Goal: Task Accomplishment & Management: Manage account settings

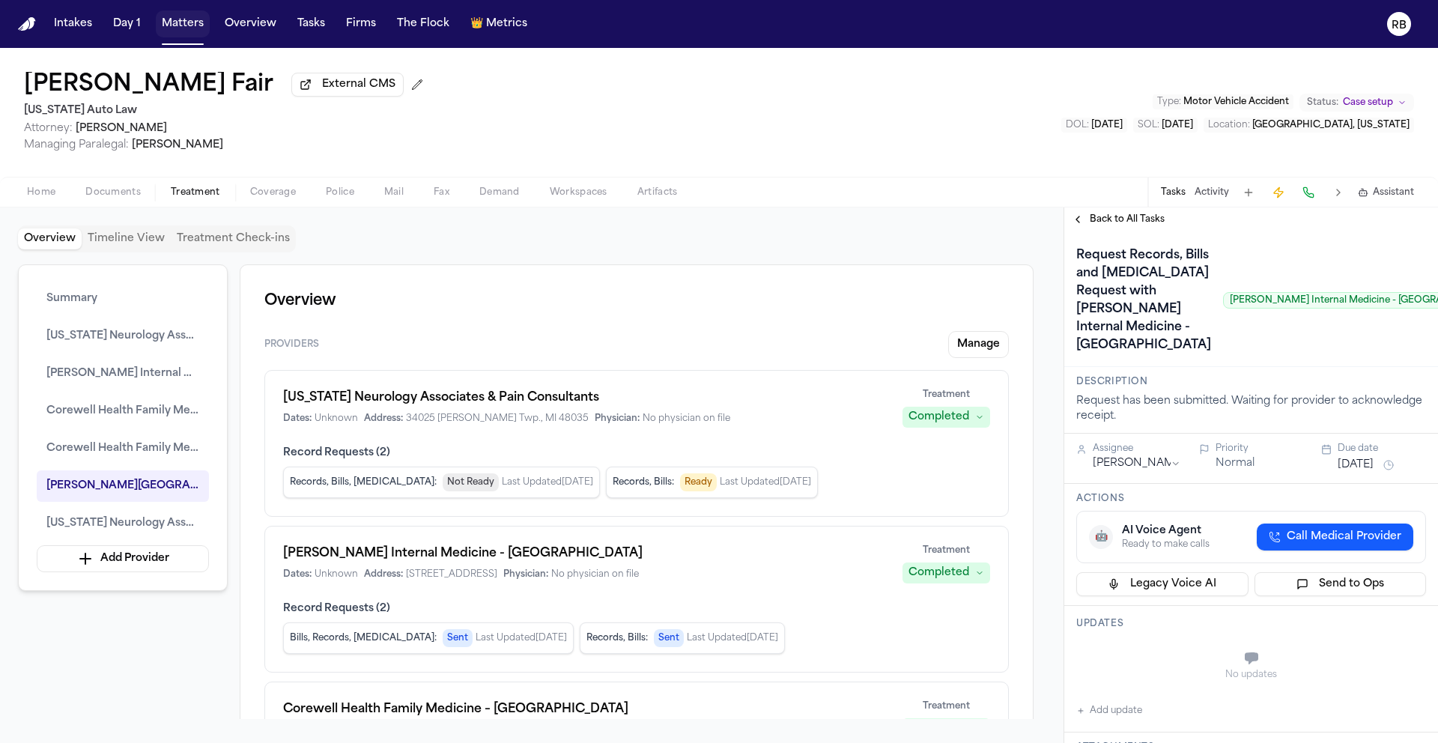
scroll to position [3573, 0]
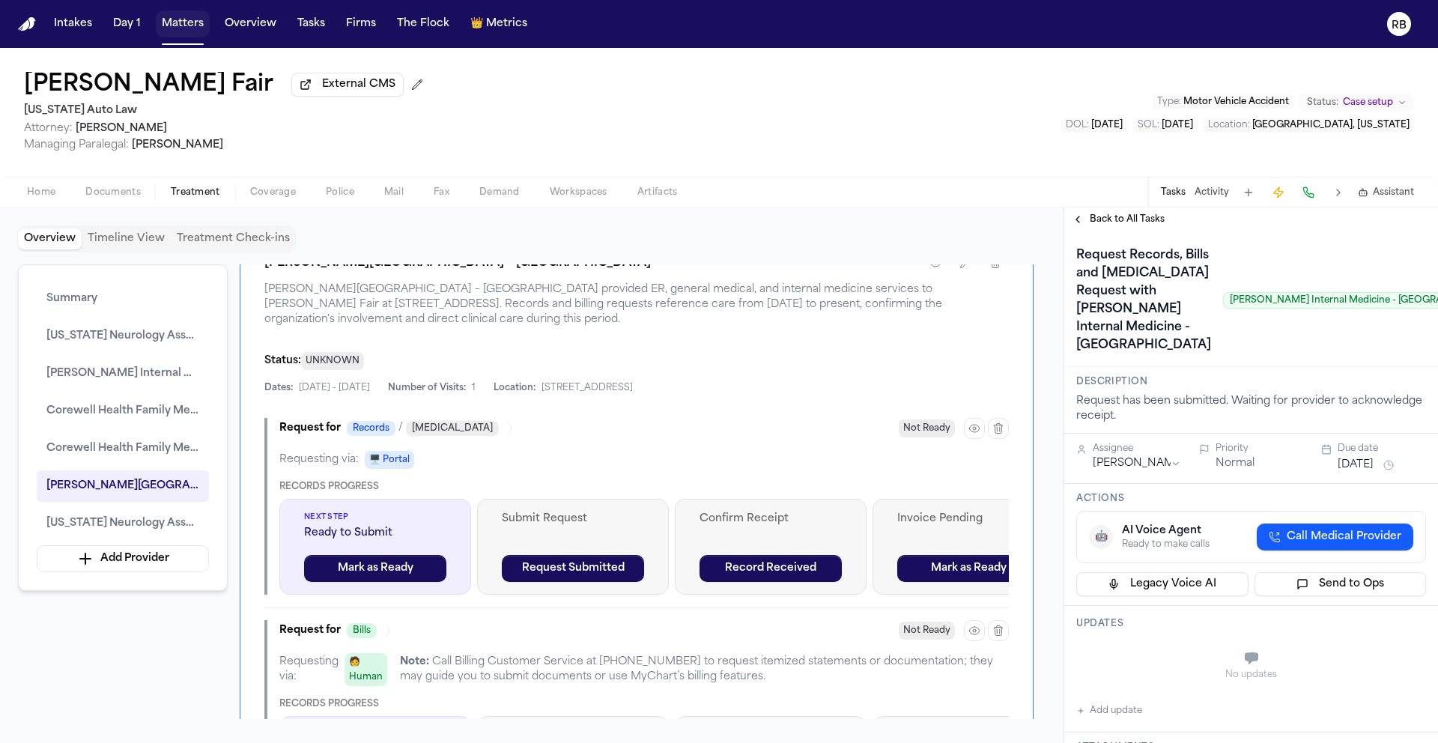
click at [676, 96] on div "Latanya Fair External CMS Michigan Auto Law Attorney: Christopher Hunter Managi…" at bounding box center [719, 112] width 1438 height 129
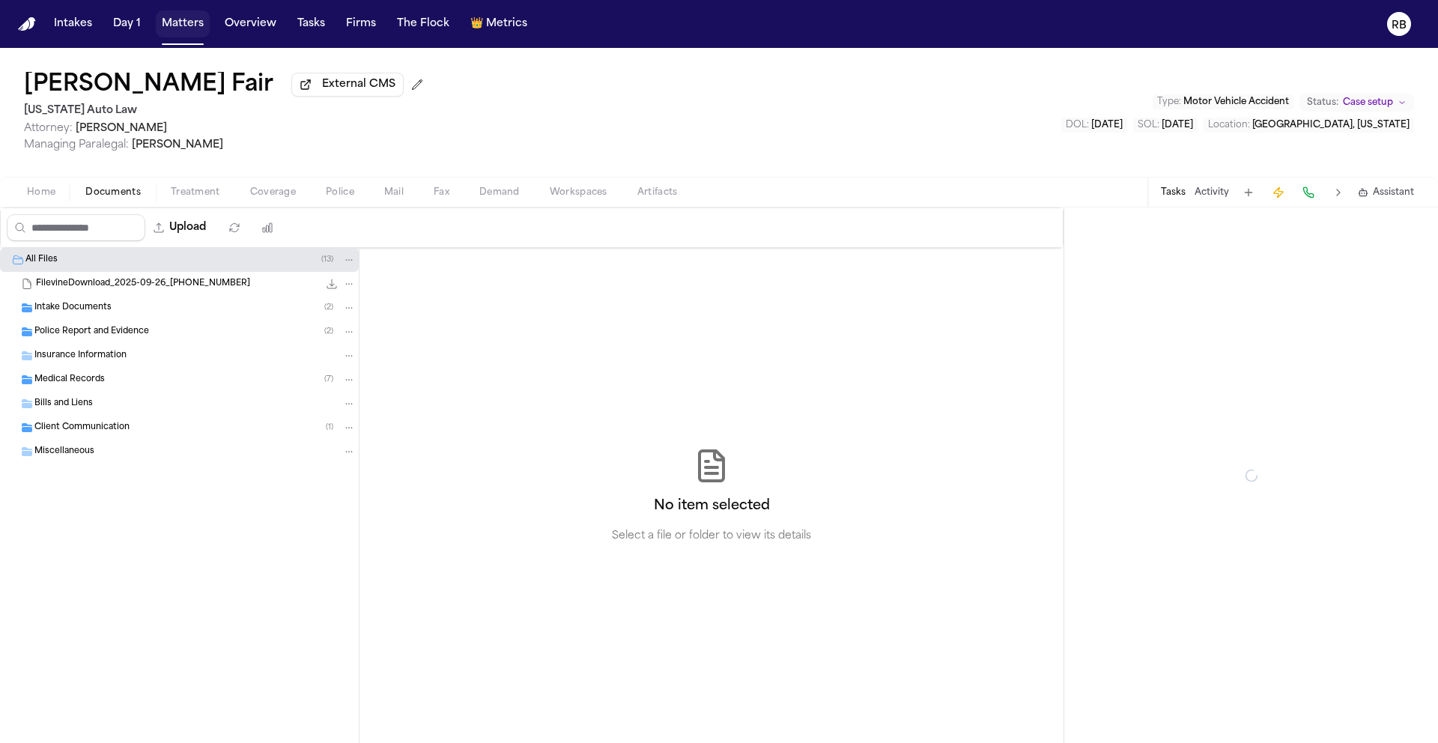
click at [123, 197] on span "Documents" at bounding box center [112, 192] width 55 height 12
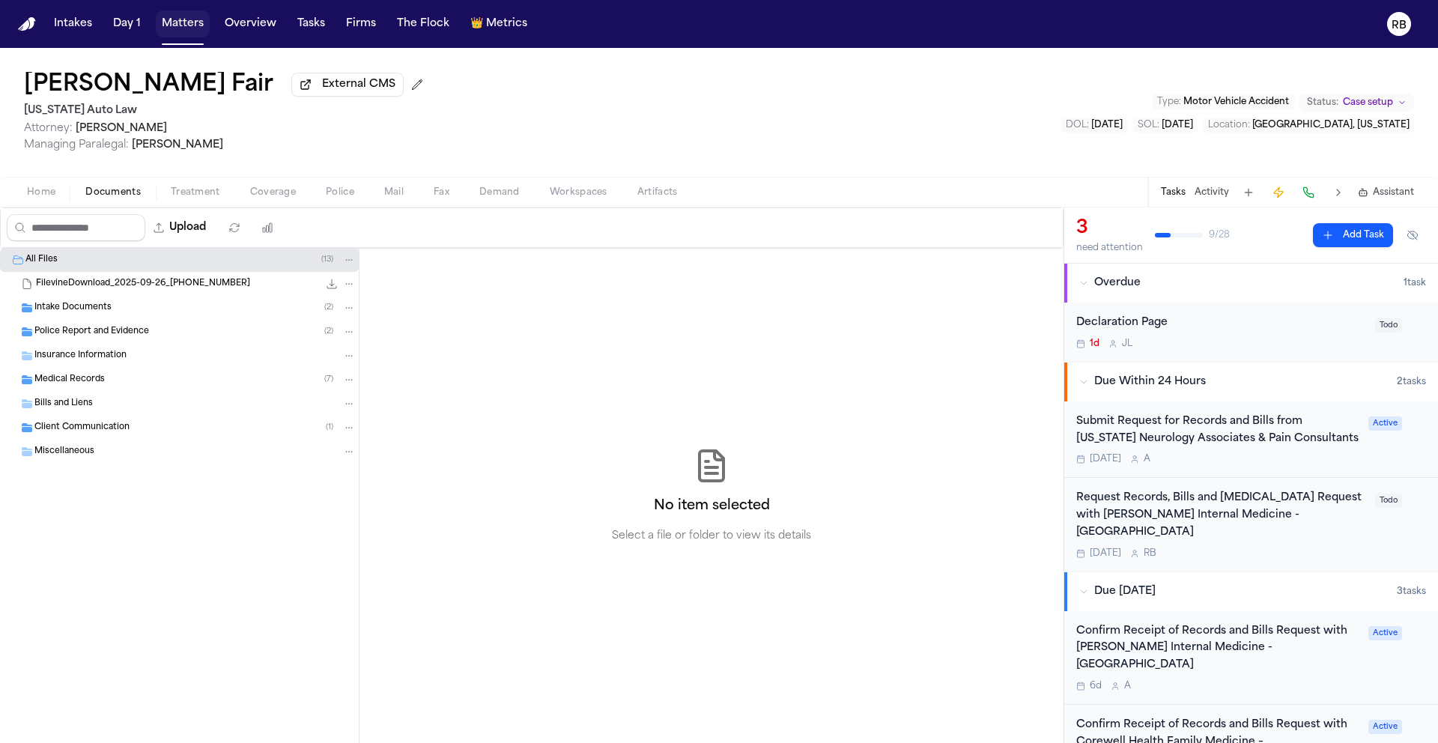
click at [101, 309] on span "Intake Documents" at bounding box center [72, 308] width 77 height 13
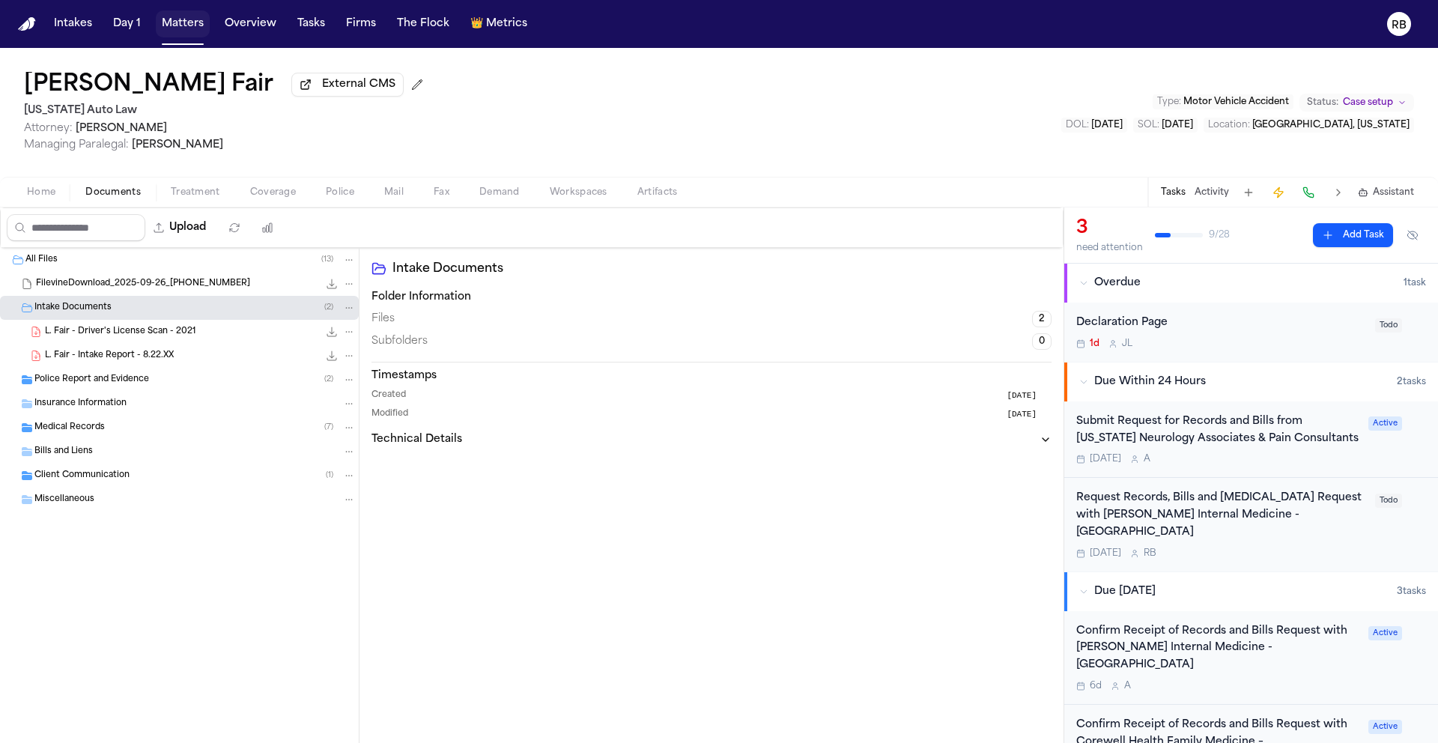
click at [149, 391] on div "Police Report and Evidence ( 2 )" at bounding box center [179, 380] width 359 height 24
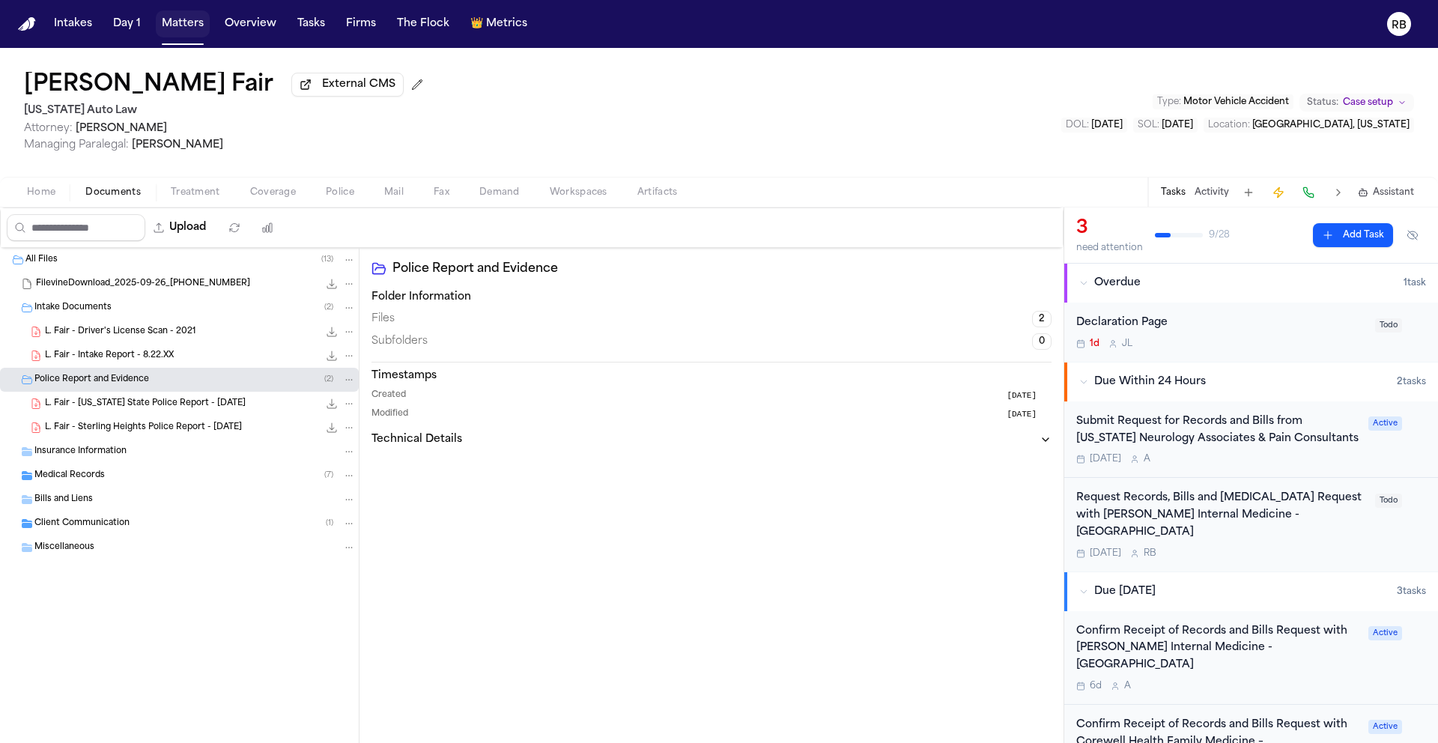
click at [116, 458] on span "Insurance Information" at bounding box center [80, 452] width 92 height 13
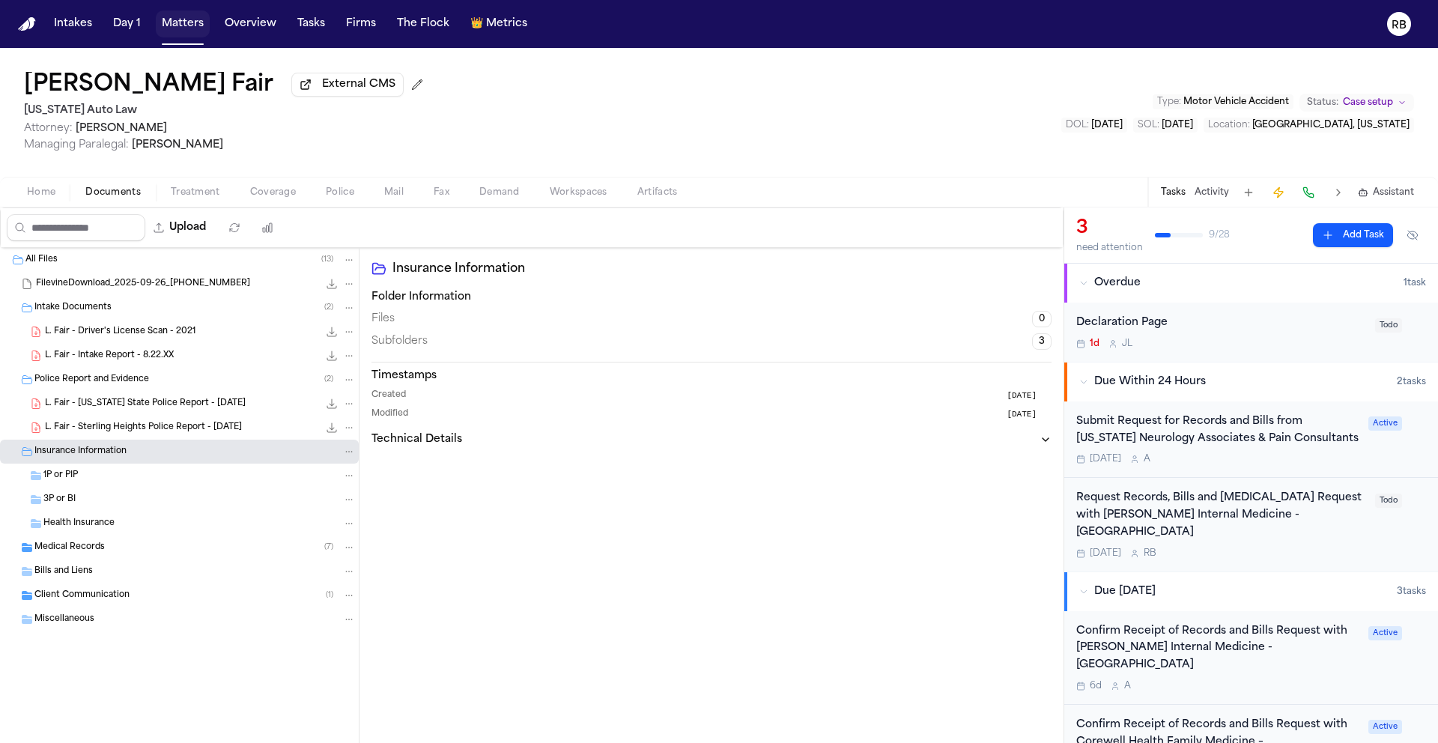
click at [89, 528] on span "Health Insurance" at bounding box center [78, 524] width 71 height 13
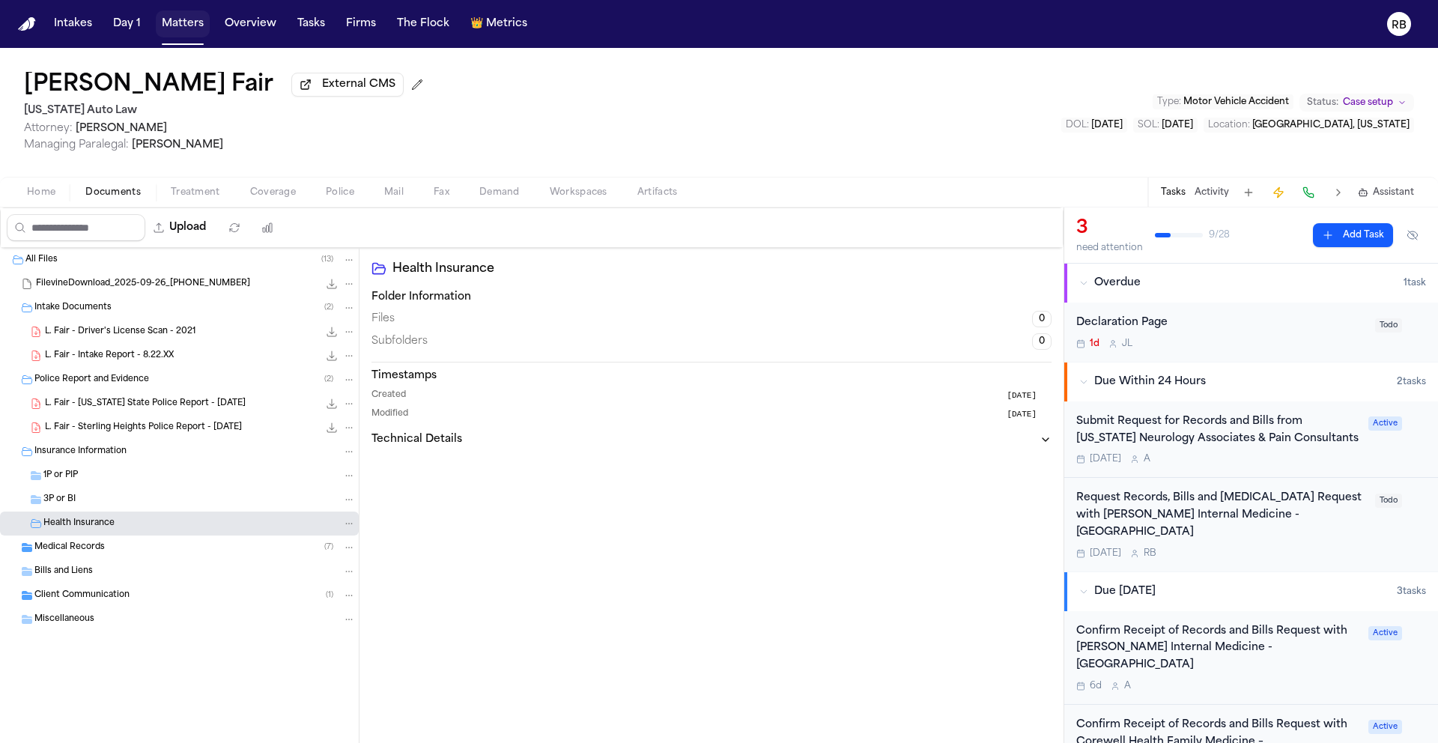
click at [91, 551] on span "Medical Records" at bounding box center [69, 547] width 70 height 13
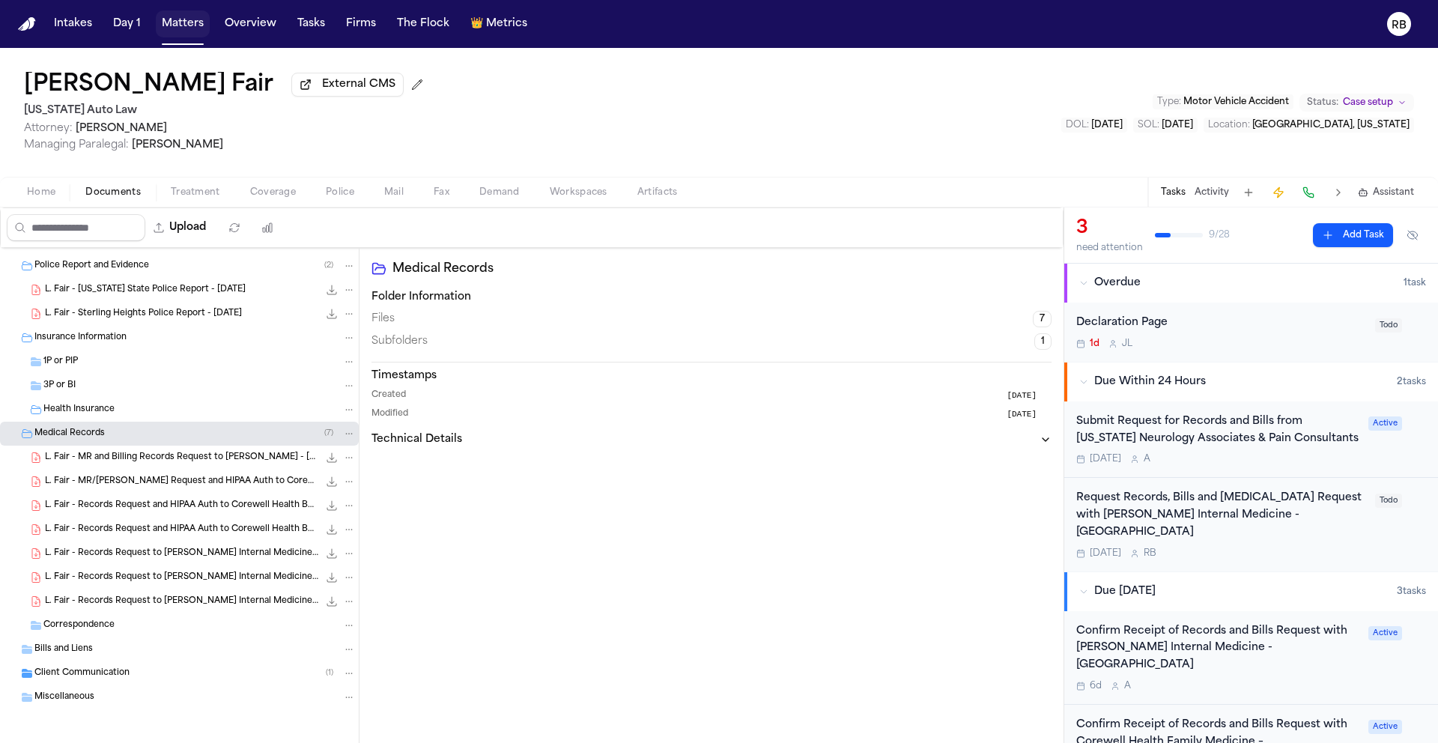
scroll to position [118, 0]
click at [59, 670] on span "Client Communication" at bounding box center [81, 673] width 95 height 13
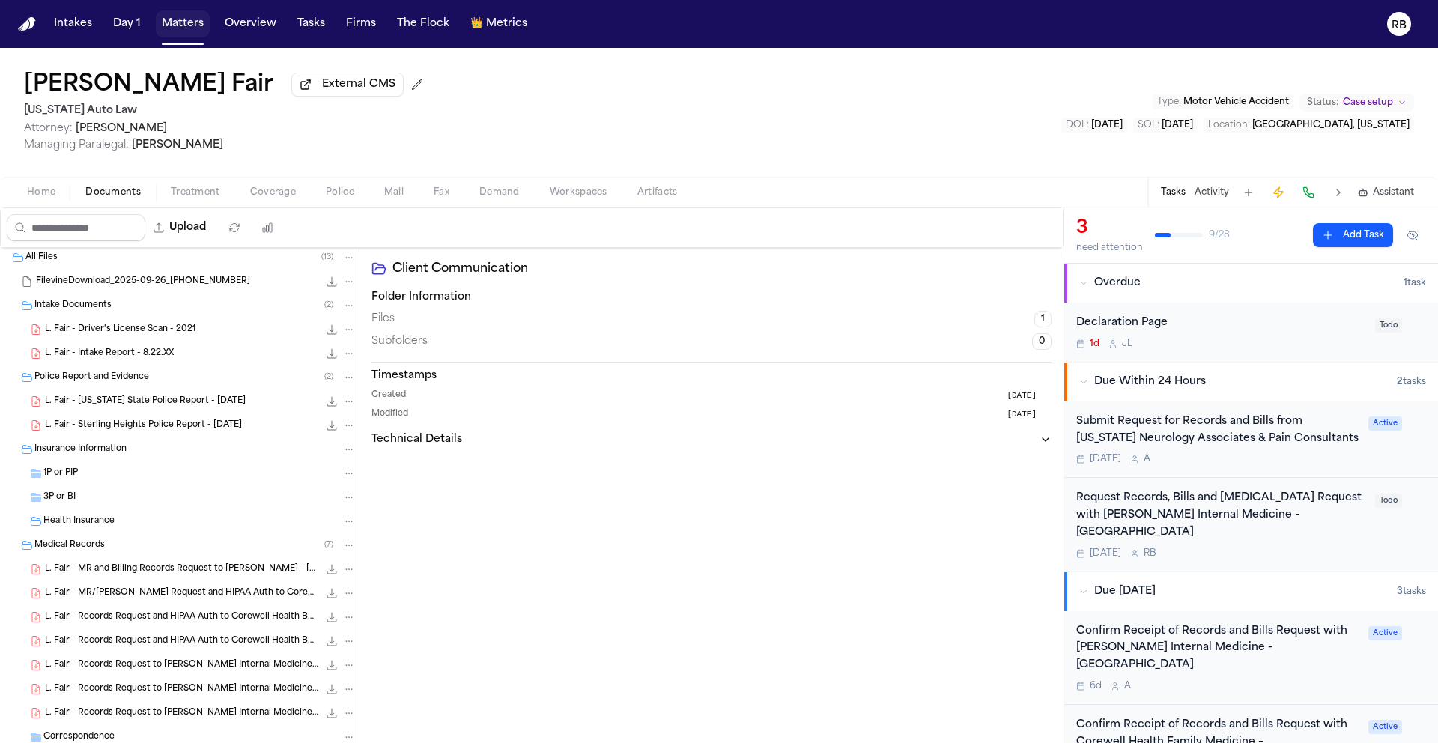
scroll to position [0, 0]
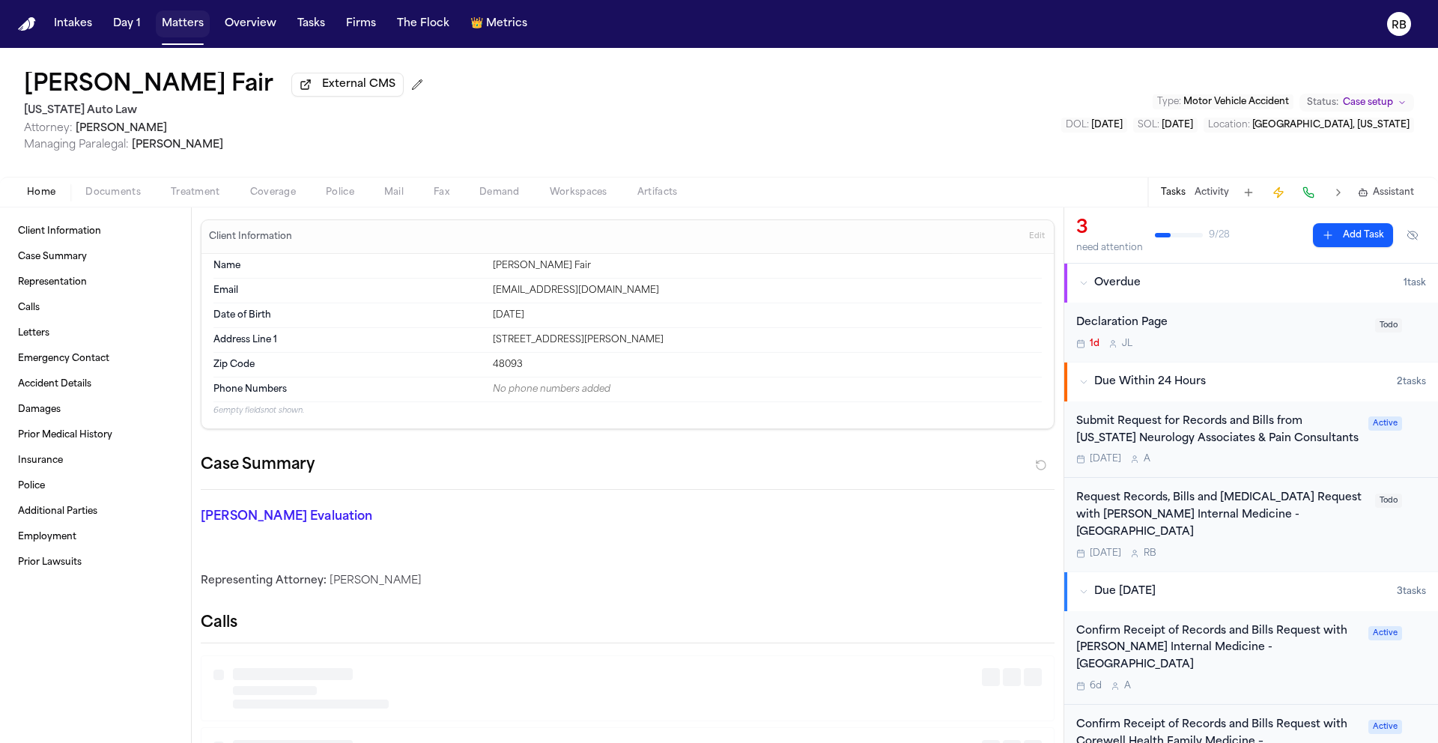
click at [40, 193] on span "Home" at bounding box center [41, 192] width 28 height 12
click at [543, 474] on div "Case Summary" at bounding box center [628, 471] width 854 height 37
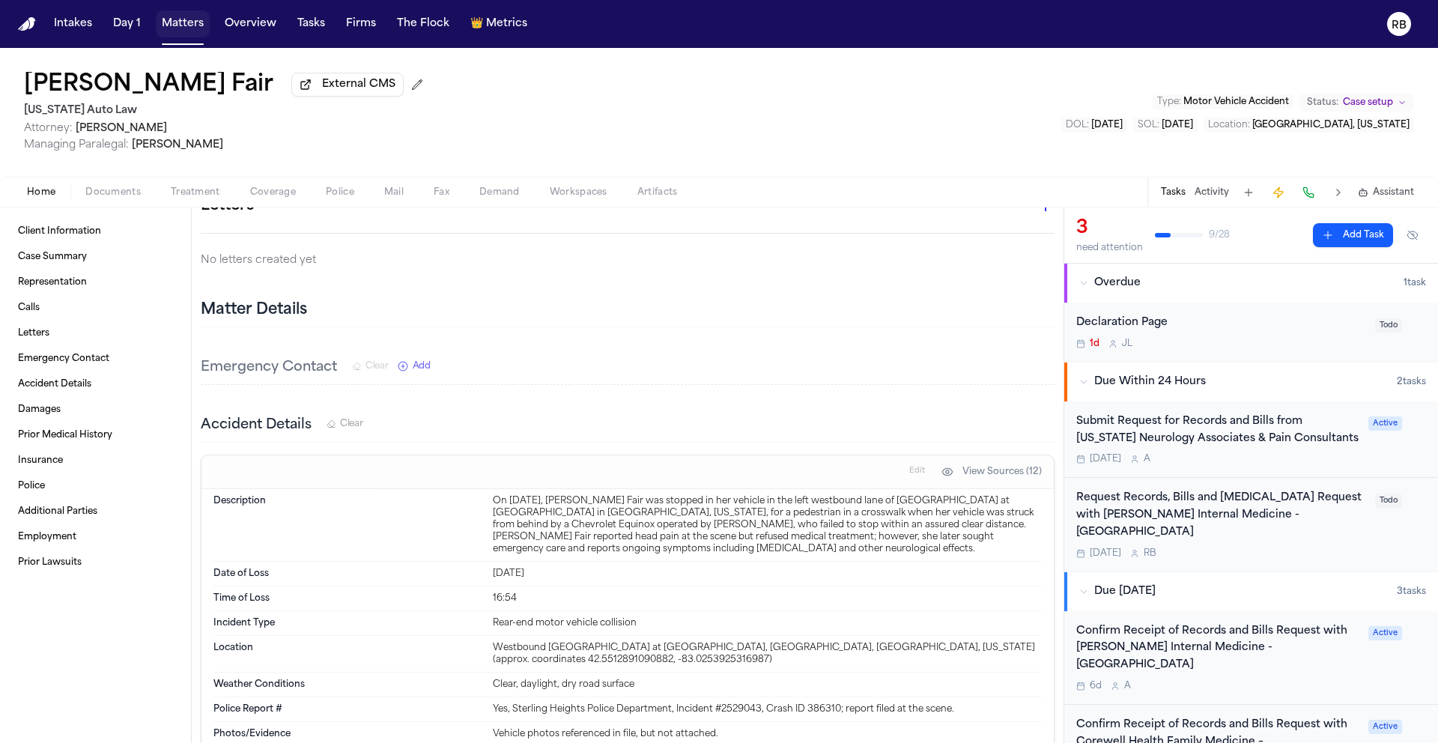
scroll to position [786, 0]
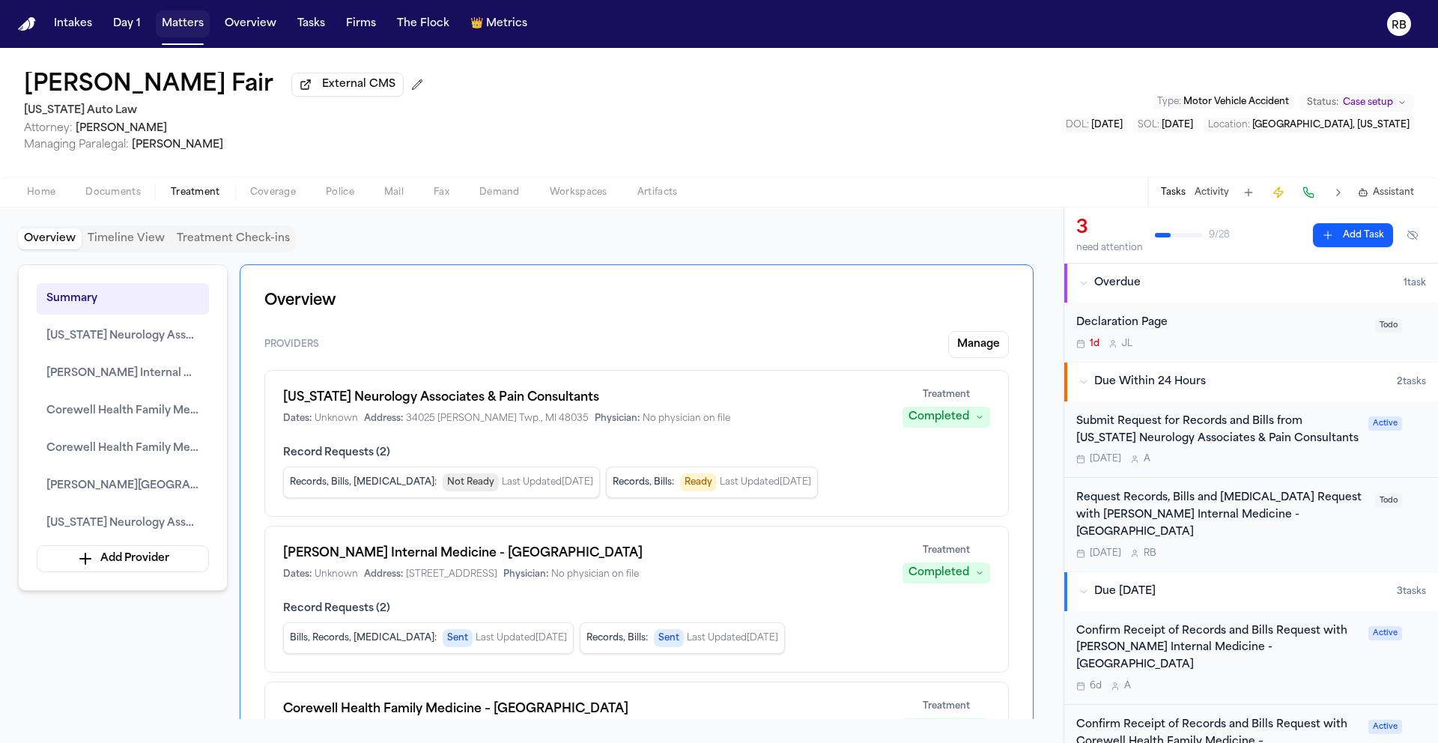
click at [201, 197] on span "Treatment" at bounding box center [195, 192] width 49 height 12
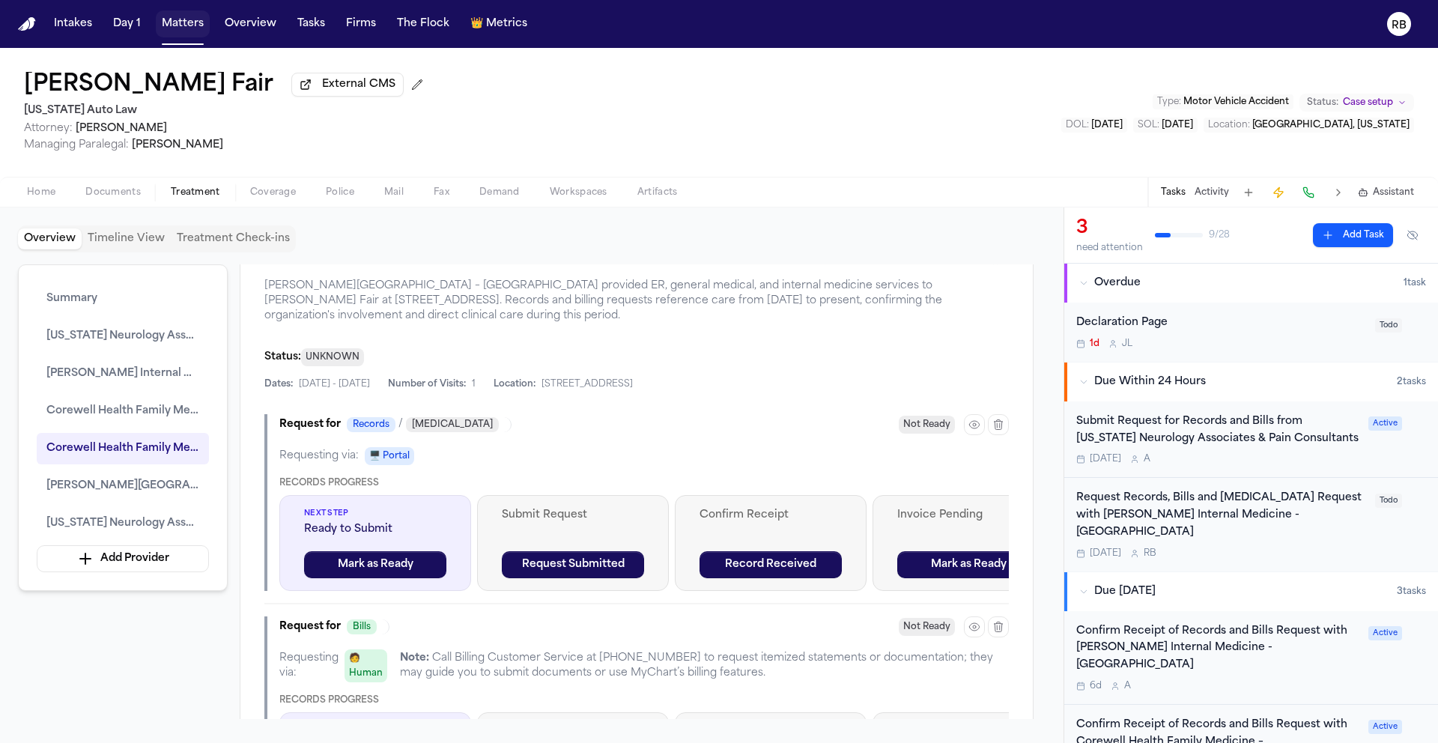
scroll to position [3576, 0]
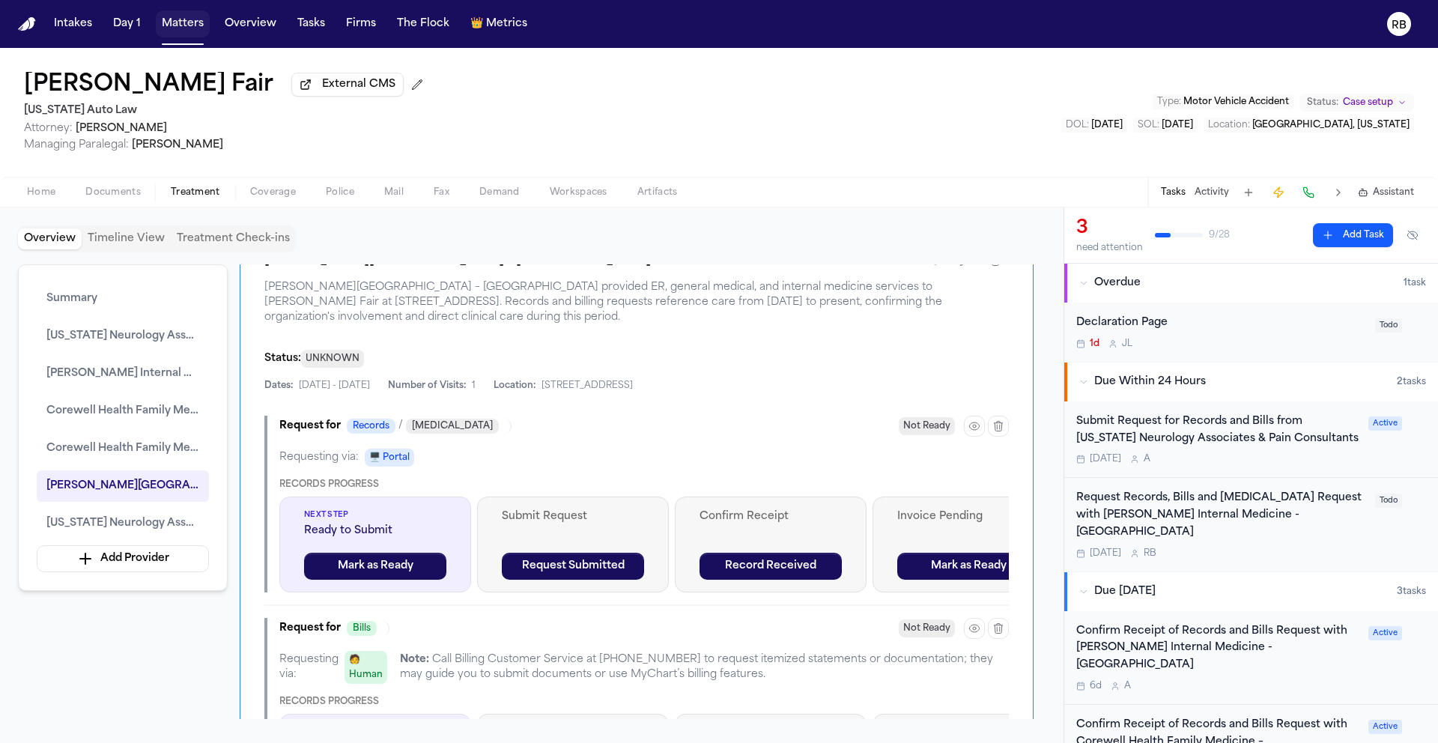
click at [733, 121] on div "Latanya Fair External CMS Michigan Auto Law Attorney: Christopher Hunter Managi…" at bounding box center [719, 112] width 1438 height 129
click at [1043, 325] on div "Summary Michigan Neurology Associates & Pain Consultants Henry Ford Internal Me…" at bounding box center [532, 491] width 1028 height 455
click at [130, 568] on button "Add Provider" at bounding box center [123, 558] width 172 height 27
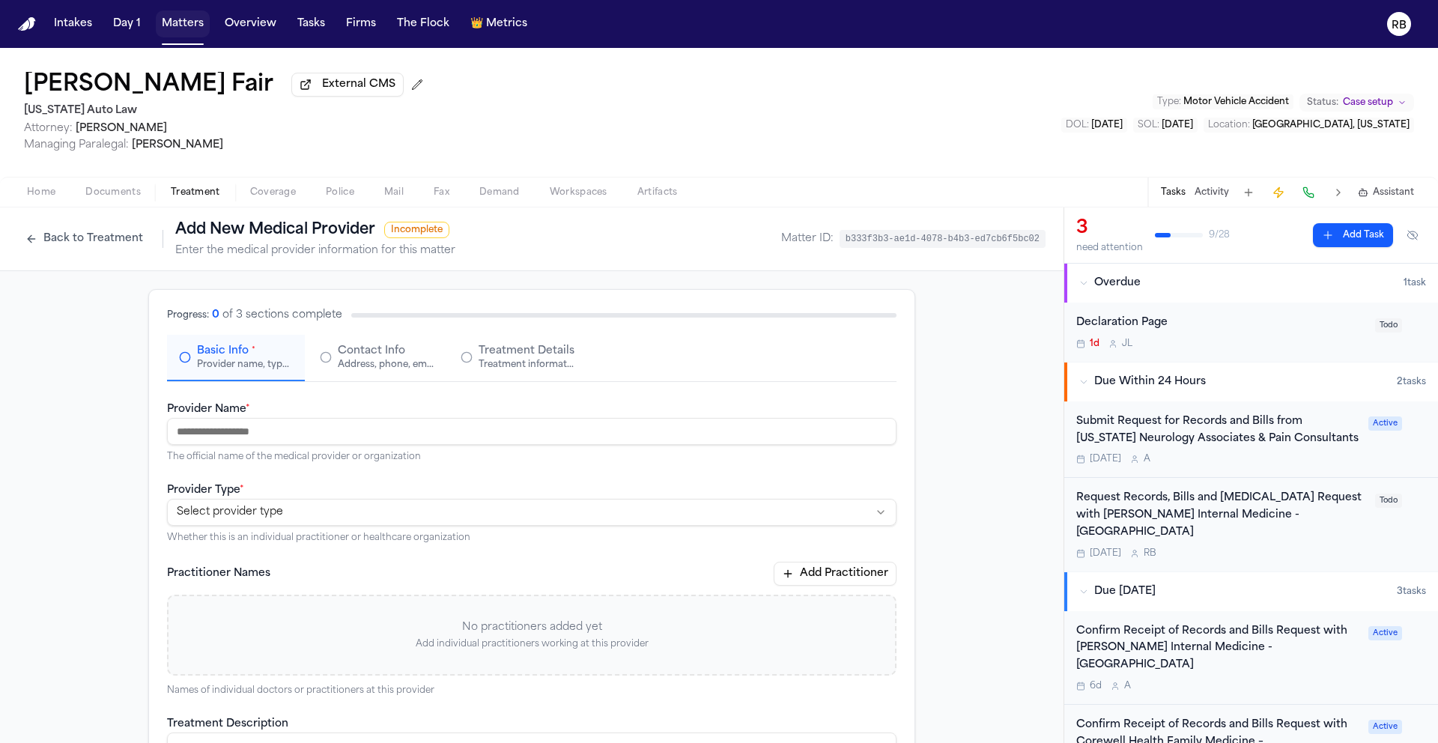
click at [374, 434] on input "Provider Name *" at bounding box center [531, 431] width 729 height 27
click at [920, 435] on div "**********" at bounding box center [532, 656] width 1064 height 770
click at [332, 430] on input "**********" at bounding box center [531, 431] width 729 height 27
drag, startPoint x: 580, startPoint y: 425, endPoint x: 576, endPoint y: 432, distance: 8.1
click at [580, 425] on input "**********" at bounding box center [531, 431] width 729 height 27
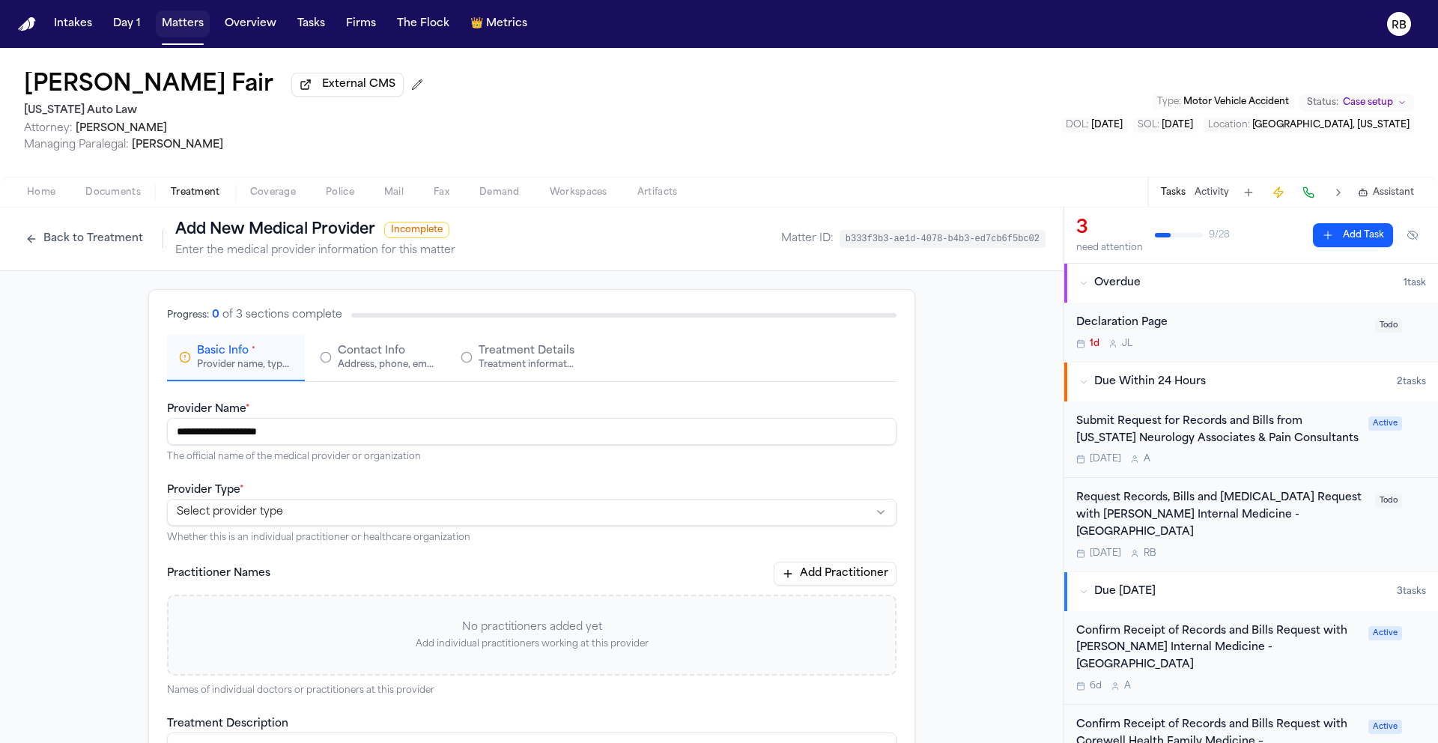
drag, startPoint x: 324, startPoint y: 431, endPoint x: -40, endPoint y: 431, distance: 364.0
click at [0, 431] on html "**********" at bounding box center [719, 371] width 1438 height 743
click at [56, 401] on div "**********" at bounding box center [532, 656] width 1064 height 770
drag, startPoint x: 311, startPoint y: 433, endPoint x: 178, endPoint y: 427, distance: 133.4
click at [133, 436] on div "**********" at bounding box center [532, 656] width 1064 height 770
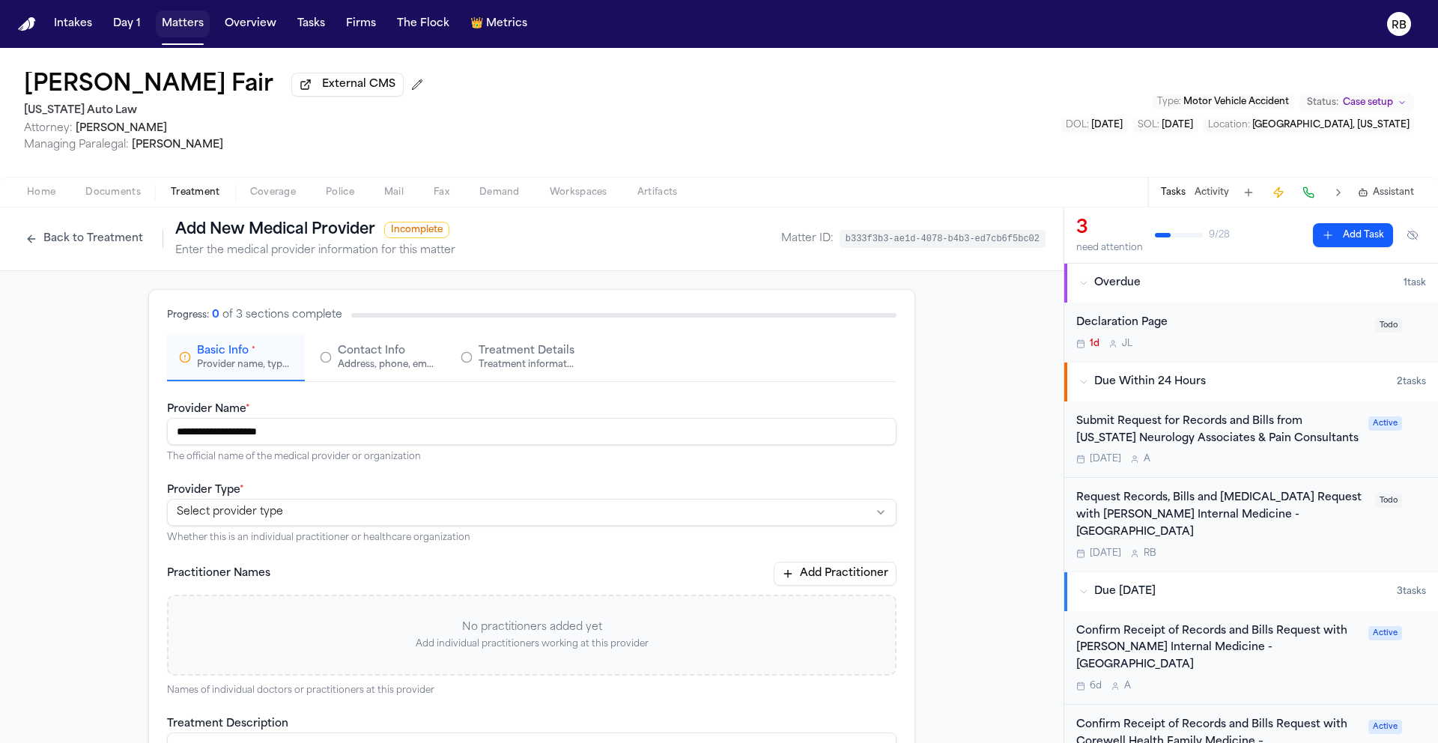
paste input "**********"
type input "**********"
click at [213, 522] on html "**********" at bounding box center [719, 371] width 1438 height 743
click at [372, 357] on span "Contact Info" at bounding box center [371, 351] width 67 height 15
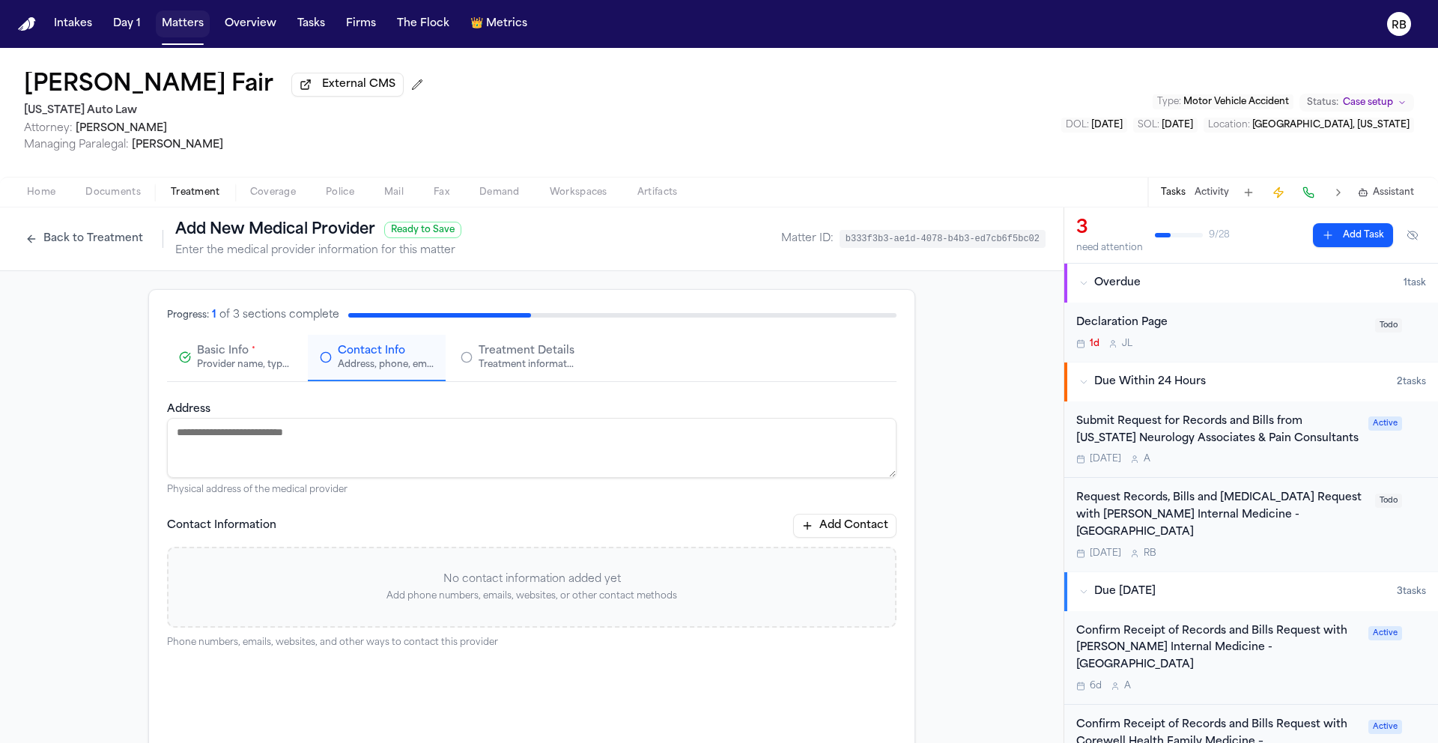
click at [532, 457] on textarea "Address" at bounding box center [531, 448] width 729 height 60
paste textarea "**********"
type textarea "**********"
click at [341, 590] on div "No contact information added yet Add phone numbers, emails, websites, or other …" at bounding box center [531, 587] width 729 height 81
click at [929, 541] on div "**********" at bounding box center [532, 573] width 1064 height 604
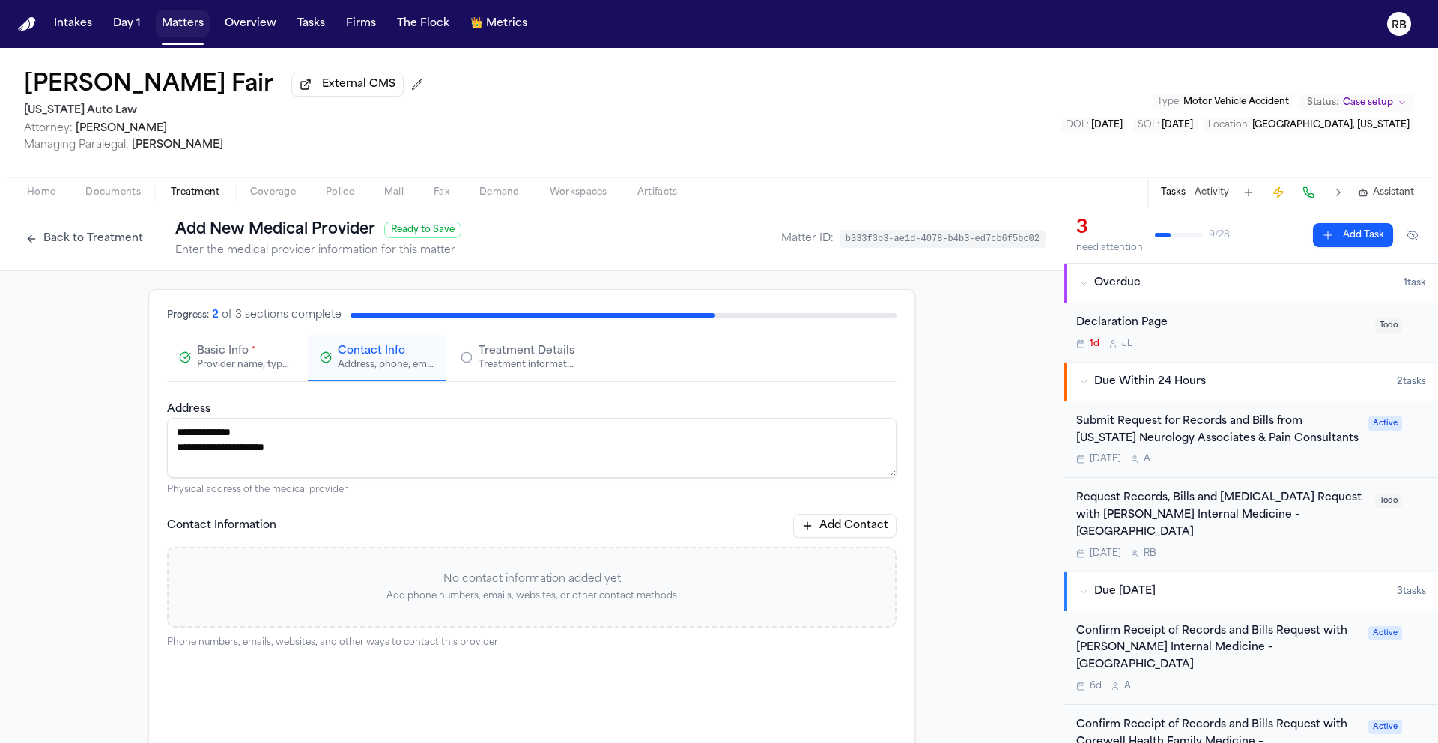
click at [864, 532] on button "Add Contact" at bounding box center [844, 526] width 103 height 24
click at [261, 610] on div "Type Phone ***** ***** *** ******* ***** Contact Value Description" at bounding box center [531, 583] width 729 height 73
click at [266, 594] on html "**********" at bounding box center [719, 371] width 1438 height 743
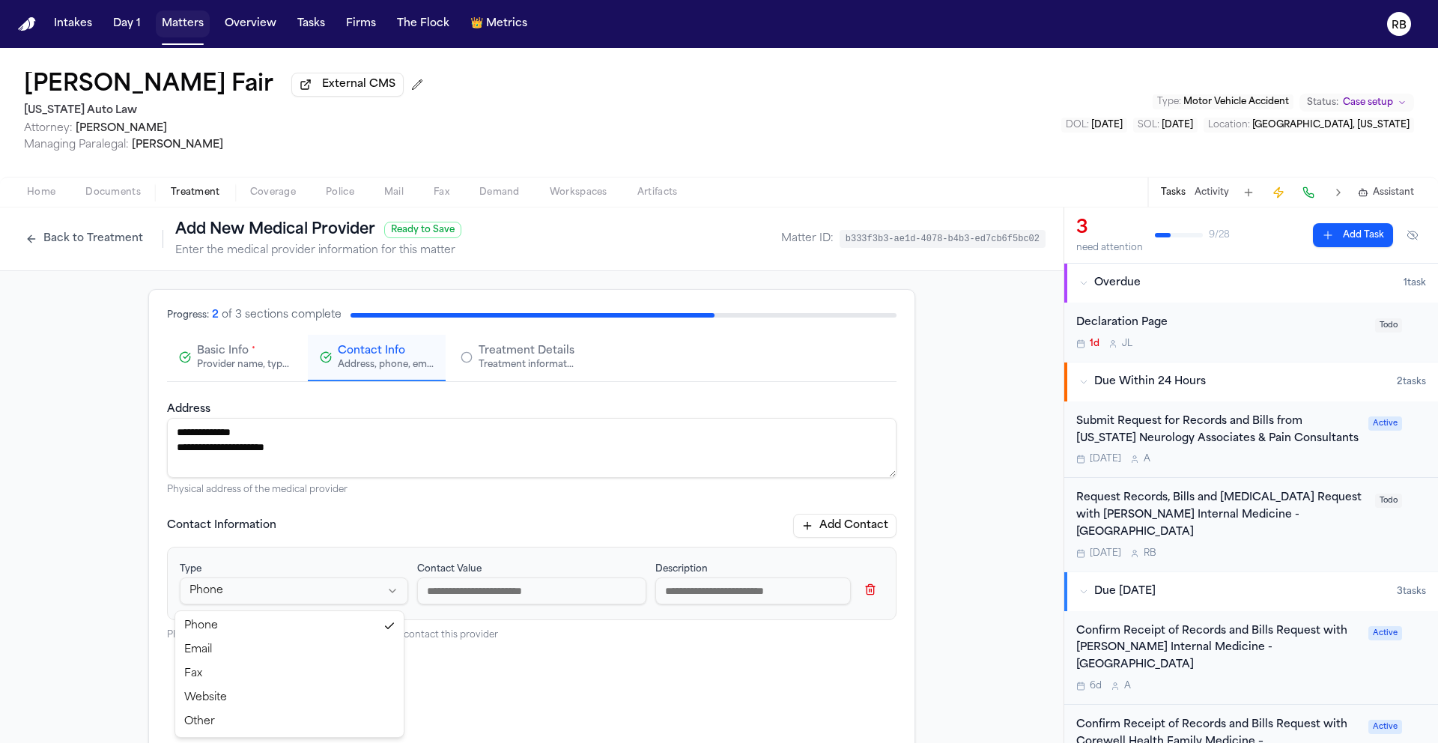
select select "*******"
click at [511, 587] on input at bounding box center [531, 590] width 228 height 27
type input "**********"
click at [502, 354] on span "Treatment Details" at bounding box center [527, 351] width 96 height 15
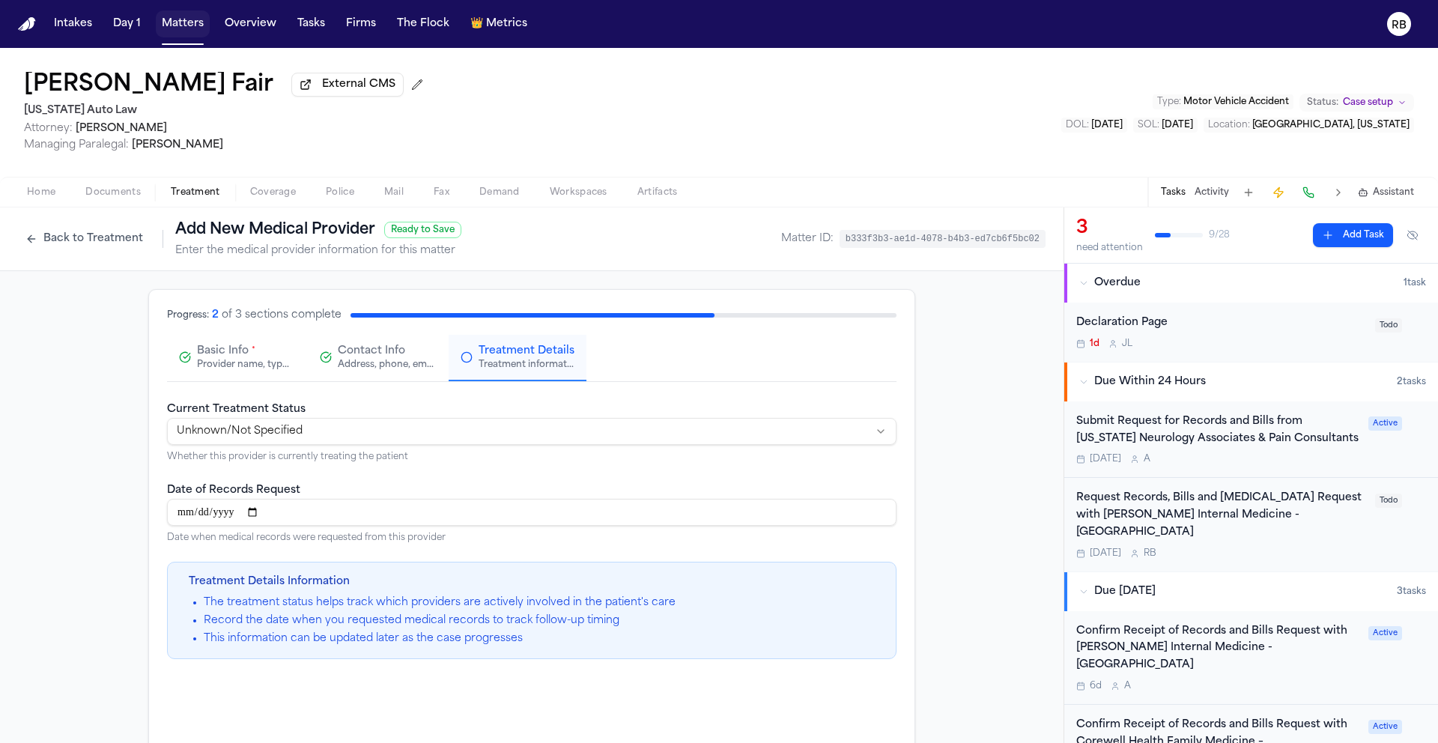
click at [372, 437] on html "**********" at bounding box center [719, 371] width 1438 height 743
select select "*********"
click at [66, 528] on div "**********" at bounding box center [532, 573] width 1064 height 604
drag, startPoint x: 85, startPoint y: 540, endPoint x: 163, endPoint y: 536, distance: 78.0
click at [85, 540] on div "**********" at bounding box center [532, 573] width 1064 height 604
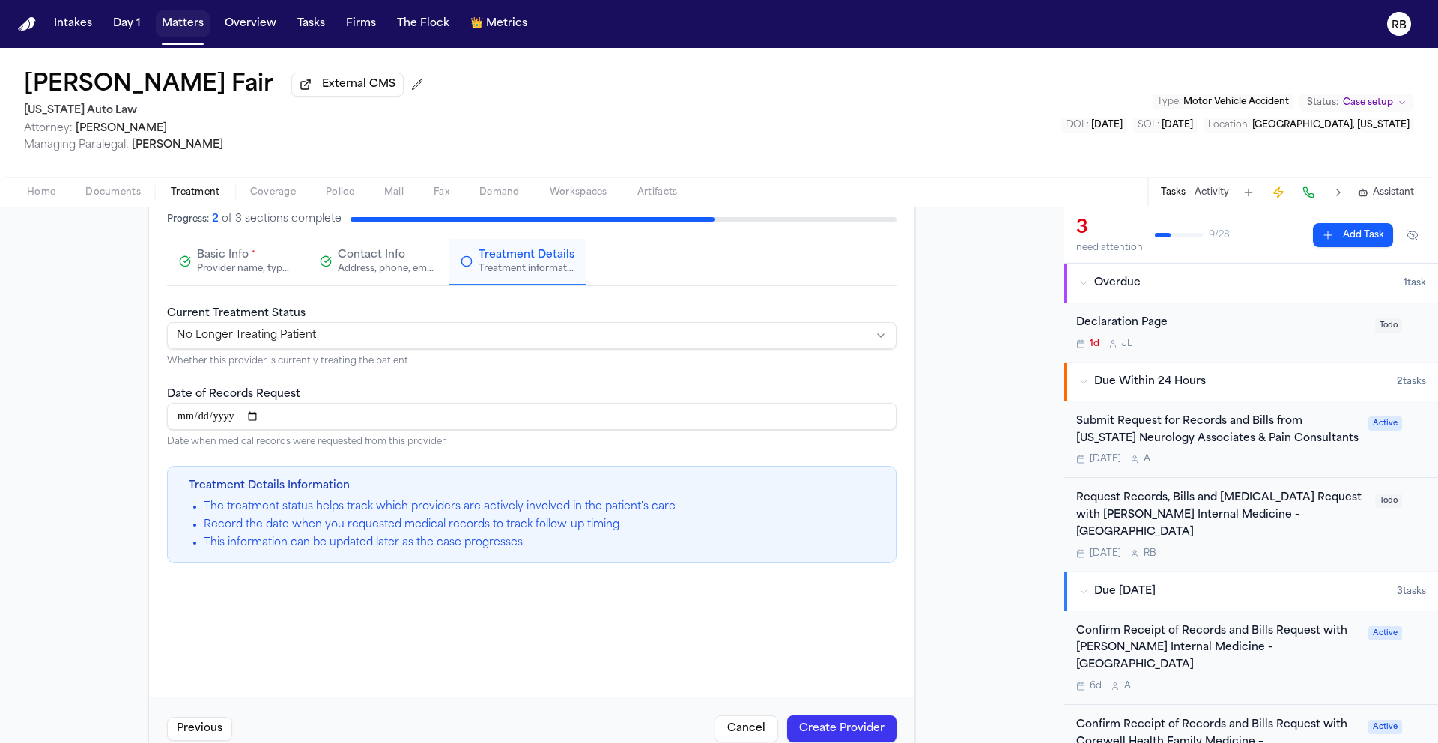
scroll to position [135, 0]
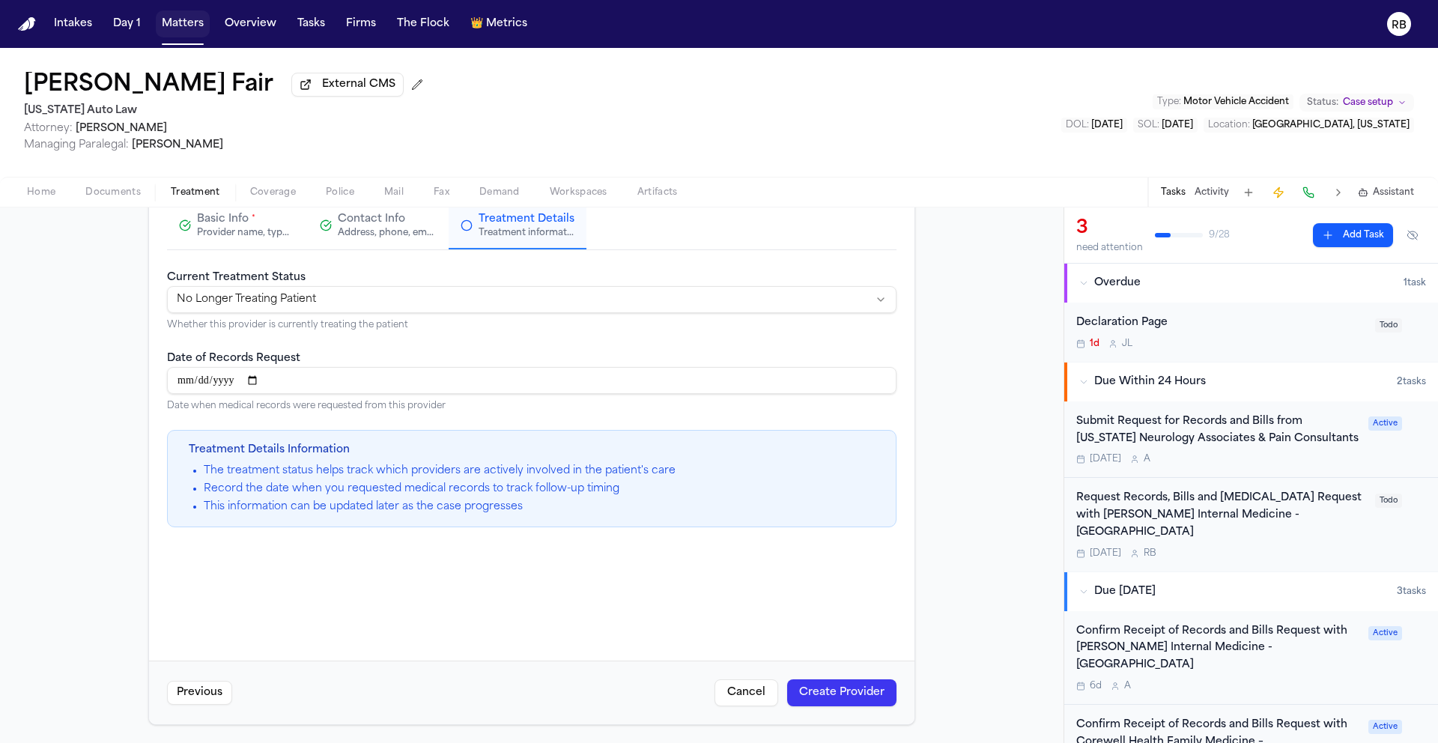
click at [874, 688] on button "Create Provider" at bounding box center [841, 692] width 109 height 27
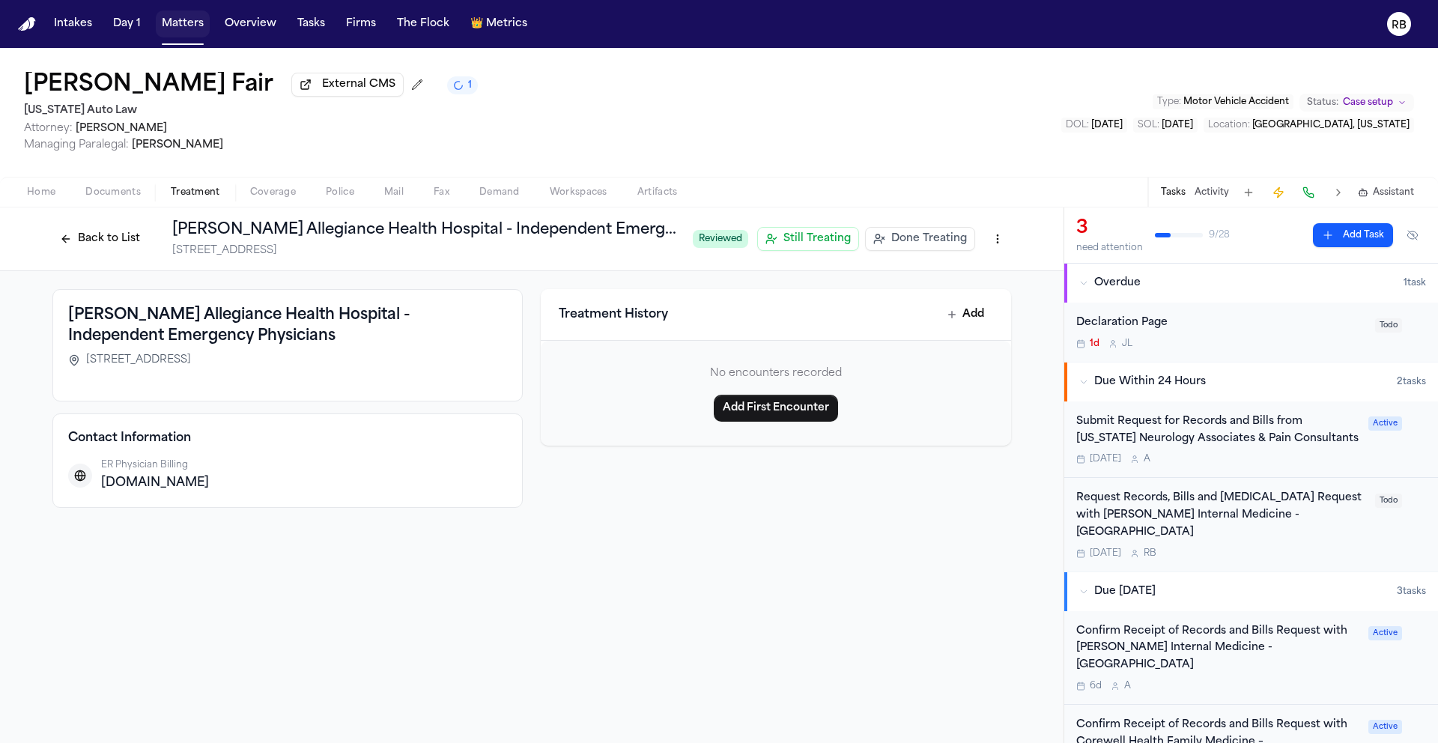
click at [940, 243] on span "Done Treating" at bounding box center [929, 238] width 76 height 15
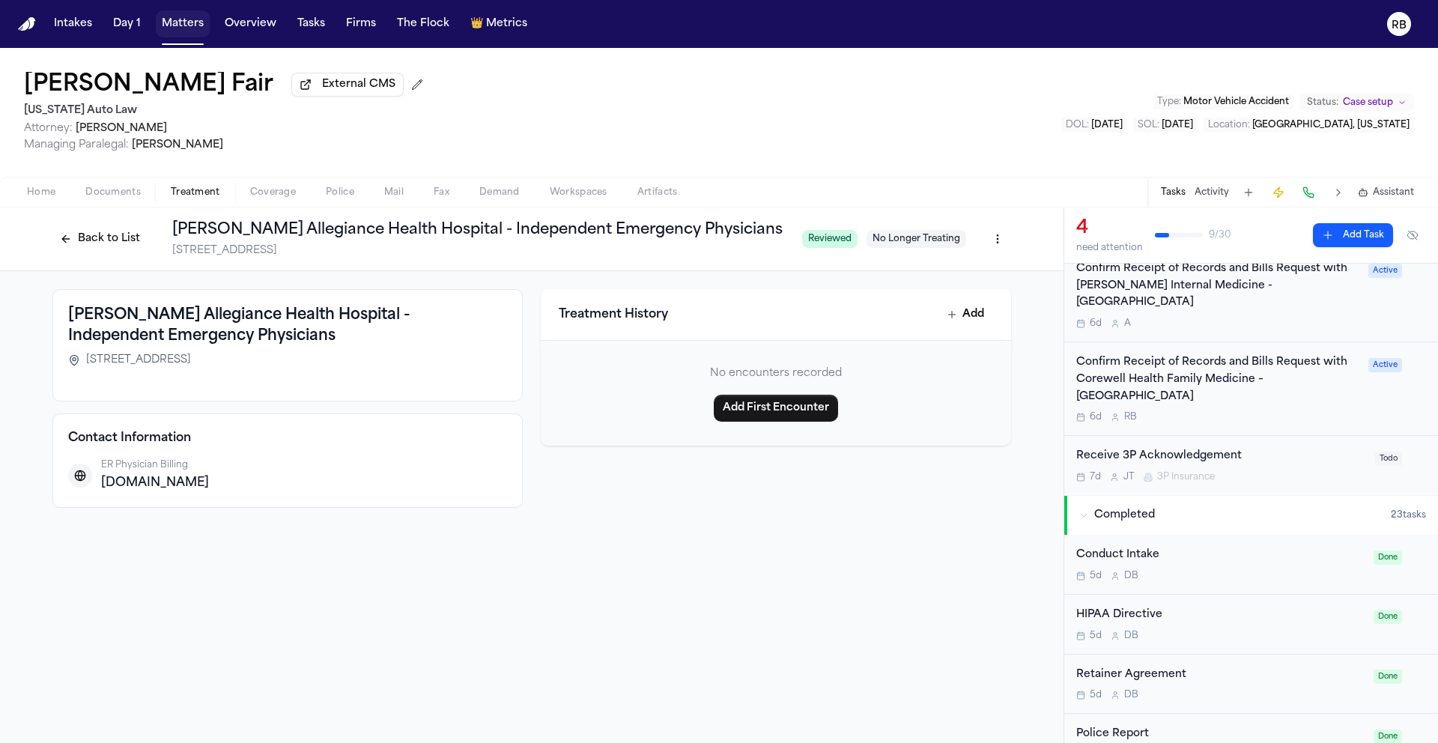
scroll to position [453, 0]
click at [1346, 365] on div "Confirm Receipt of Records and Bills Request with Corewell Health Family Medici…" at bounding box center [1217, 391] width 283 height 69
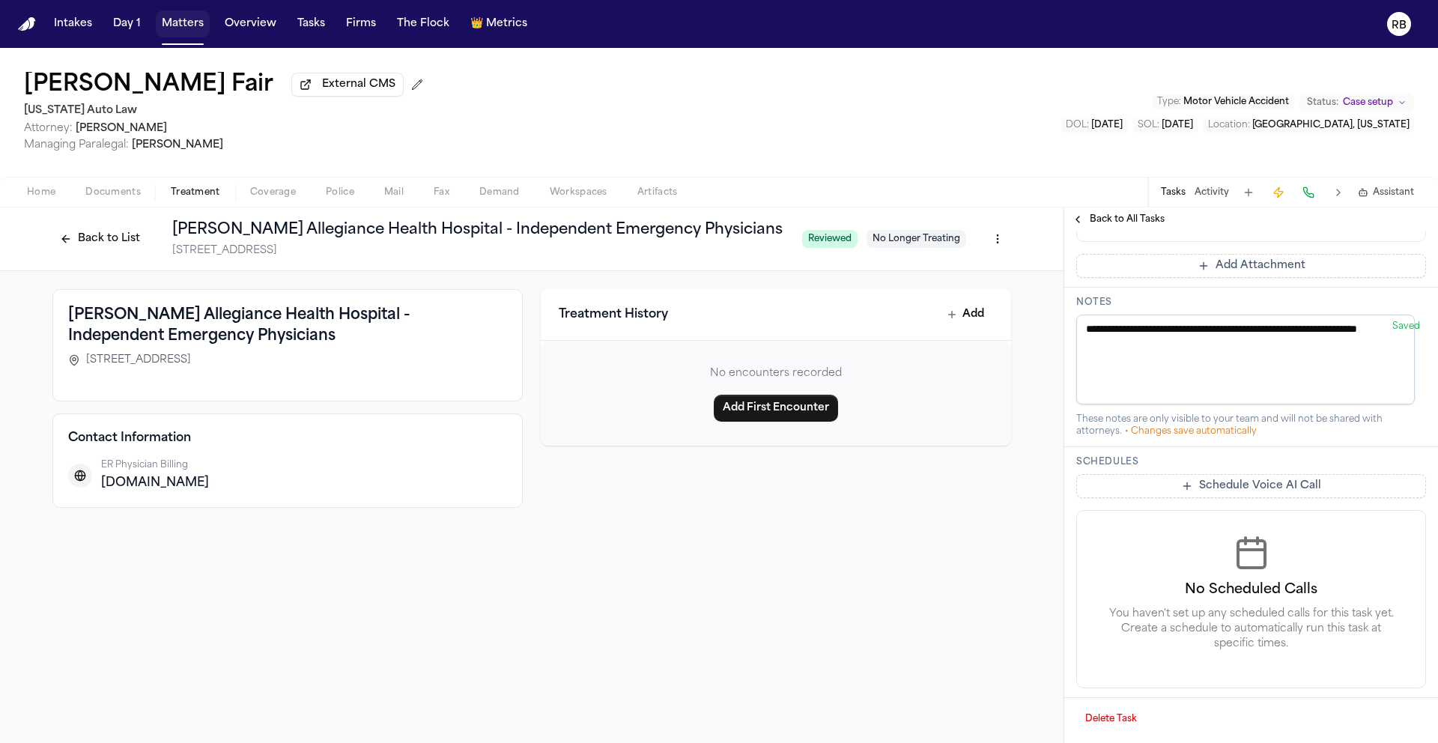
scroll to position [582, 0]
click at [1310, 228] on link "L. Fair - Records Request and HIPAA Auth to Corewell Health Beaumont Grosse Poi…" at bounding box center [1236, 220] width 258 height 15
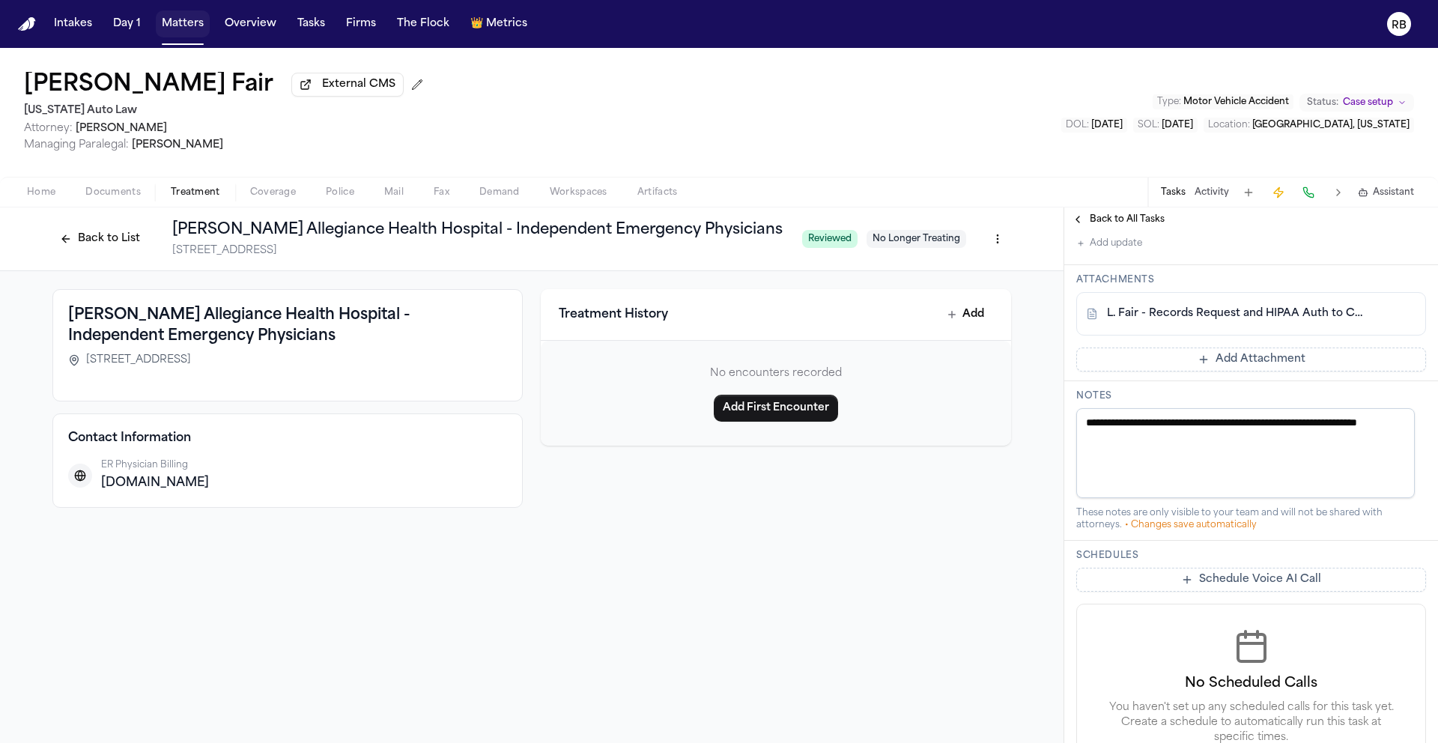
scroll to position [461, 0]
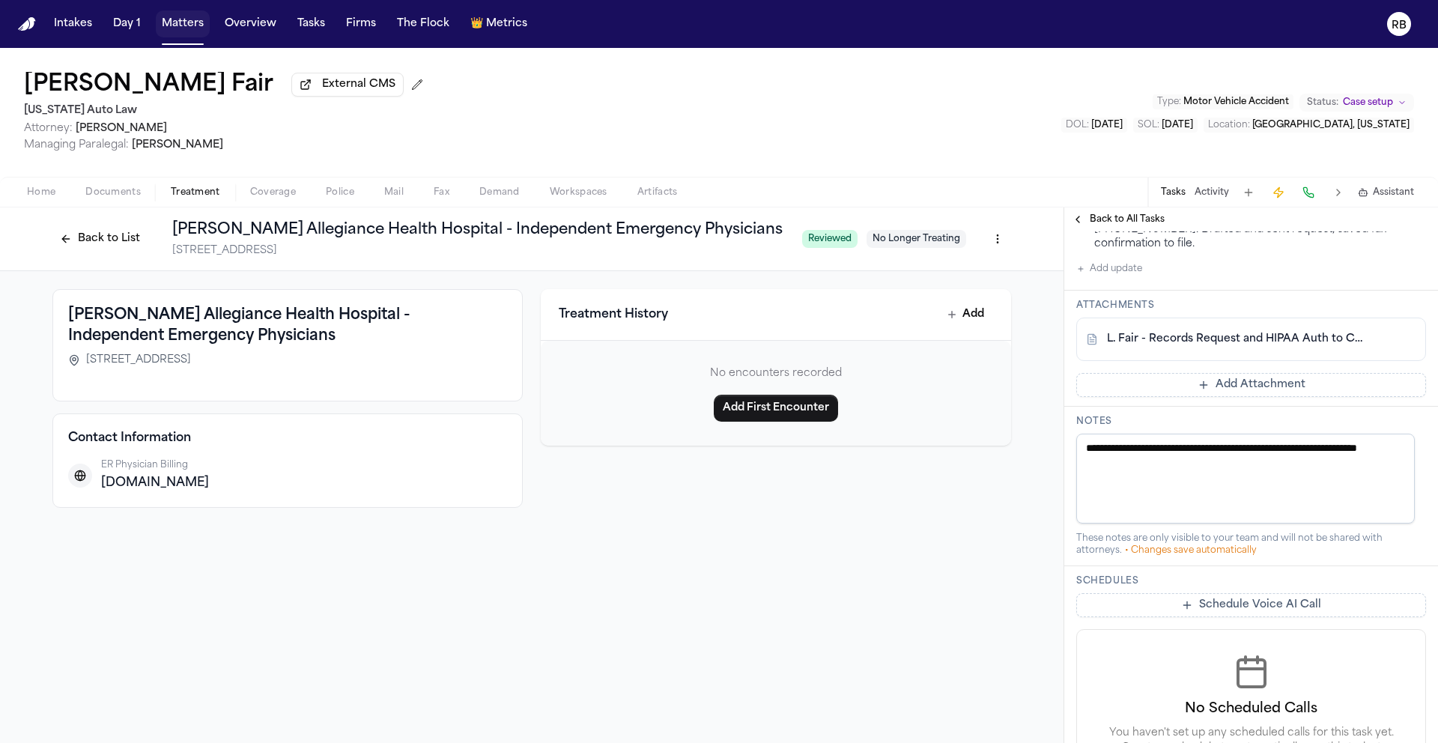
click at [1097, 219] on span "Back to All Tasks" at bounding box center [1127, 219] width 75 height 12
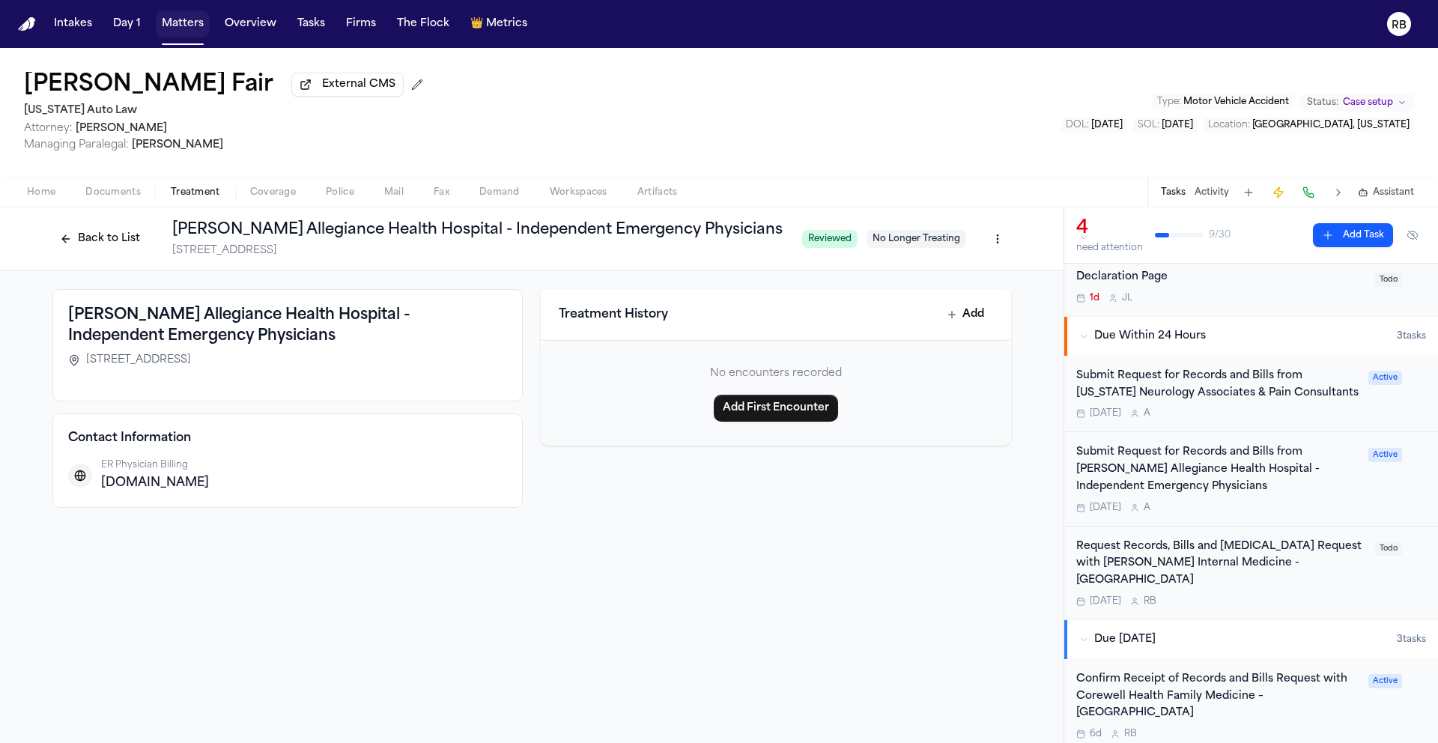
scroll to position [40, 0]
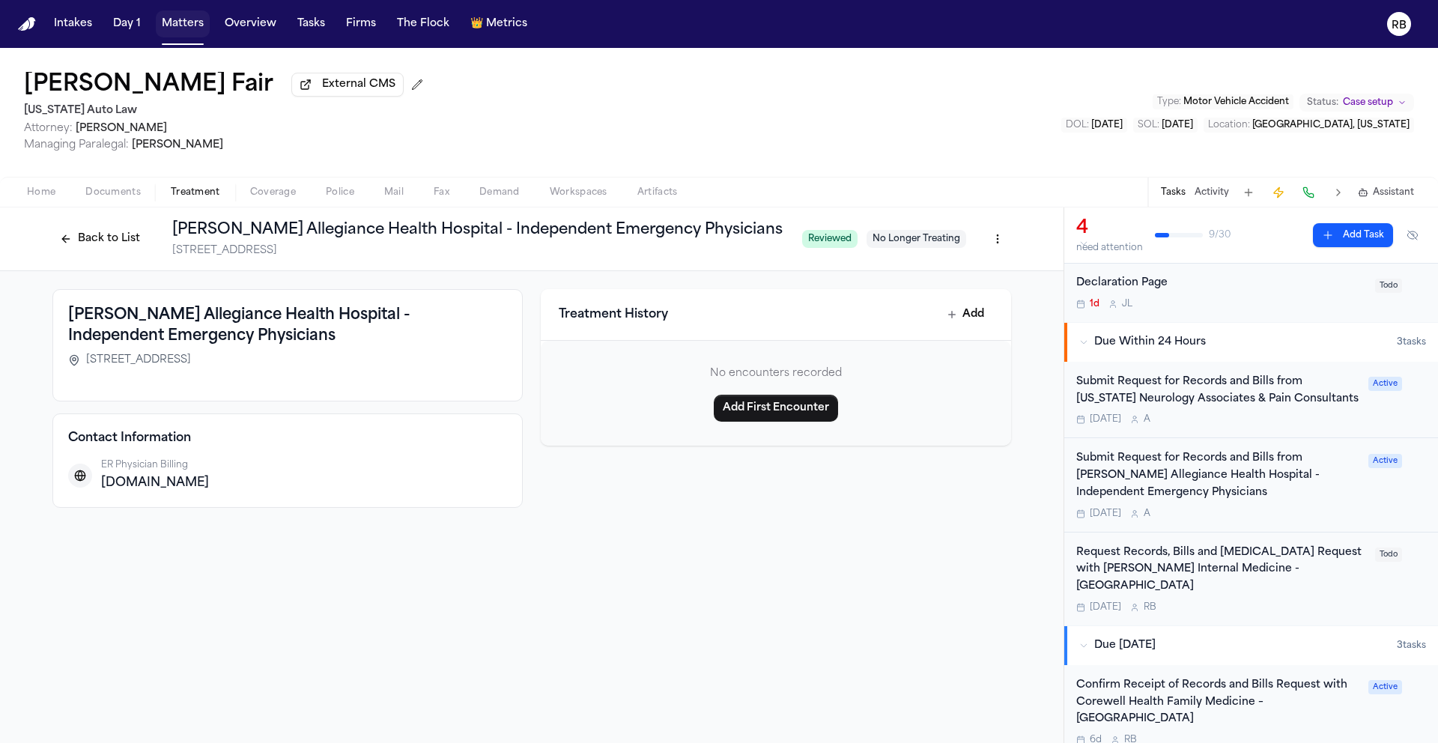
click at [1302, 509] on div "Submit Request for Records and Bills from Henry Ford Allegiance Health Hospital…" at bounding box center [1217, 484] width 283 height 69
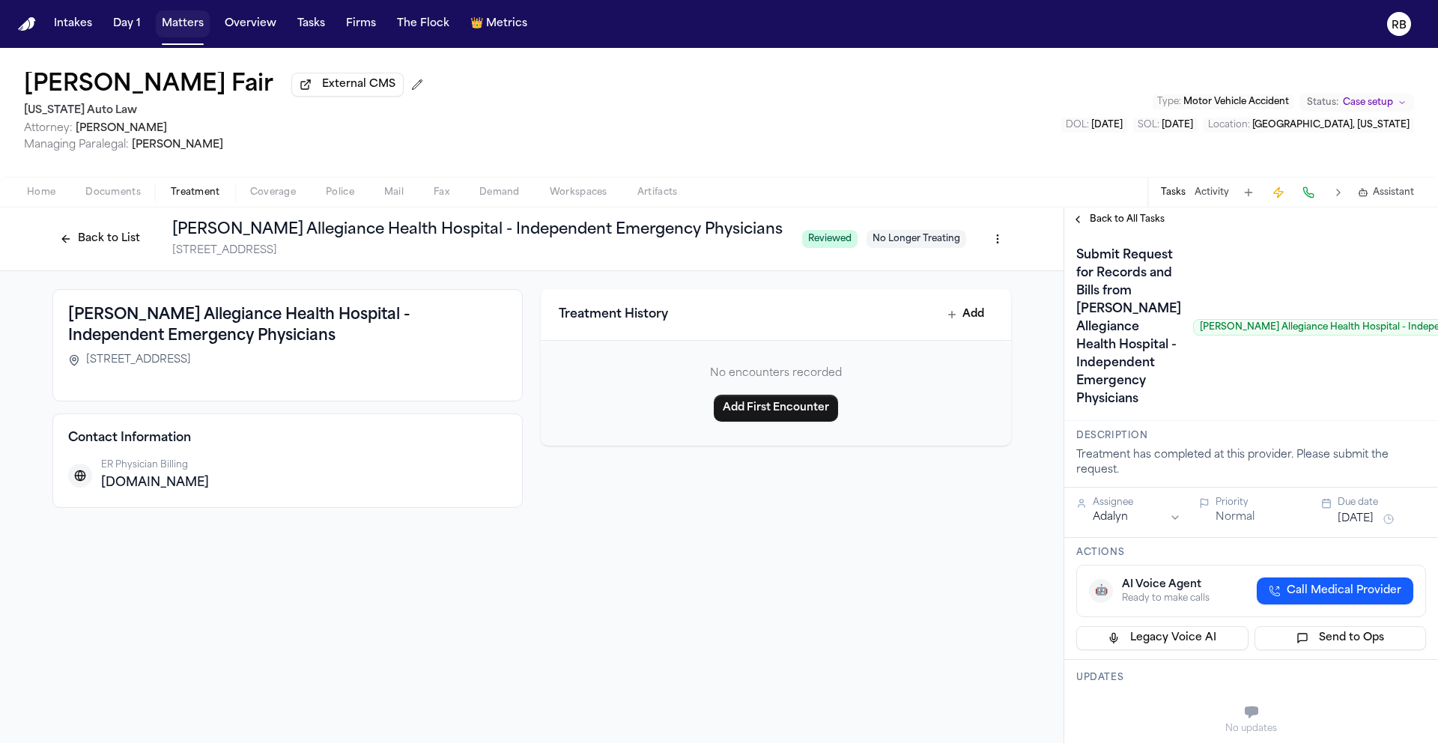
click at [1141, 224] on span "Back to All Tasks" at bounding box center [1127, 219] width 75 height 12
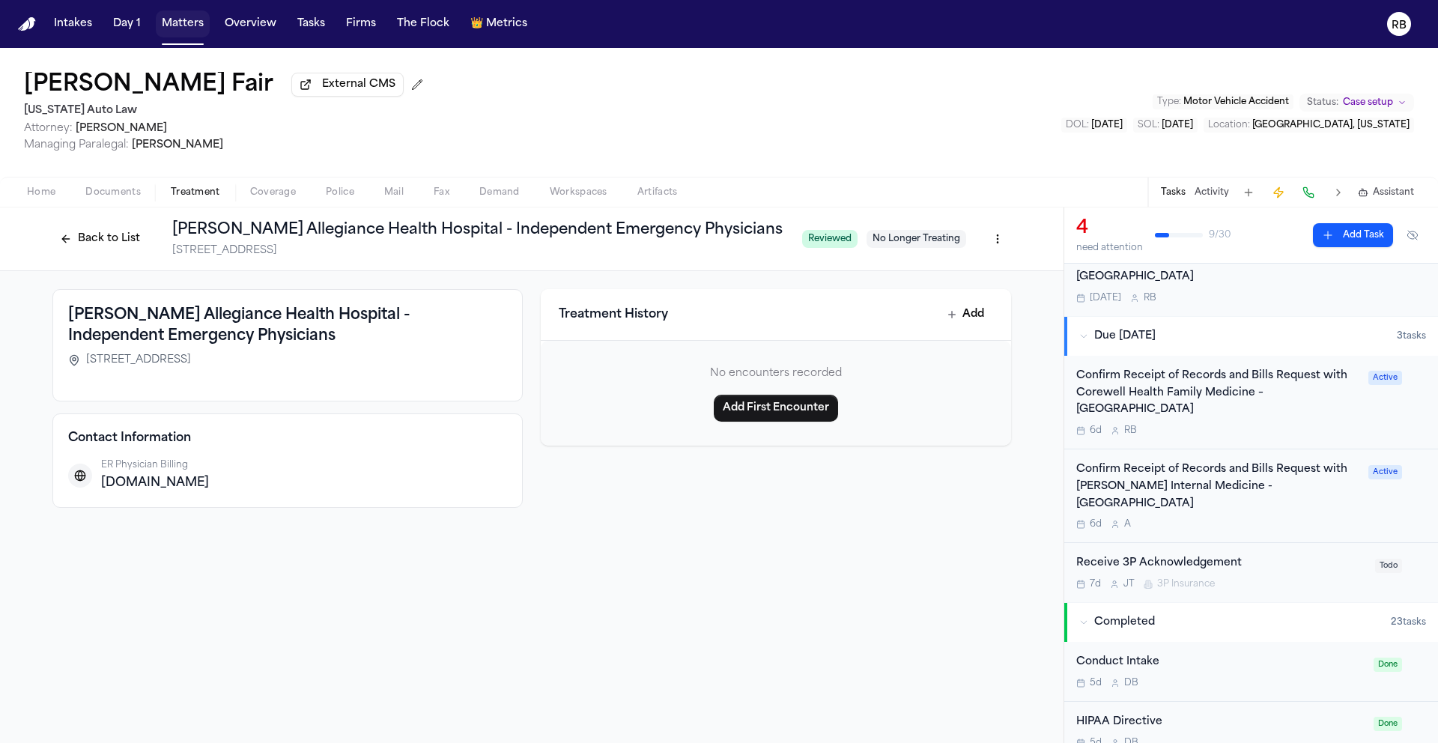
scroll to position [355, 0]
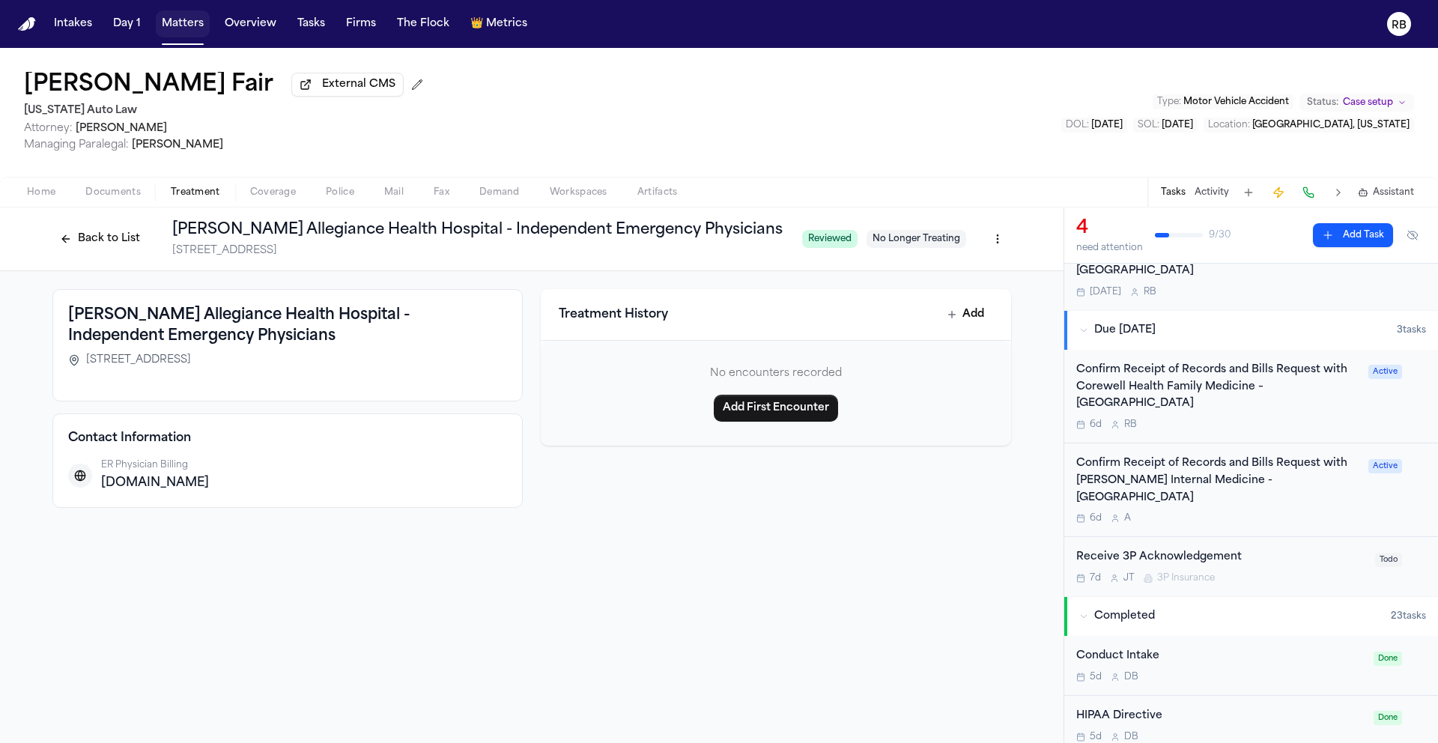
click at [1291, 512] on div "6d A" at bounding box center [1217, 518] width 283 height 12
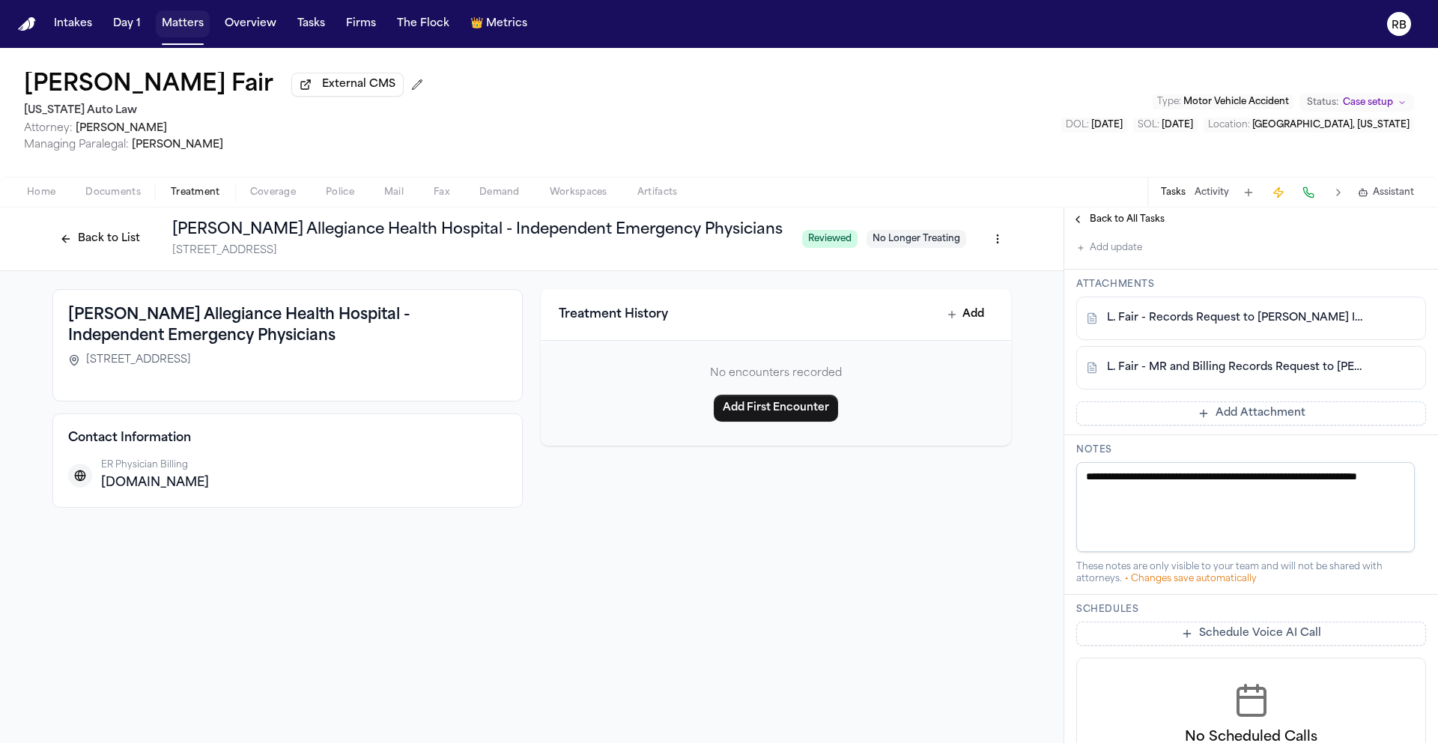
scroll to position [595, 0]
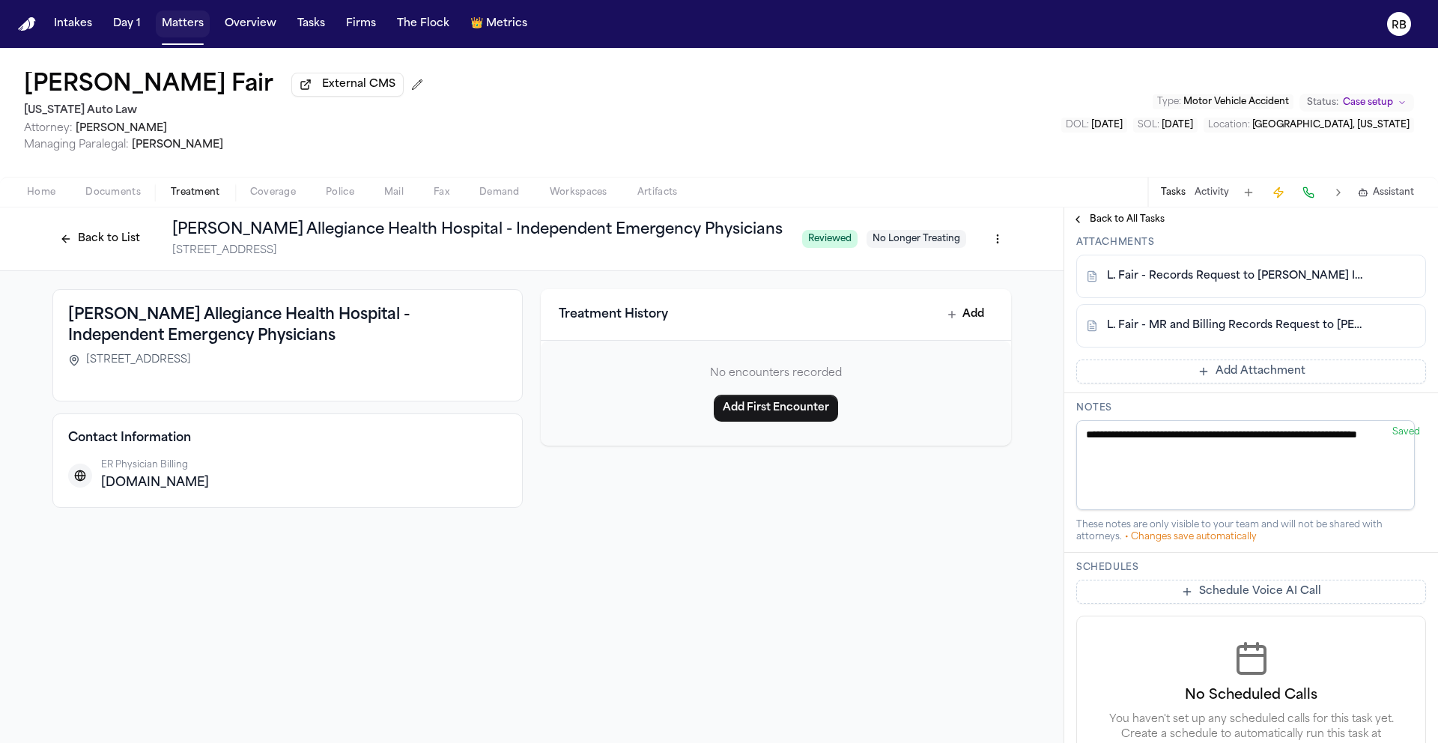
click at [1296, 333] on link "L. Fair - MR and Billing Records Request to Henry Ford - 9.30.25" at bounding box center [1236, 325] width 258 height 15
click at [1260, 284] on link "L. Fair - Records Request to Henry Ford Internal Medicine - 9.30.25" at bounding box center [1236, 276] width 258 height 15
click at [1396, 288] on button at bounding box center [1404, 276] width 24 height 24
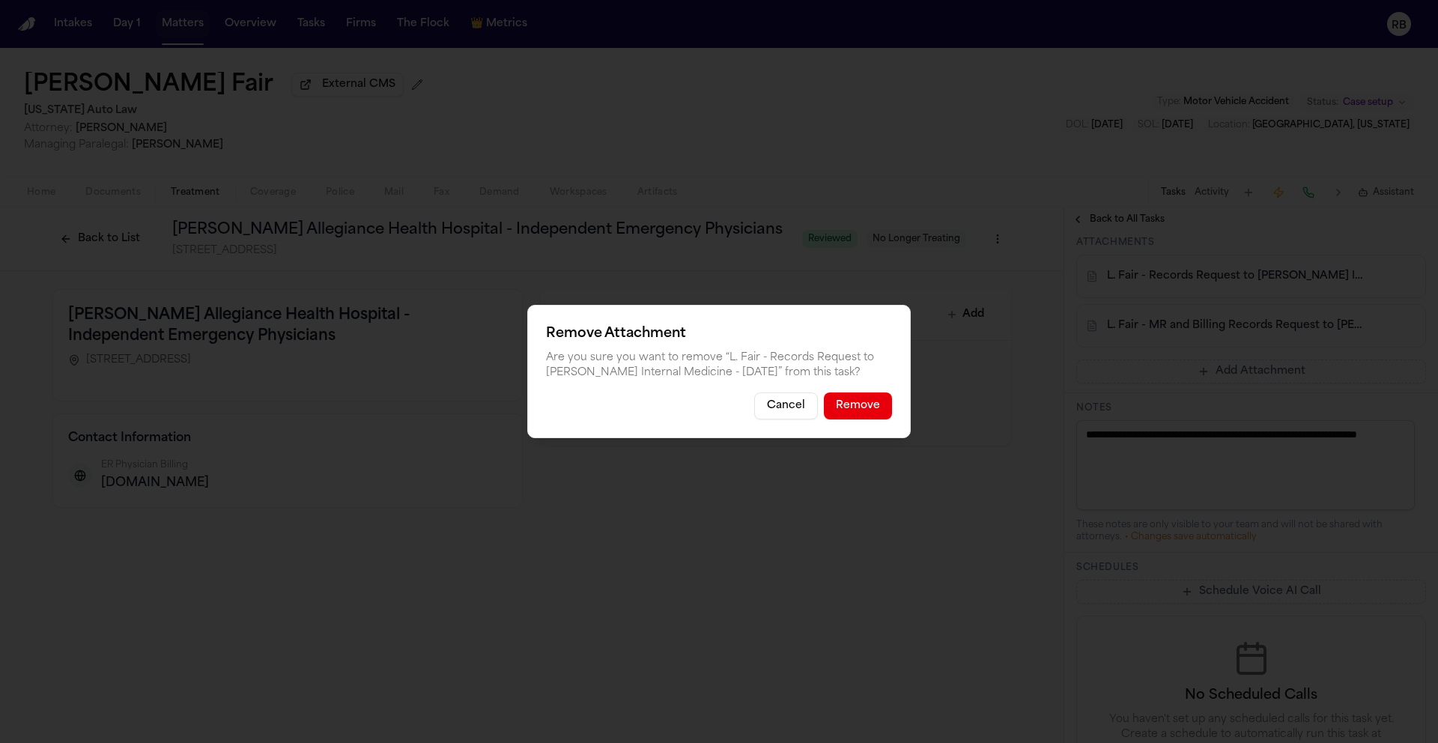
click at [883, 407] on button "Remove" at bounding box center [858, 405] width 68 height 27
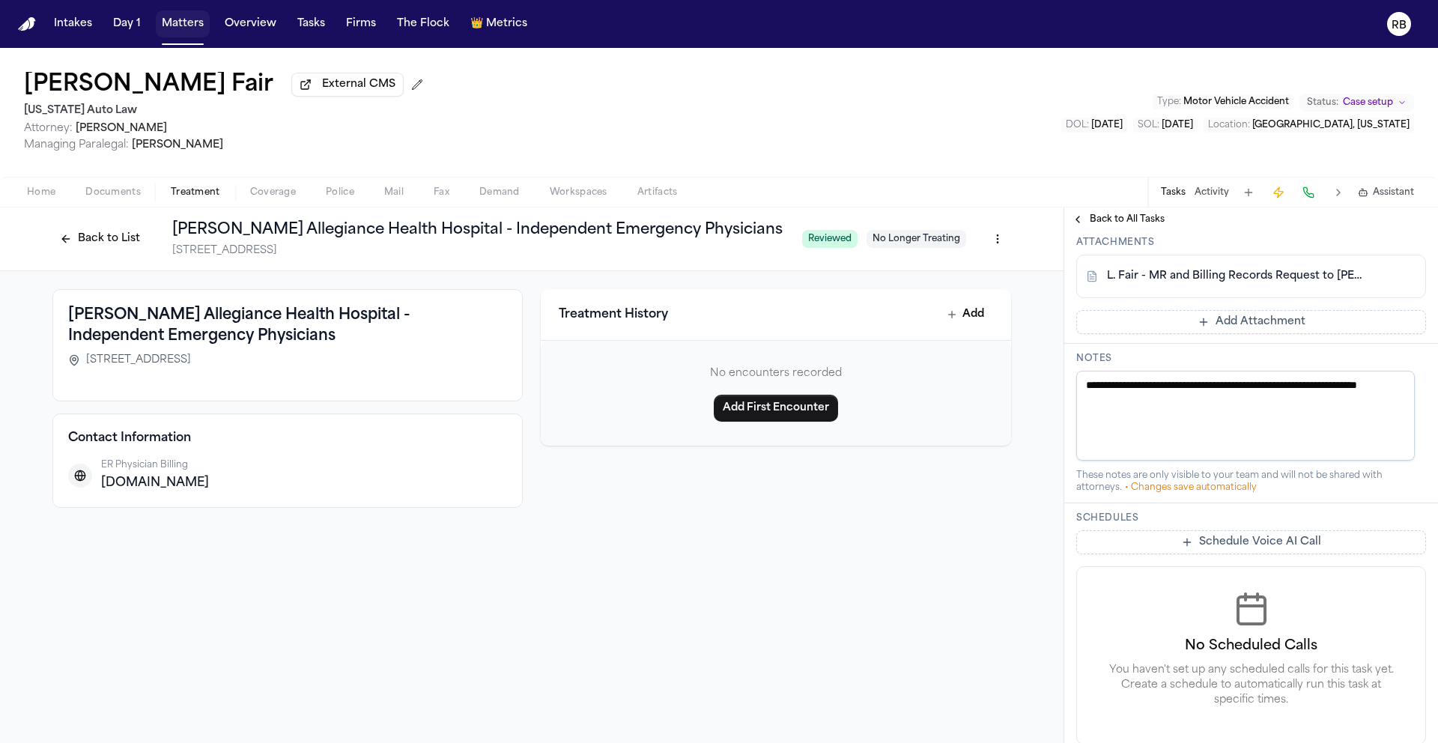
click at [1397, 288] on button at bounding box center [1404, 276] width 24 height 24
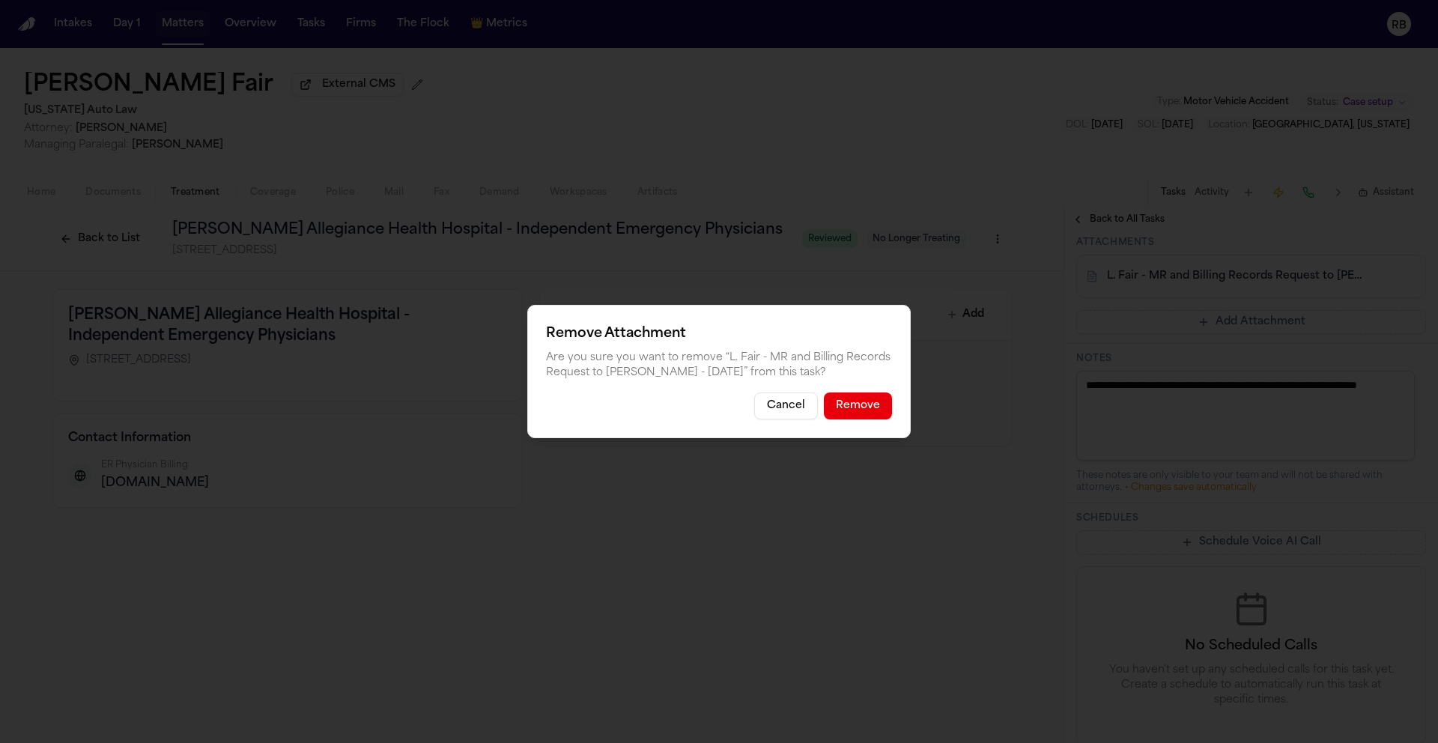
click at [875, 409] on button "Remove" at bounding box center [858, 405] width 68 height 27
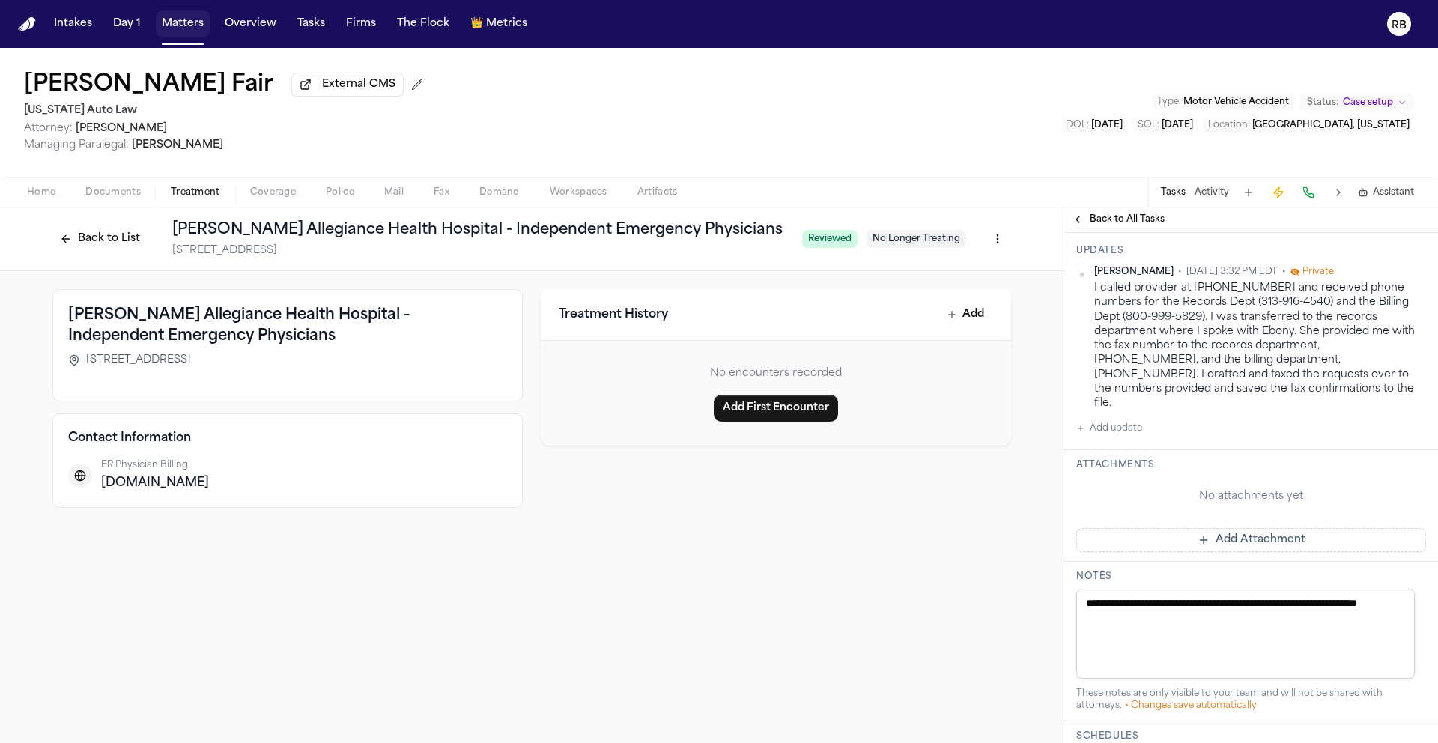
scroll to position [390, 0]
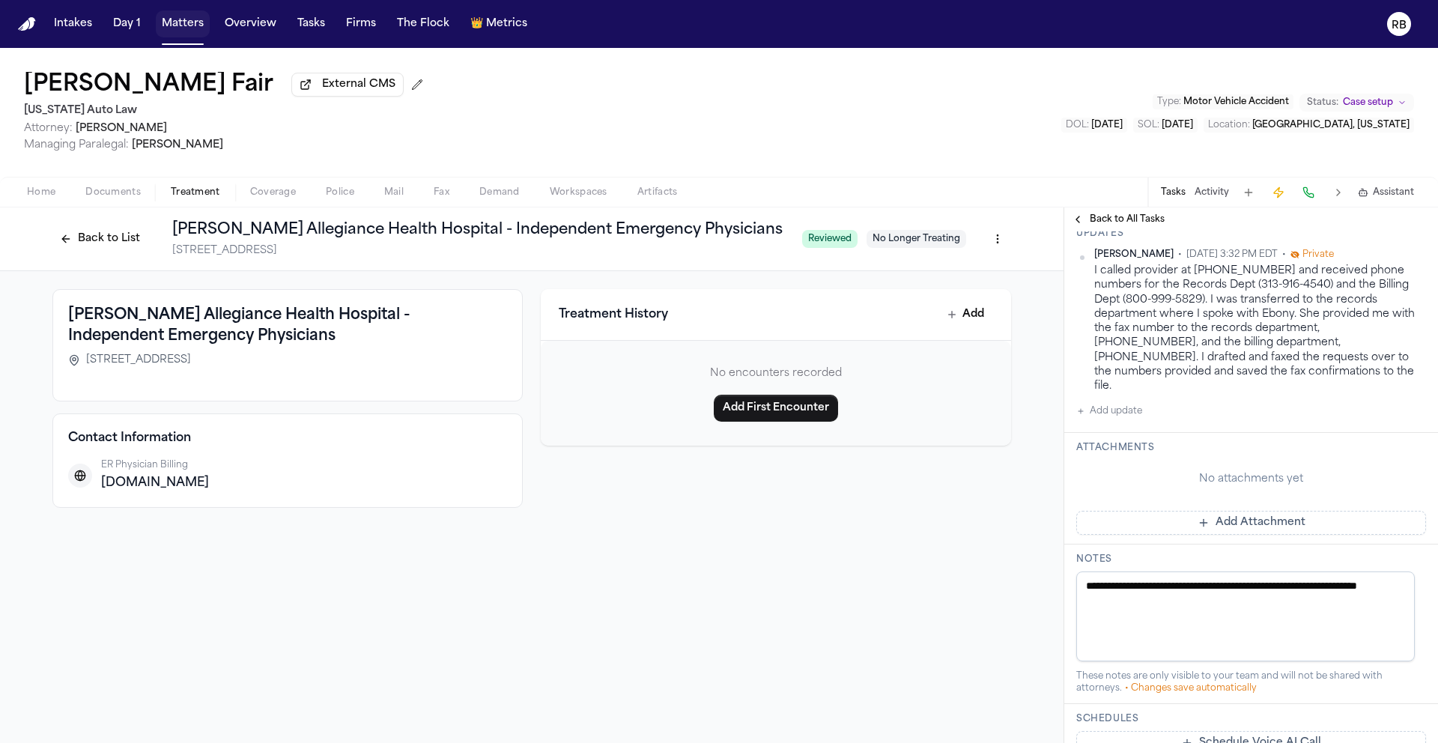
click at [1253, 535] on button "Add Attachment" at bounding box center [1251, 523] width 350 height 24
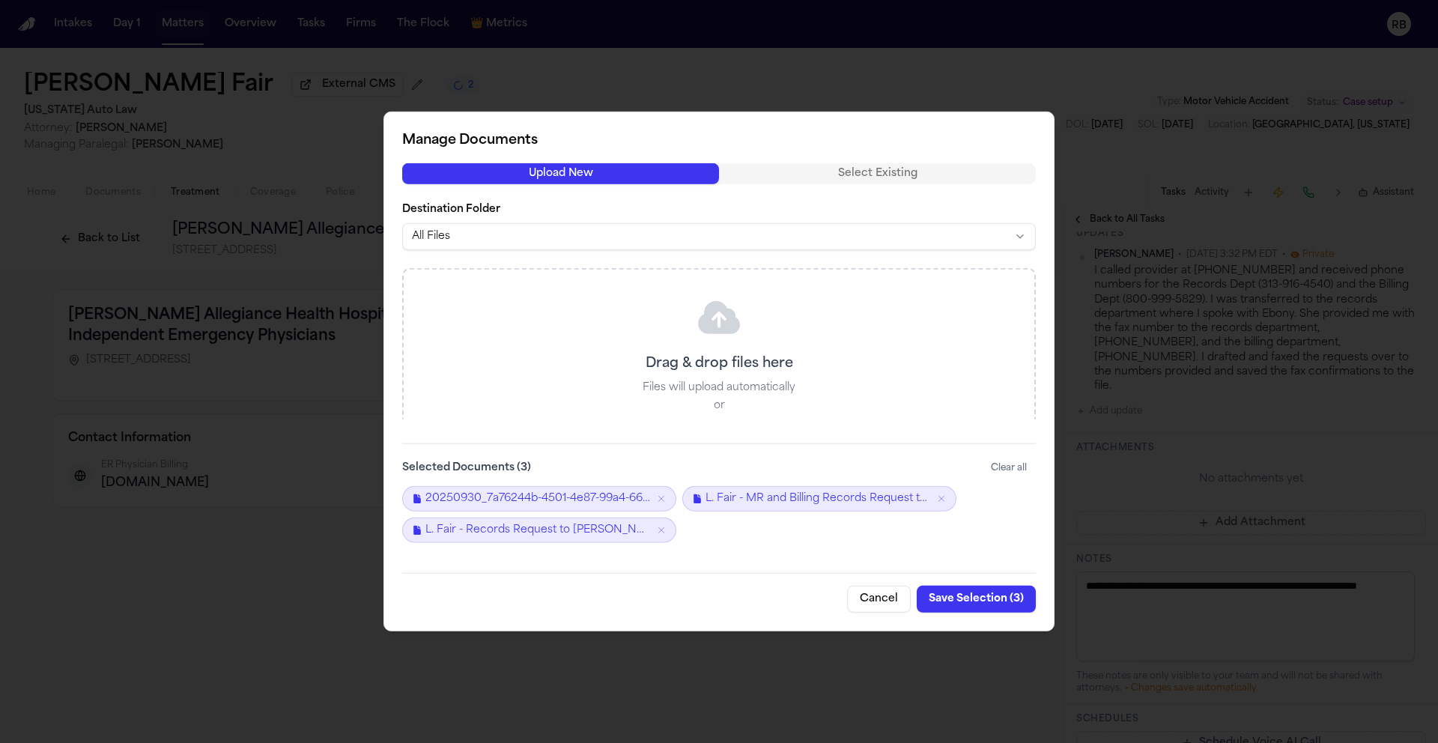
click at [962, 608] on button "Save Selection ( 3 )" at bounding box center [976, 599] width 119 height 27
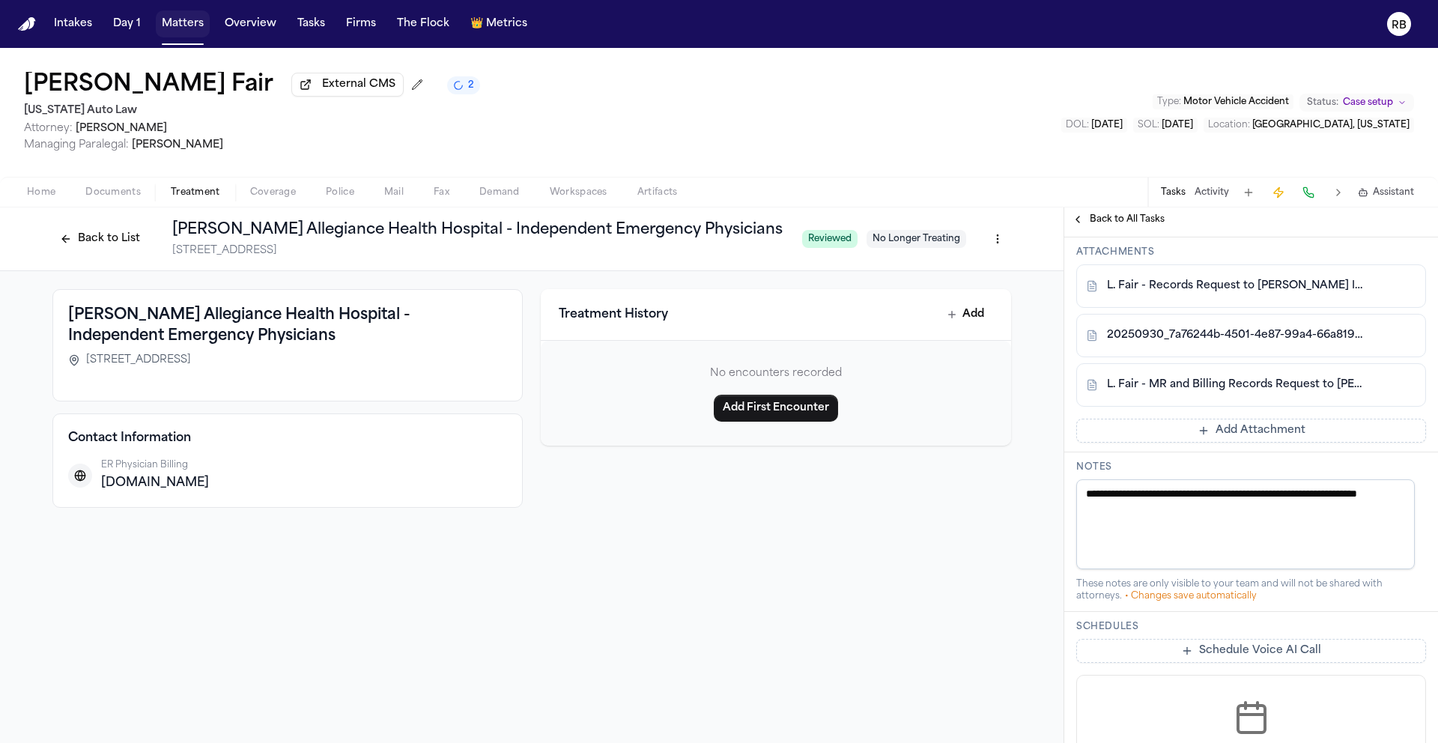
scroll to position [588, 0]
click at [1368, 296] on button at bounding box center [1377, 284] width 24 height 24
click at [1396, 296] on button at bounding box center [1404, 284] width 24 height 24
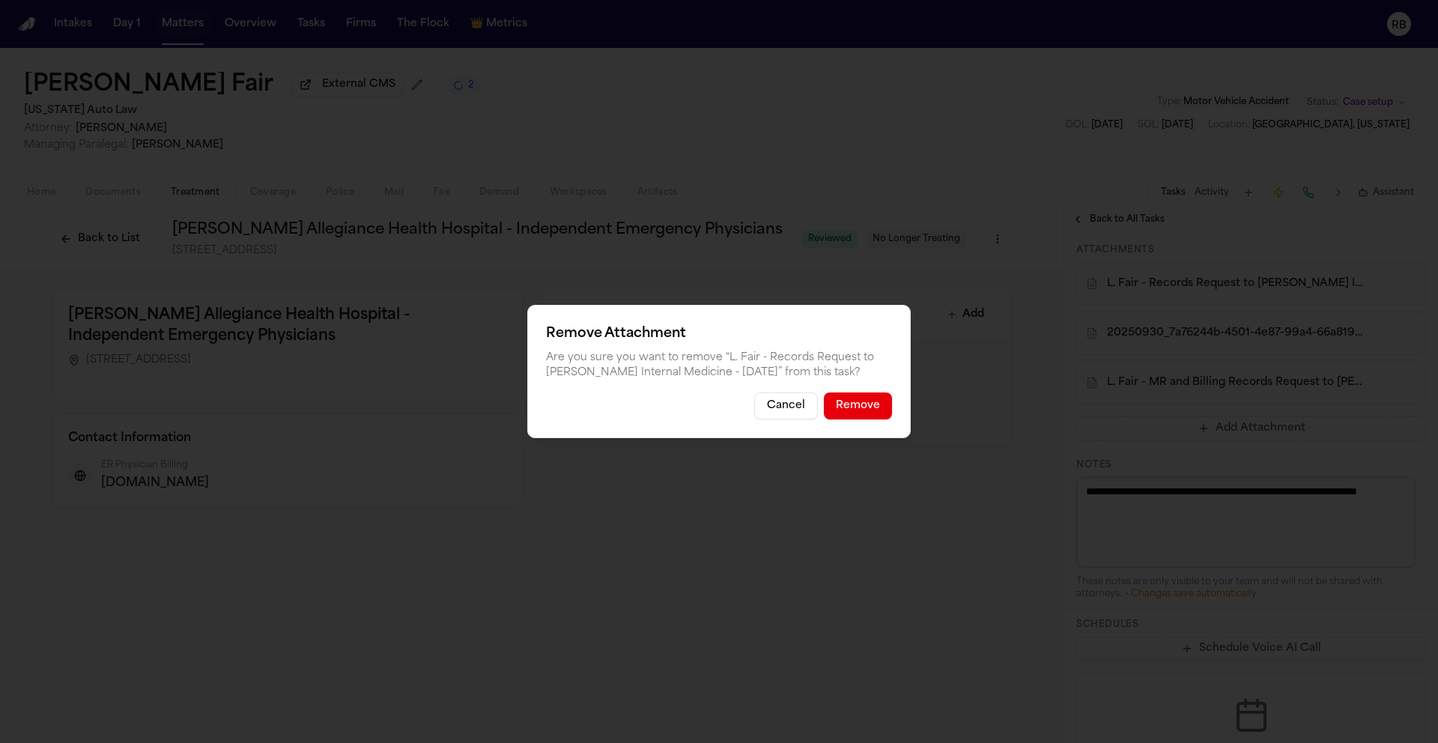
click at [865, 405] on button "Remove" at bounding box center [858, 405] width 68 height 27
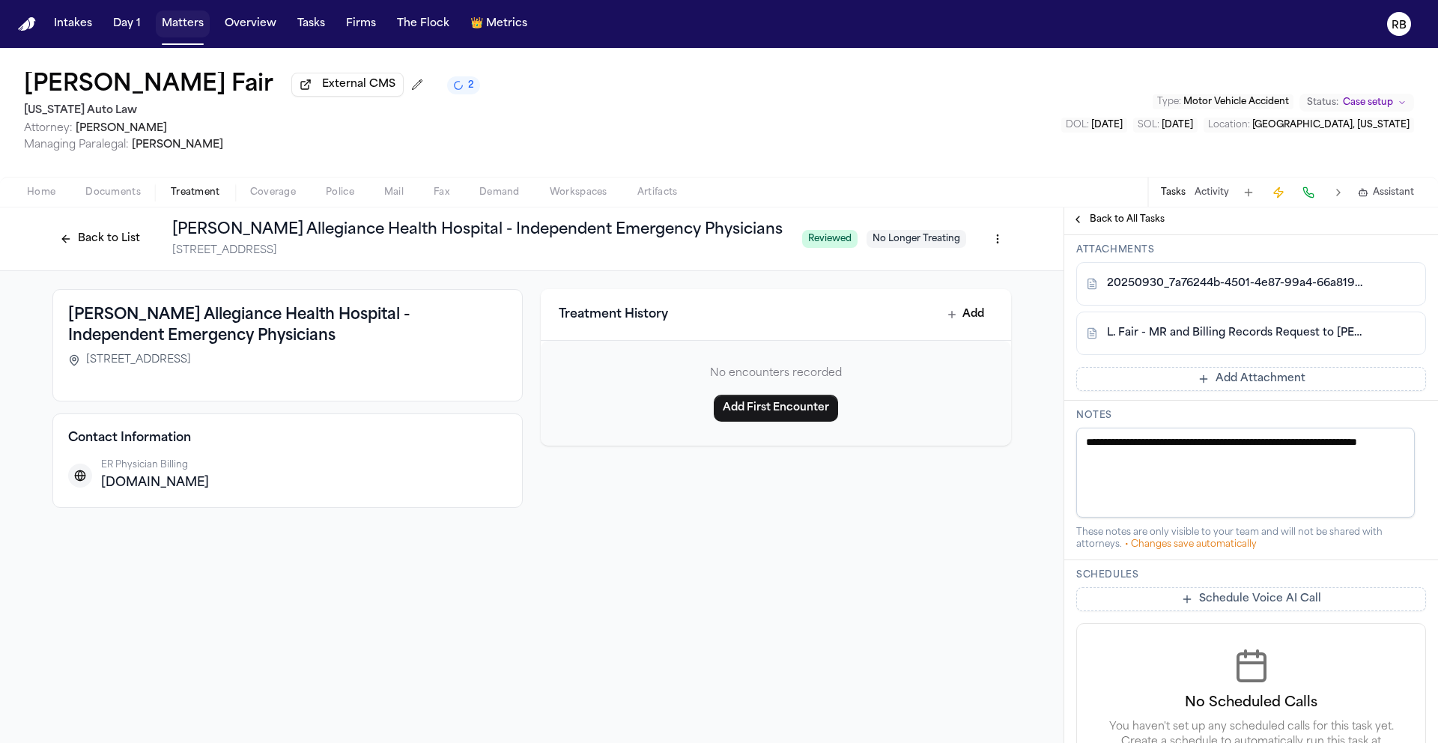
click at [1365, 345] on button at bounding box center [1377, 333] width 24 height 24
click at [1401, 345] on button at bounding box center [1404, 333] width 24 height 24
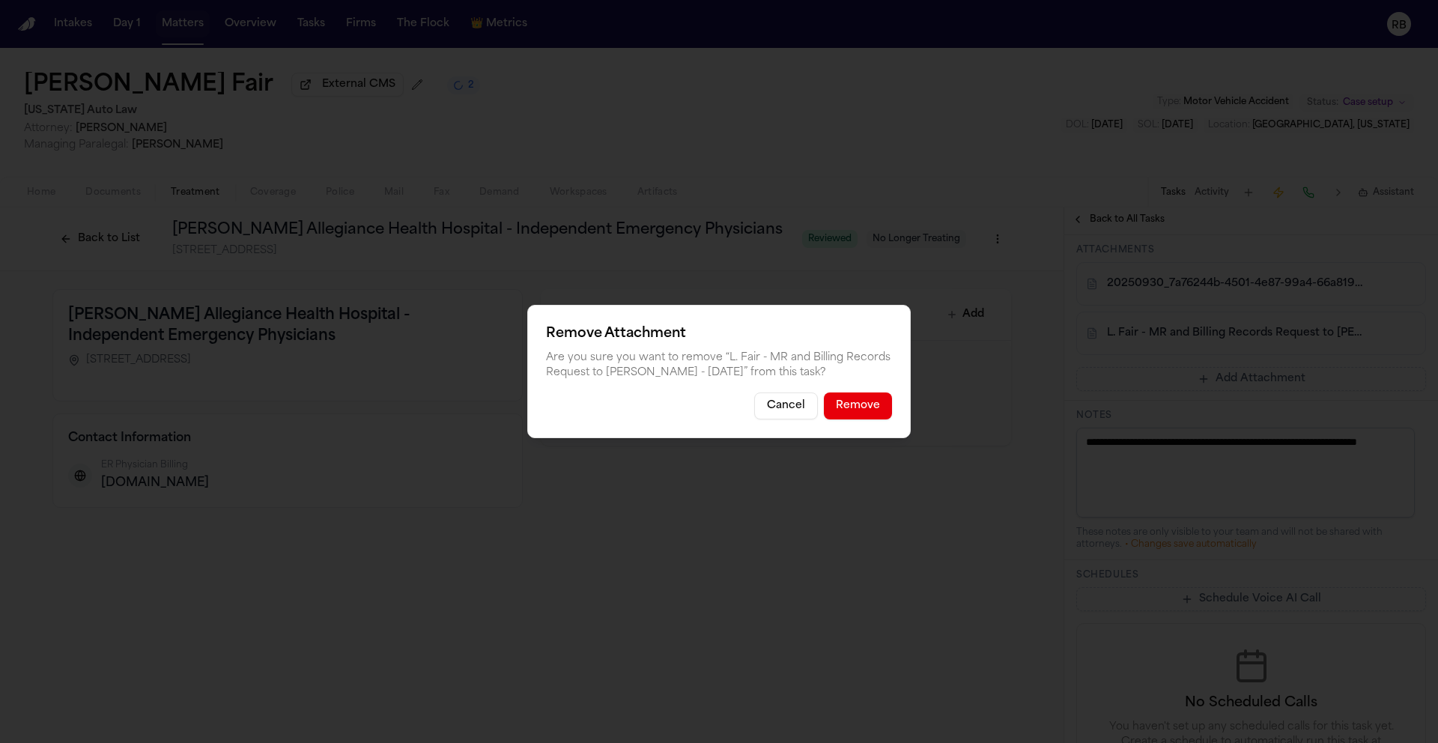
click at [887, 410] on button "Remove" at bounding box center [858, 405] width 68 height 27
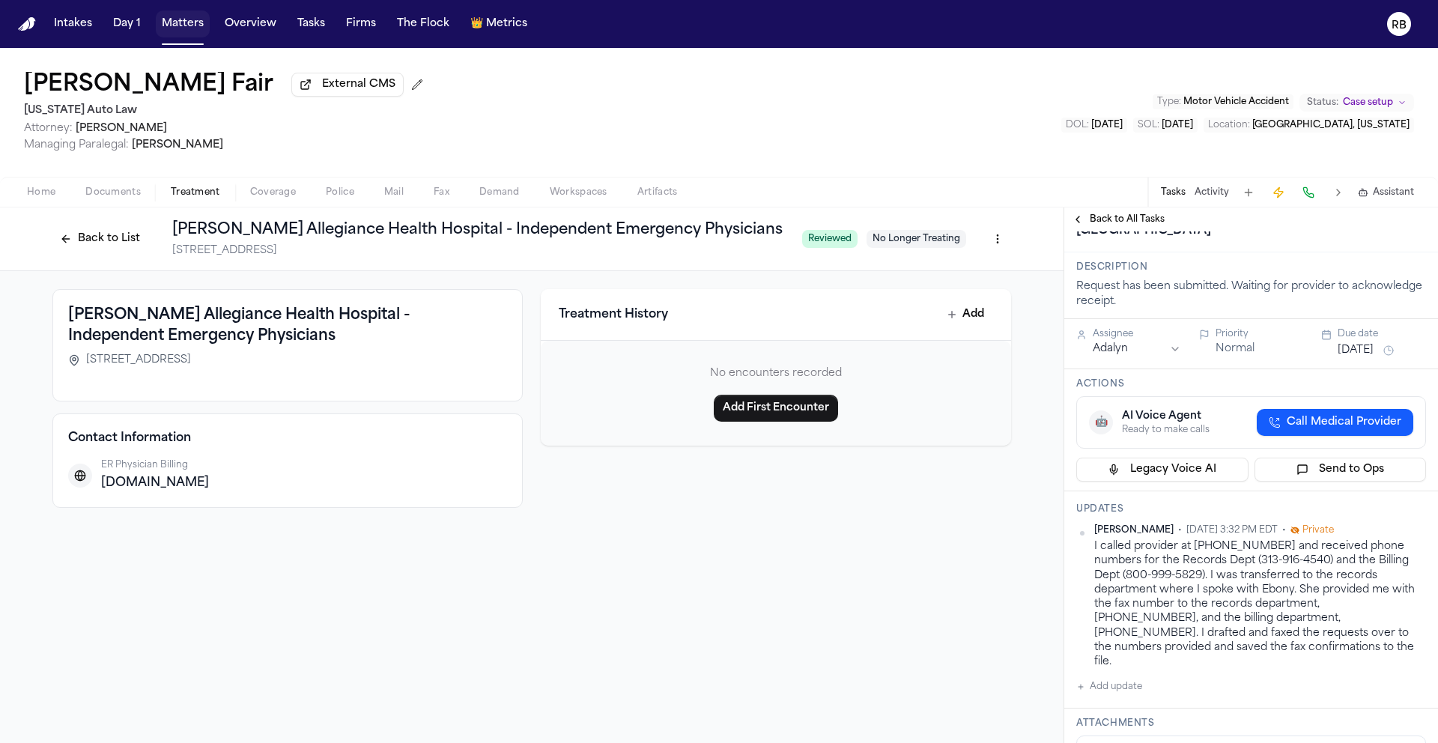
scroll to position [112, 0]
click at [1167, 476] on html "Intakes Day 1 Matters Overview Tasks Firms The Flock 👑 Metrics RB Latanya Fair …" at bounding box center [719, 371] width 1438 height 743
click at [1353, 245] on div "Confirm Receipt of Records and Bills Request with Henry Ford Internal Medicine …" at bounding box center [1290, 188] width 429 height 114
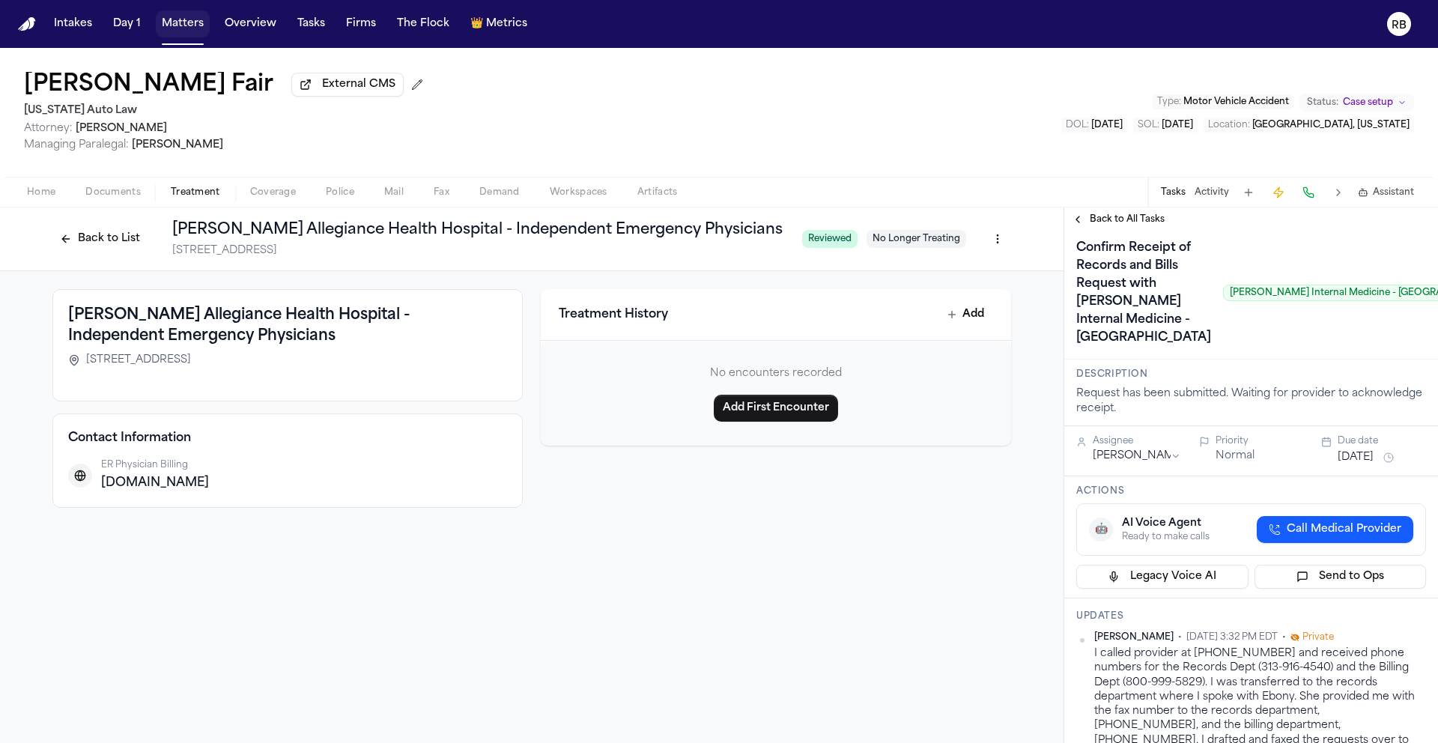
scroll to position [0, 0]
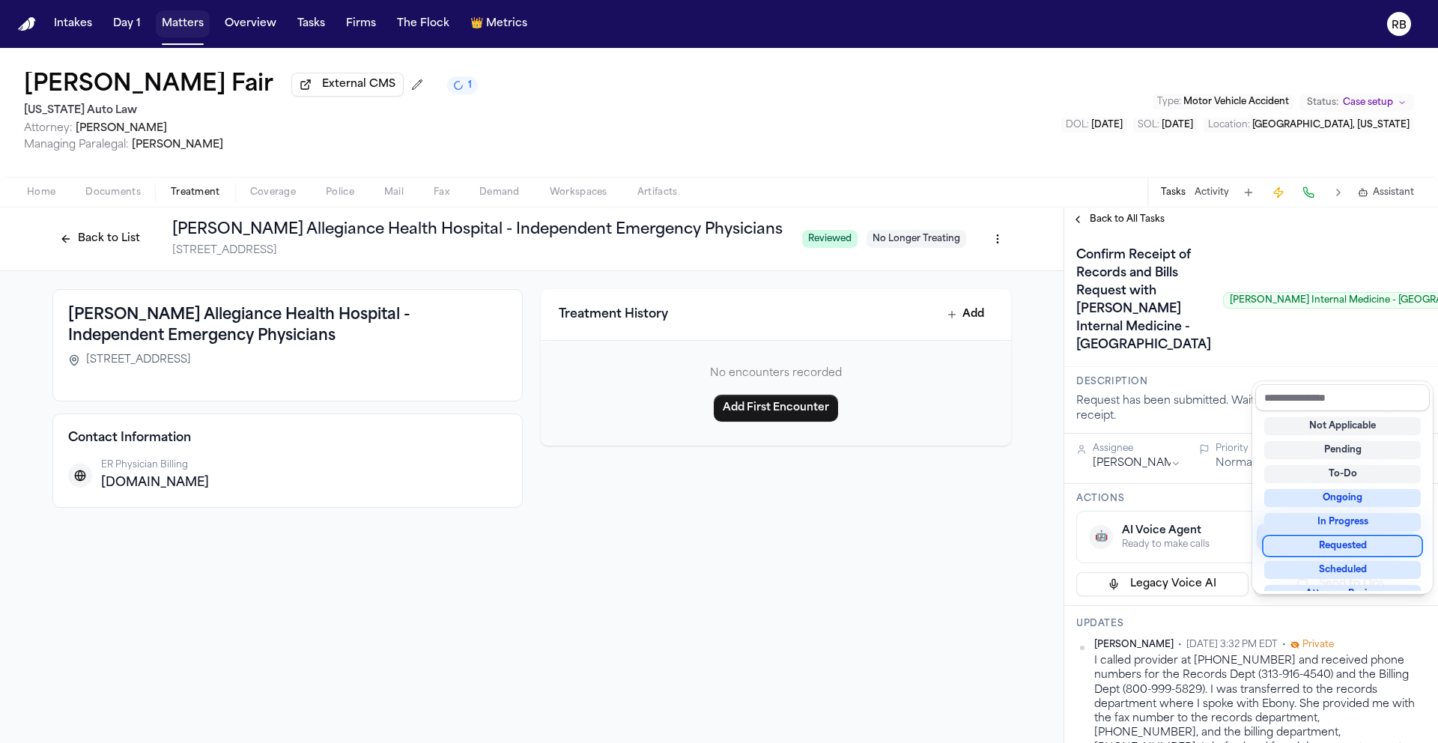
click at [1377, 551] on div "Requested" at bounding box center [1342, 546] width 157 height 18
click at [1350, 547] on div "Requested" at bounding box center [1342, 546] width 157 height 18
click at [1219, 357] on div "Confirm Receipt of Records and Bills Request with Henry Ford Internal Medicine …" at bounding box center [1251, 300] width 350 height 114
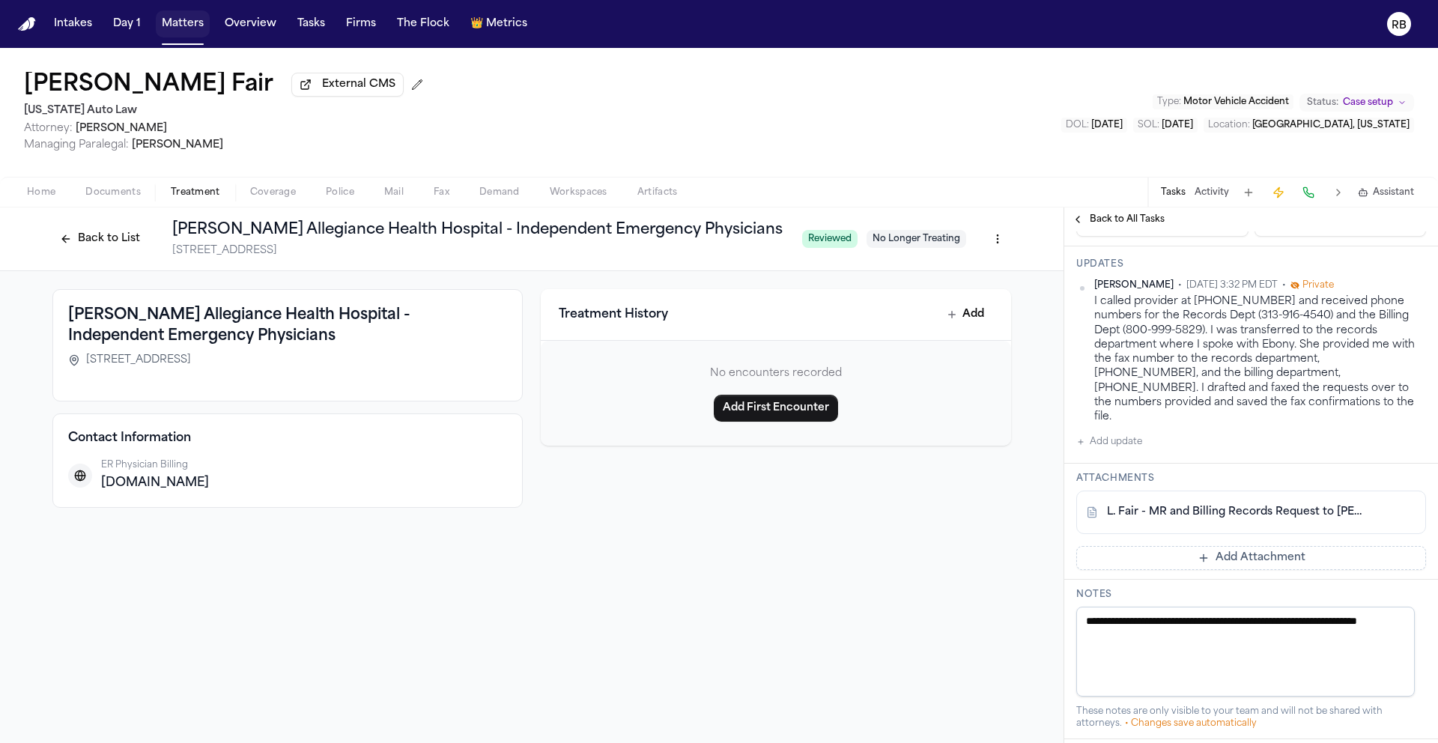
scroll to position [356, 0]
click at [1106, 223] on span "Back to All Tasks" at bounding box center [1127, 219] width 75 height 12
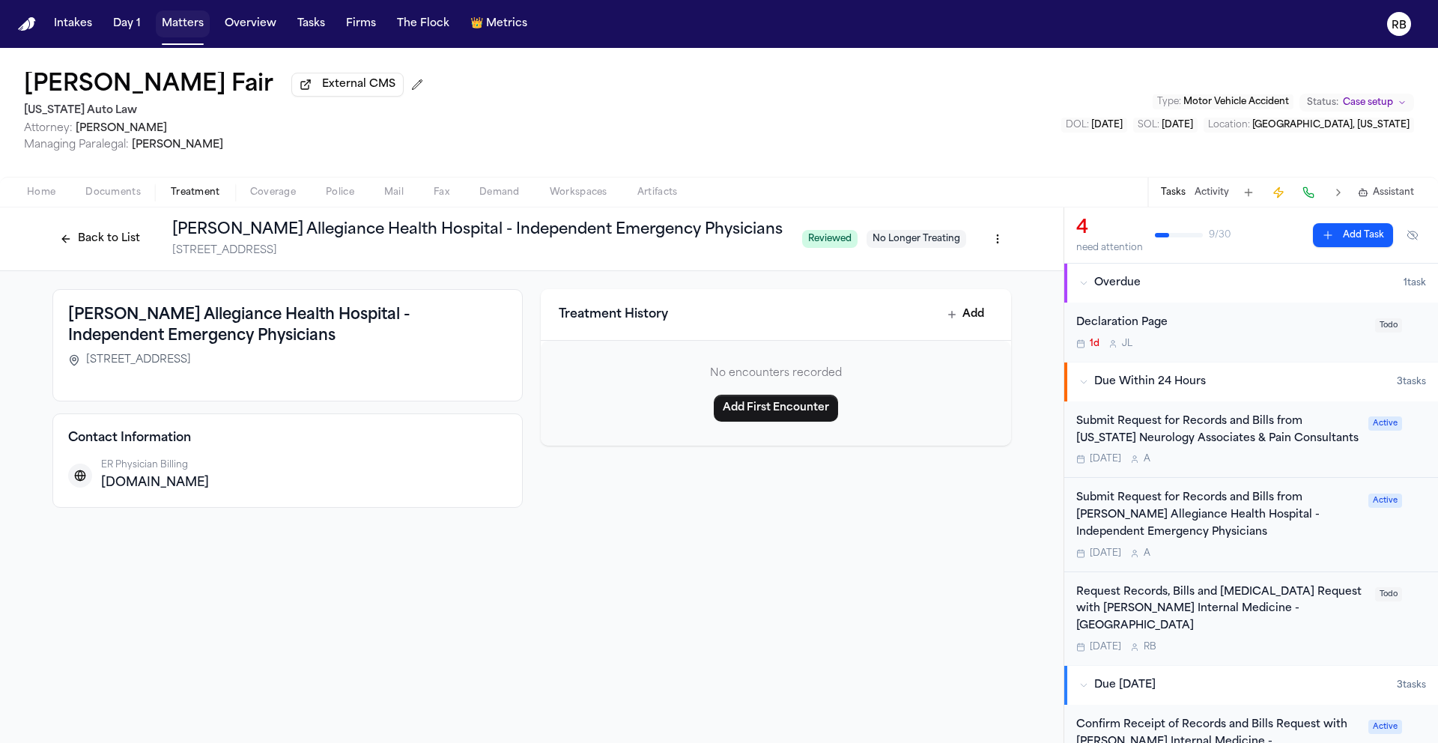
click at [1320, 546] on div "Submit Request for Records and Bills from Henry Ford Allegiance Health Hospital…" at bounding box center [1217, 524] width 283 height 69
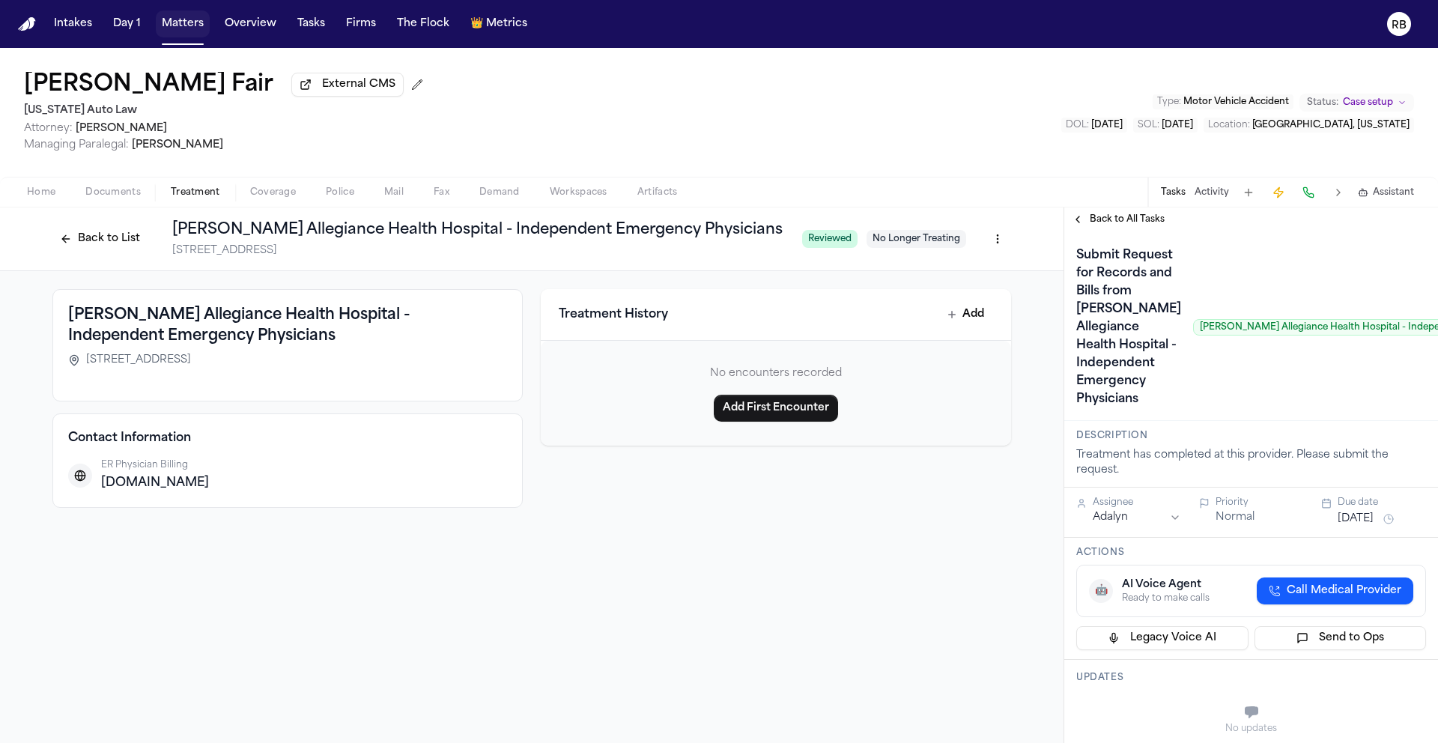
click at [693, 512] on div "Henry Ford Allegiance Health Hospital - Independent Emergency Physicians 205 N …" at bounding box center [532, 398] width 1064 height 255
click at [105, 238] on button "Back to List" at bounding box center [99, 239] width 95 height 24
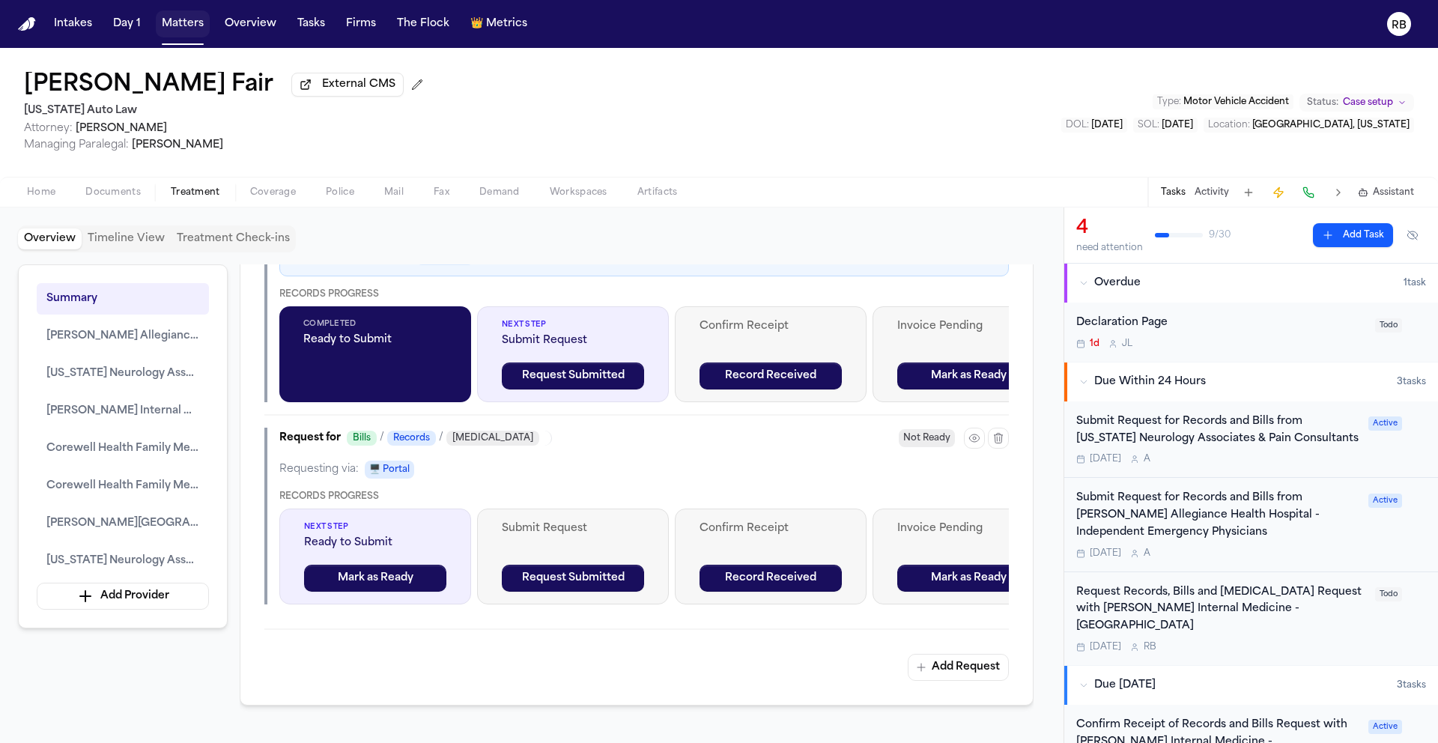
scroll to position [1569, 0]
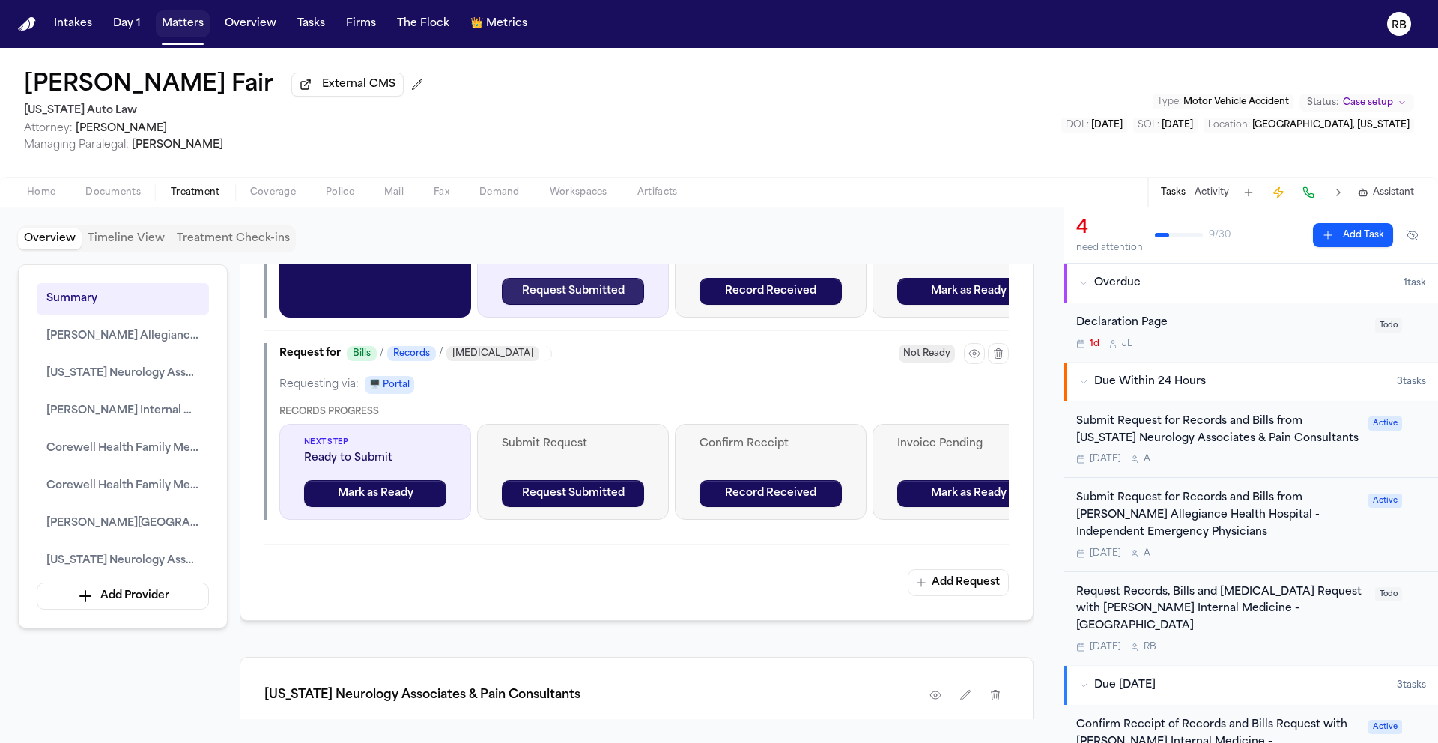
click at [616, 305] on button "Request Submitted" at bounding box center [573, 291] width 142 height 27
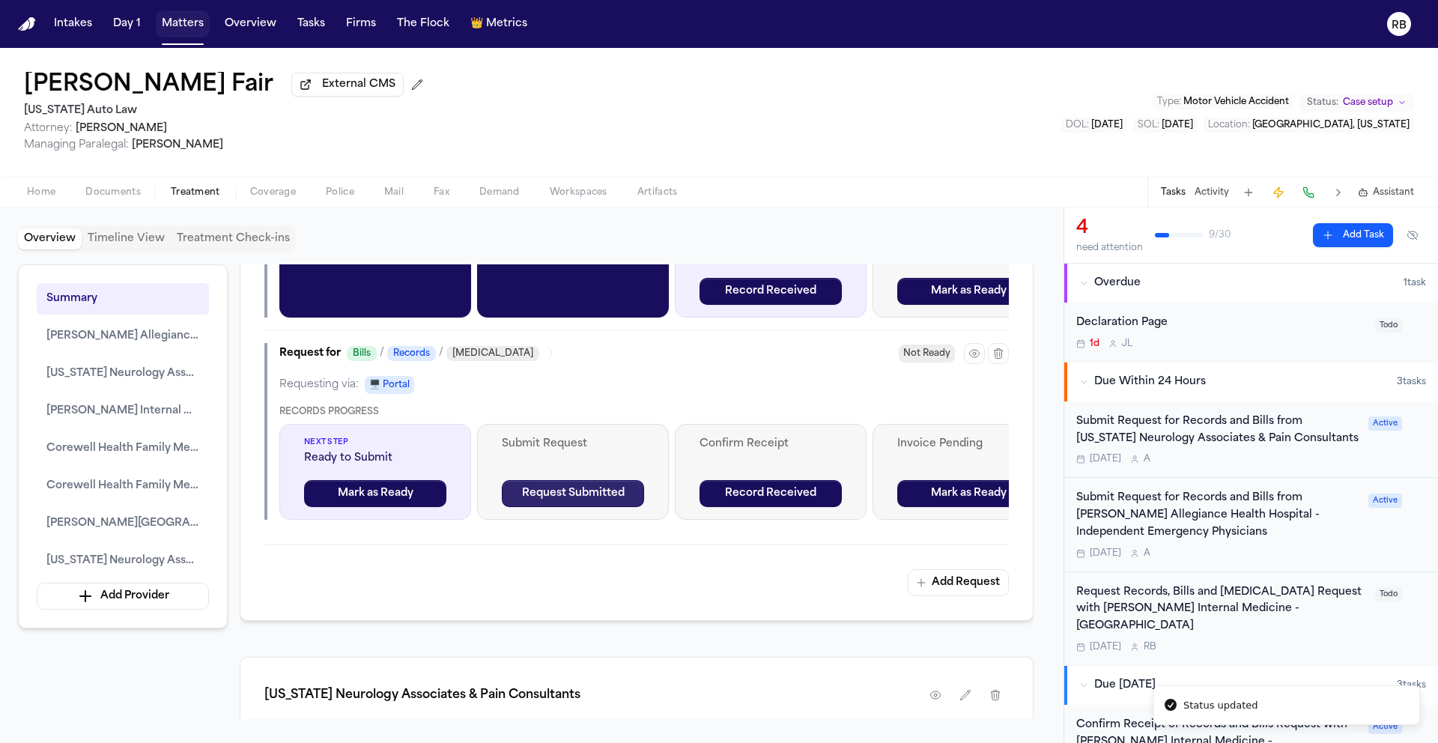
click at [613, 507] on button "Request Submitted" at bounding box center [573, 493] width 142 height 27
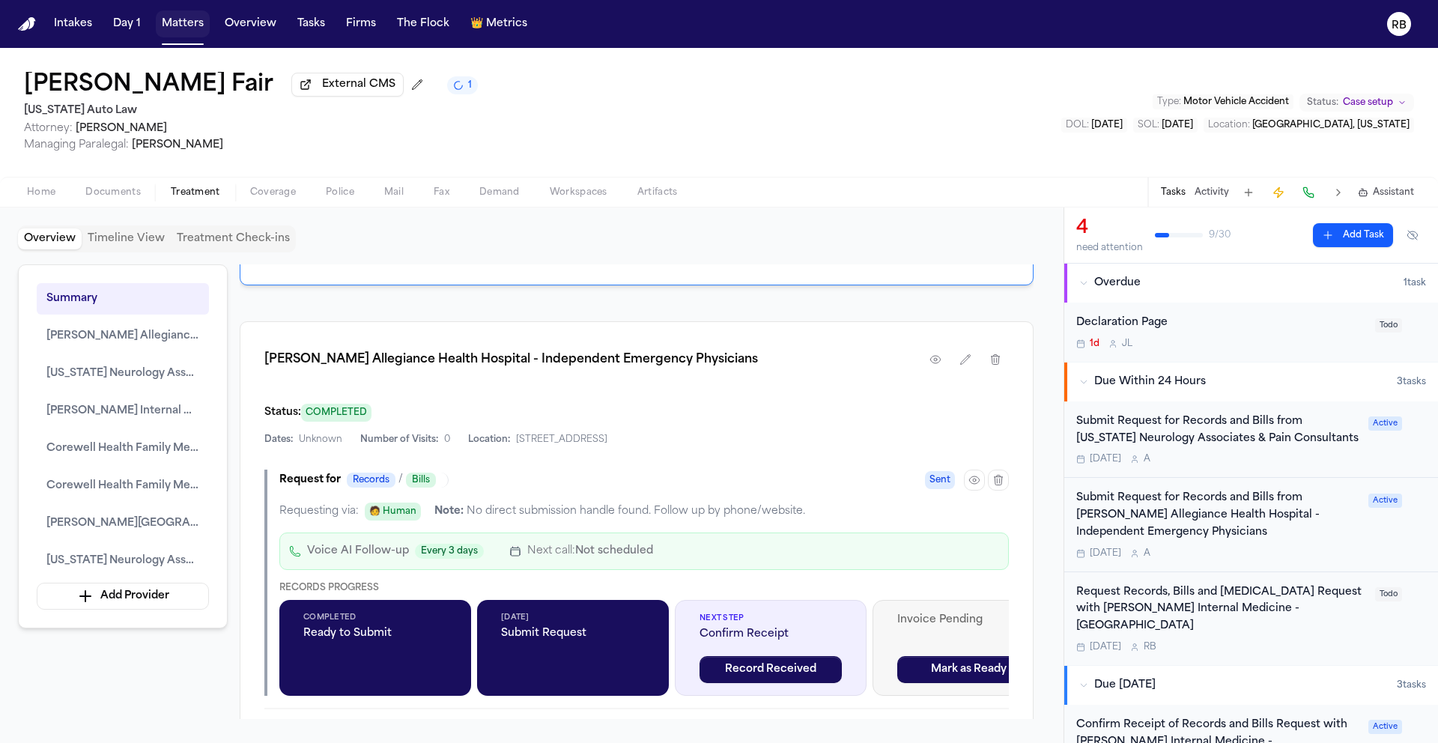
scroll to position [1186, 0]
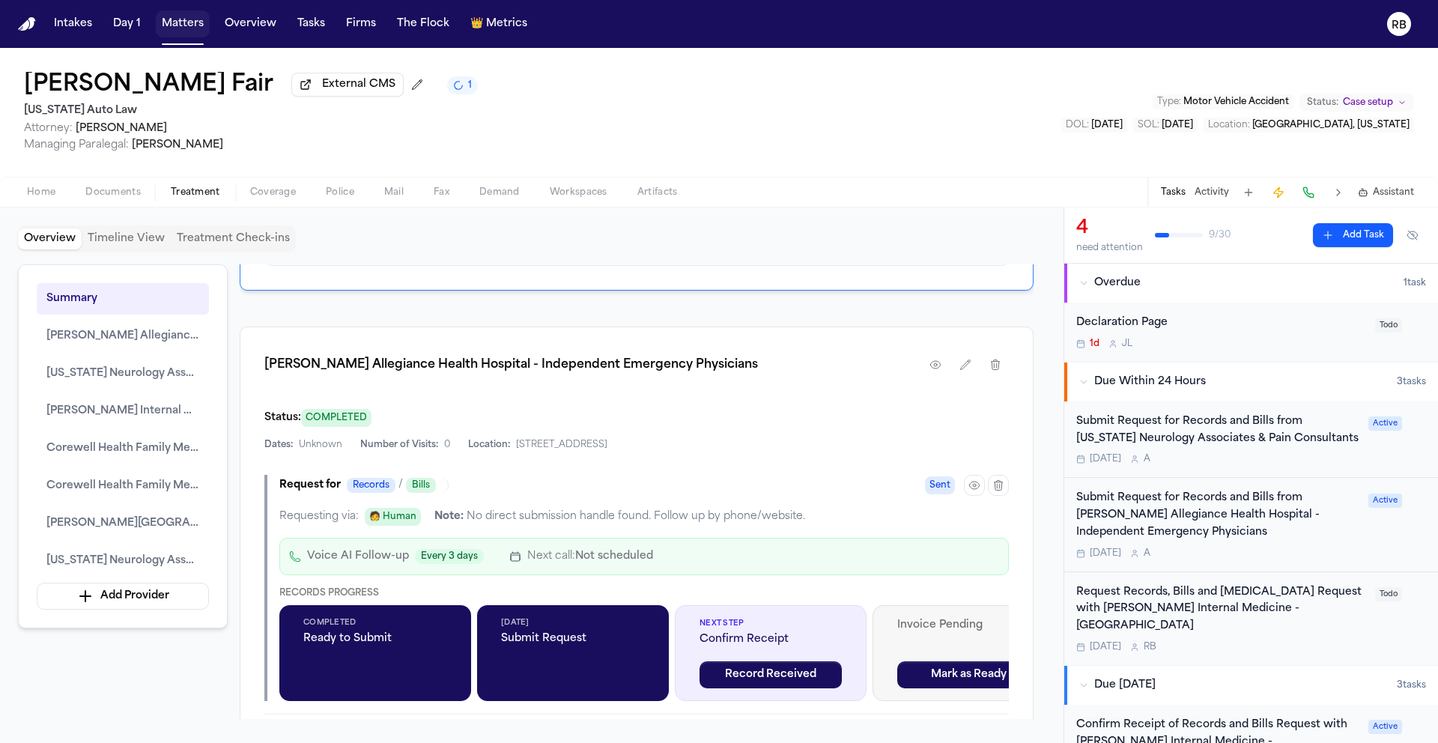
click at [1283, 553] on div "Tomorrow A" at bounding box center [1217, 553] width 283 height 12
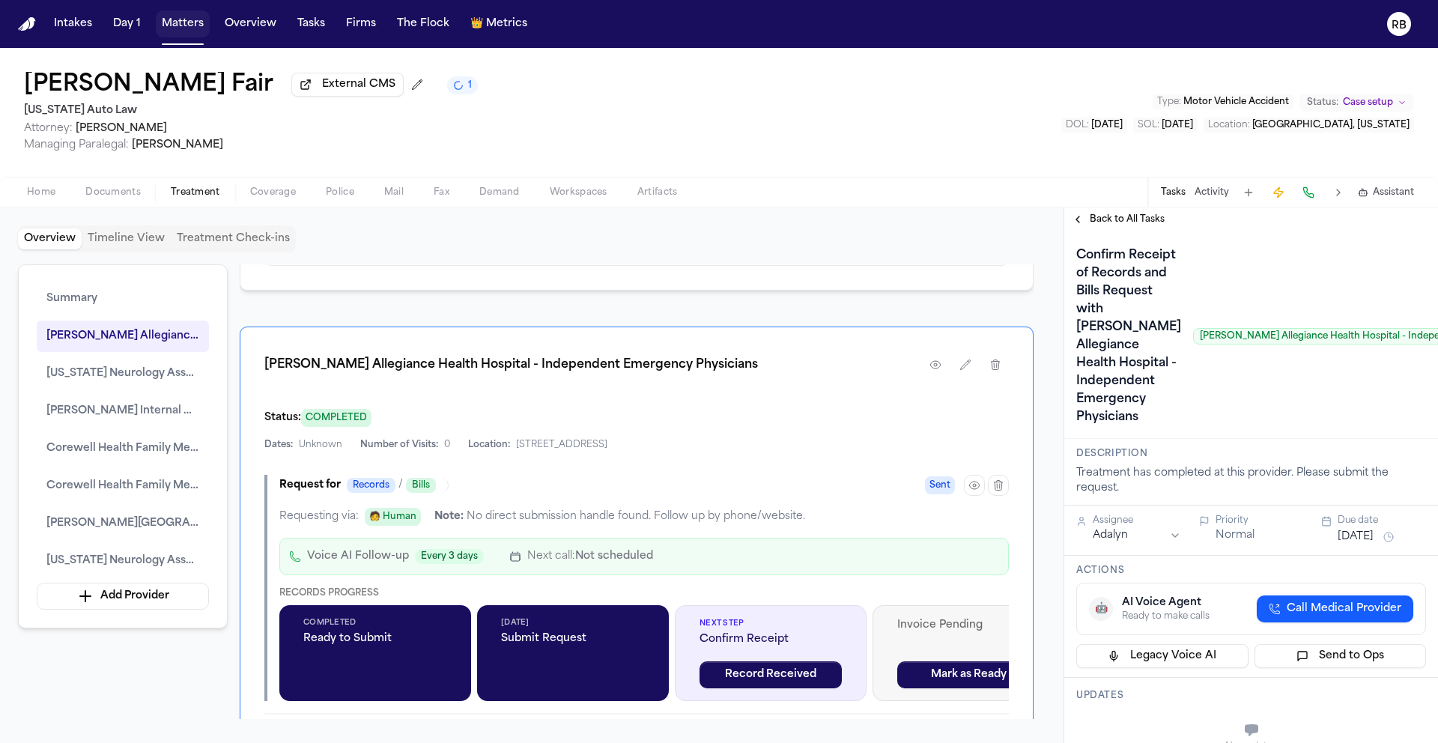
click at [1115, 219] on span "Back to All Tasks" at bounding box center [1127, 219] width 75 height 12
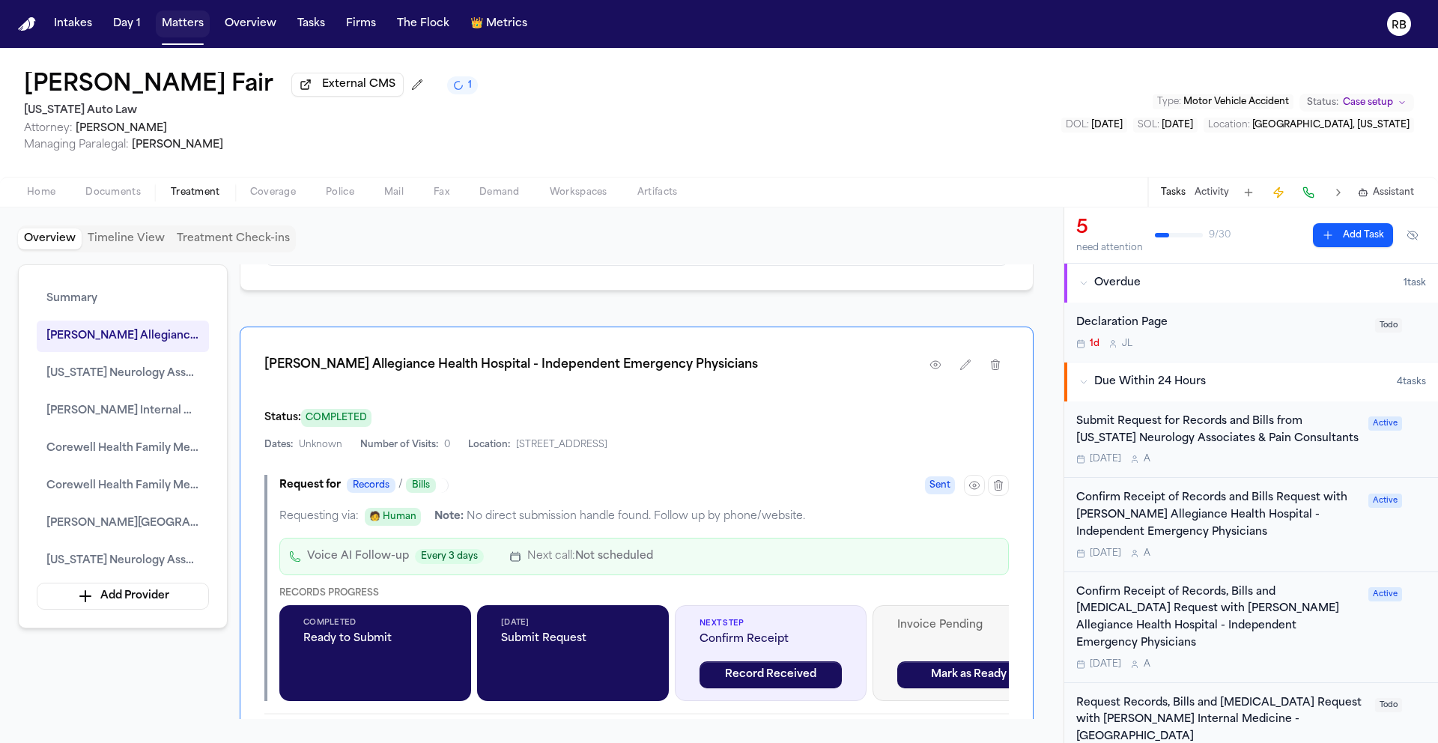
click at [1349, 553] on div "Confirm Receipt of Records and Bills Request with Henry Ford Allegiance Health …" at bounding box center [1251, 524] width 350 height 69
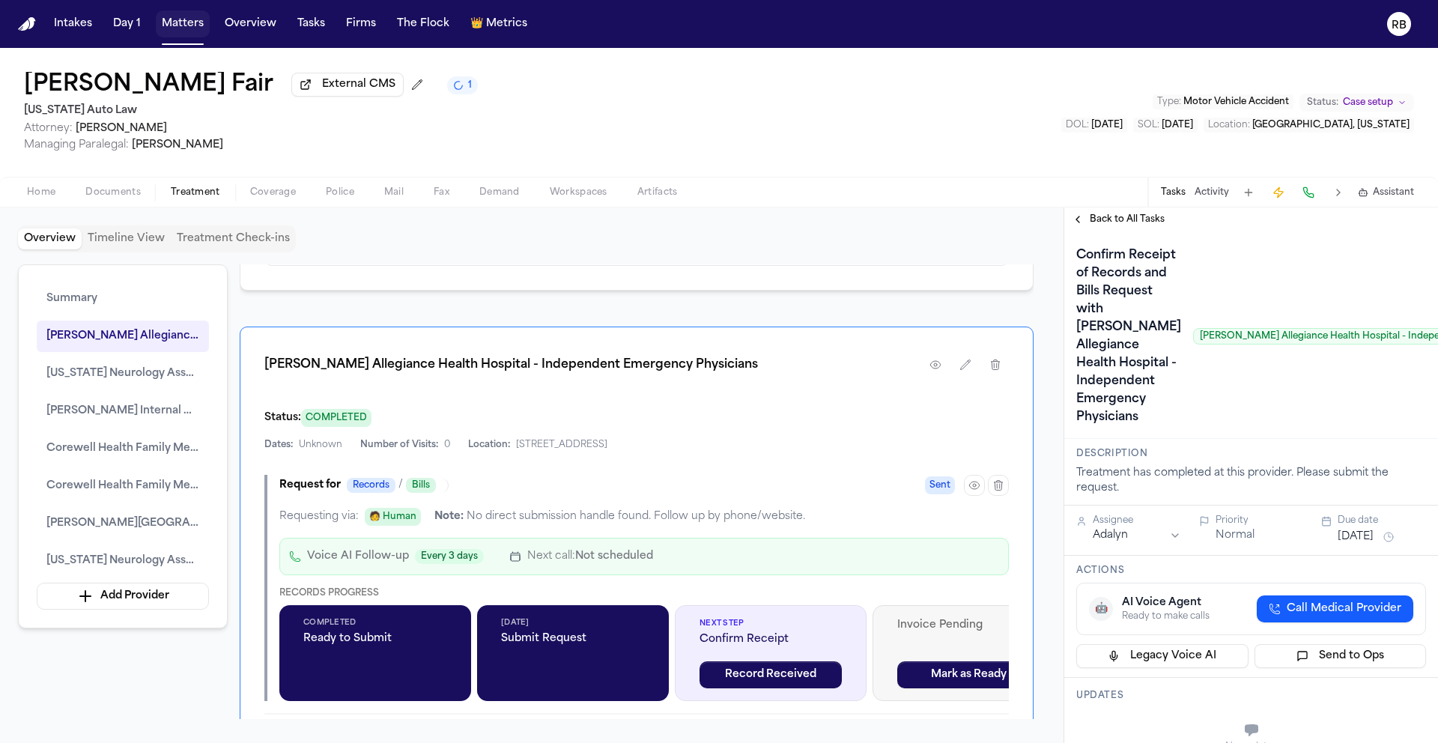
click at [1171, 571] on html "Intakes Day 1 Matters Overview Tasks Firms The Flock 👑 Metrics RB Latanya Fair …" at bounding box center [719, 371] width 1438 height 743
click at [1372, 544] on button "Oct 2, 2025" at bounding box center [1356, 537] width 36 height 15
click at [1350, 544] on button "29" at bounding box center [1344, 543] width 24 height 24
click at [1215, 429] on div "Confirm Receipt of Records and Bills Request with Henry Ford Allegiance Health …" at bounding box center [1326, 336] width 500 height 186
click at [1148, 225] on span "Back to All Tasks" at bounding box center [1127, 219] width 75 height 12
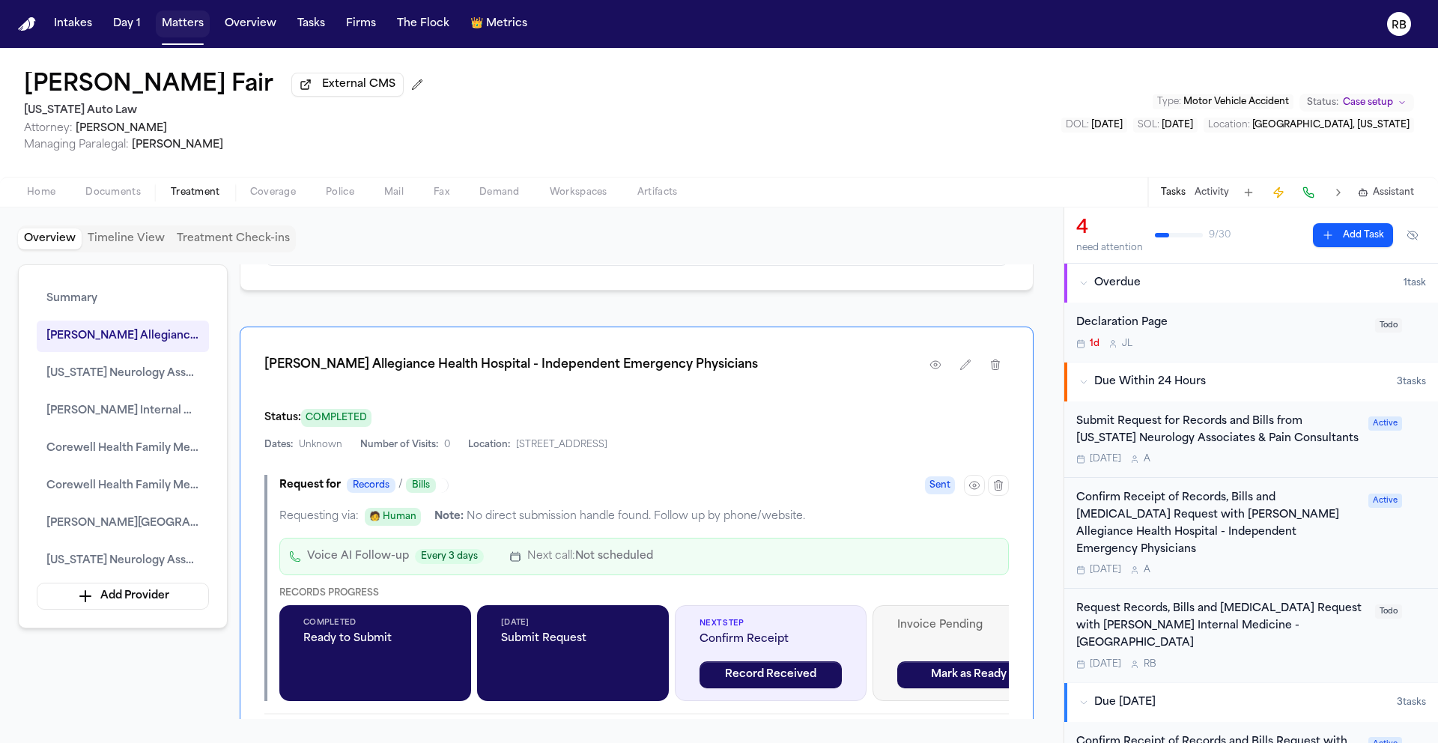
click at [965, 326] on div "Overview Providers Manage Henry Ford Allegiance Health Hospital - Independent E…" at bounding box center [637, 491] width 794 height 455
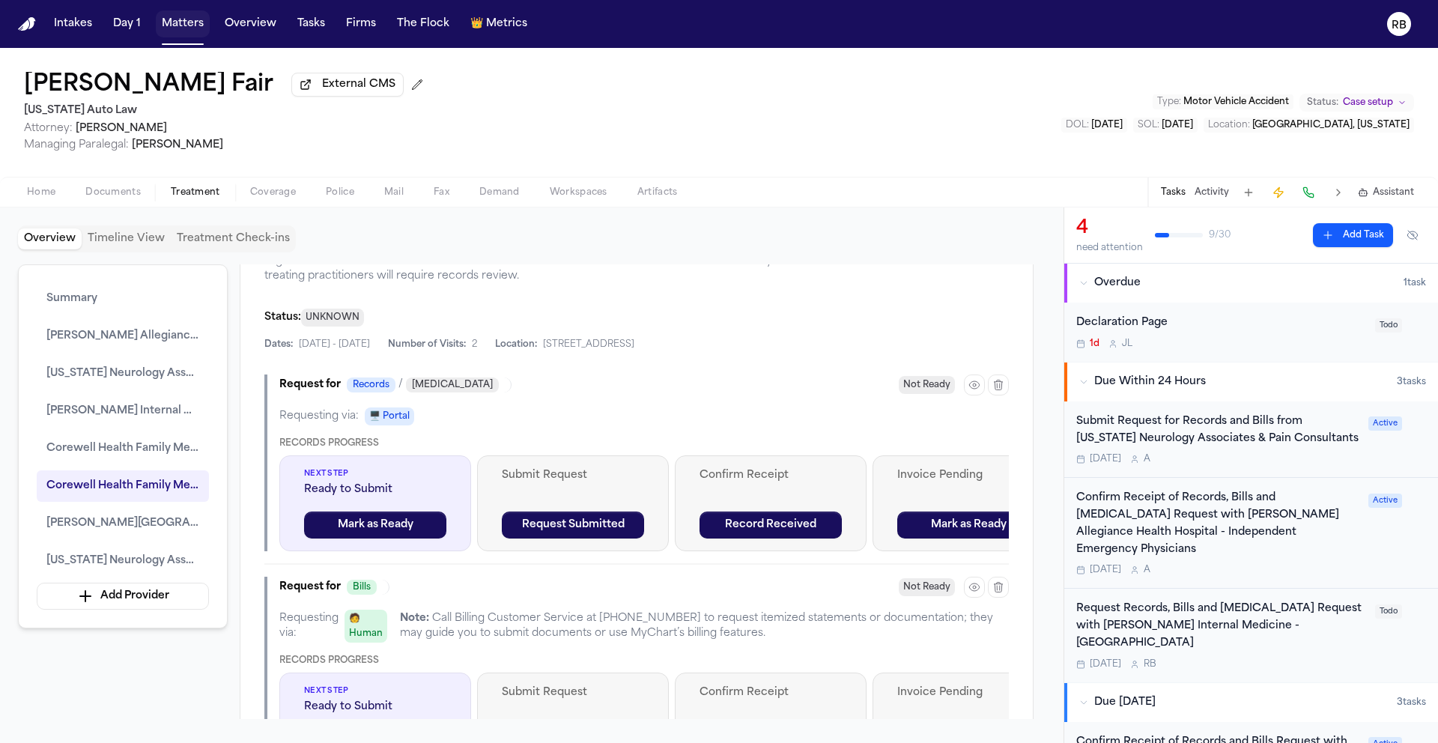
scroll to position [4505, 0]
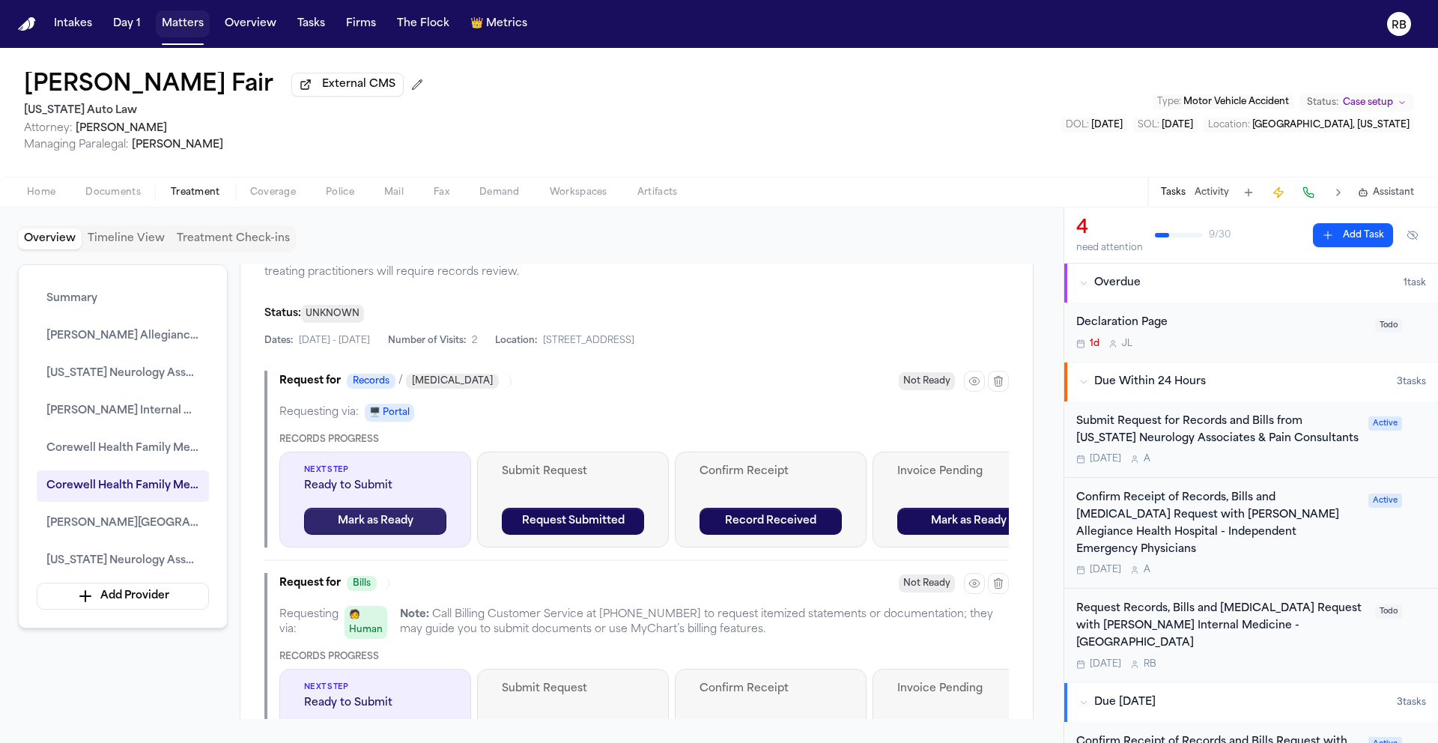
click at [365, 535] on button "Mark as Ready" at bounding box center [375, 521] width 142 height 27
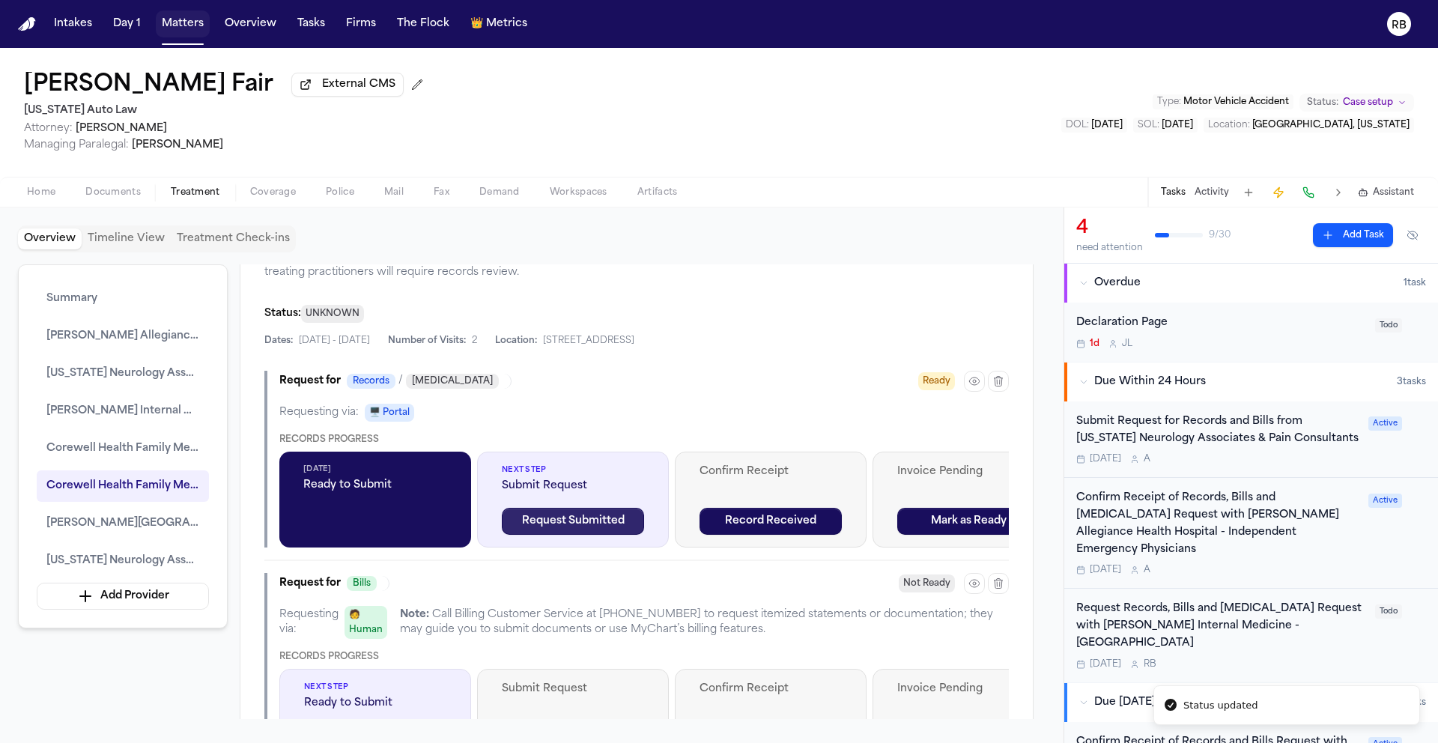
click at [598, 535] on button "Request Submitted" at bounding box center [573, 521] width 142 height 27
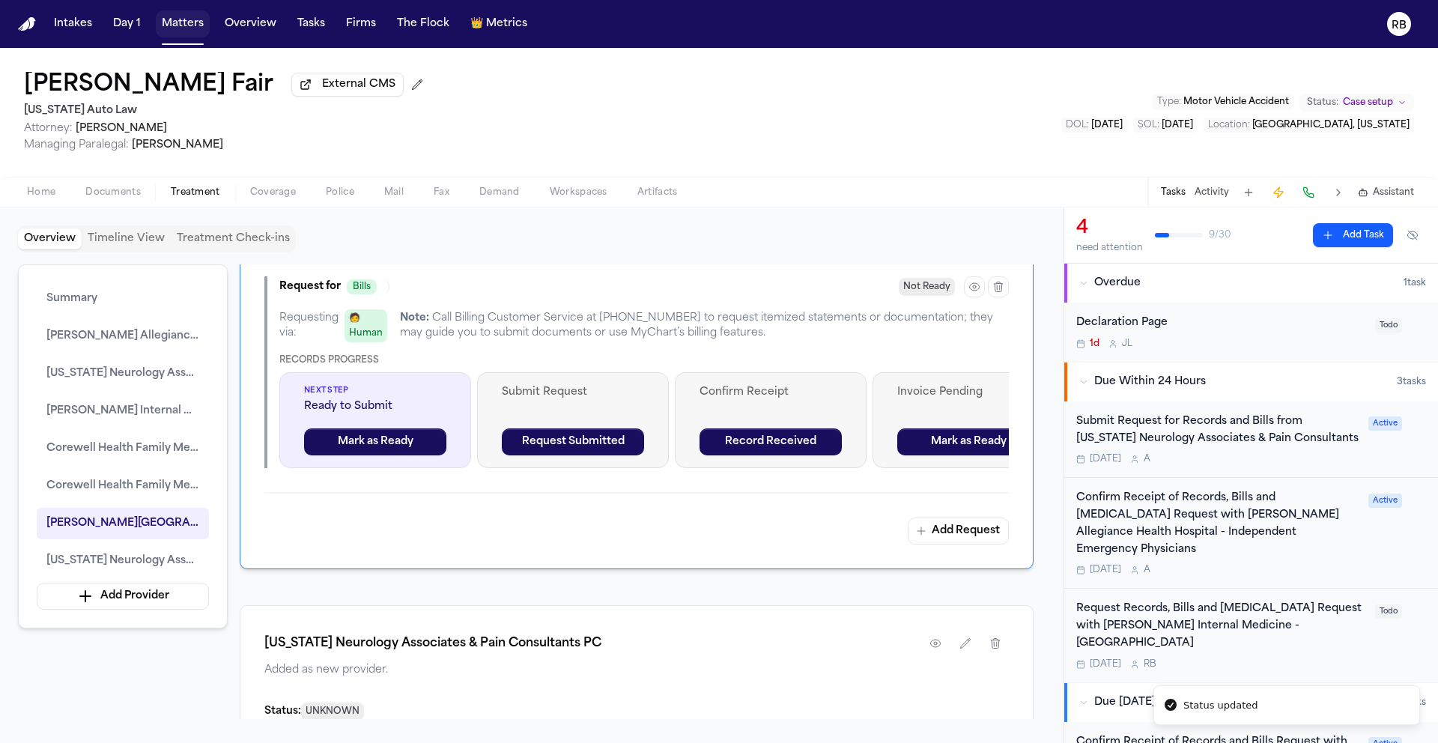
scroll to position [4772, 0]
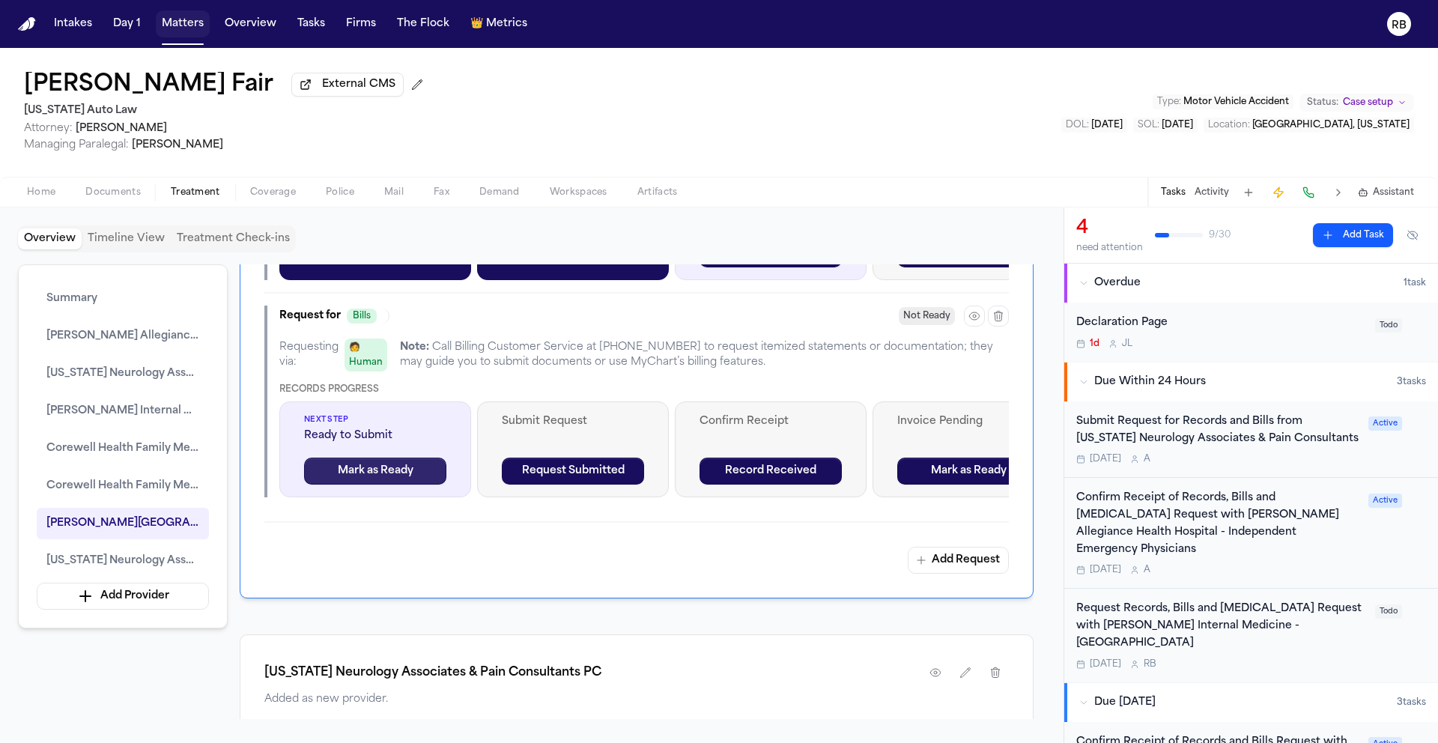
click at [413, 485] on button "Mark as Ready" at bounding box center [375, 471] width 142 height 27
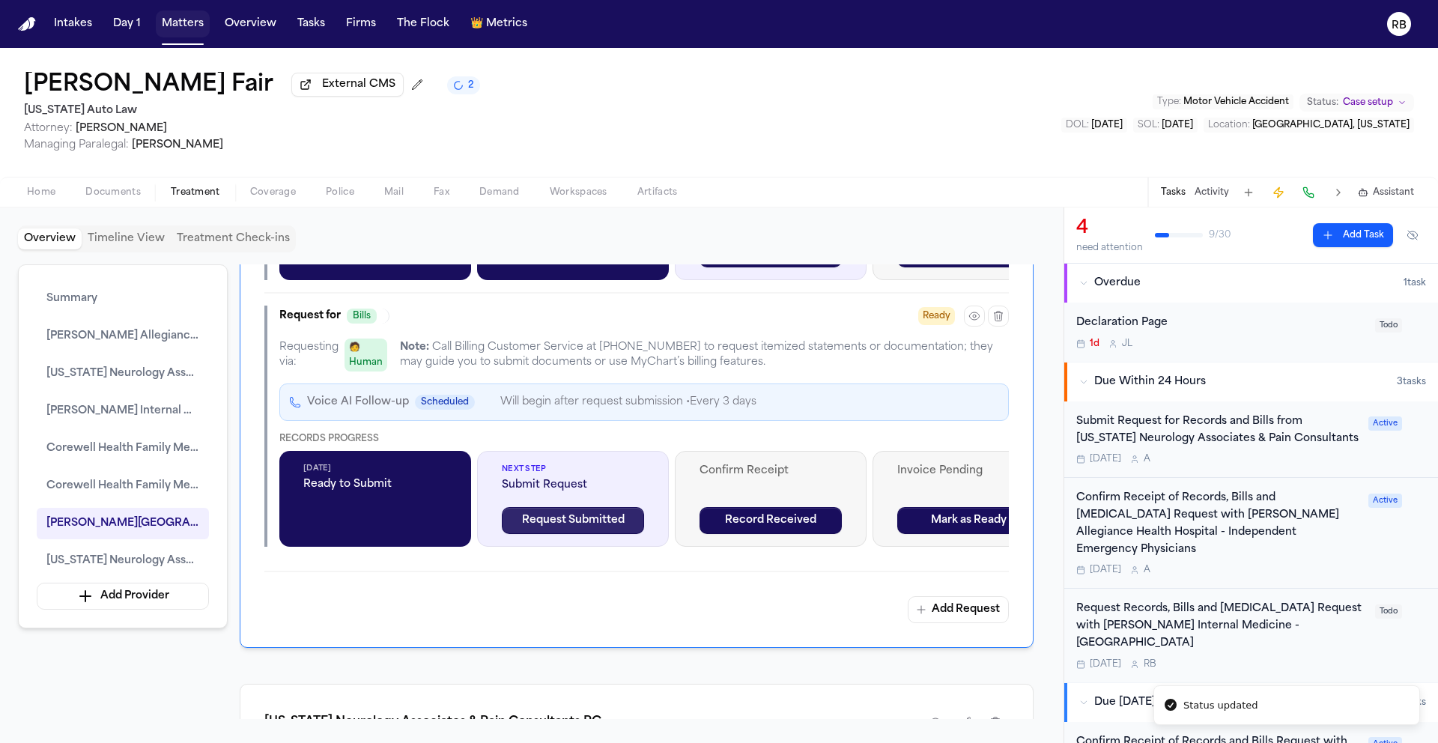
click at [576, 534] on button "Request Submitted" at bounding box center [573, 520] width 142 height 27
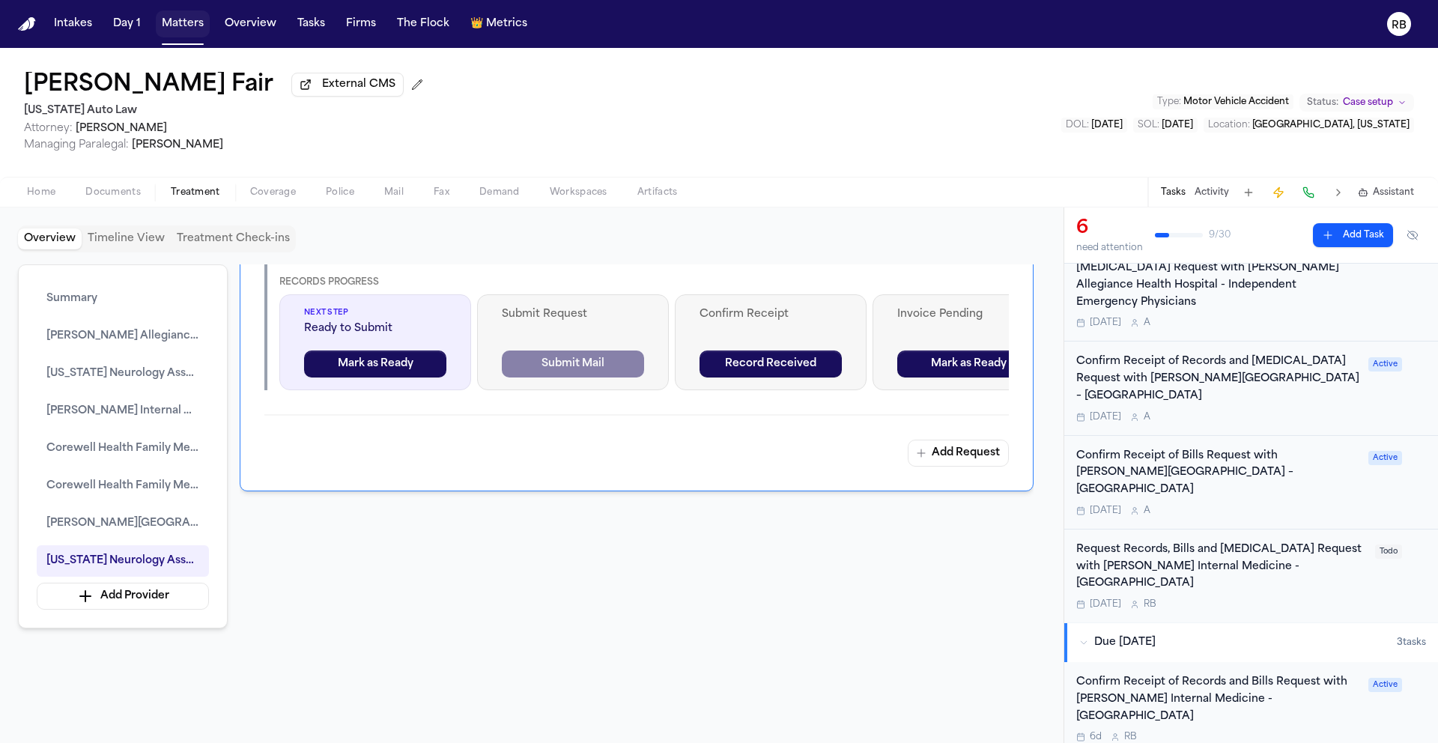
scroll to position [244, 0]
click at [1335, 414] on div "Tomorrow A" at bounding box center [1217, 420] width 283 height 12
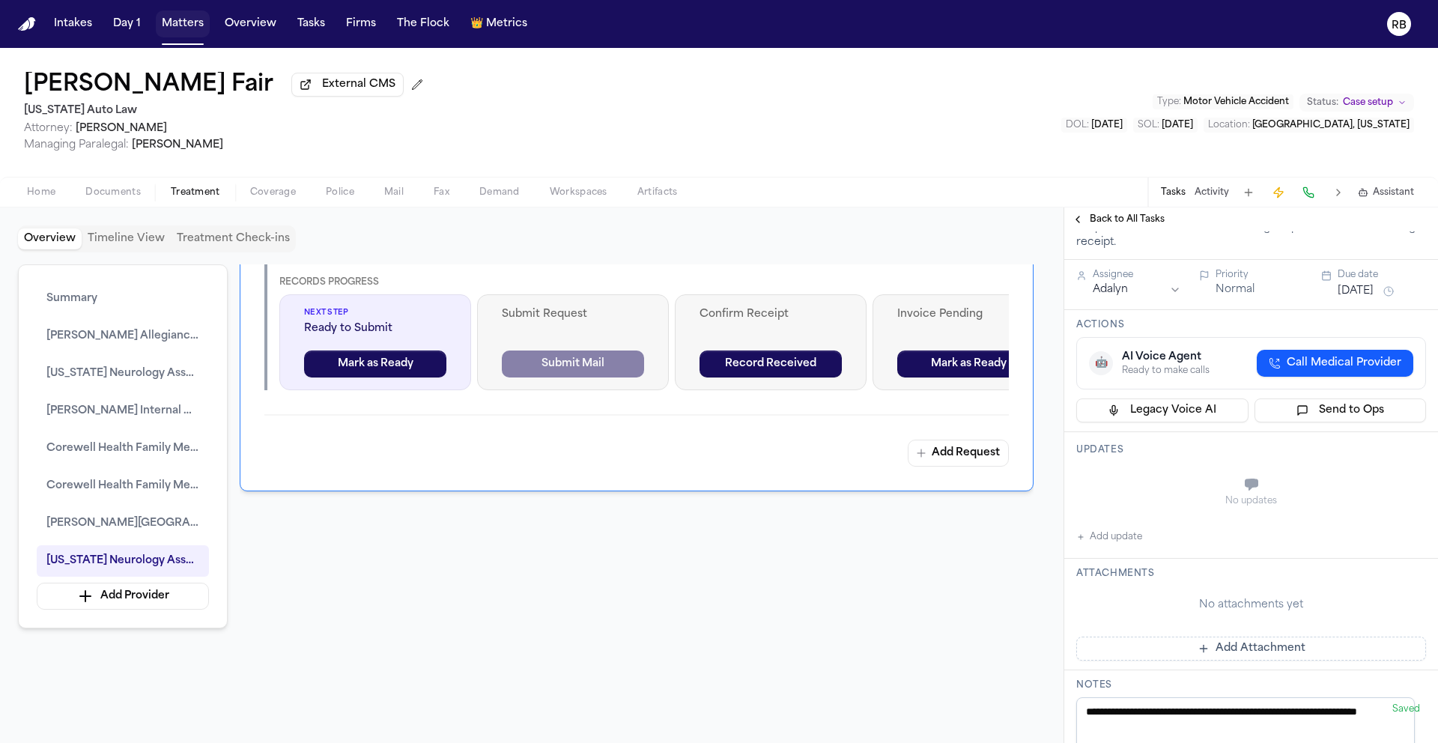
scroll to position [186, 0]
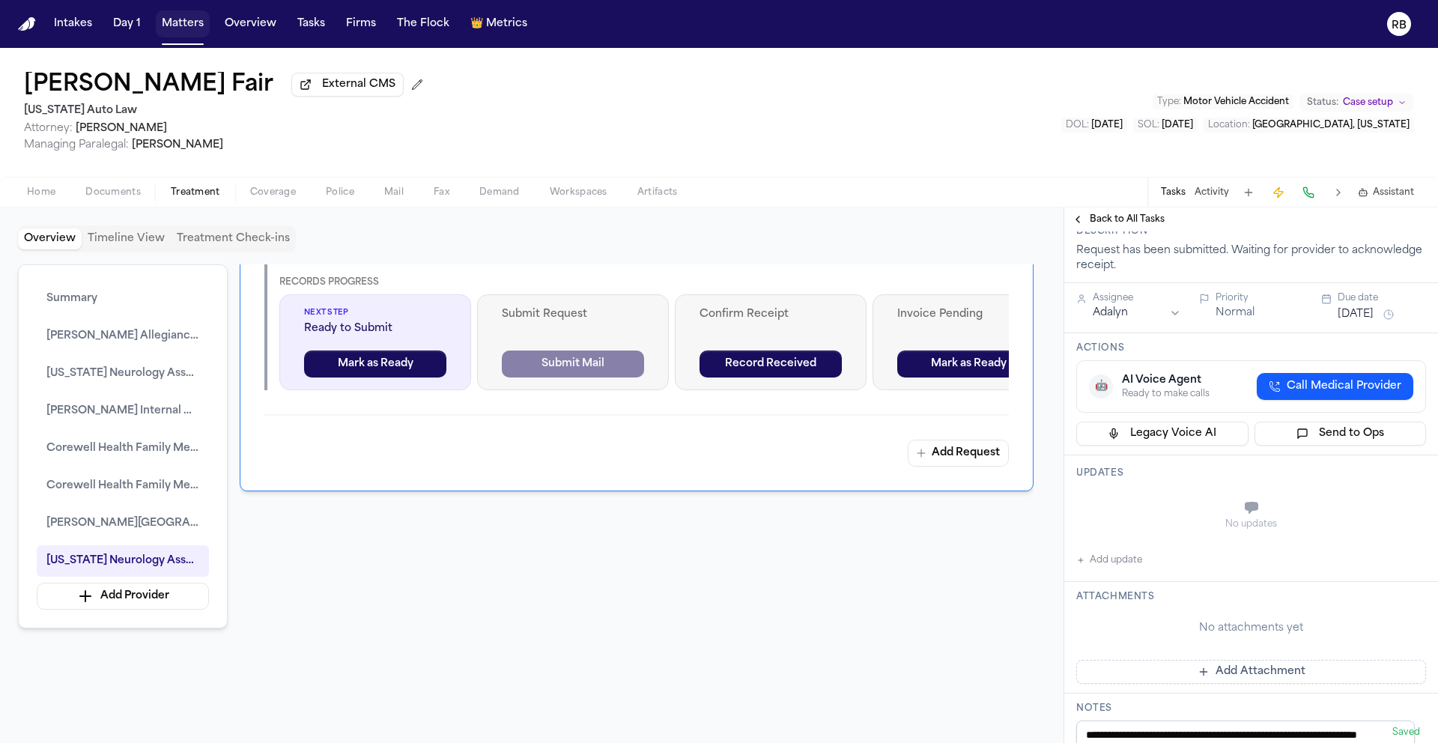
click at [1137, 225] on span "Back to All Tasks" at bounding box center [1127, 219] width 75 height 12
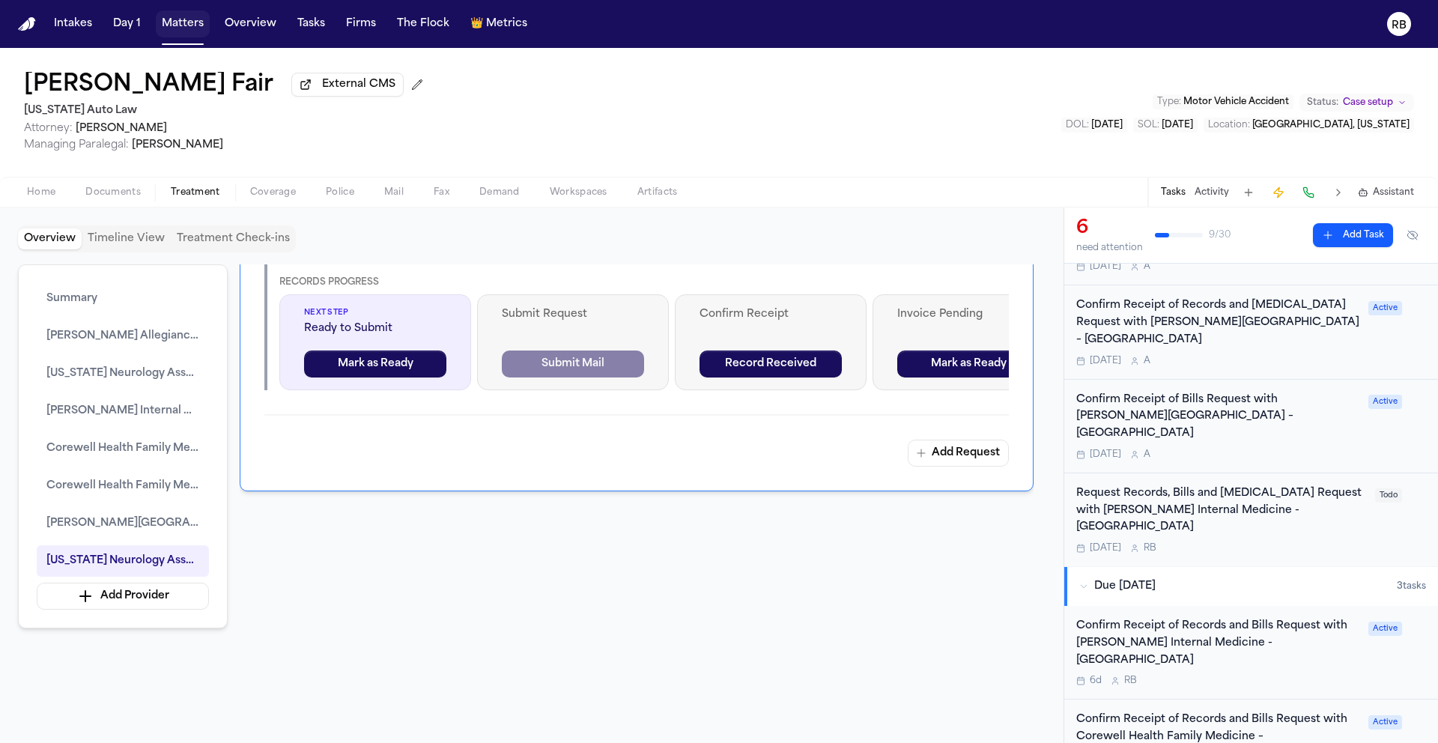
scroll to position [309, 0]
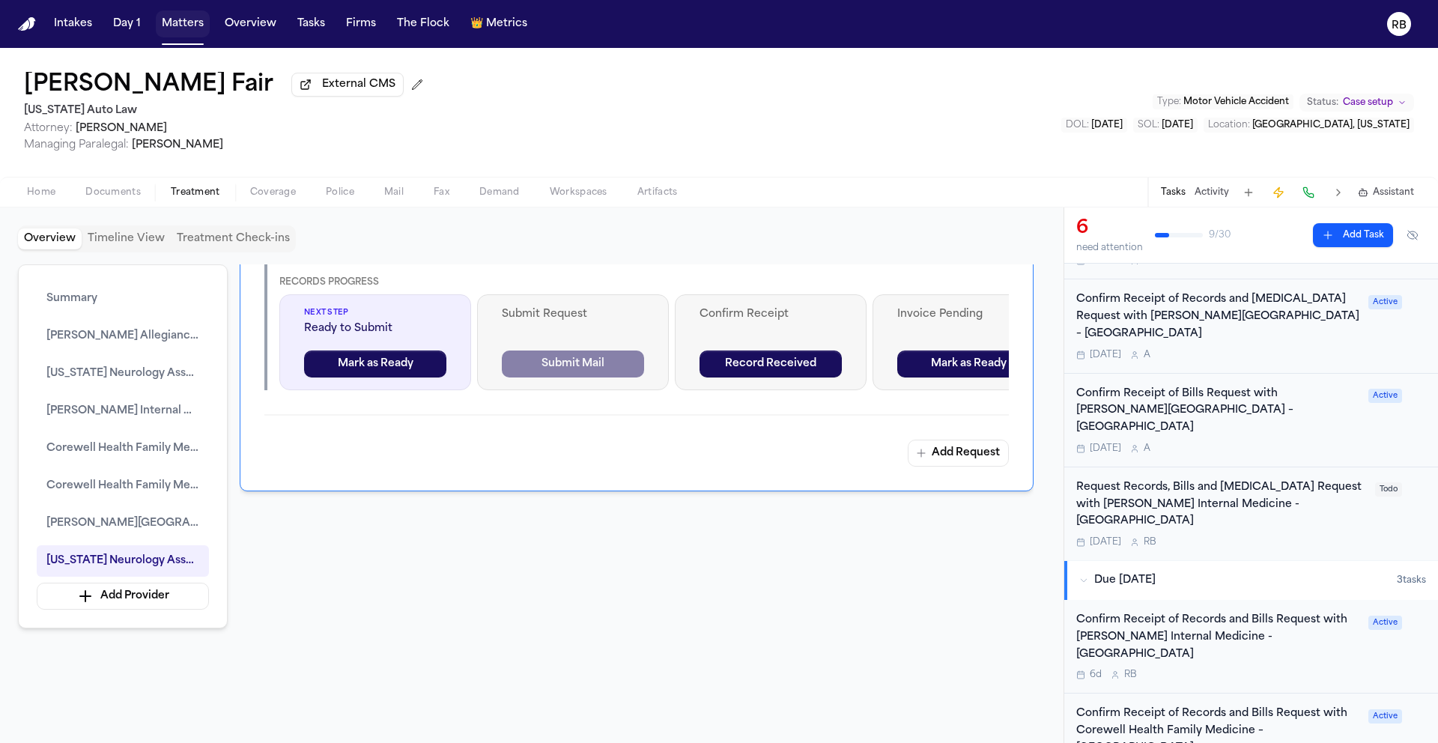
click at [1358, 479] on div "Request Records, Bills and Radiology Request with Henry Ford Internal Medicine …" at bounding box center [1251, 513] width 350 height 69
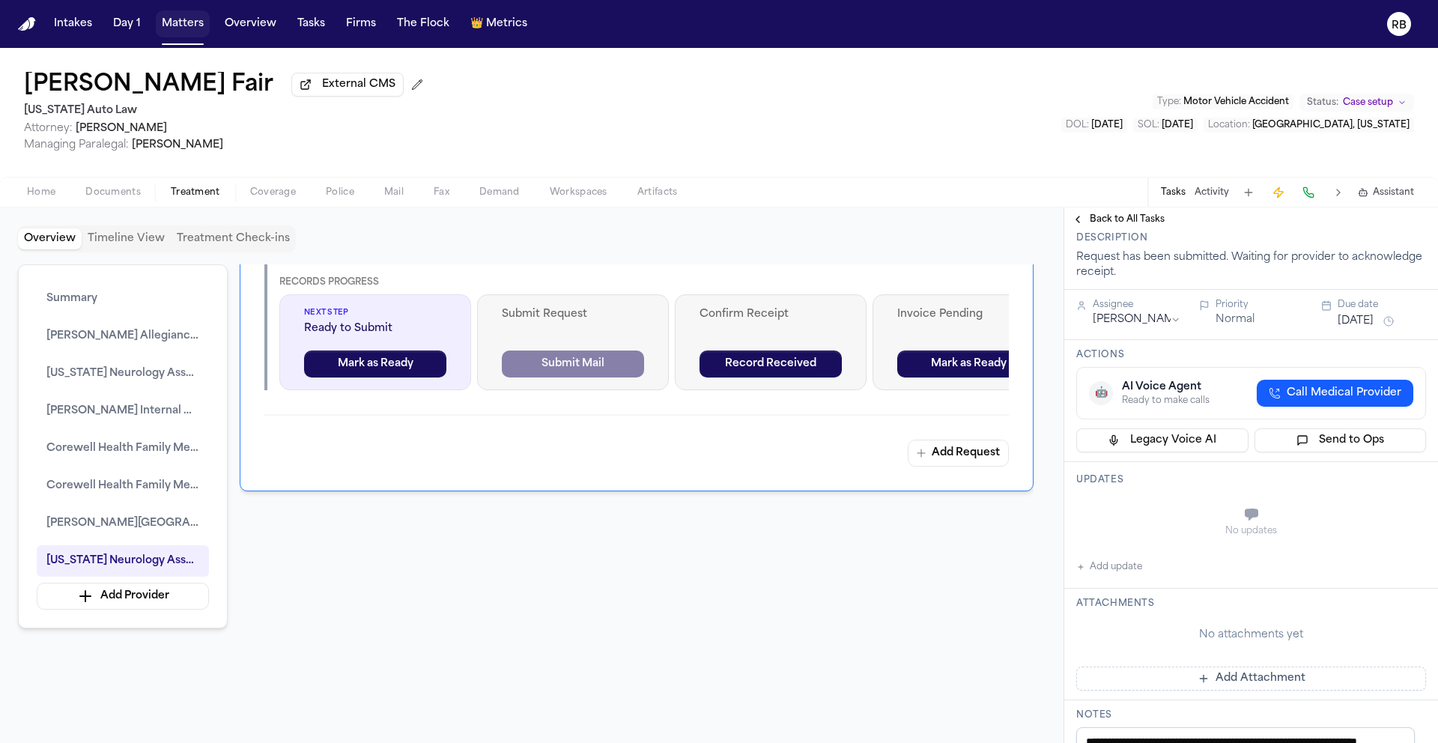
scroll to position [119, 0]
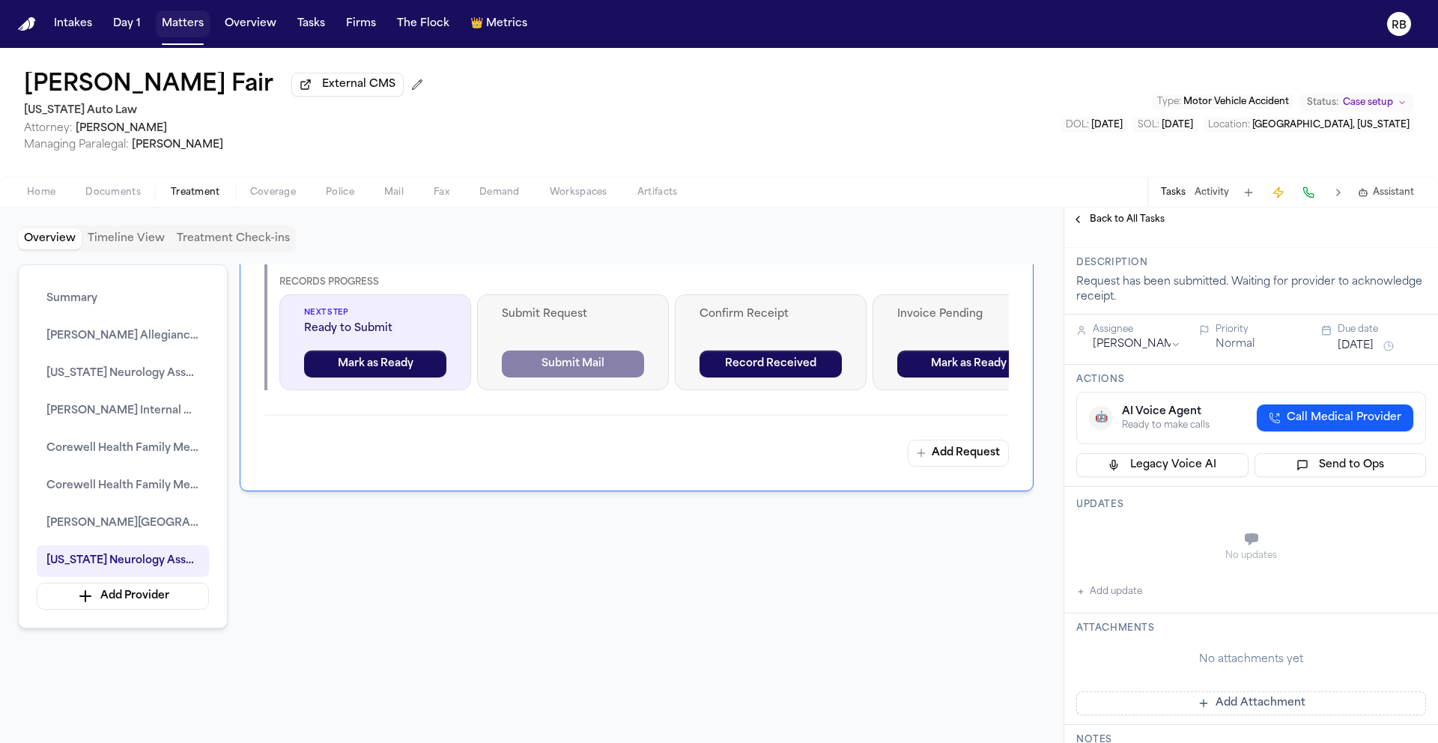
click at [1126, 222] on span "Back to All Tasks" at bounding box center [1127, 219] width 75 height 12
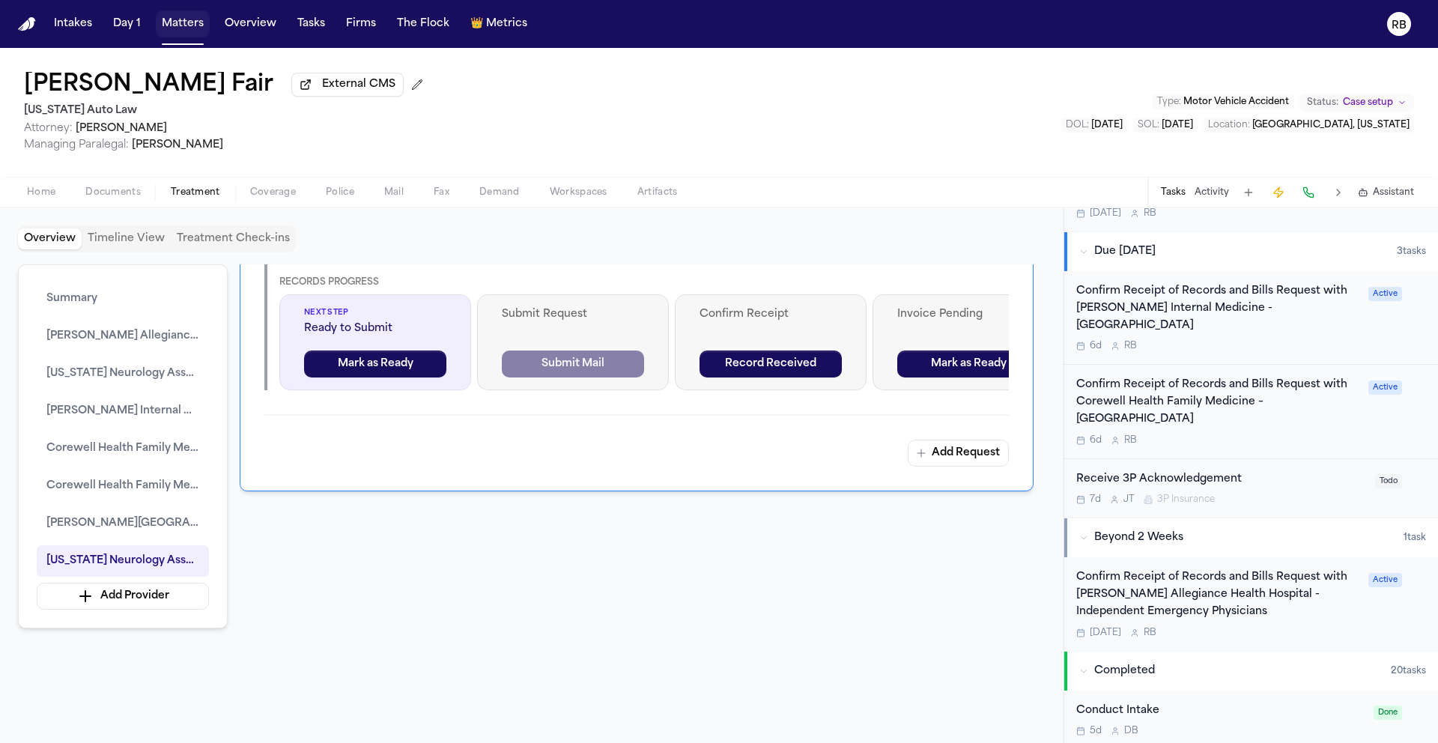
scroll to position [635, 0]
click at [1355, 286] on div "Confirm Receipt of Records and Bills Request with Henry Ford Internal Medicine …" at bounding box center [1251, 320] width 350 height 69
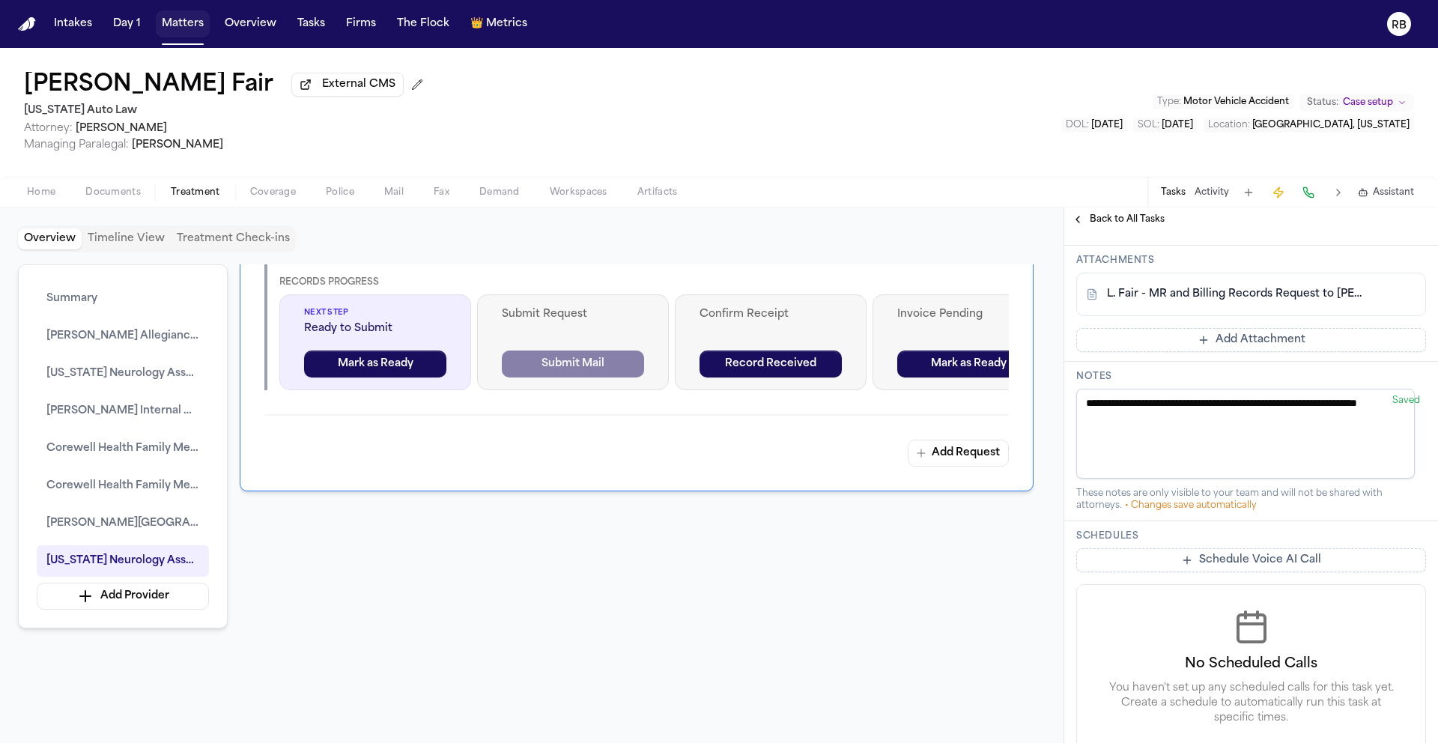
scroll to position [575, 0]
click at [1317, 354] on button "Add Attachment" at bounding box center [1251, 342] width 350 height 24
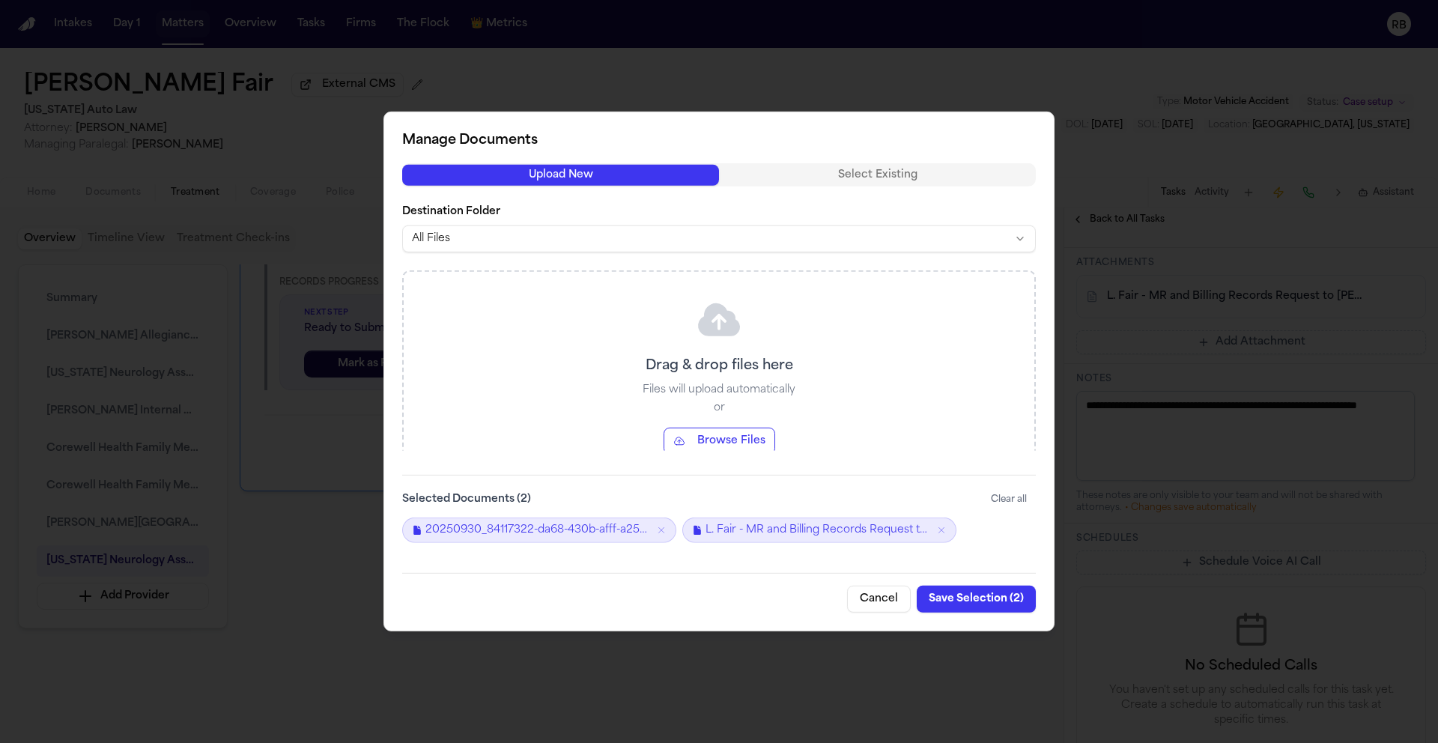
click at [967, 601] on button "Save Selection ( 2 )" at bounding box center [976, 599] width 119 height 27
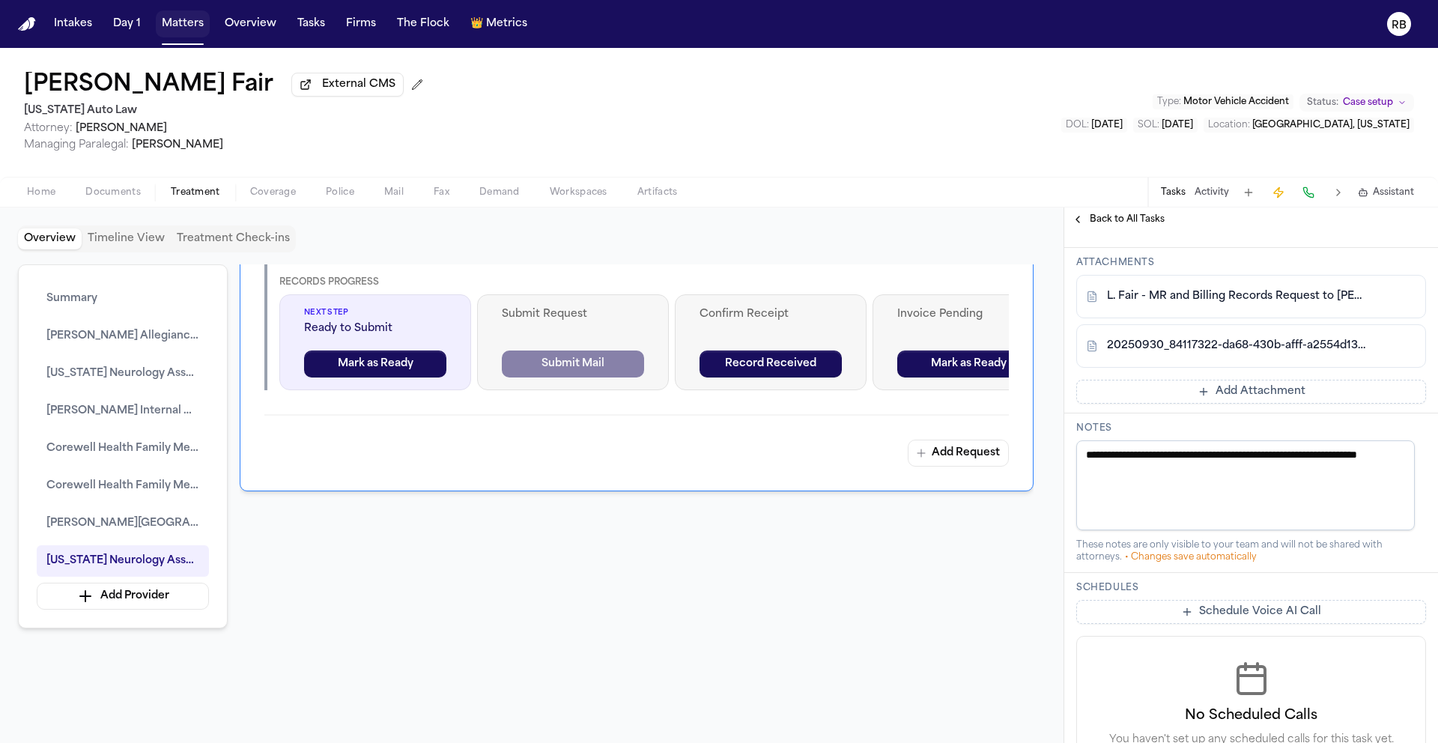
click at [1134, 221] on span "Back to All Tasks" at bounding box center [1127, 219] width 75 height 12
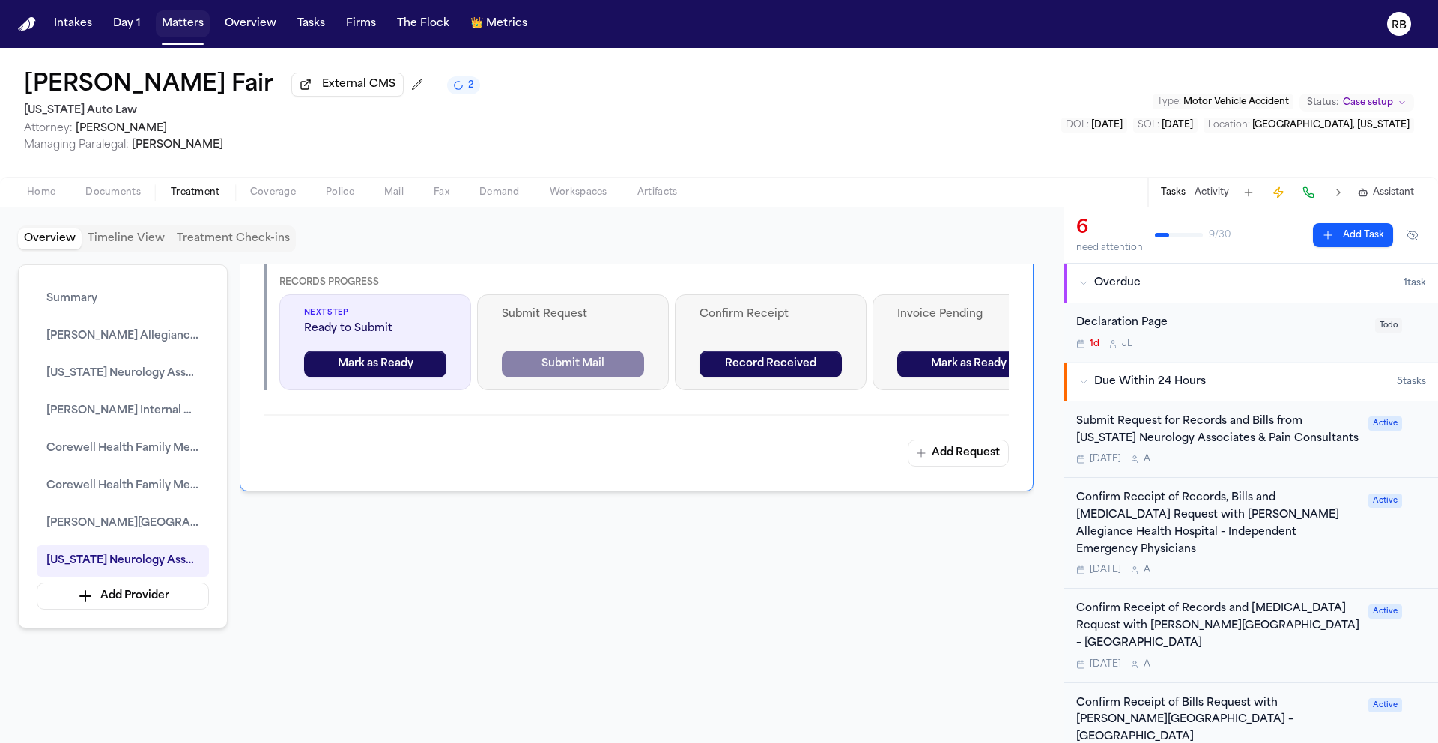
click at [1374, 561] on div "Confirm Receipt of Records, Bills and Radiology Request with Henry Ford Allegia…" at bounding box center [1251, 533] width 350 height 86
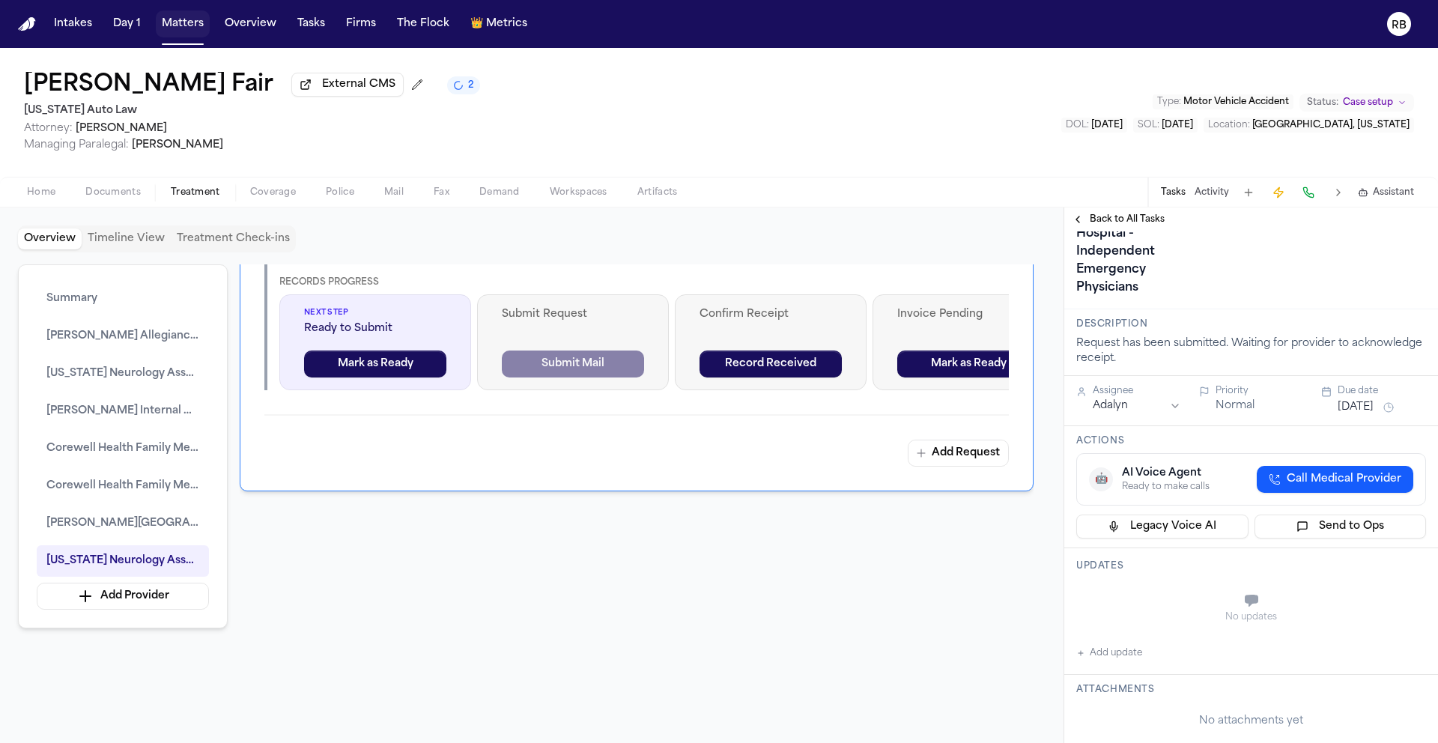
scroll to position [184, 0]
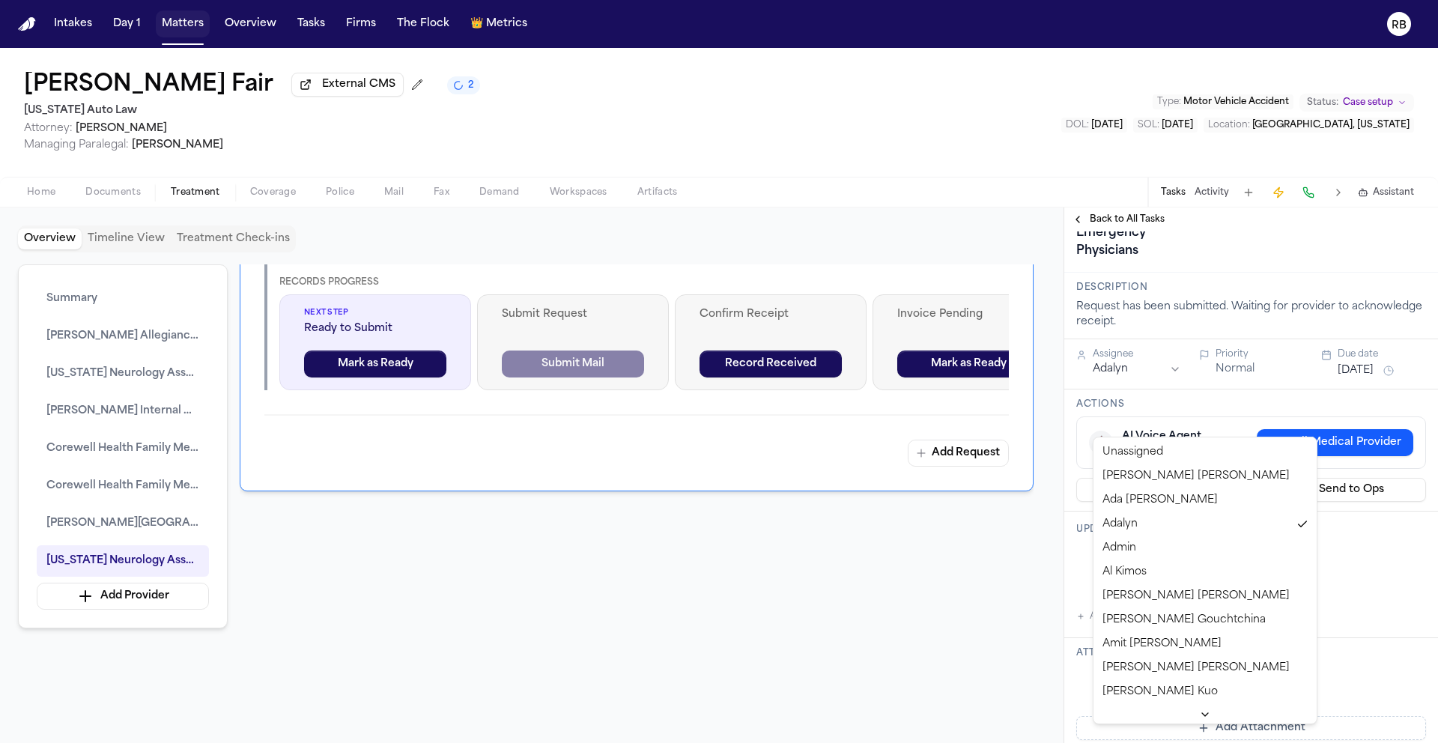
click at [1171, 421] on html "Intakes Day 1 Matters Overview Tasks Firms The Flock 👑 Metrics RB Latanya Fair …" at bounding box center [719, 371] width 1438 height 743
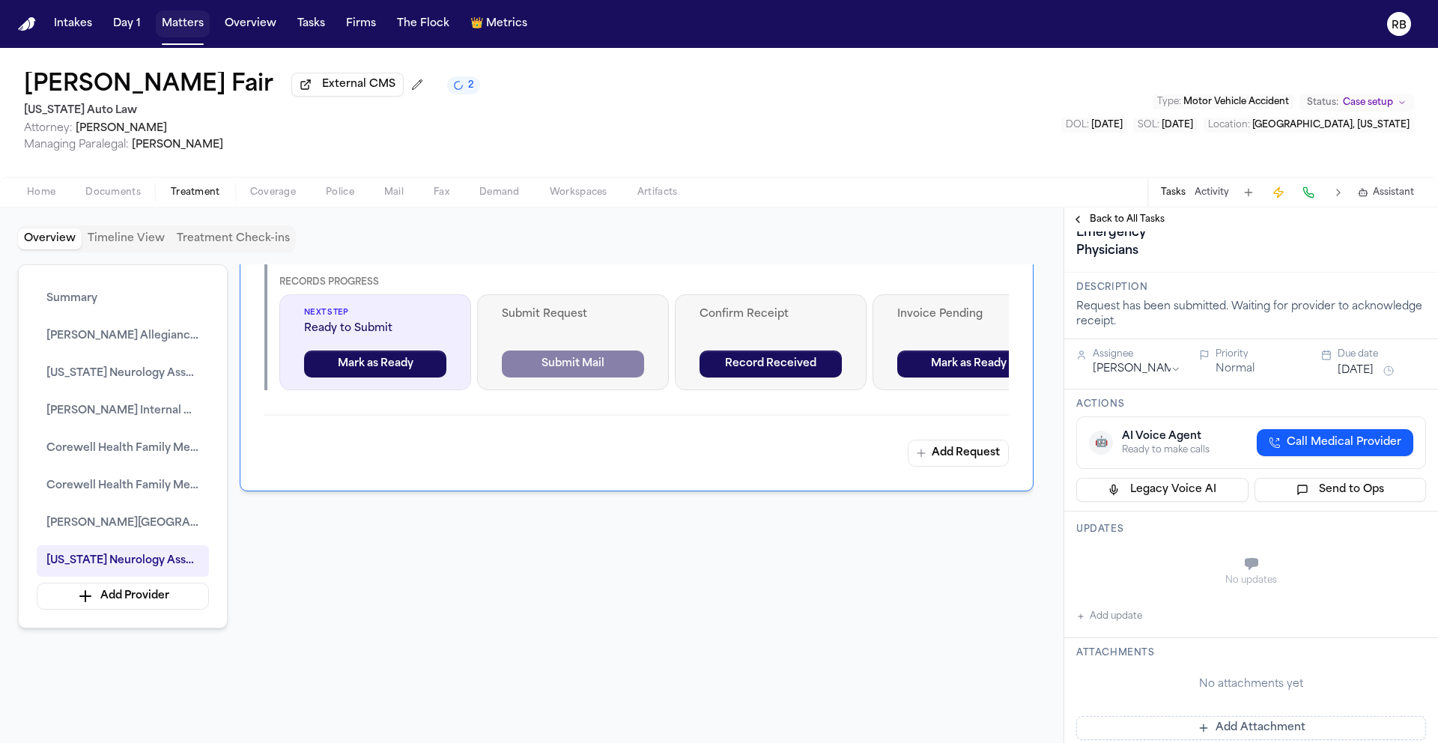
click at [1357, 378] on button "Oct 2, 2025" at bounding box center [1356, 370] width 36 height 15
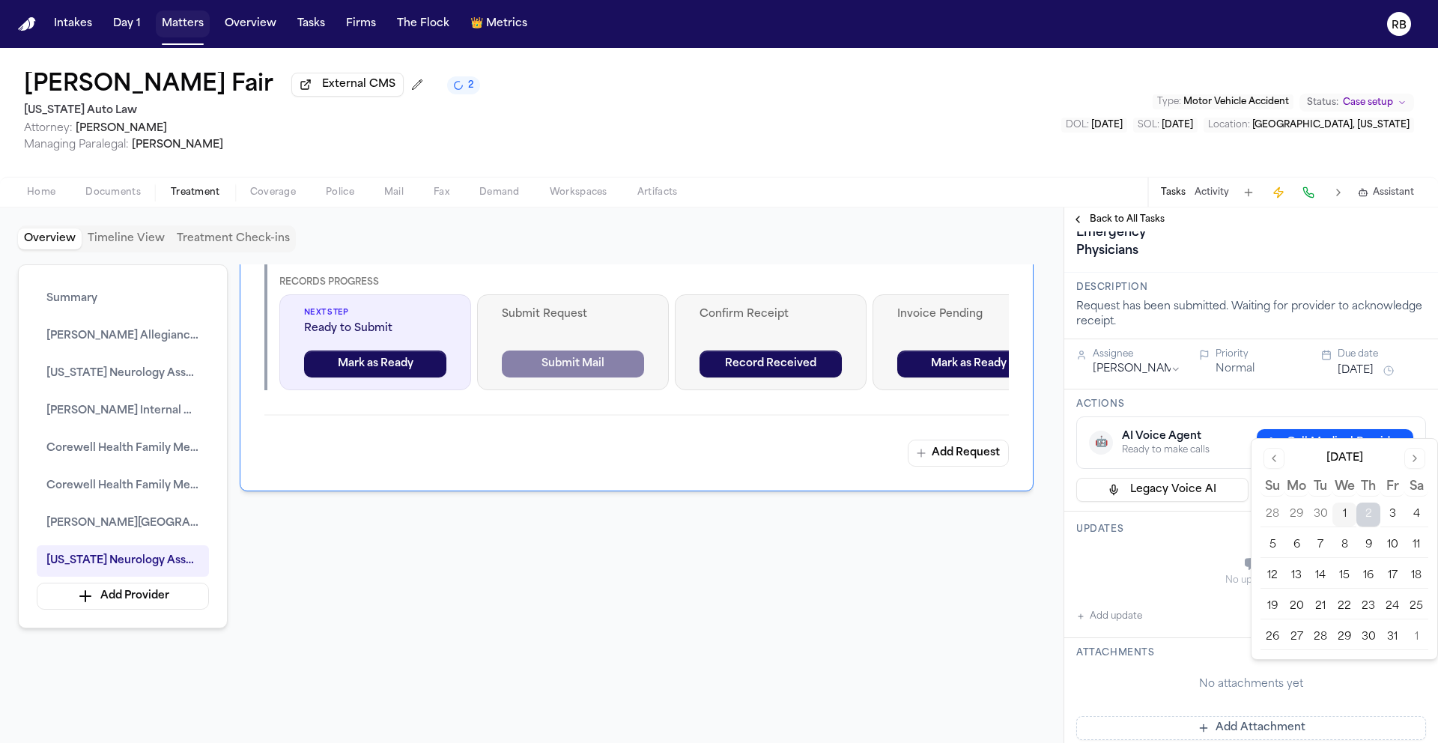
click at [1366, 635] on button "30" at bounding box center [1368, 637] width 24 height 24
click at [1374, 263] on div "Confirm Receipt of Records, Bills and Radiology Request with Henry Ford Allegia…" at bounding box center [1327, 161] width 503 height 204
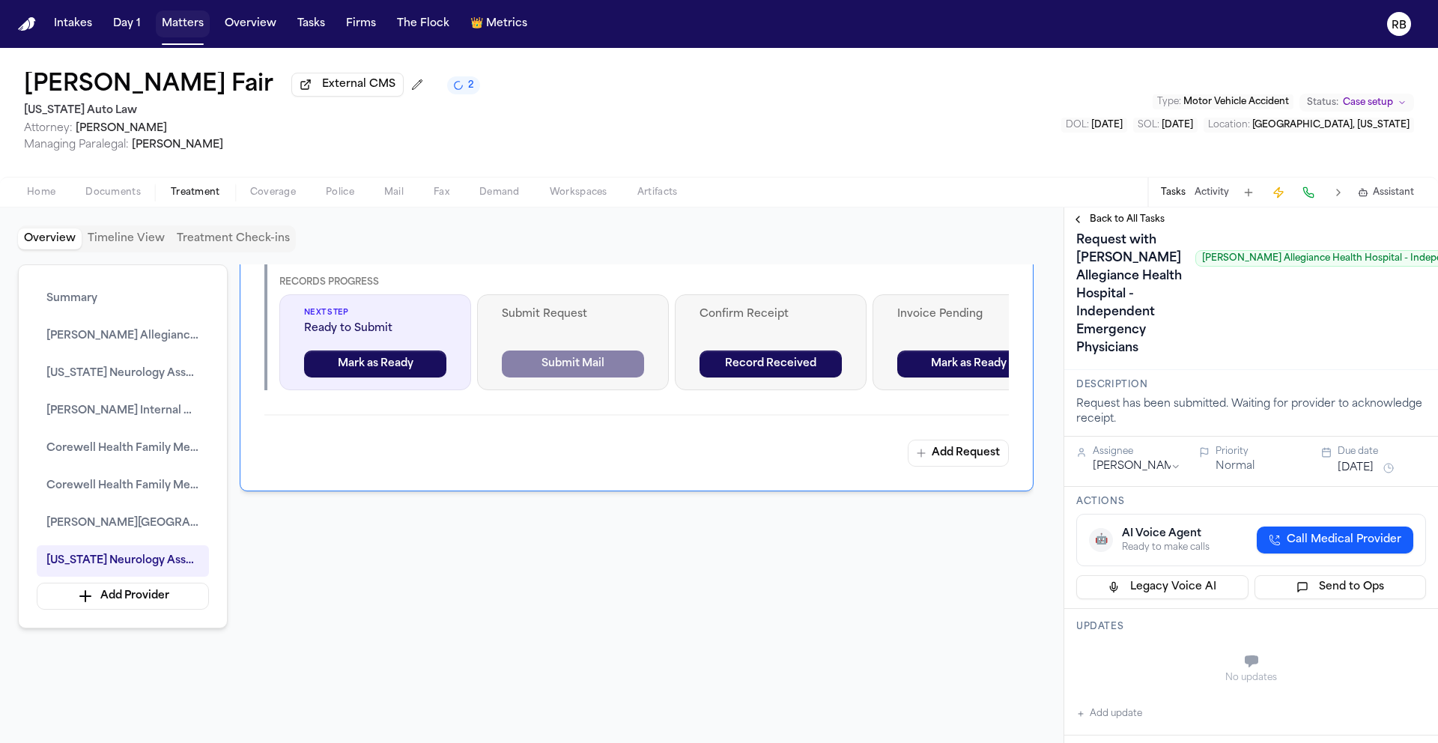
scroll to position [0, 0]
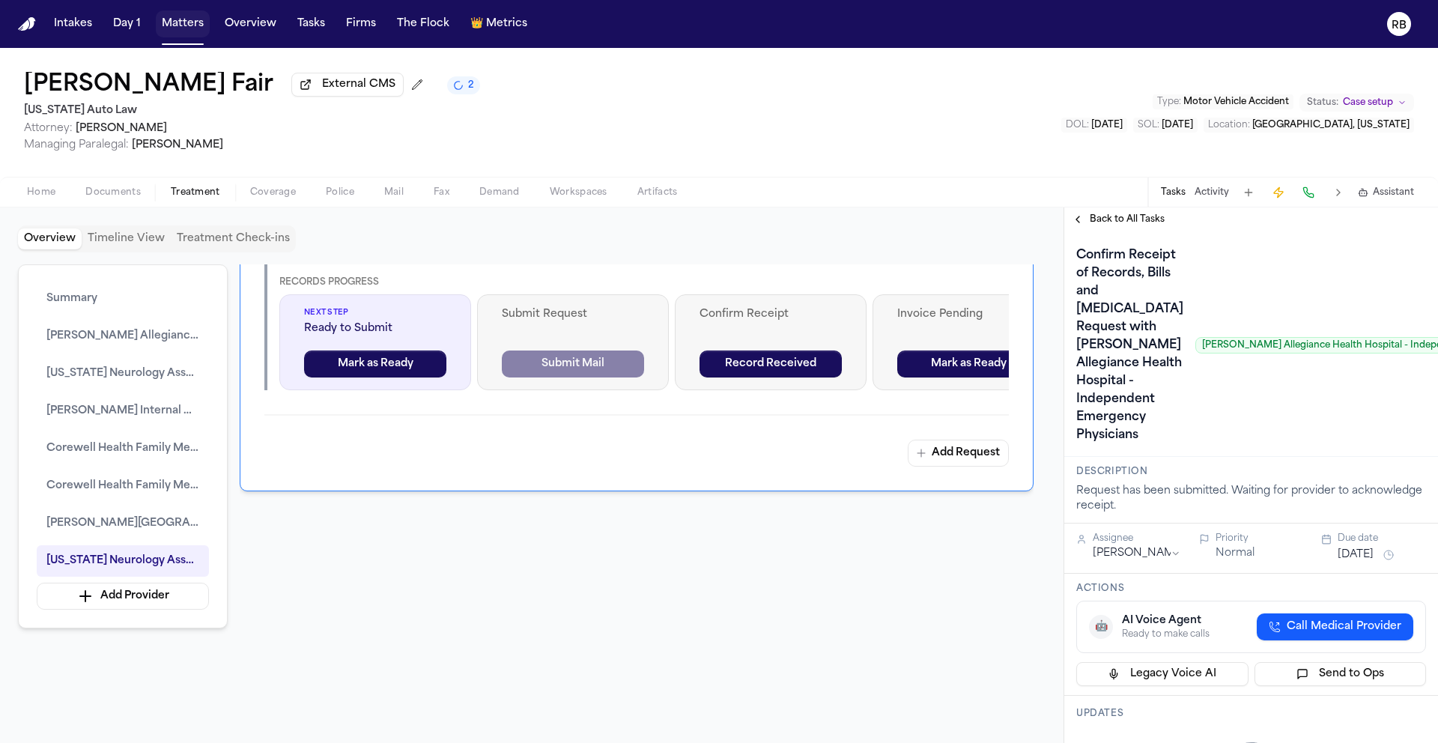
click at [1130, 223] on span "Back to All Tasks" at bounding box center [1127, 219] width 75 height 12
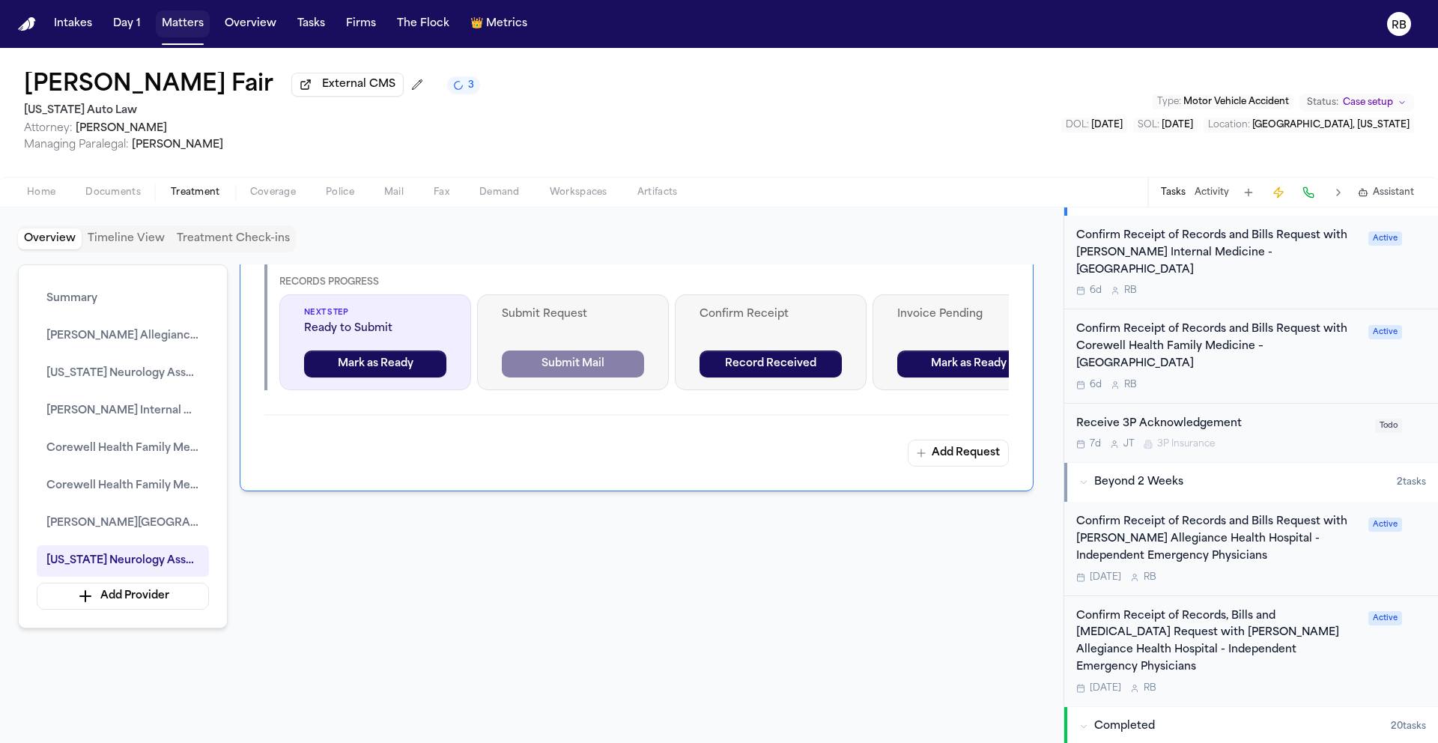
scroll to position [595, 0]
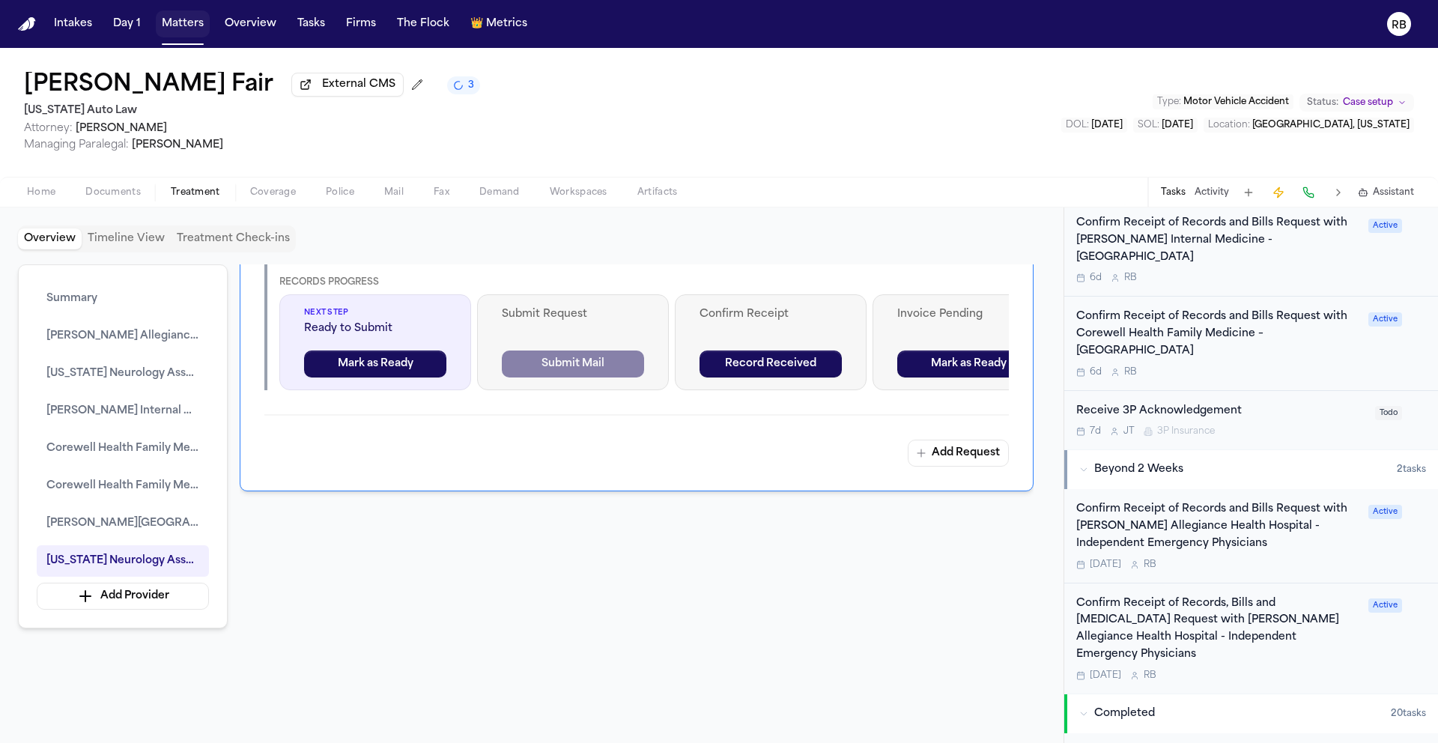
click at [1352, 595] on div "Confirm Receipt of Records, Bills and Radiology Request with Henry Ford Allegia…" at bounding box center [1251, 638] width 350 height 86
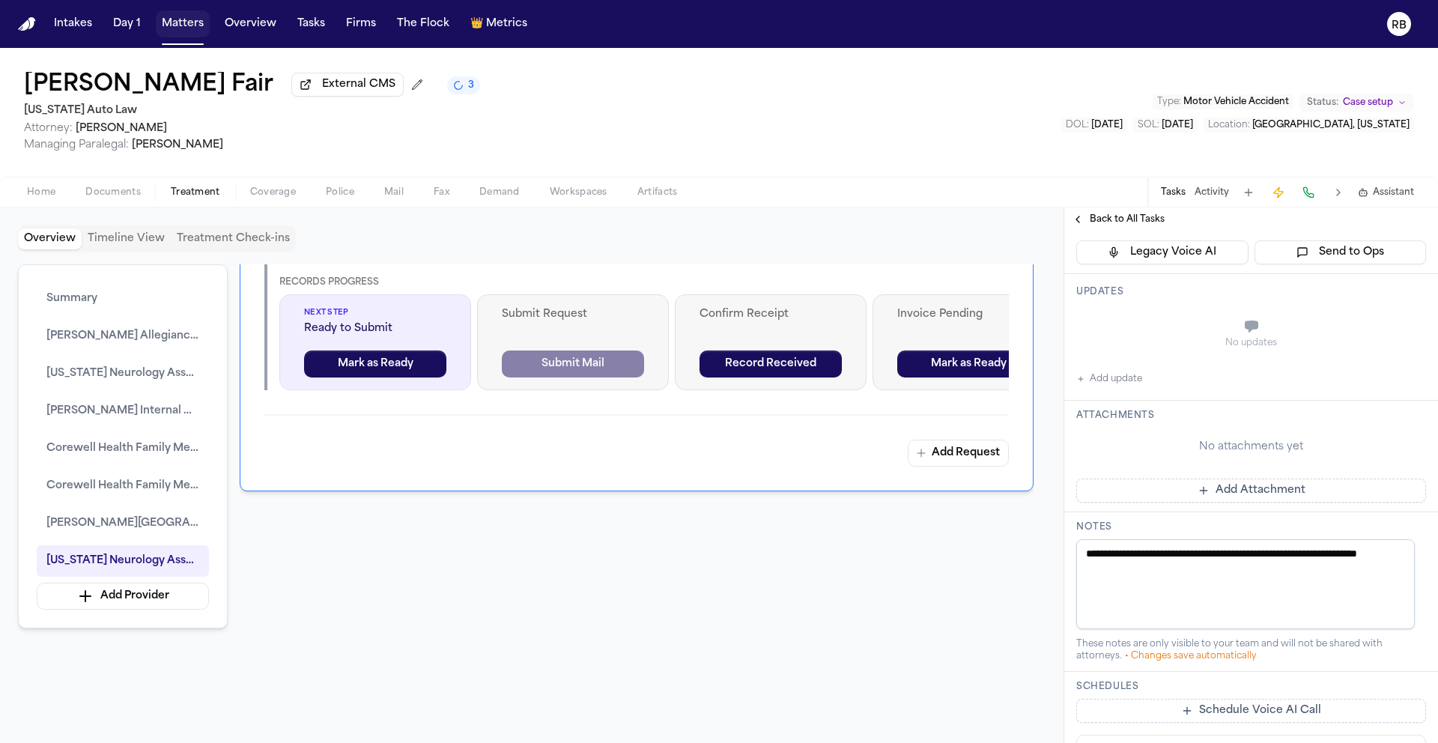
scroll to position [429, 0]
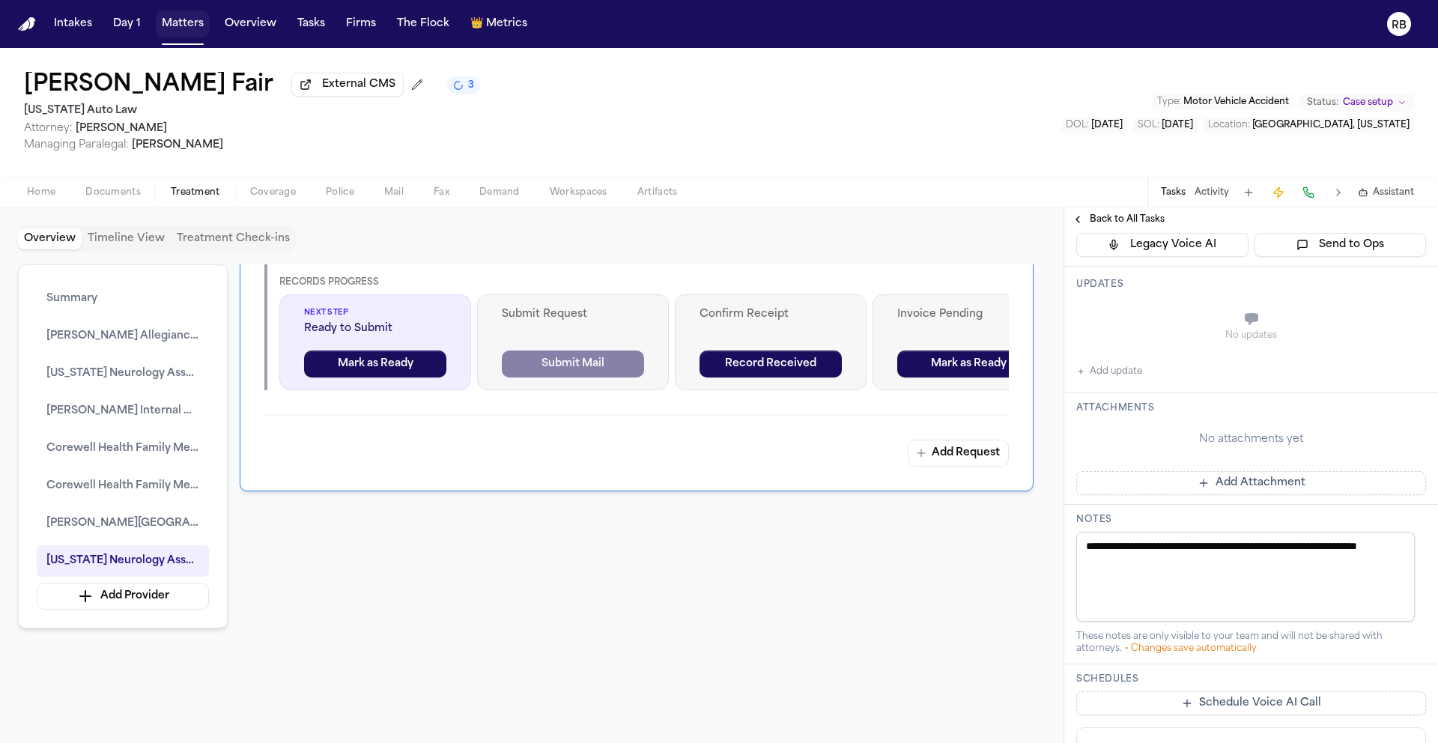
click at [1289, 495] on button "Add Attachment" at bounding box center [1251, 483] width 350 height 24
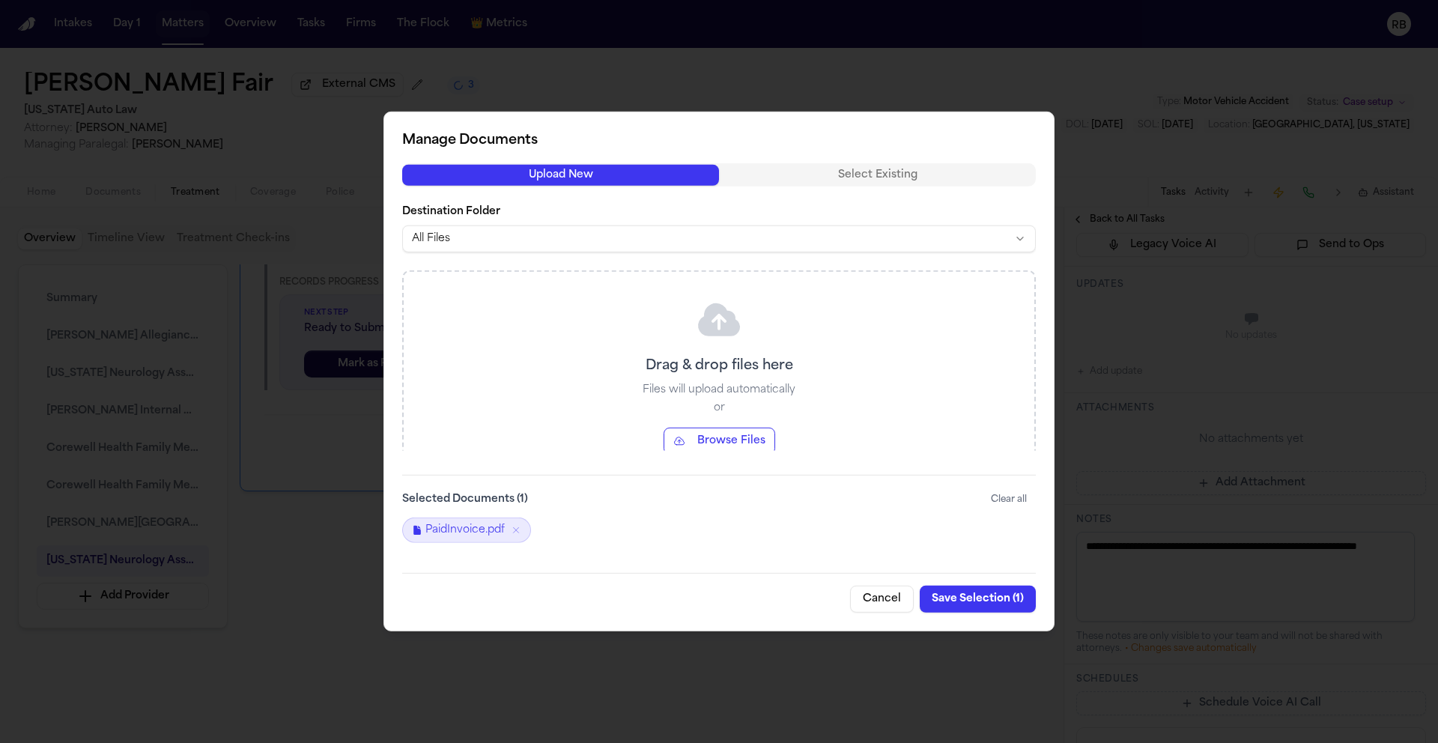
click at [969, 601] on button "Save Selection ( 1 )" at bounding box center [978, 599] width 116 height 27
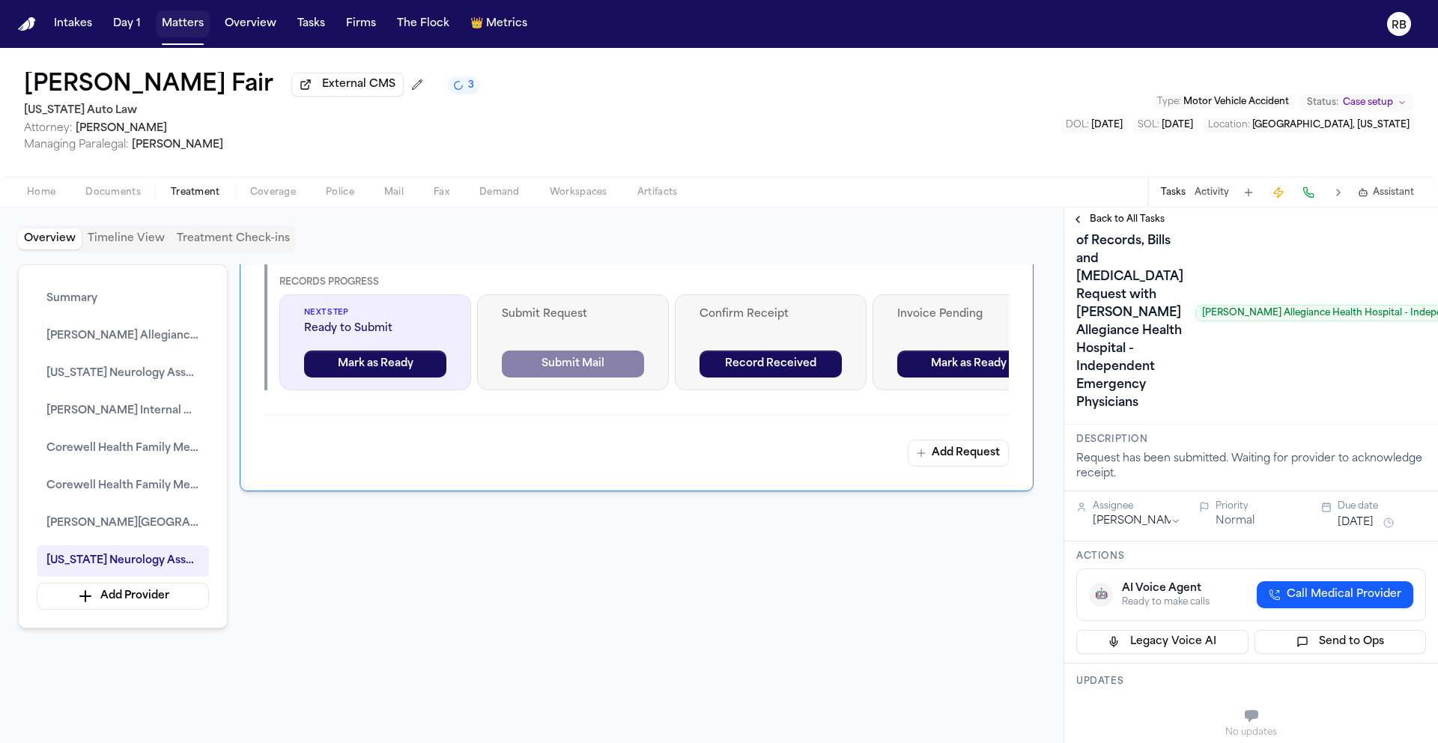
scroll to position [31, 0]
click at [1117, 225] on span "Back to All Tasks" at bounding box center [1127, 219] width 75 height 12
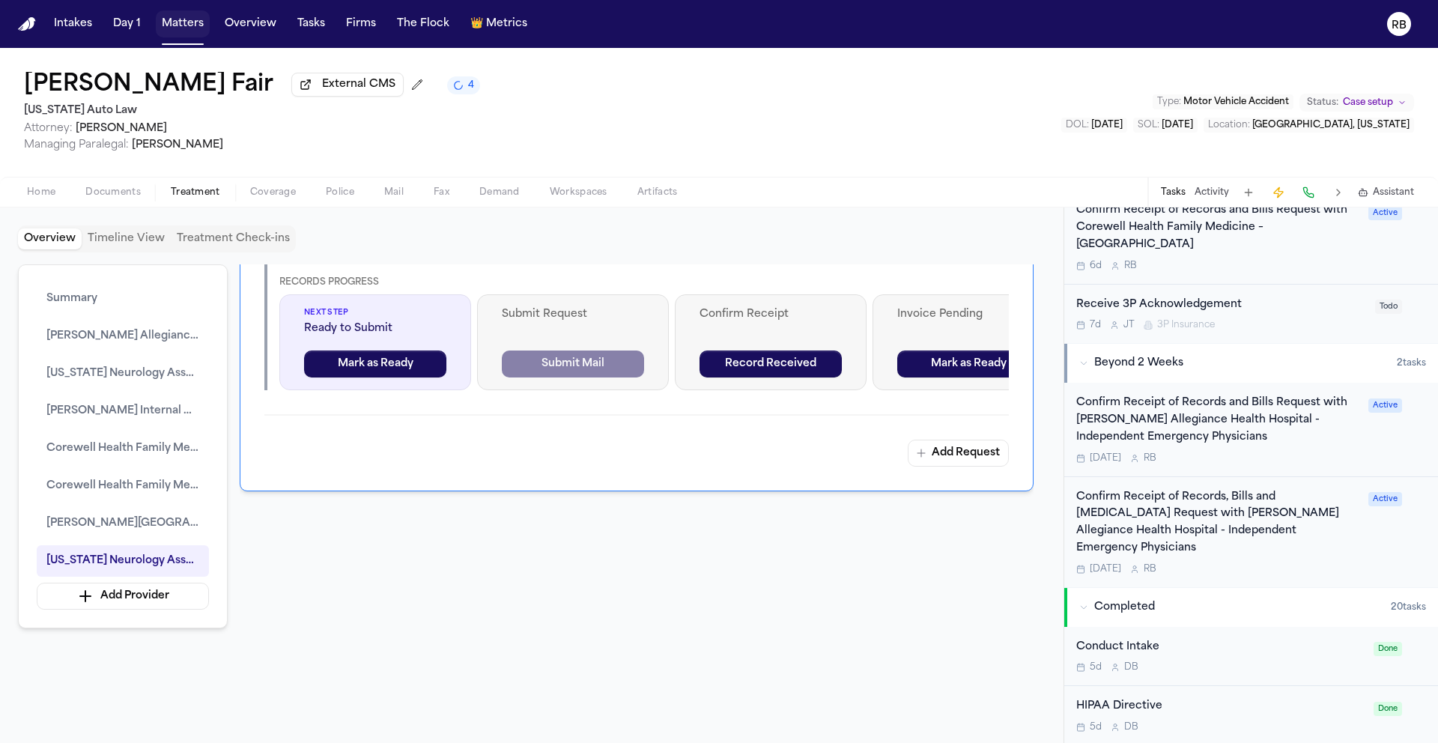
scroll to position [698, 0]
click at [1345, 398] on div "Confirm Receipt of Records and Bills Request with Henry Ford Allegiance Health …" at bounding box center [1217, 423] width 283 height 51
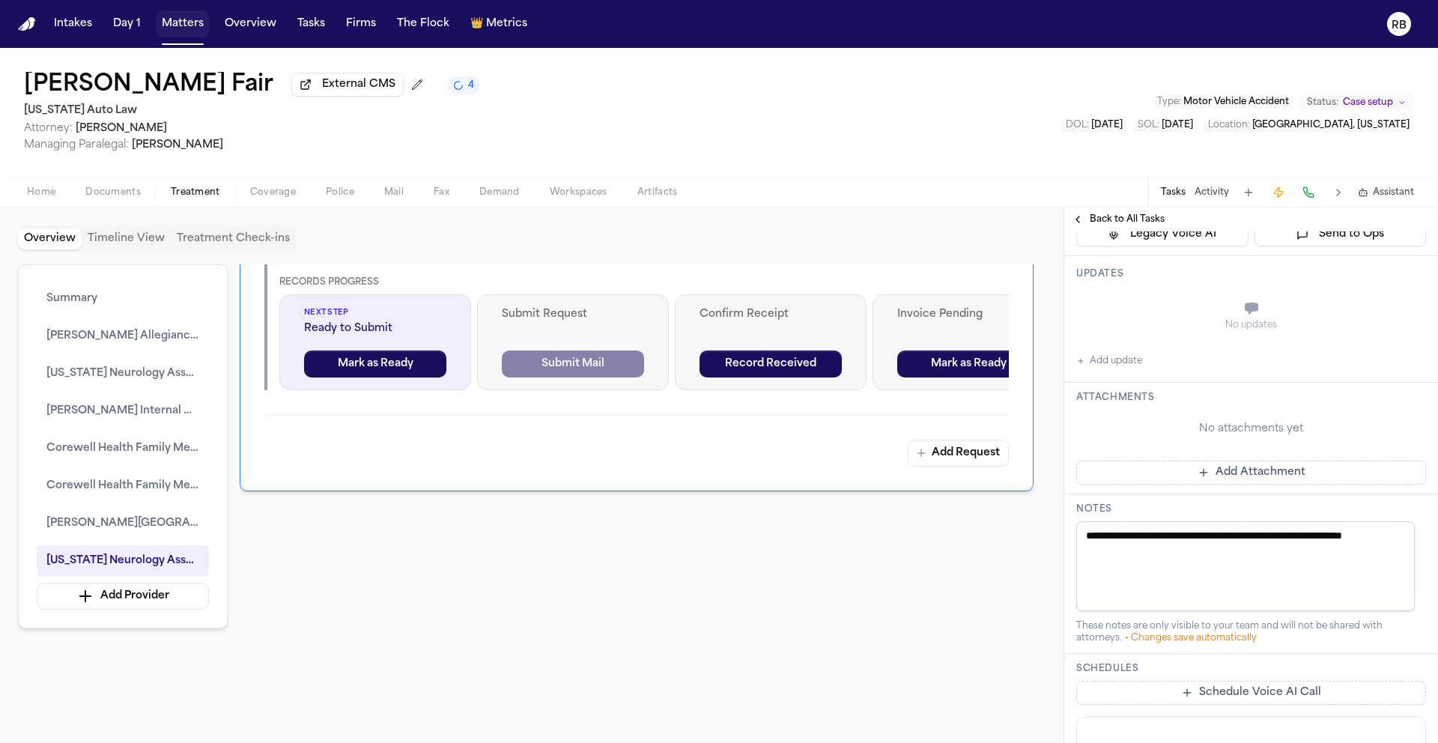
scroll to position [423, 0]
click at [1293, 483] on button "Add Attachment" at bounding box center [1251, 471] width 350 height 24
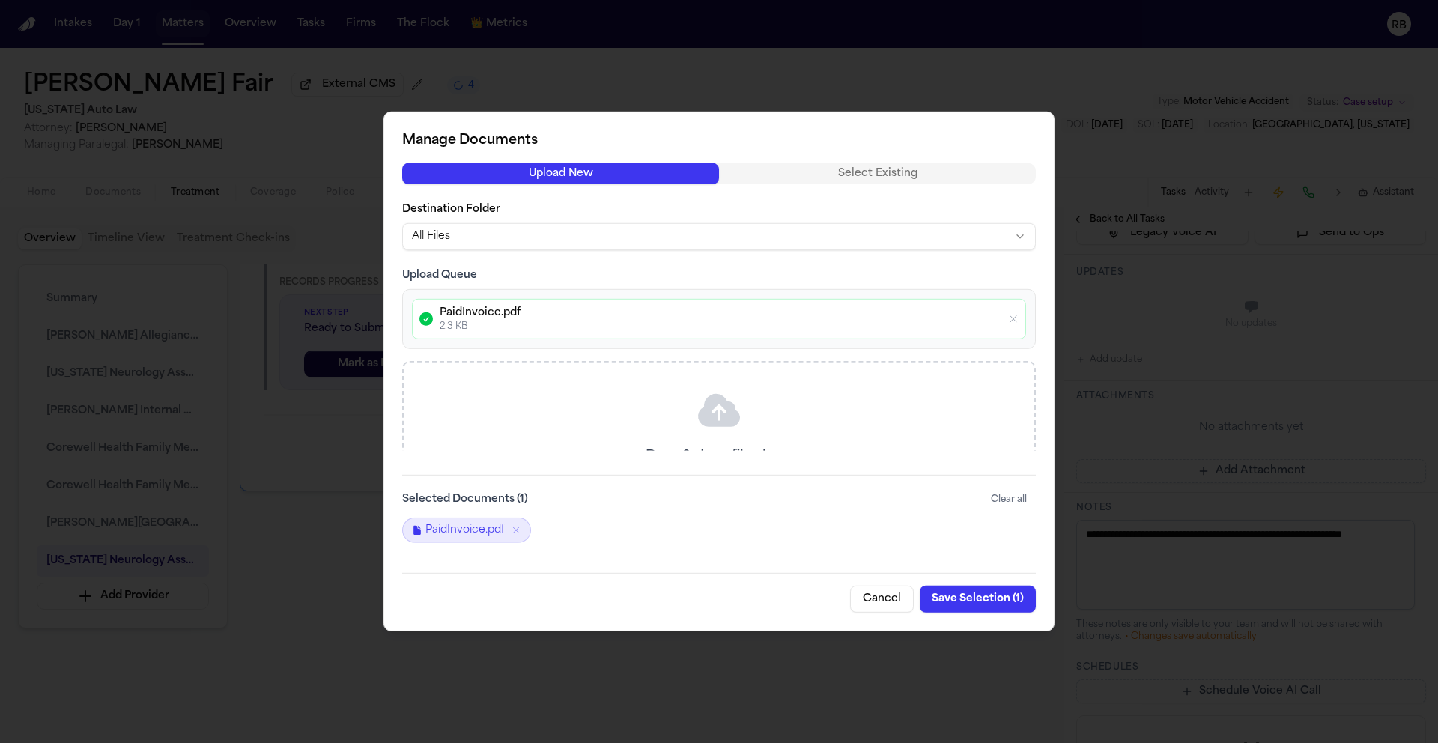
click at [997, 599] on button "Save Selection ( 1 )" at bounding box center [978, 599] width 116 height 27
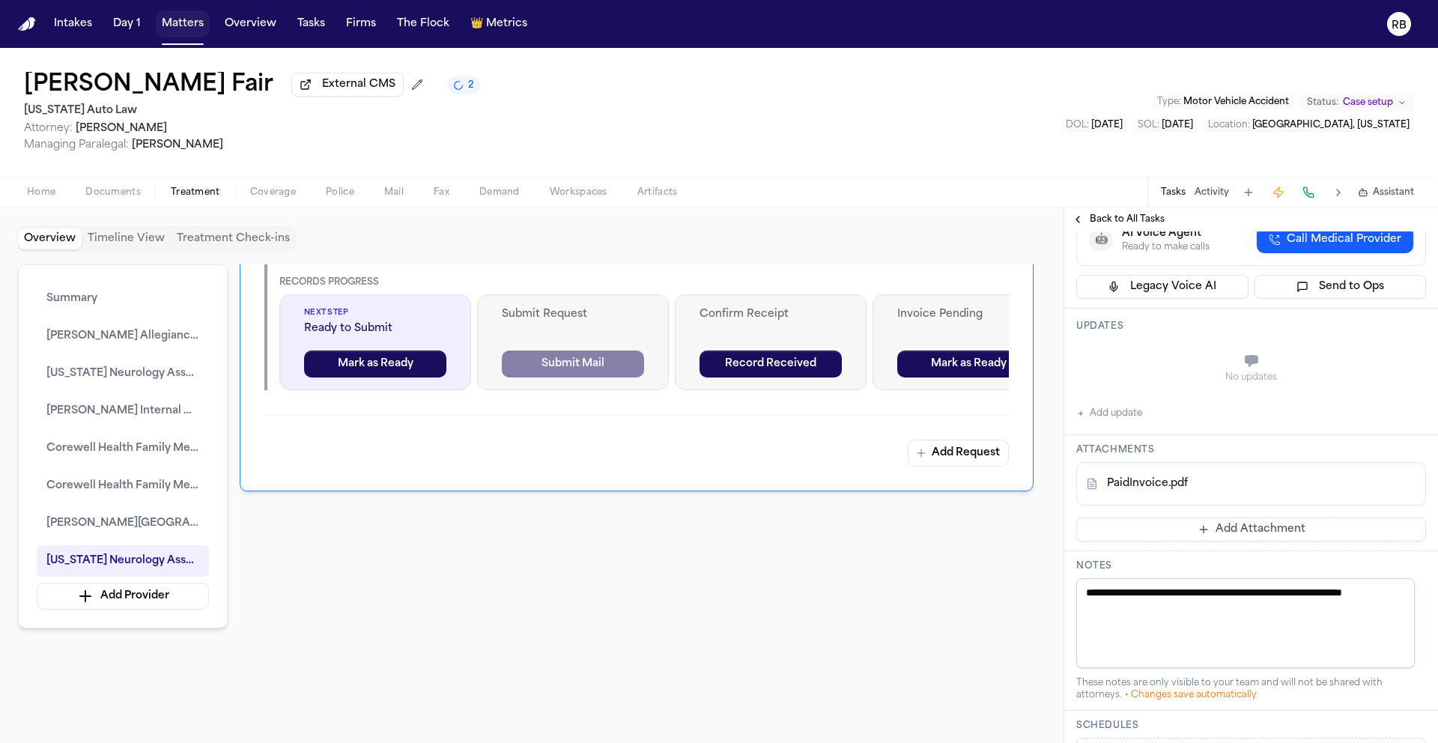
scroll to position [376, 0]
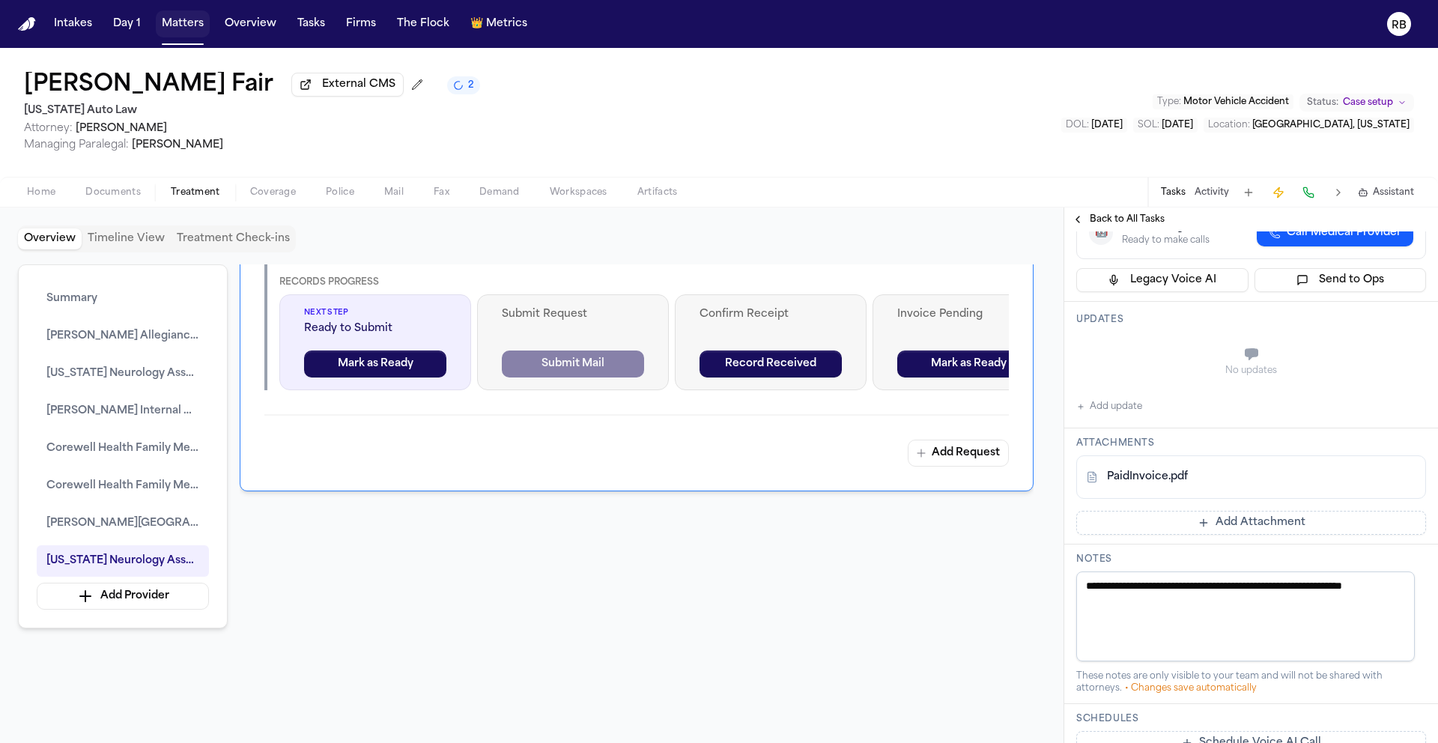
click at [1135, 416] on button "Add update" at bounding box center [1109, 407] width 66 height 18
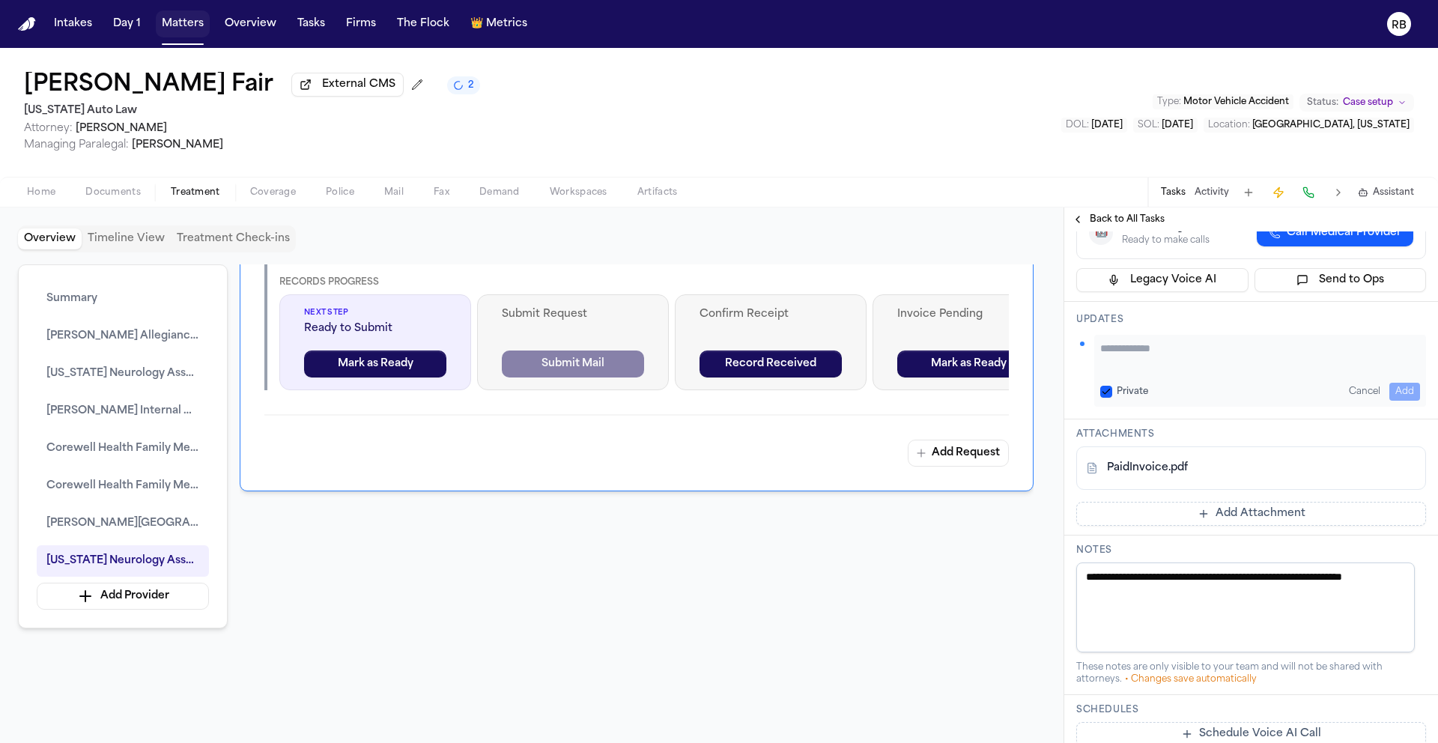
click at [1172, 371] on textarea "Add your update" at bounding box center [1260, 356] width 320 height 30
type textarea "**********"
click at [1389, 401] on button "Add" at bounding box center [1404, 392] width 31 height 18
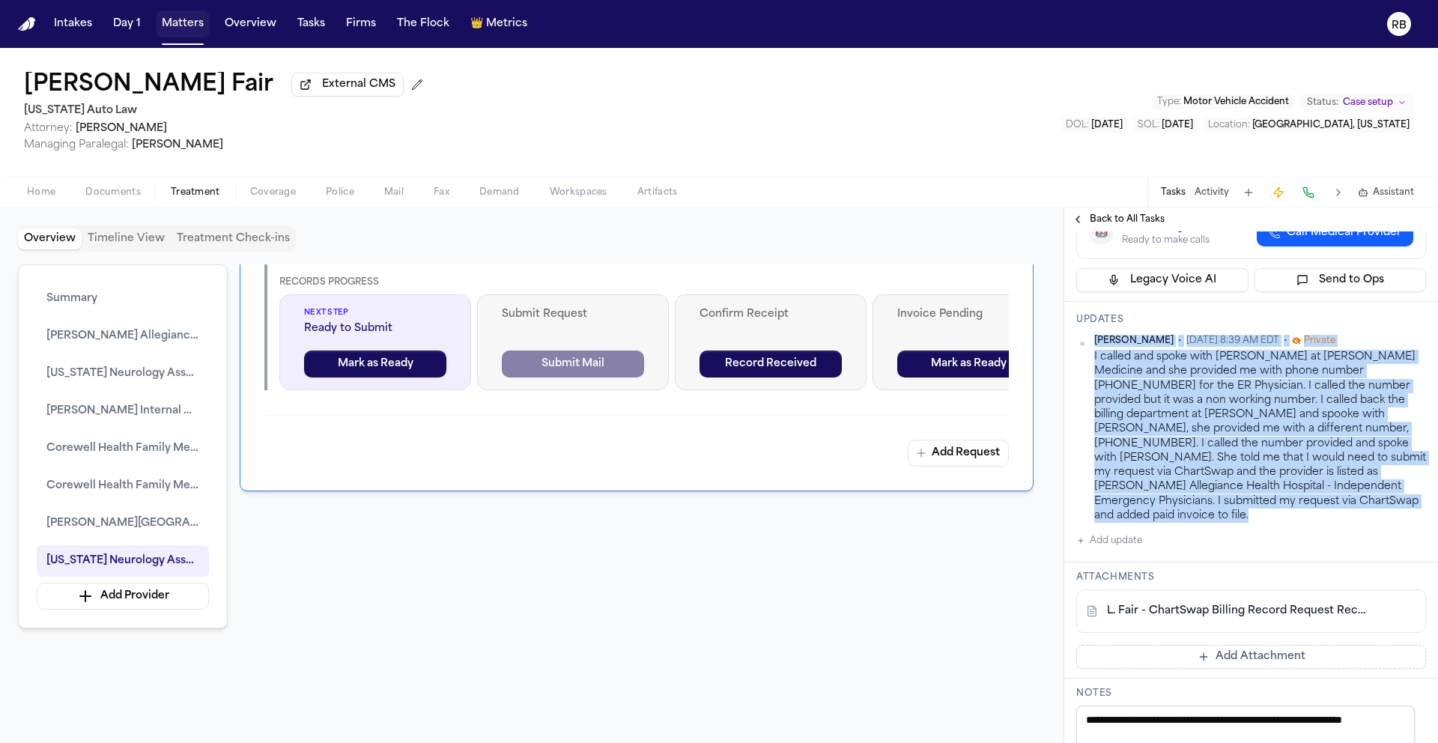
drag, startPoint x: 1284, startPoint y: 548, endPoint x: 1089, endPoint y: 395, distance: 248.0
click at [1087, 395] on div "Richelle Bauman • Oct 1, 2025 8:39 AM EDT • Private I called and spoke with Dea…" at bounding box center [1251, 442] width 350 height 215
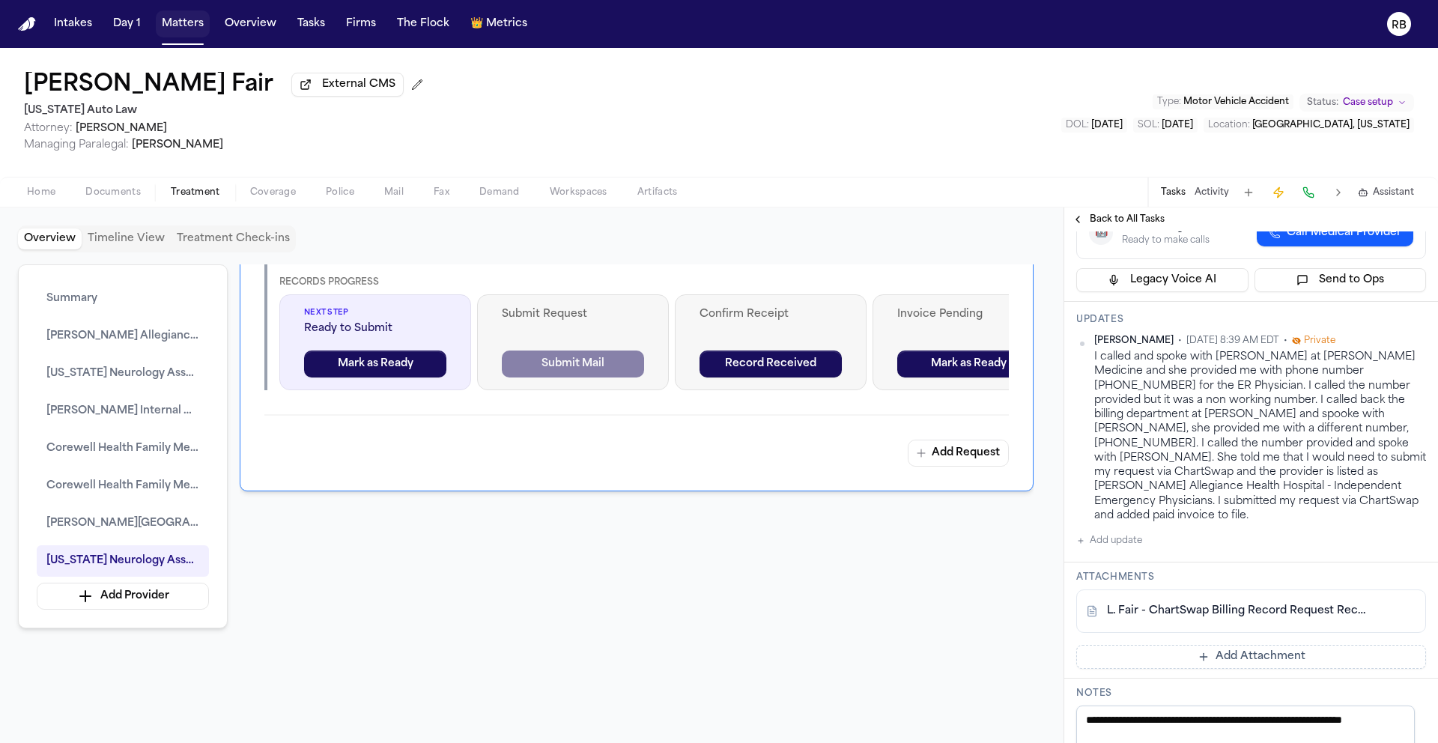
click at [1243, 509] on div "I called and spoke with Deanna at Henry Ford Medicine and she provided me with …" at bounding box center [1260, 436] width 332 height 173
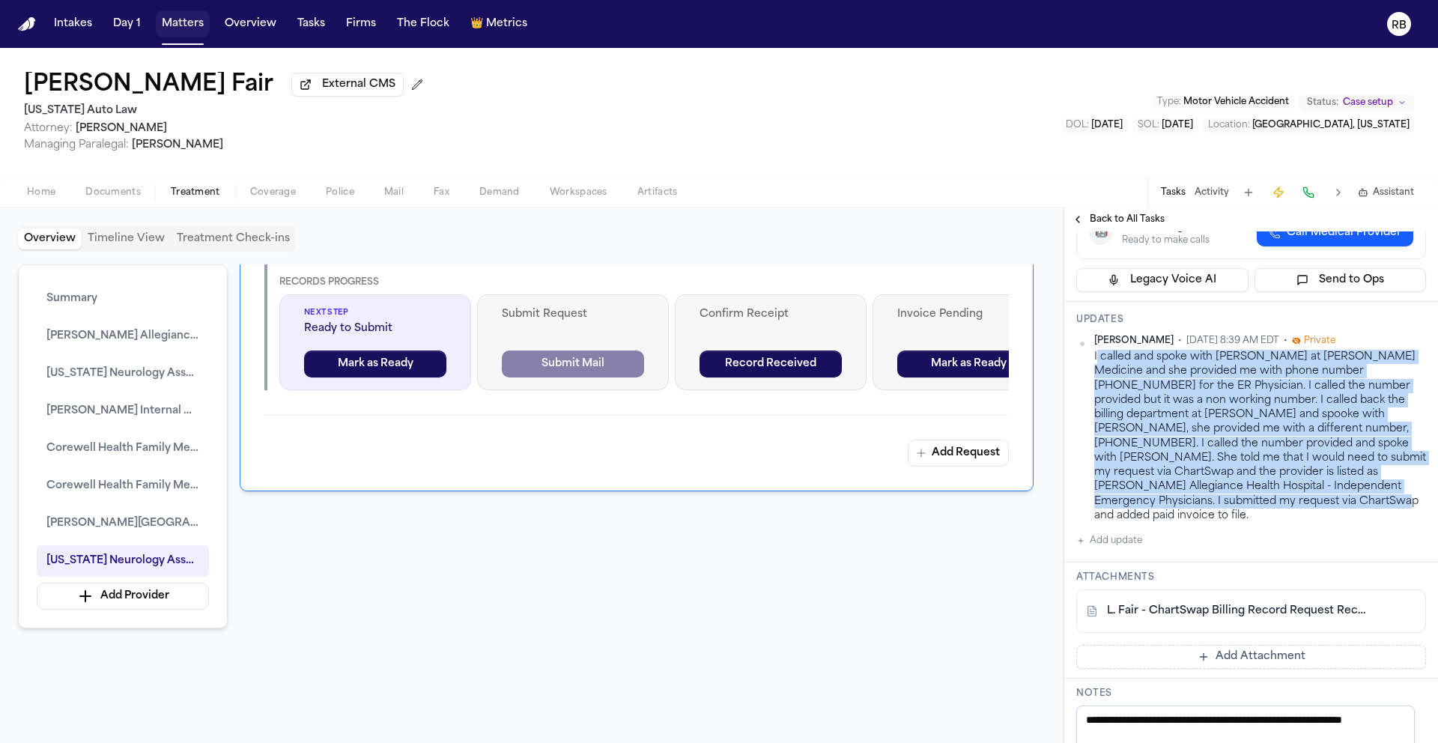
drag, startPoint x: 1258, startPoint y: 544, endPoint x: 1098, endPoint y: 399, distance: 215.8
click at [1098, 399] on div "I called and spoke with Deanna at Henry Ford Medicine and she provided me with …" at bounding box center [1260, 436] width 332 height 173
copy div "called and spoke with Deanna at Henry Ford Medicine and she provided me with ph…"
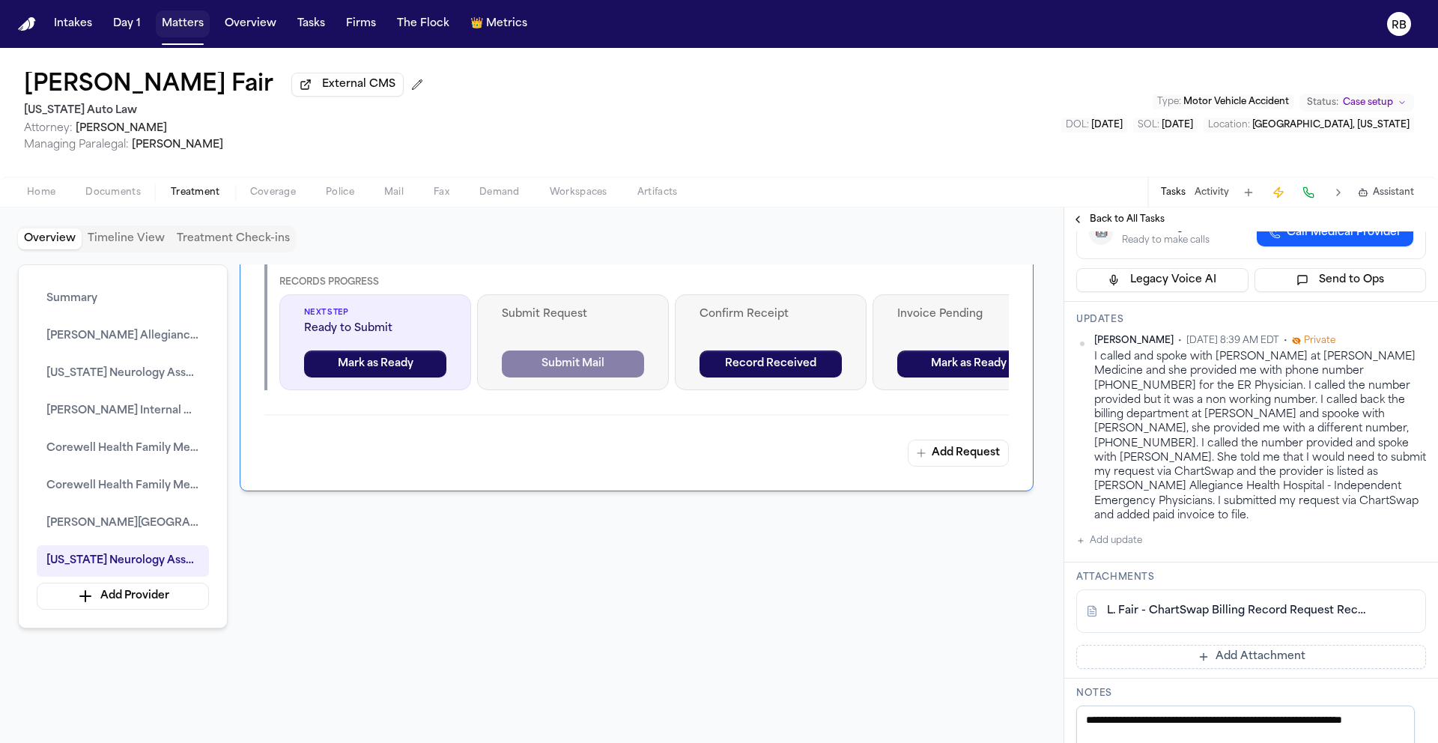
click at [1355, 550] on div "Richelle Bauman • Oct 1, 2025 8:39 AM EDT • Private I called and spoke with Dea…" at bounding box center [1251, 442] width 350 height 215
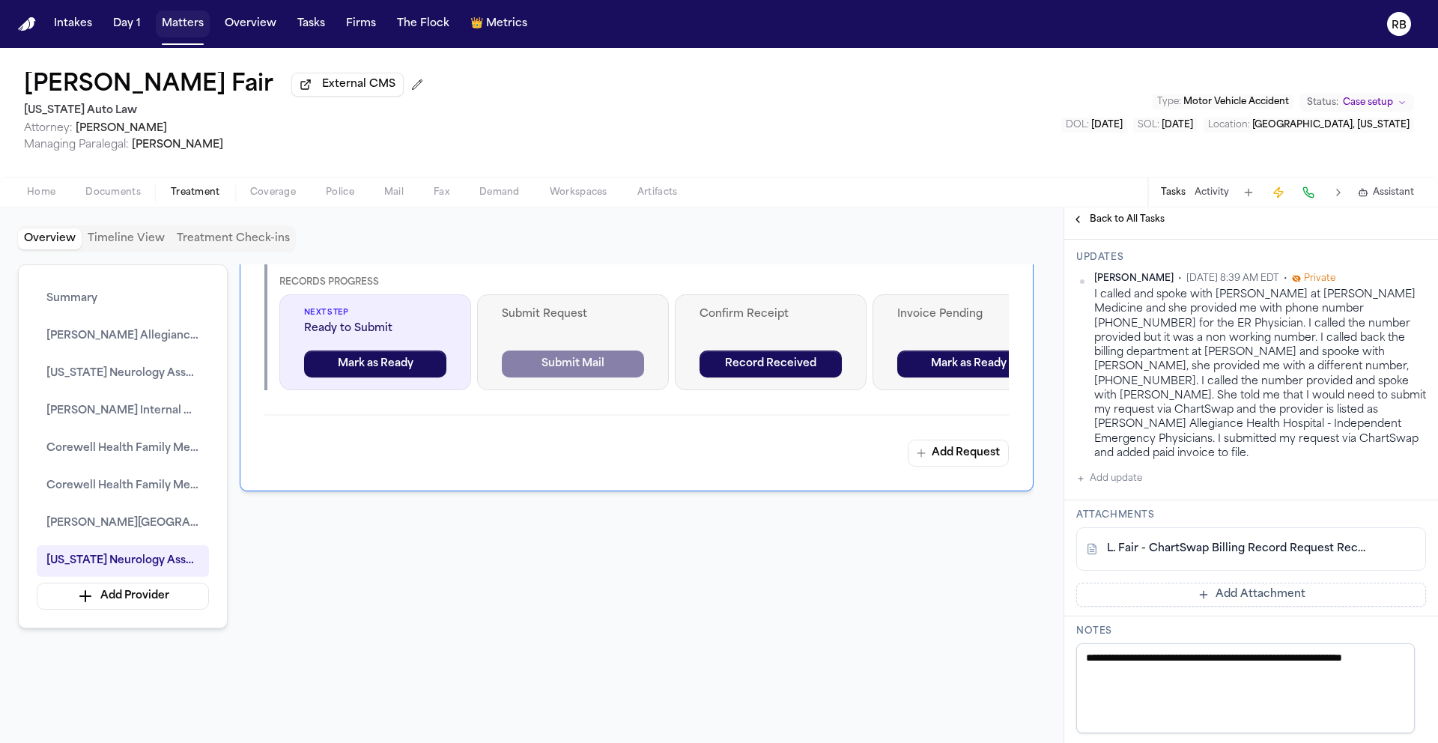
scroll to position [436, 0]
click at [1249, 559] on link "L. Fair - ChartSwap Billing Record Request Receipt - 10.1.25" at bounding box center [1236, 551] width 258 height 15
click at [1280, 609] on button "Add Attachment" at bounding box center [1251, 597] width 350 height 24
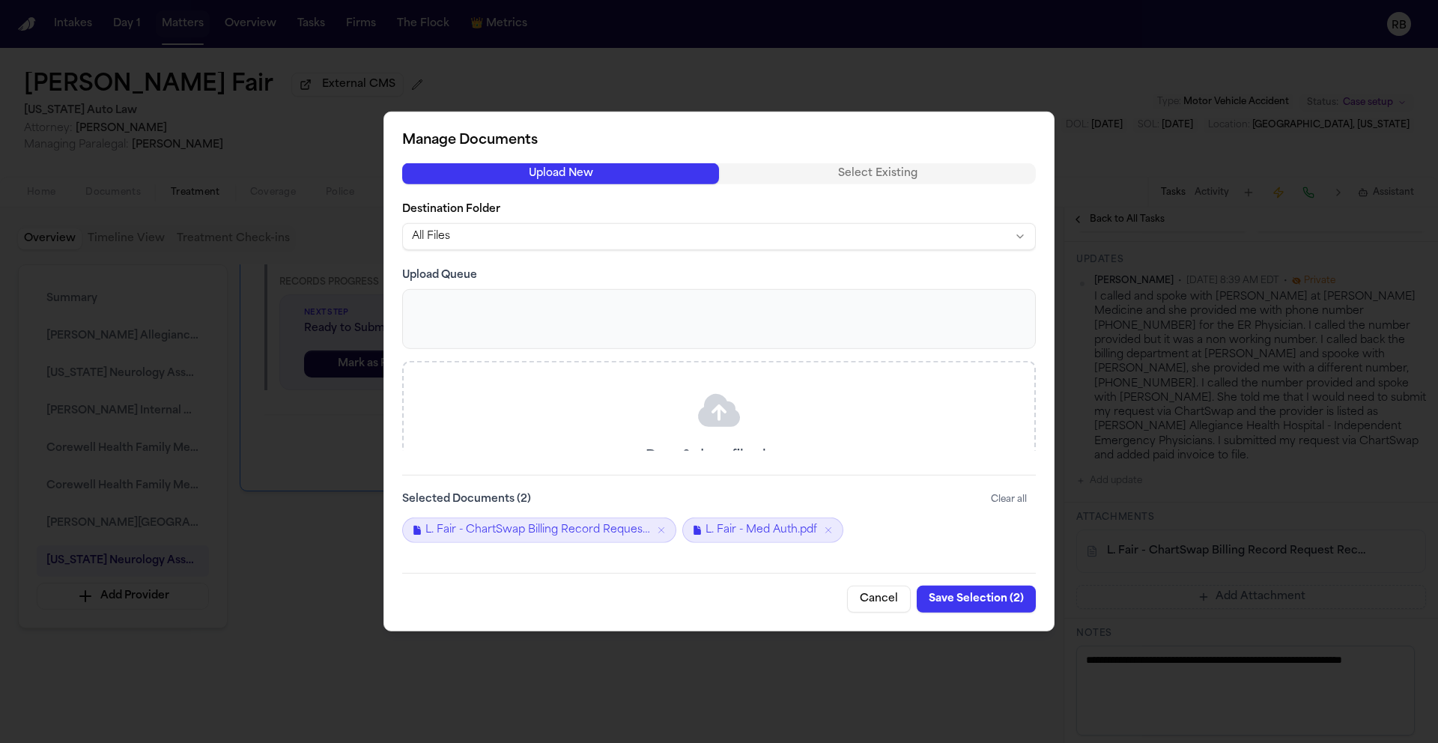
click at [1008, 604] on button "Save Selection ( 2 )" at bounding box center [976, 599] width 119 height 27
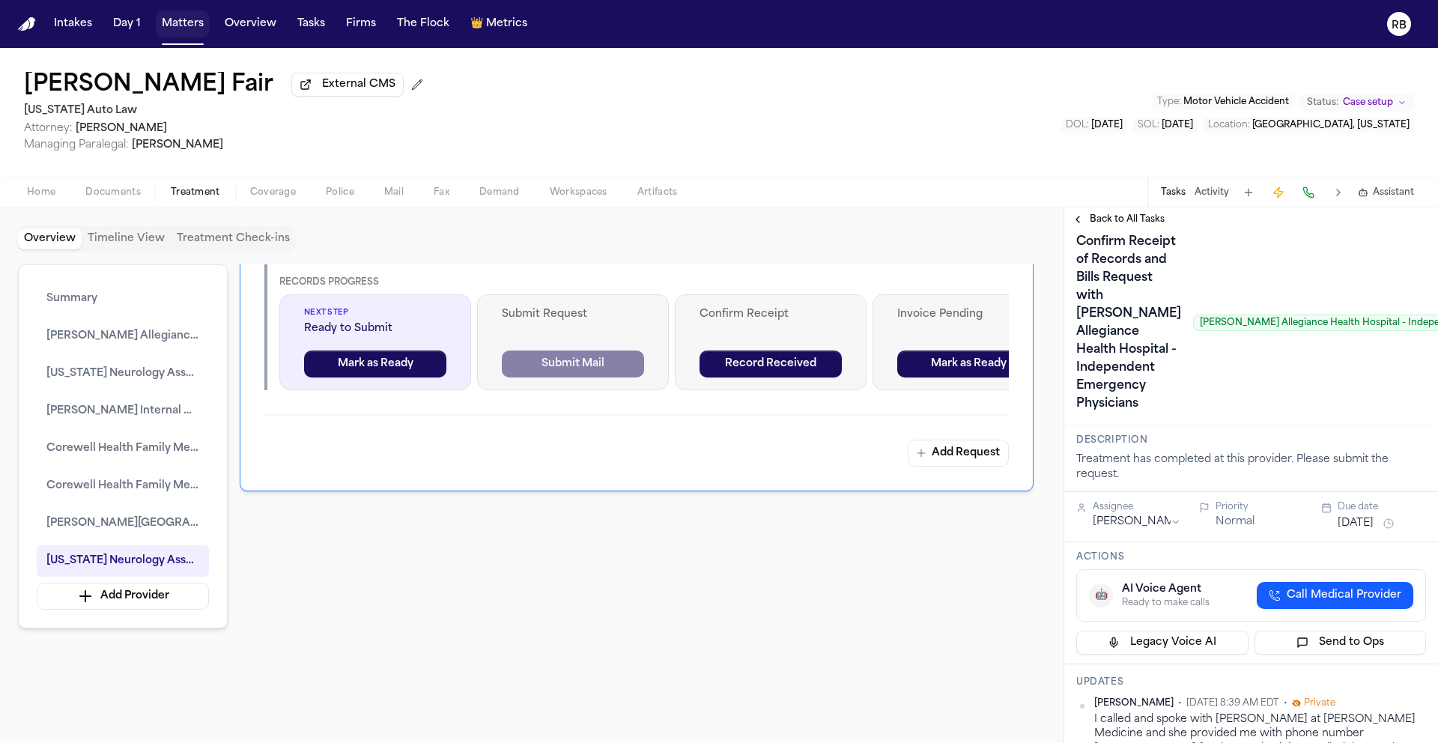
scroll to position [0, 0]
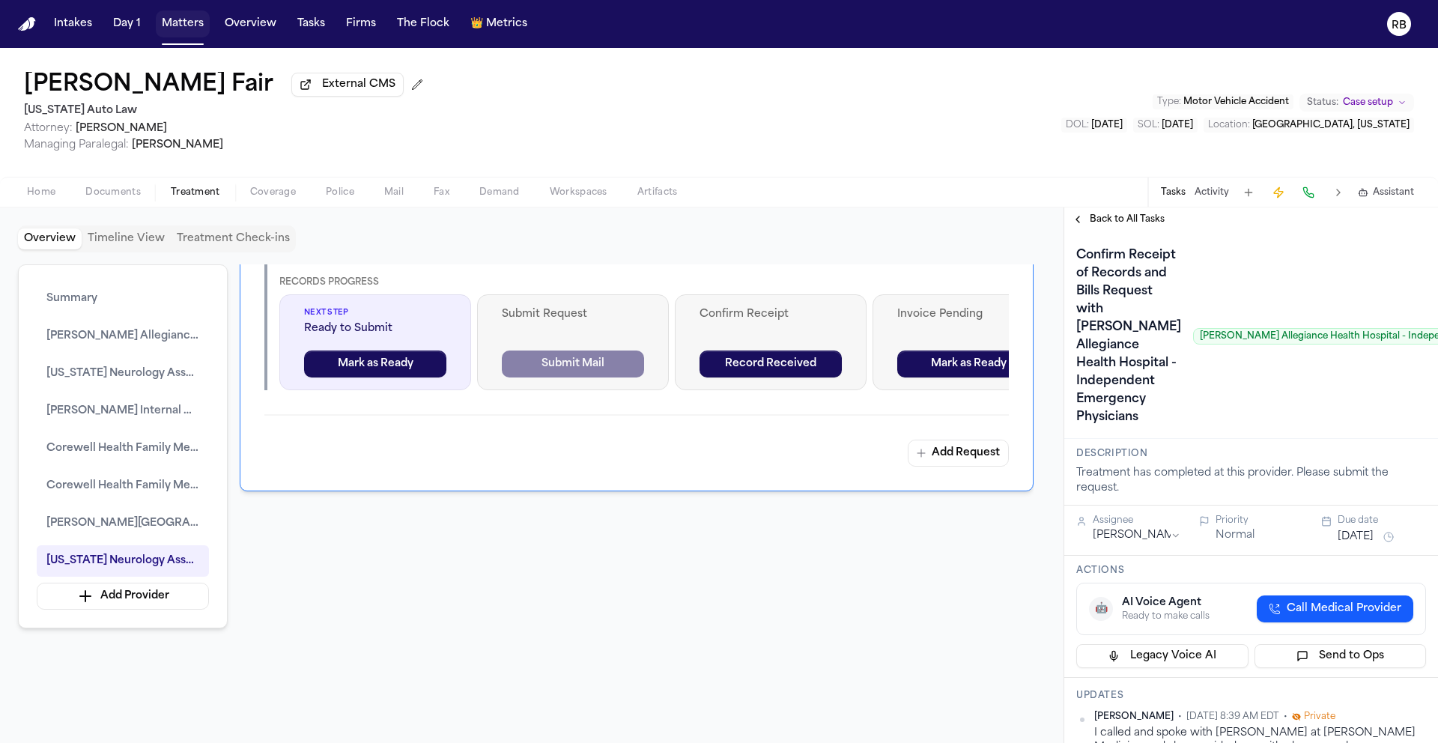
click at [754, 607] on div at bounding box center [637, 623] width 794 height 192
click at [1117, 224] on span "Back to All Tasks" at bounding box center [1127, 219] width 75 height 12
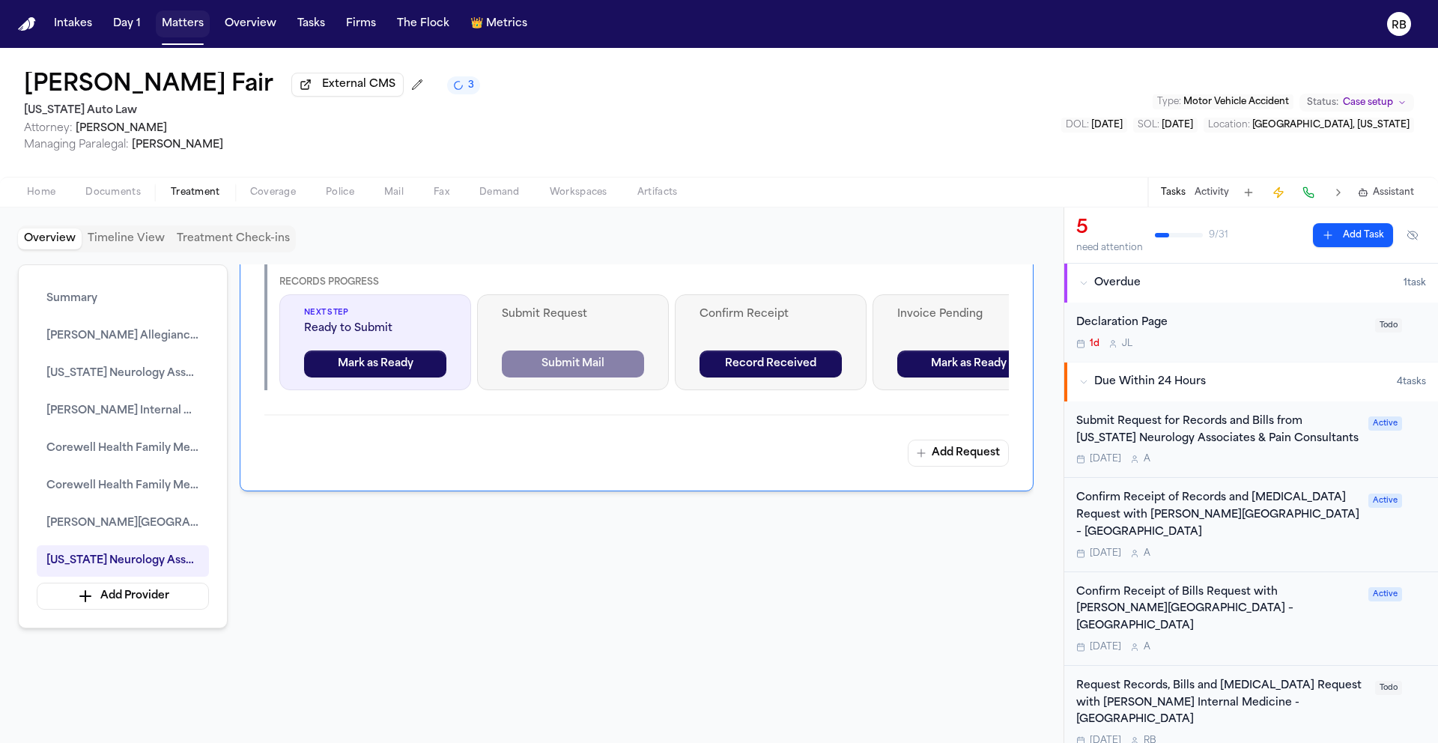
click at [1356, 612] on div "Confirm Receipt of Bills Request with Henry Ford Medical Center – Sterling Heig…" at bounding box center [1251, 618] width 350 height 69
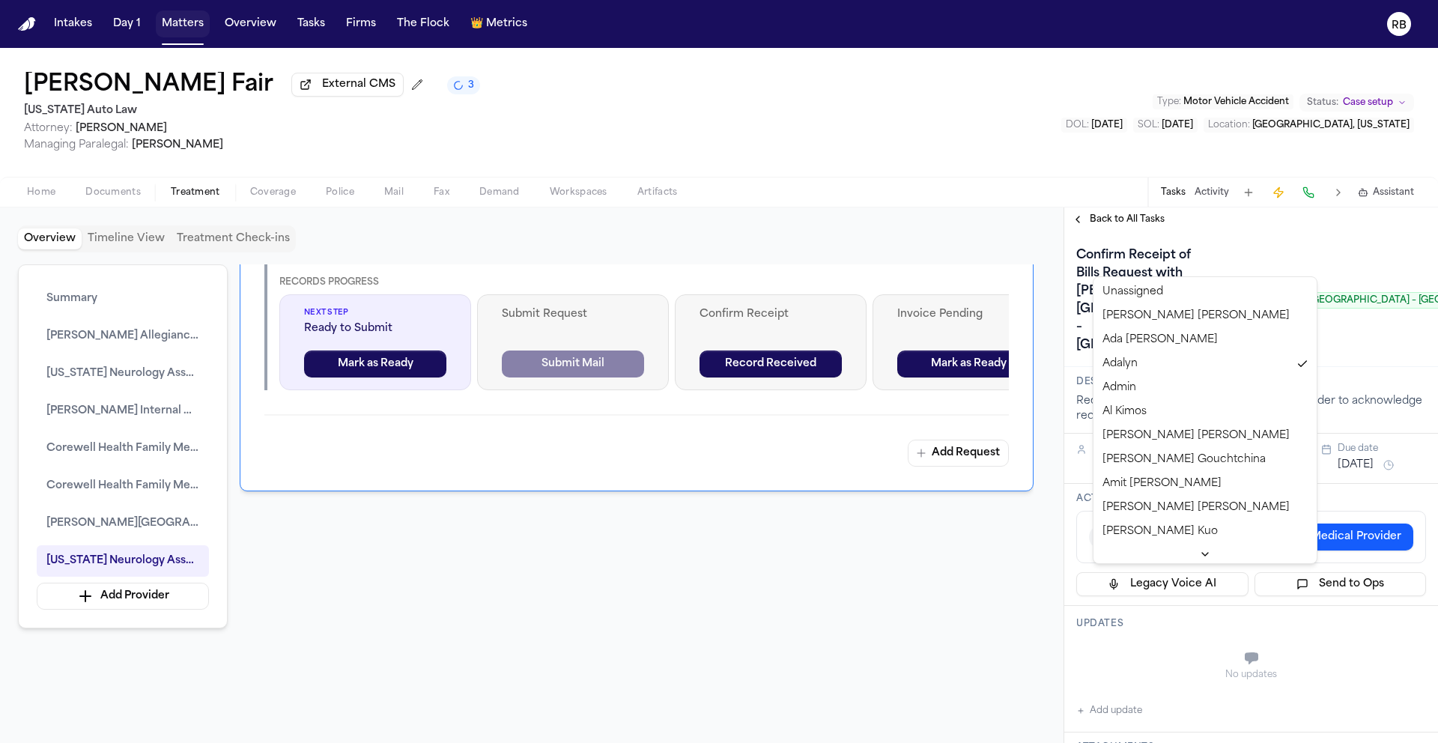
click at [1165, 568] on html "Intakes Day 1 Matters Overview Tasks Firms The Flock 👑 Metrics RB Latanya Fair …" at bounding box center [719, 371] width 1438 height 743
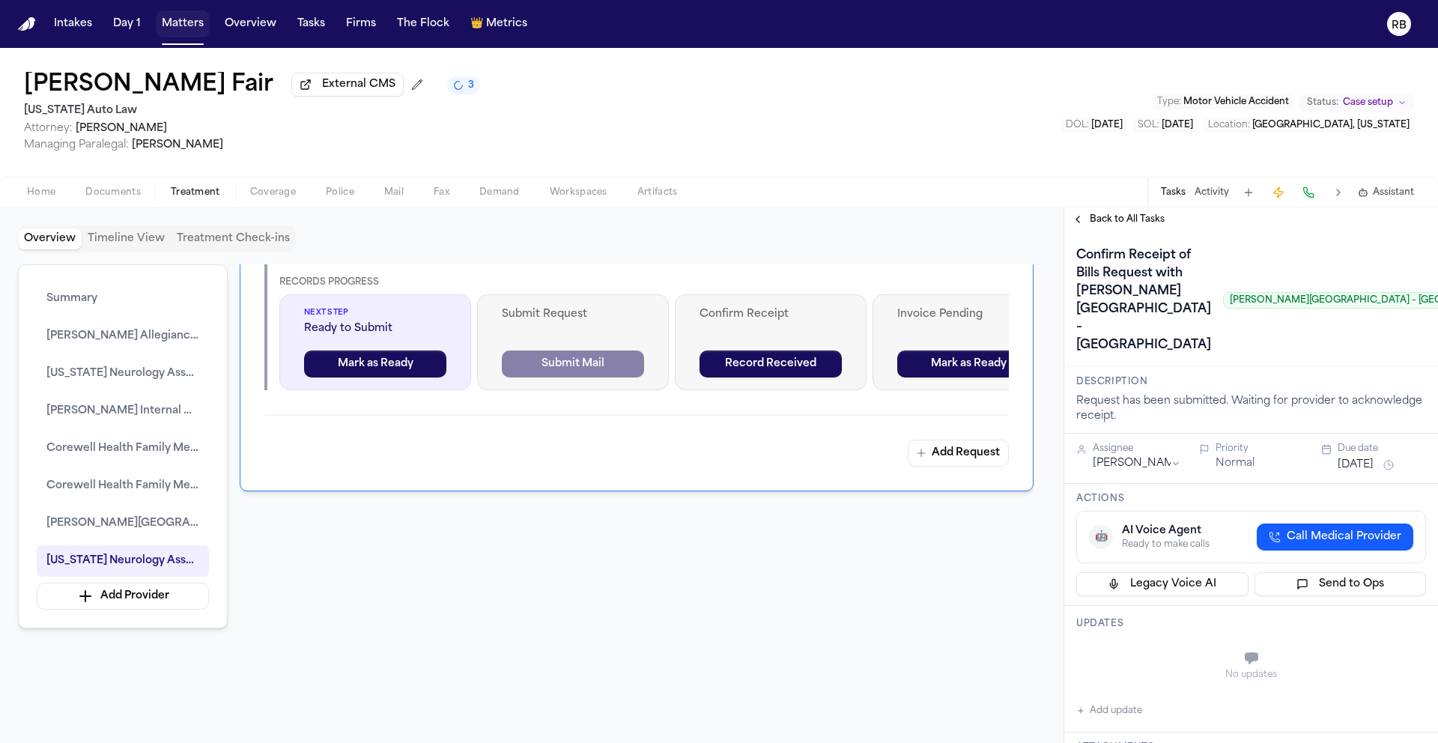
click at [1370, 473] on button "Oct 2, 2025" at bounding box center [1356, 465] width 36 height 15
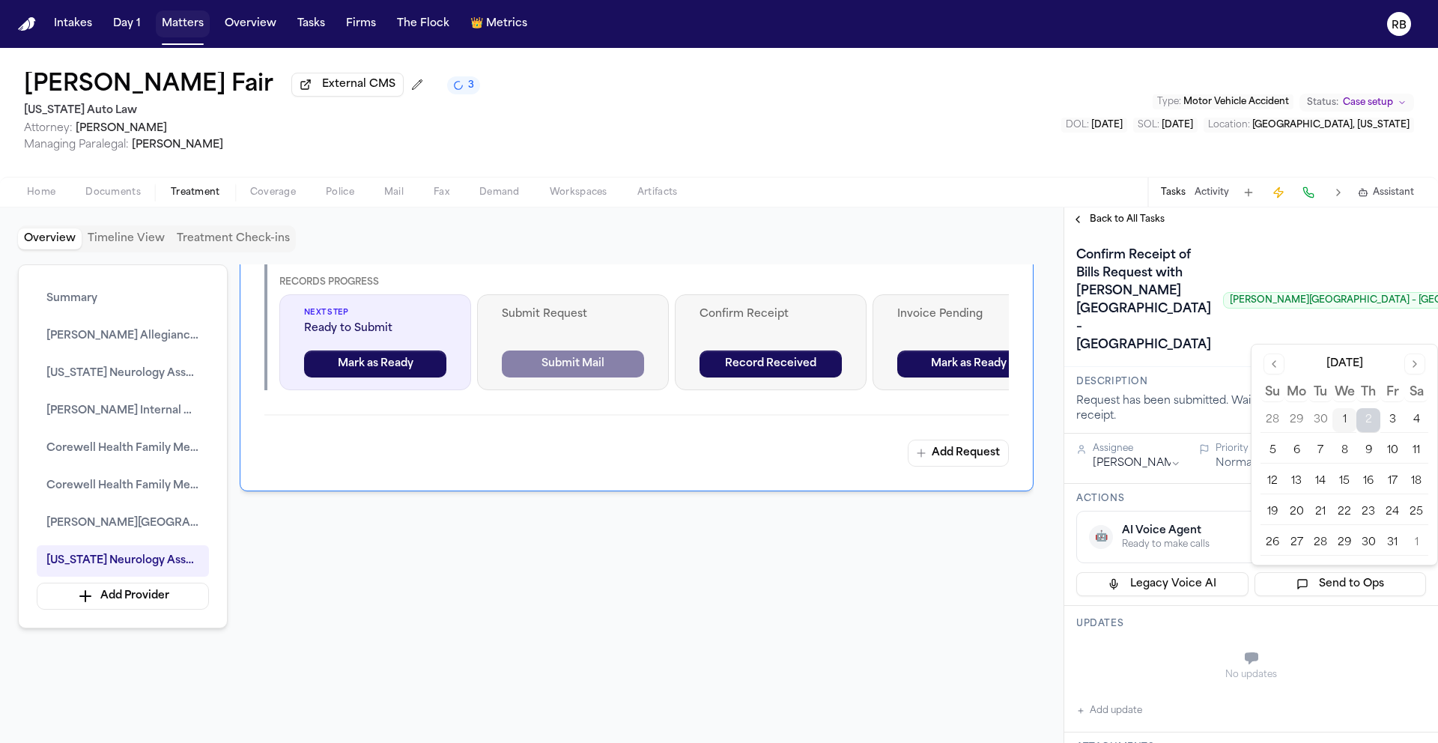
click at [1368, 445] on button "9" at bounding box center [1368, 451] width 24 height 24
click at [1227, 357] on div "Confirm Receipt of Bills Request with Henry Ford Medical Center – Sterling Heig…" at bounding box center [1300, 300] width 449 height 114
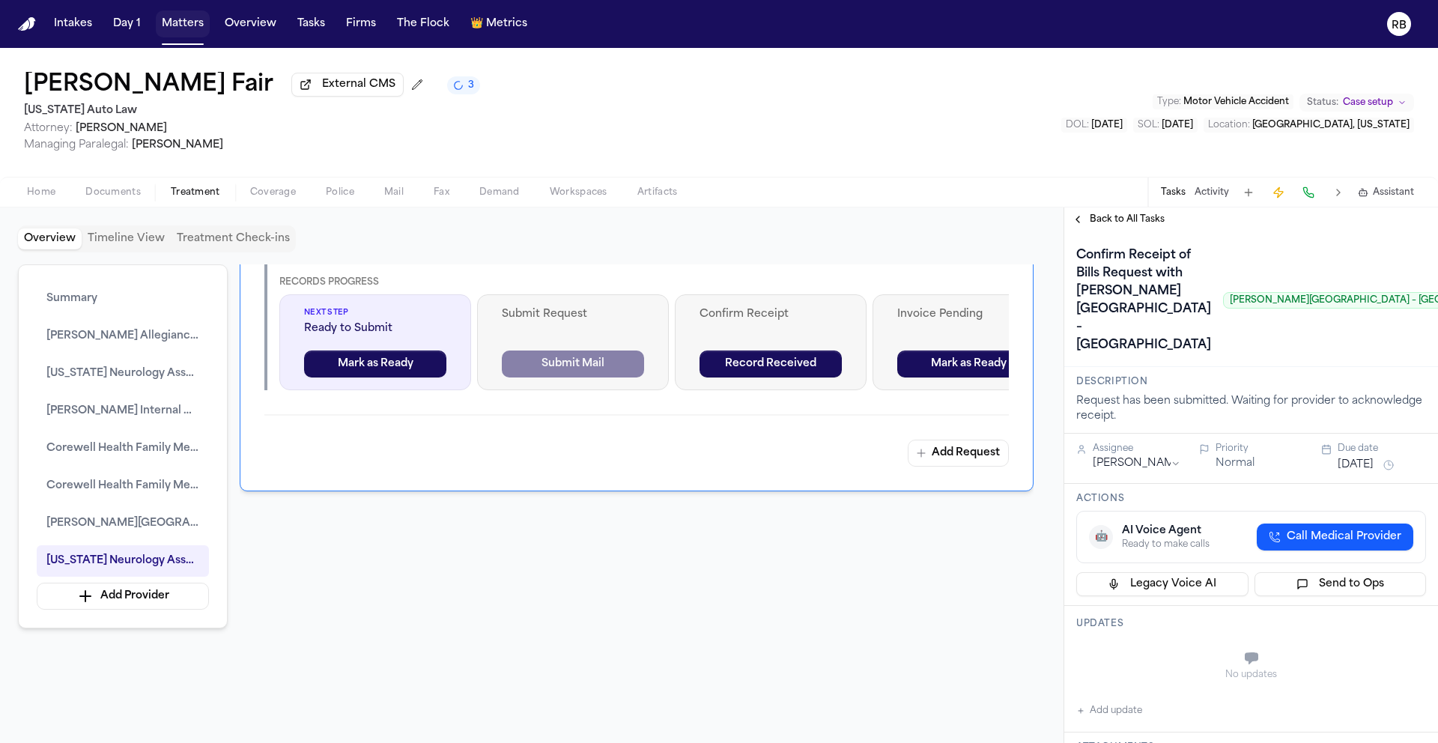
click at [1109, 219] on span "Back to All Tasks" at bounding box center [1127, 219] width 75 height 12
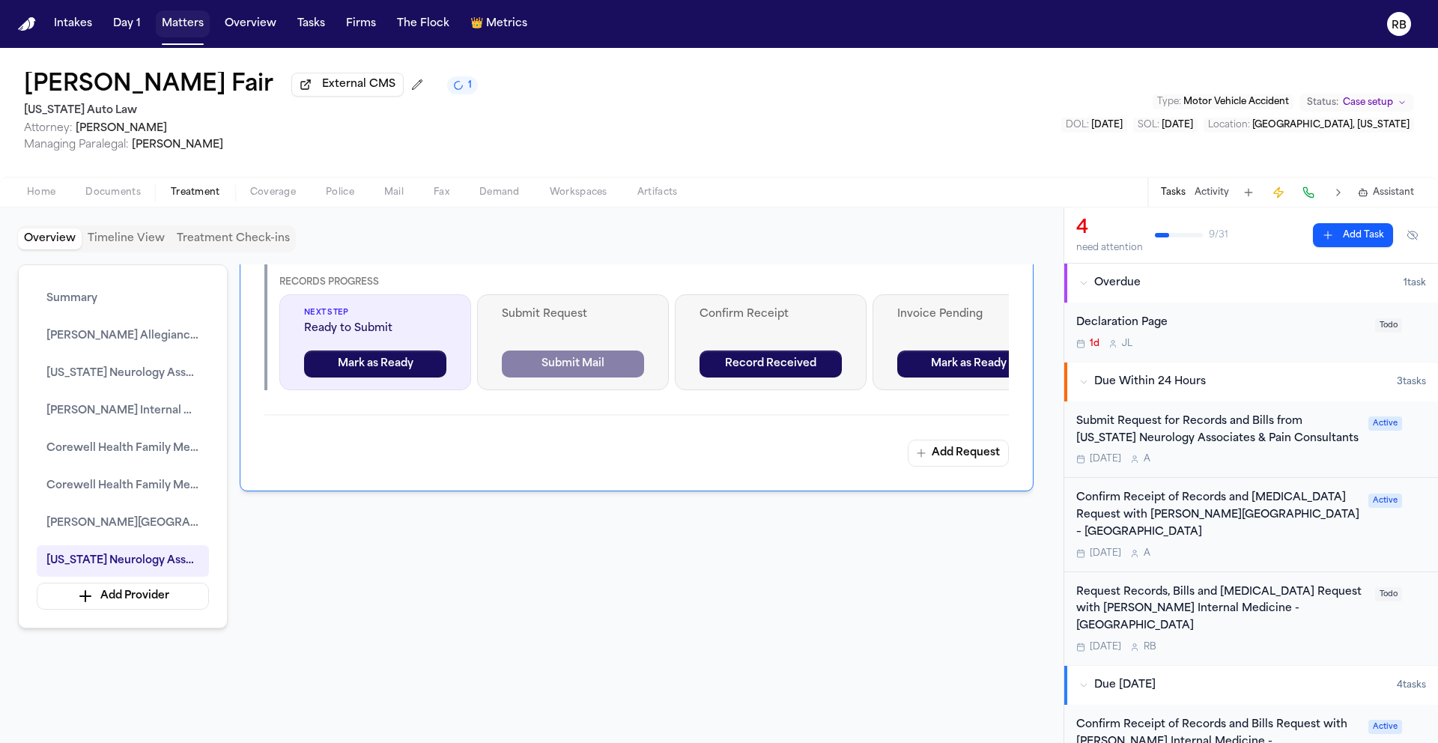
click at [1313, 547] on div "Tomorrow A" at bounding box center [1217, 553] width 283 height 12
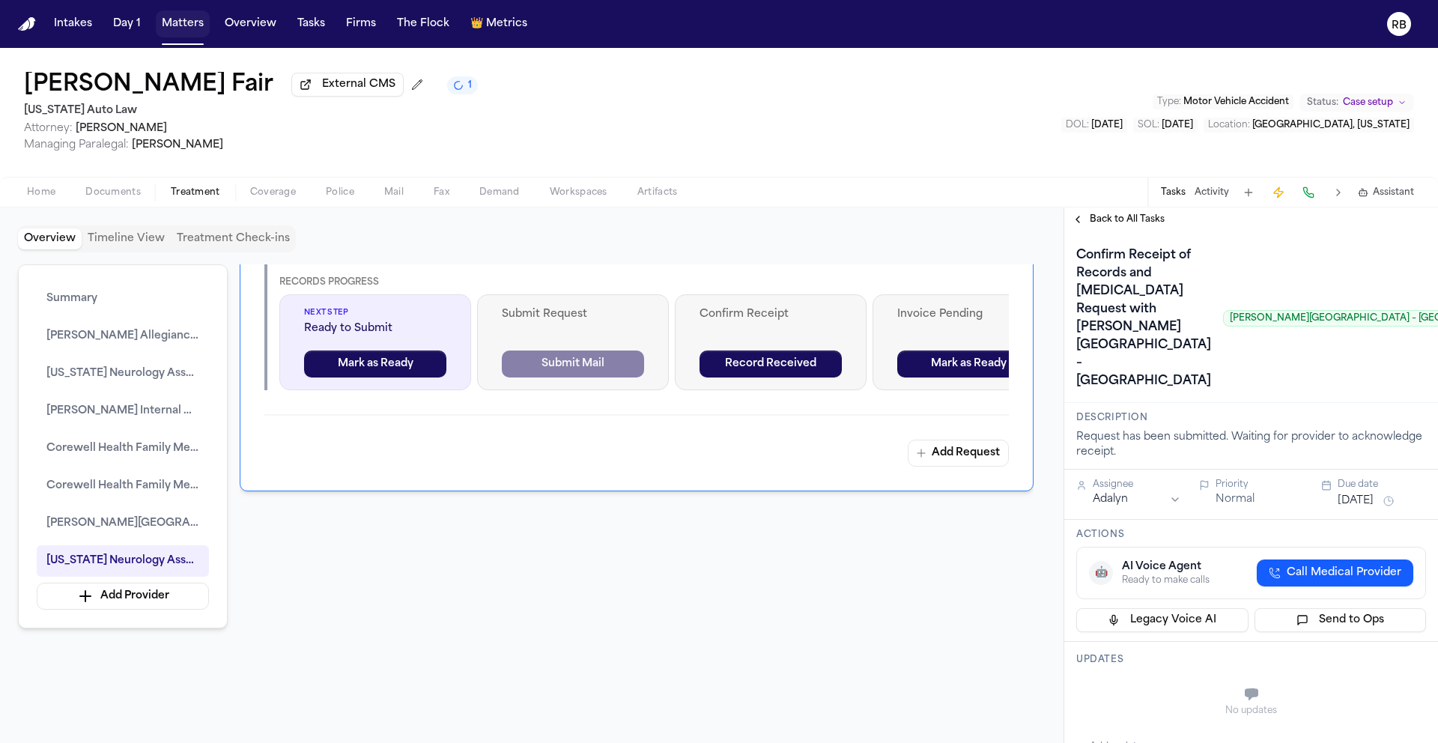
click at [1153, 608] on html "Intakes Day 1 Matters Overview Tasks Firms The Flock 👑 Metrics RB Latanya Fair …" at bounding box center [719, 371] width 1438 height 743
click at [1365, 509] on button "Oct 2, 2025" at bounding box center [1356, 501] width 36 height 15
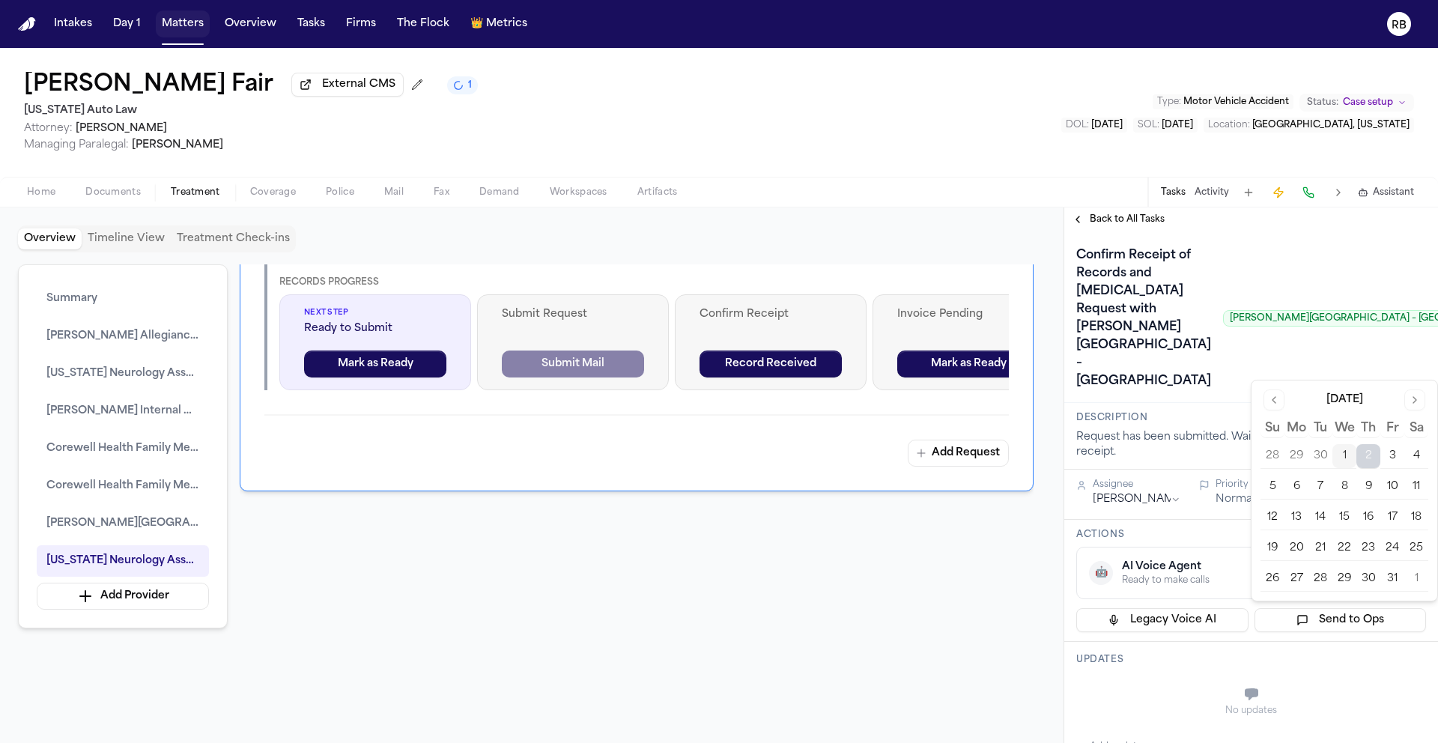
click at [1372, 482] on button "9" at bounding box center [1368, 487] width 24 height 24
click at [1208, 393] on div "Confirm Receipt of Records and Radiology Request with Henry Ford Medical Center…" at bounding box center [1300, 318] width 449 height 150
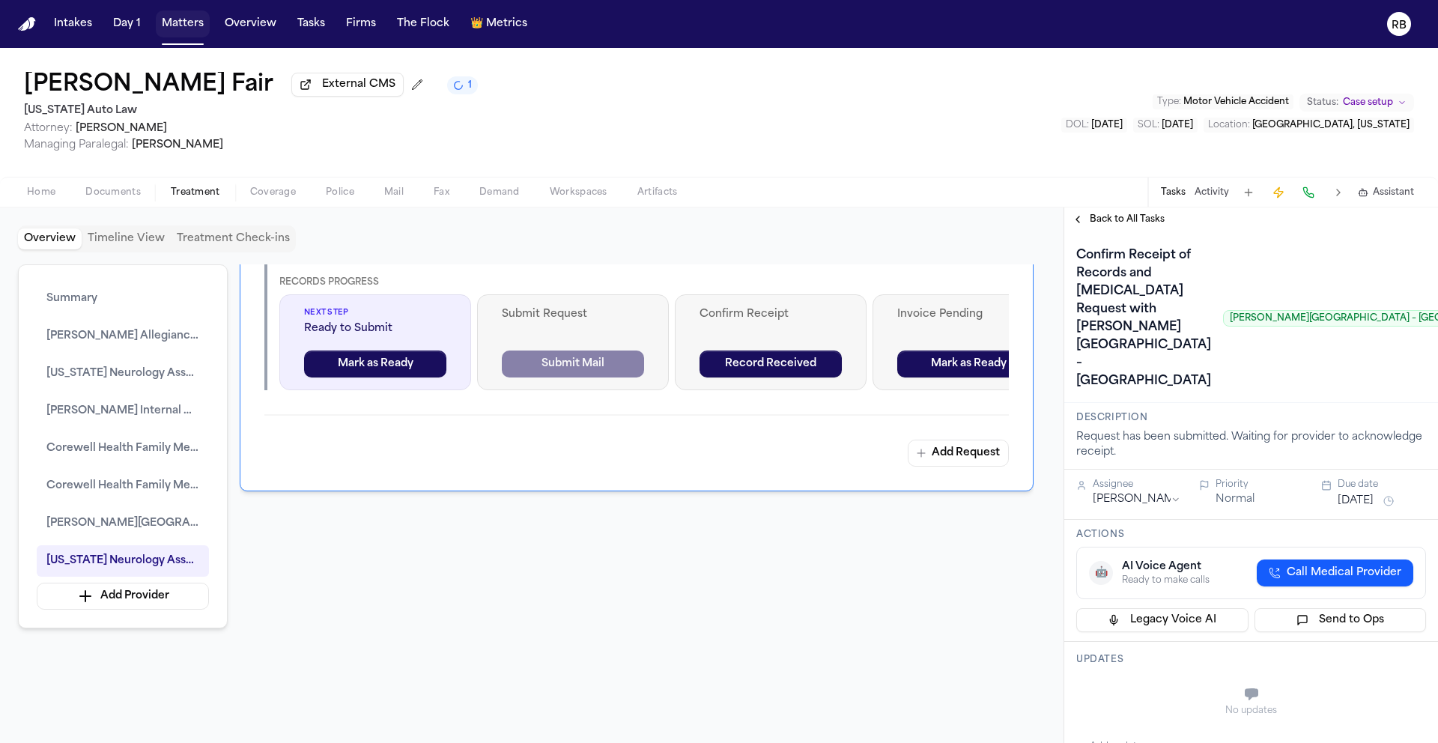
click at [1108, 225] on span "Back to All Tasks" at bounding box center [1127, 219] width 75 height 12
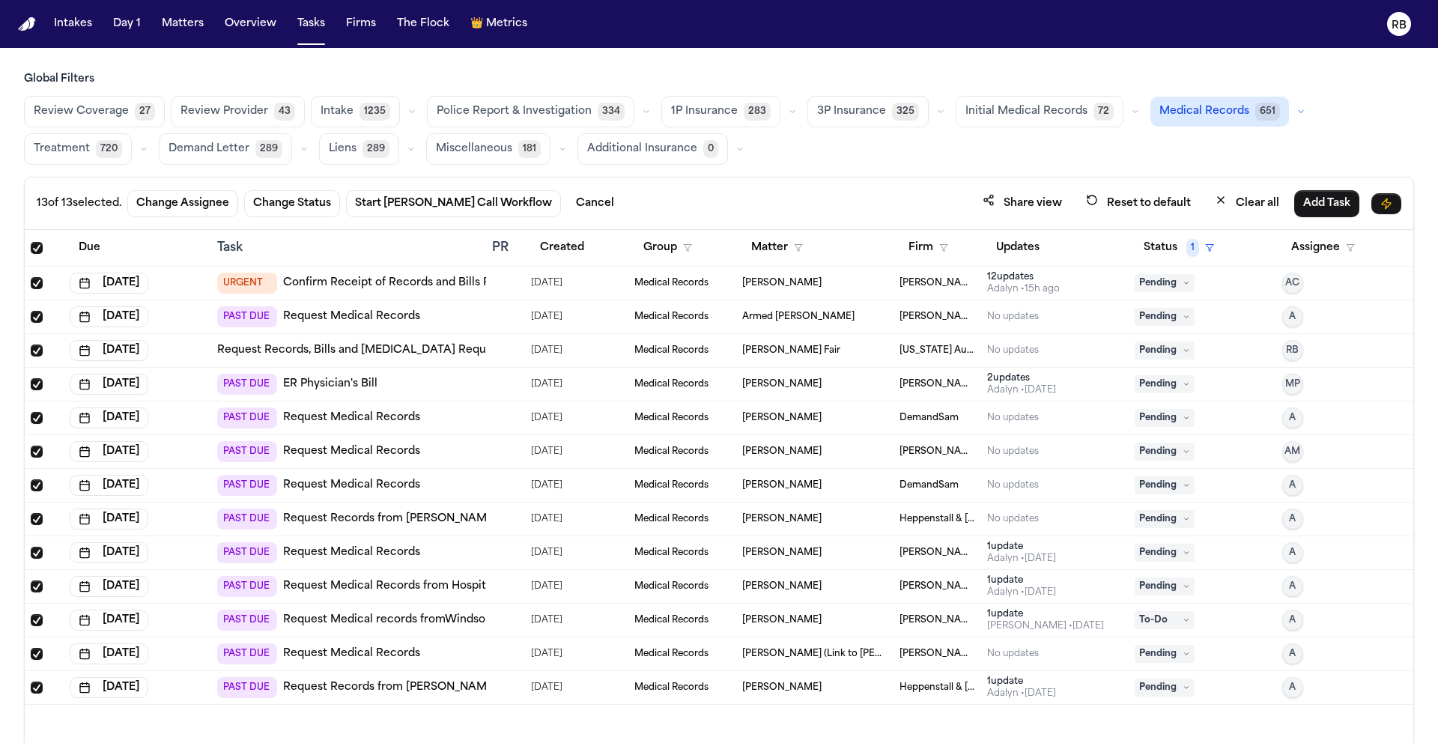
scroll to position [89, 0]
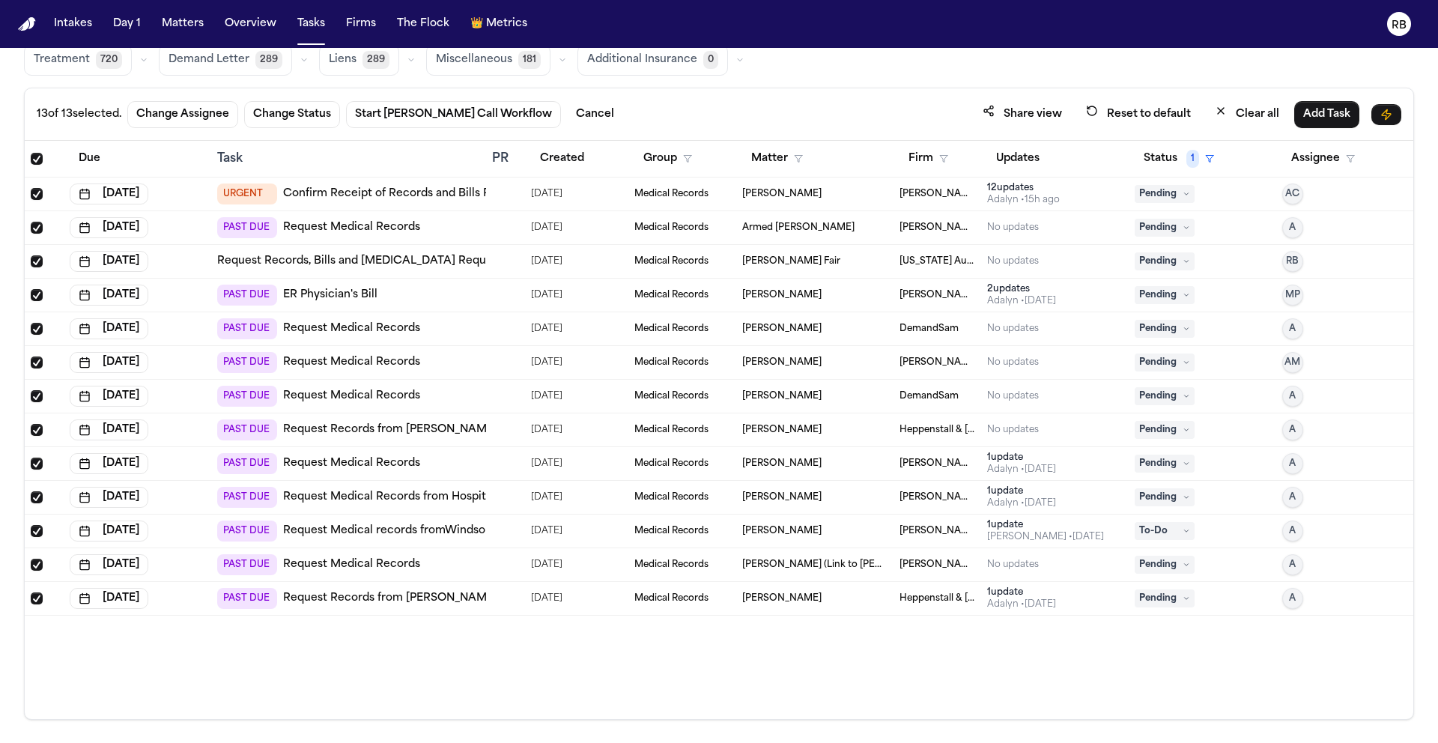
scroll to position [89, 0]
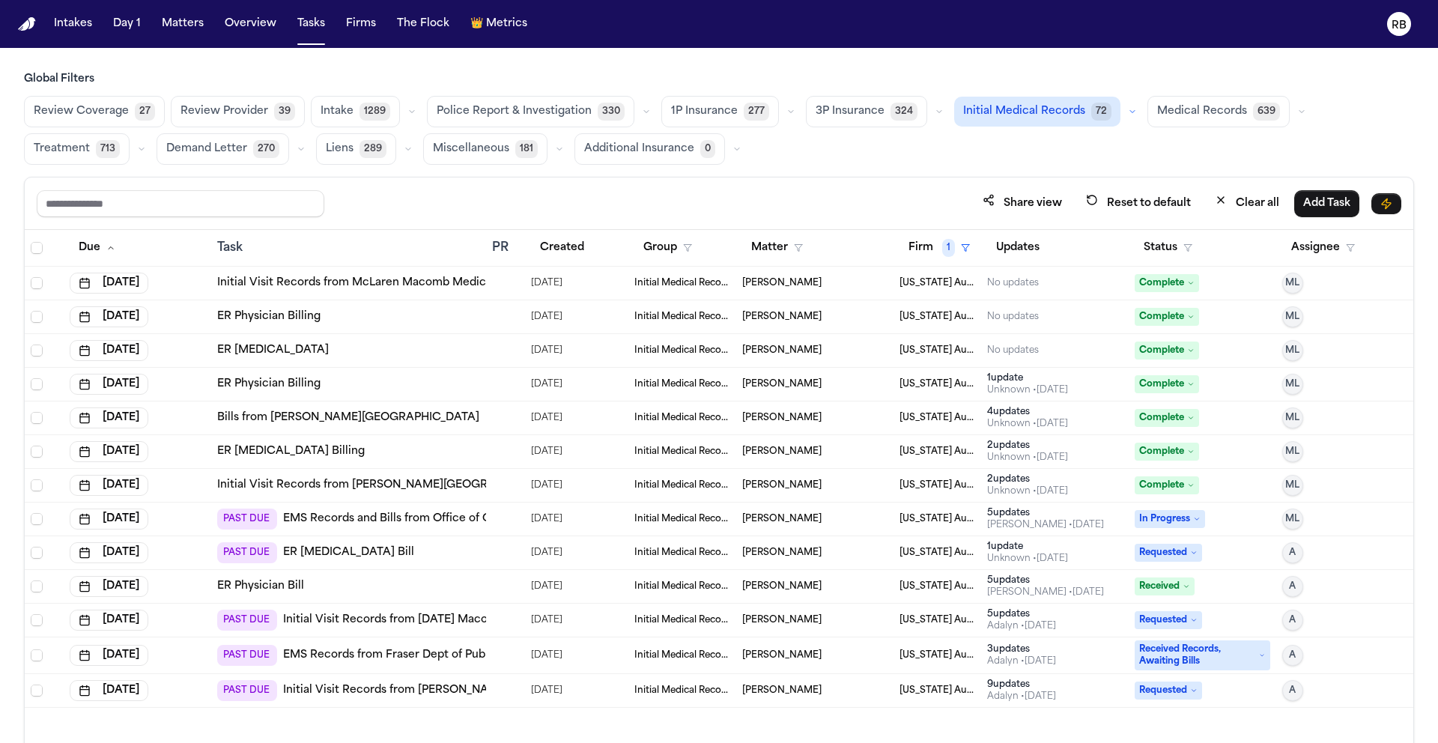
click at [1416, 142] on div "Global Filters Review Coverage 27 Review Provider 39 Intake 1289 Police Report …" at bounding box center [719, 440] width 1438 height 737
drag, startPoint x: 1428, startPoint y: 258, endPoint x: 1358, endPoint y: 401, distance: 158.4
click at [1428, 259] on div "Global Filters Review Coverage 27 Review Provider 39 Intake 1289 Police Report …" at bounding box center [719, 440] width 1438 height 737
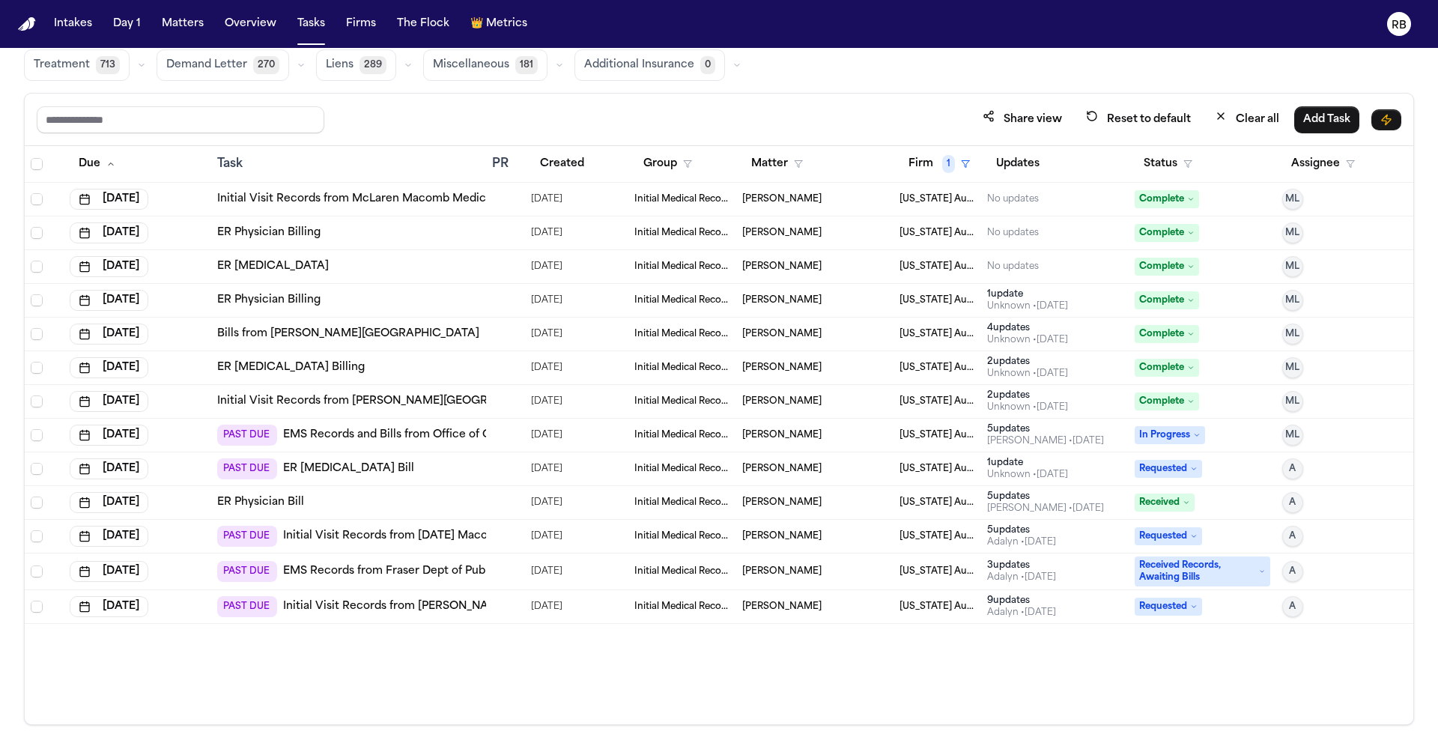
scroll to position [89, 0]
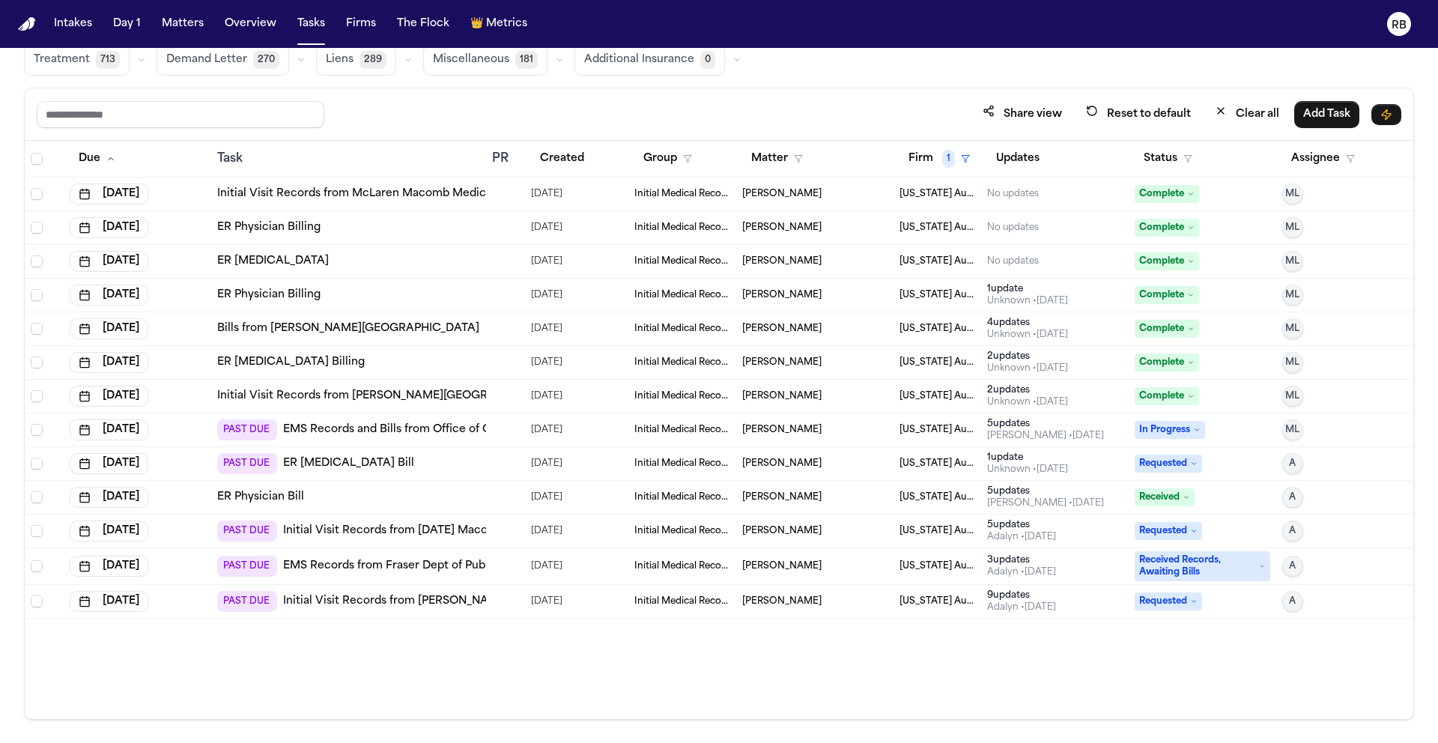
click at [447, 503] on div "ER Physician Bill" at bounding box center [348, 497] width 263 height 15
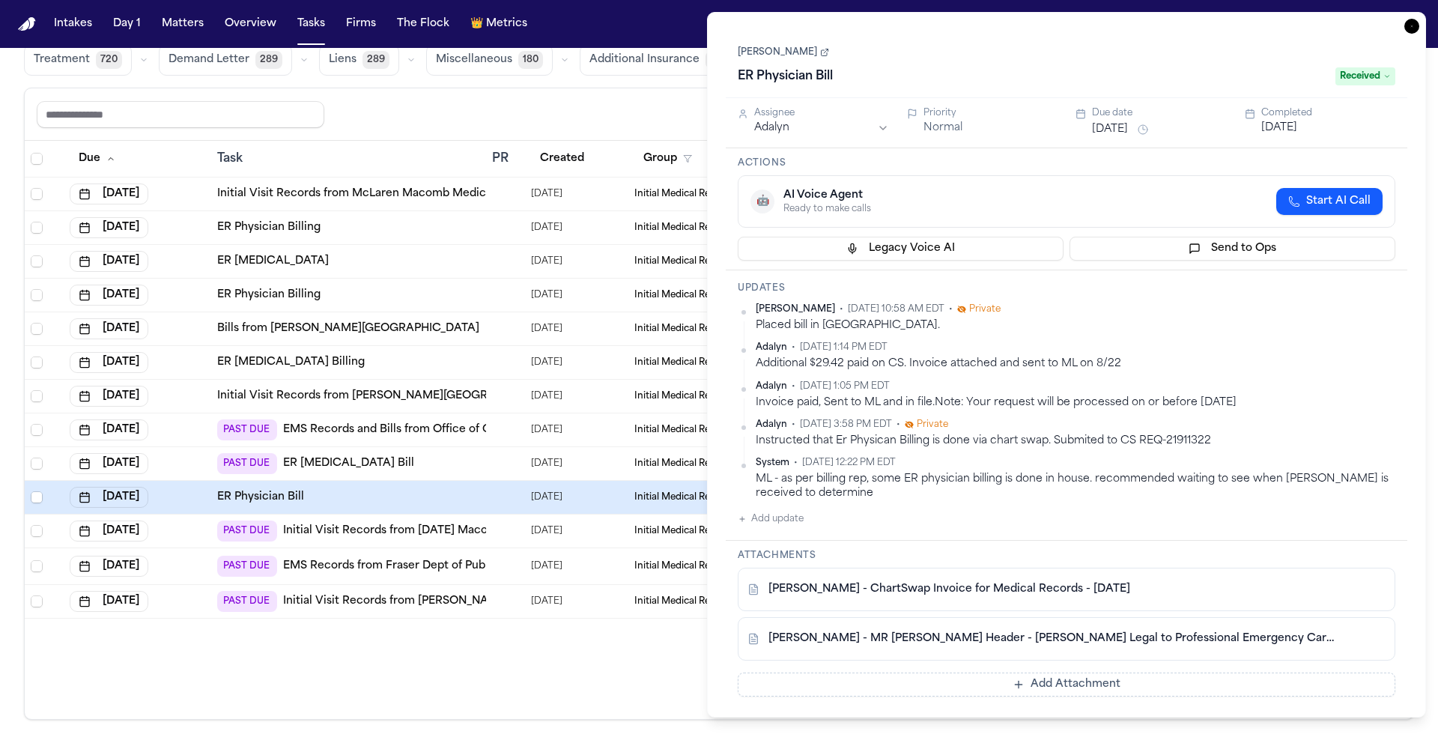
click at [882, 130] on html "Intakes Day 1 Matters Overview Tasks Firms The Flock 👑 Metrics RB Global Filter…" at bounding box center [719, 371] width 1438 height 743
click at [1378, 79] on span "Received" at bounding box center [1365, 76] width 60 height 18
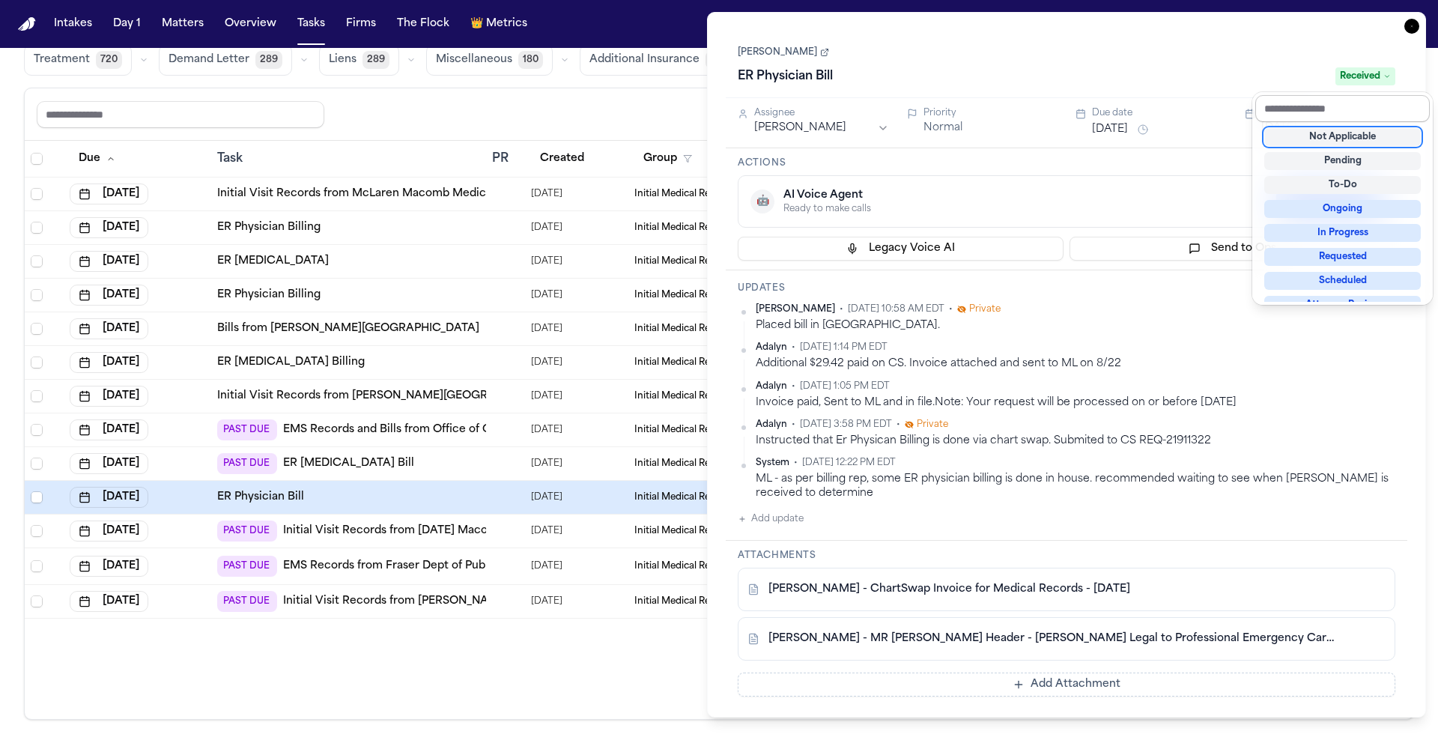
click at [1350, 111] on input "text" at bounding box center [1342, 108] width 175 height 27
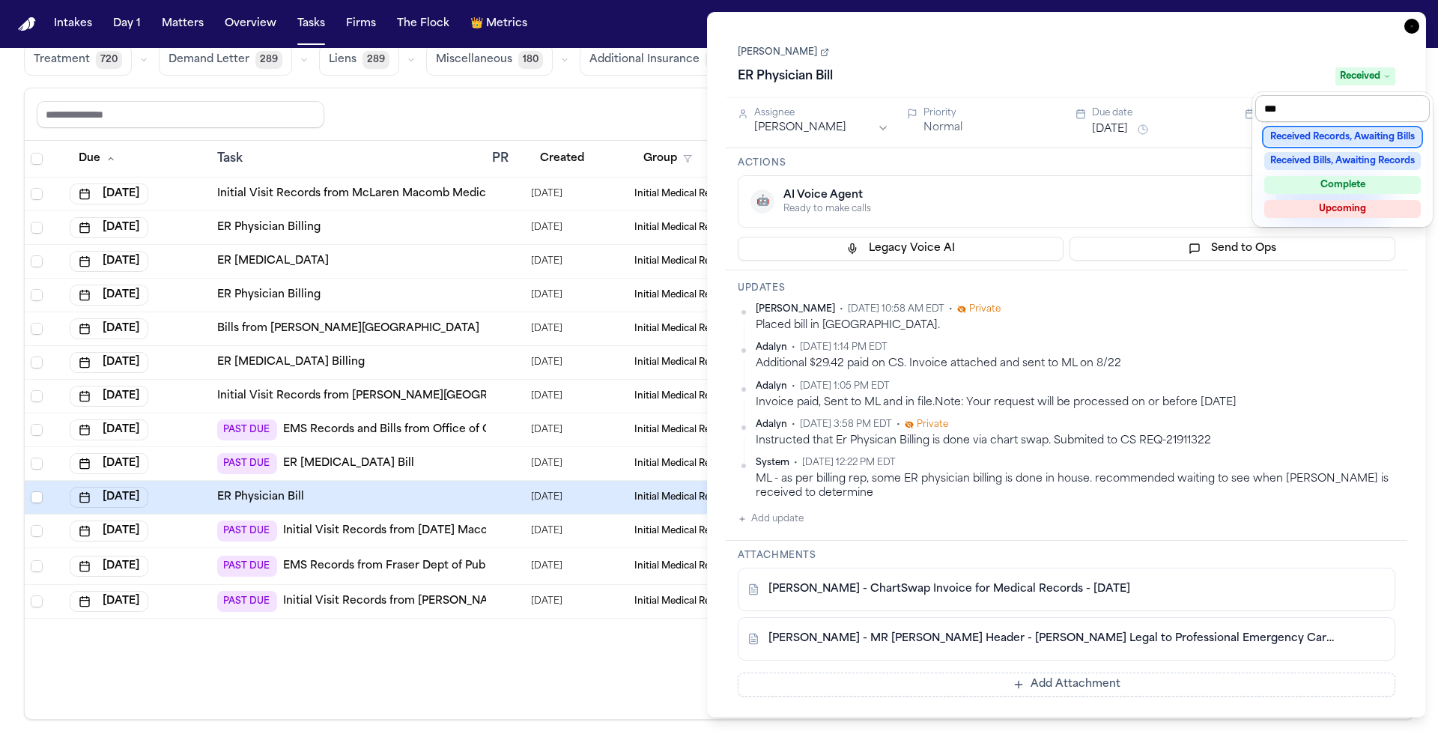
type input "****"
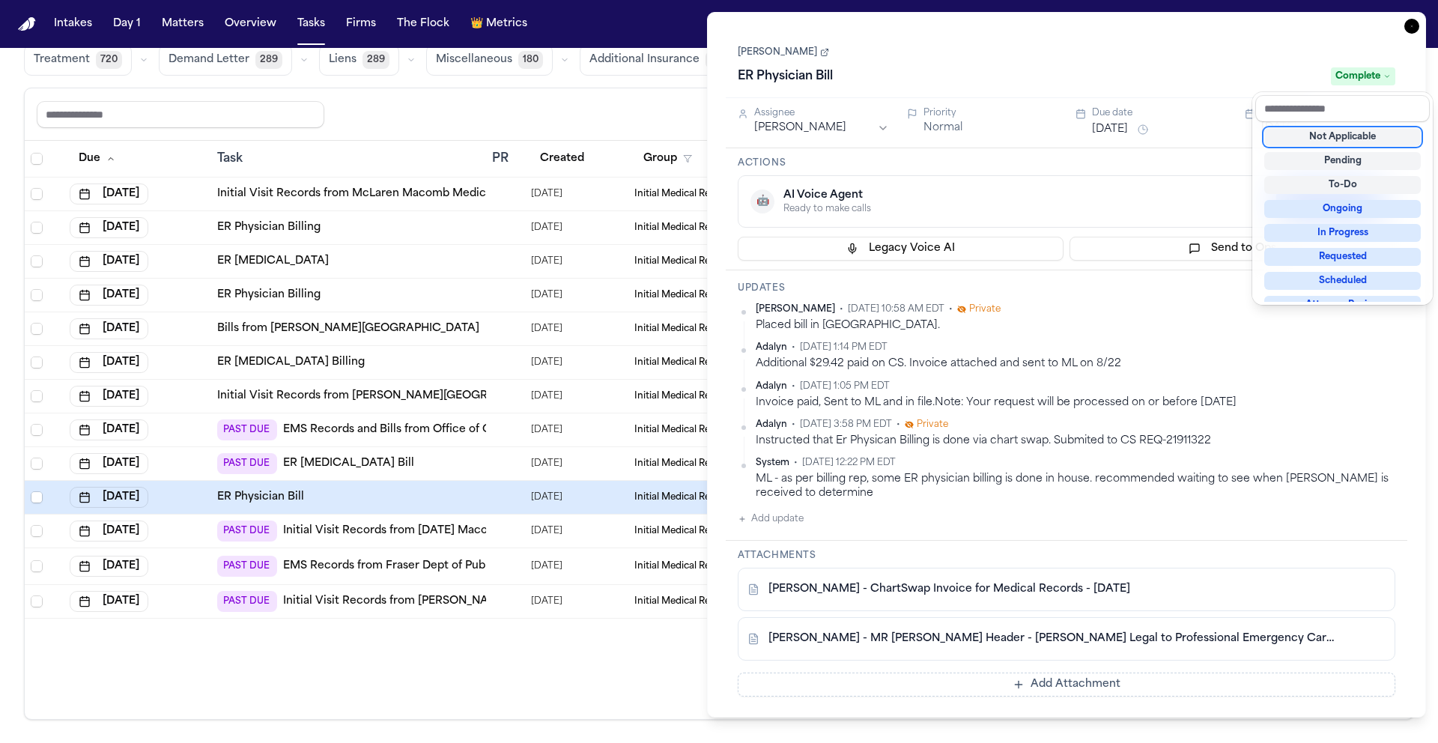
click at [1409, 30] on div "Task Details Rujeania Miller ER Physician Bill Complete Assignee Richelle Bauma…" at bounding box center [1066, 365] width 719 height 706
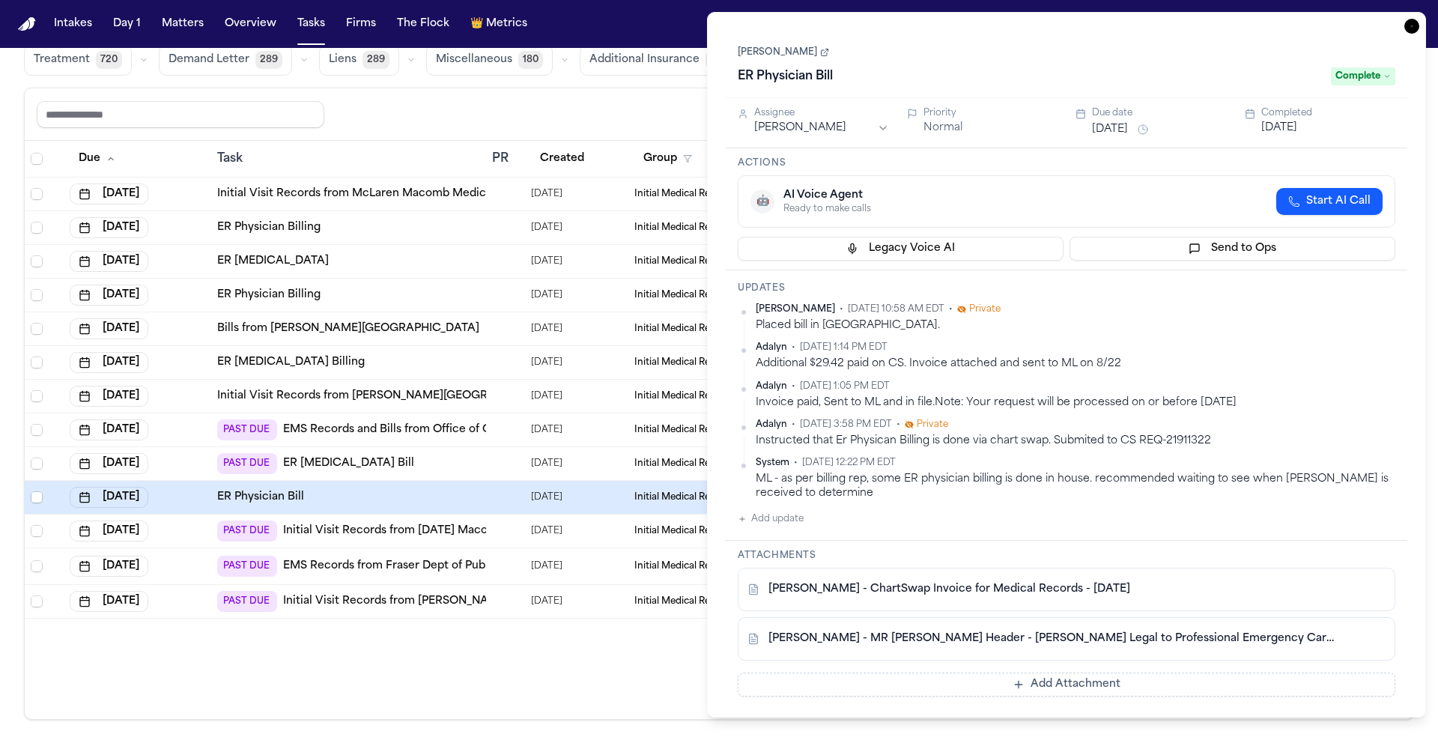
click at [1412, 22] on icon "button" at bounding box center [1411, 26] width 15 height 15
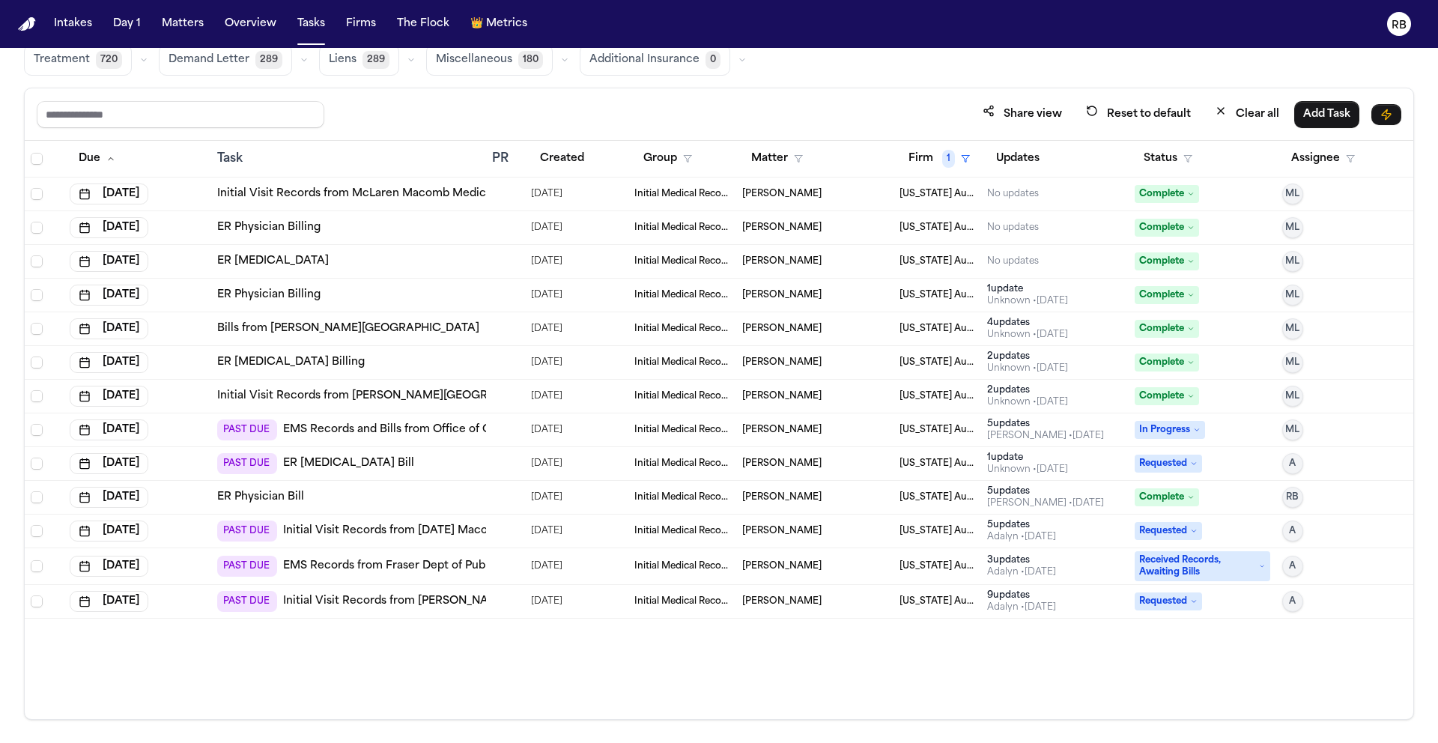
click at [471, 470] on div "PAST DUE ER Radiology Bill" at bounding box center [348, 463] width 263 height 21
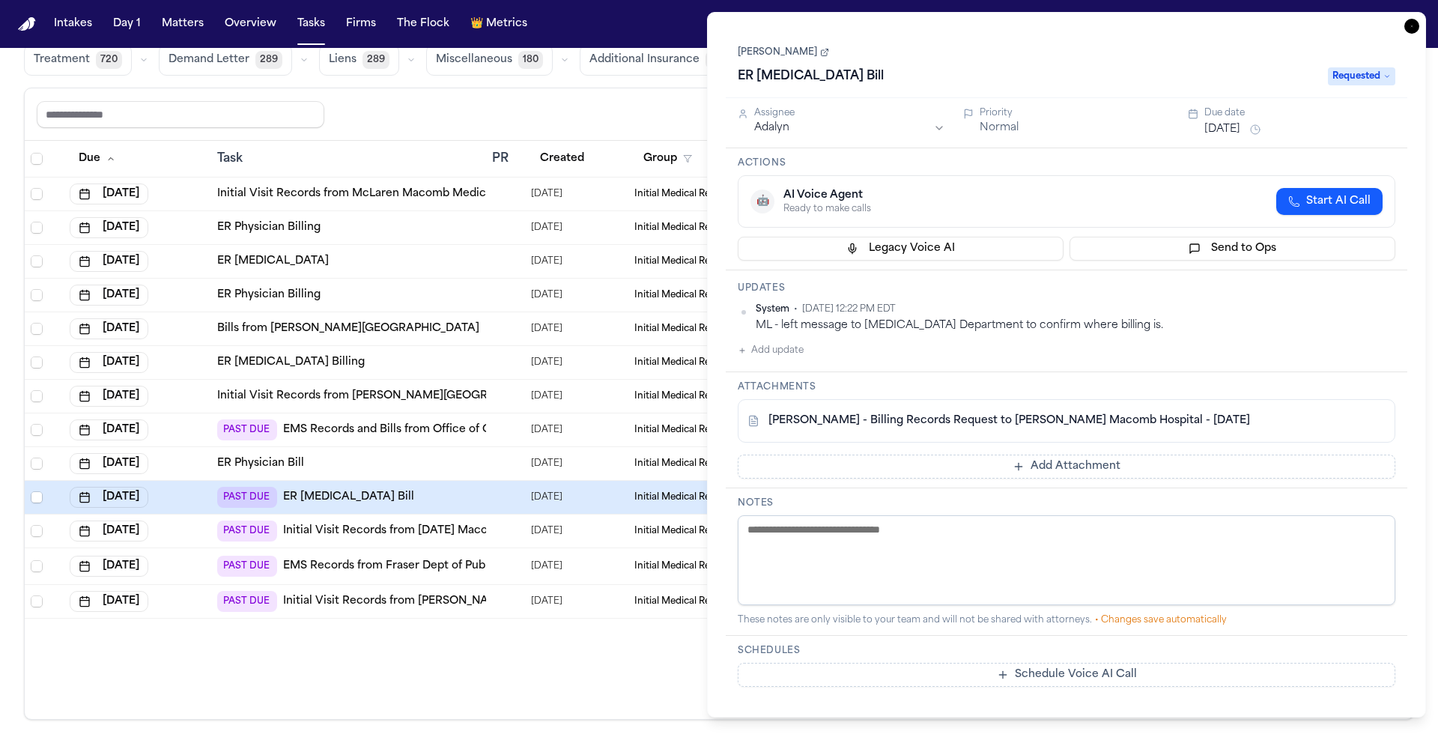
click at [1413, 22] on icon "button" at bounding box center [1411, 26] width 15 height 15
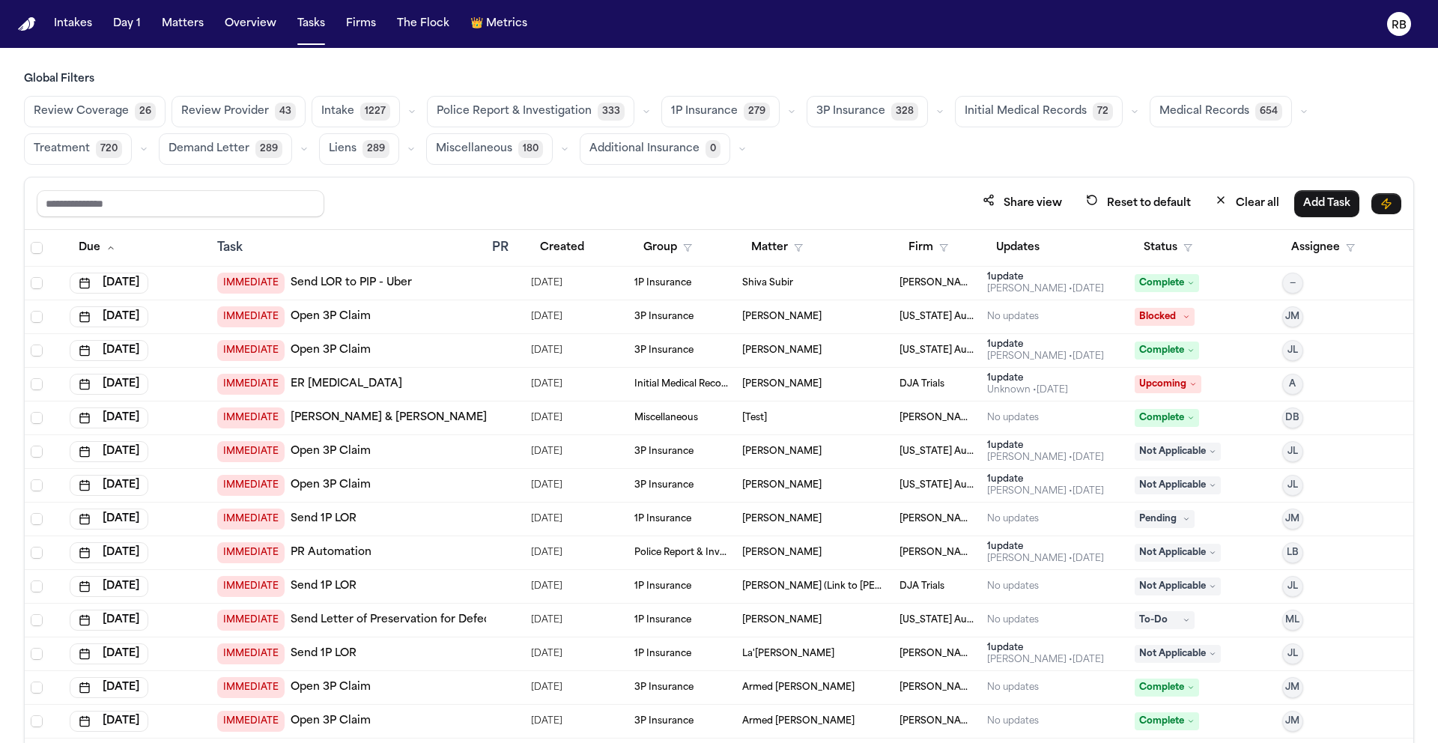
click at [996, 112] on span "Initial Medical Records" at bounding box center [1026, 111] width 122 height 15
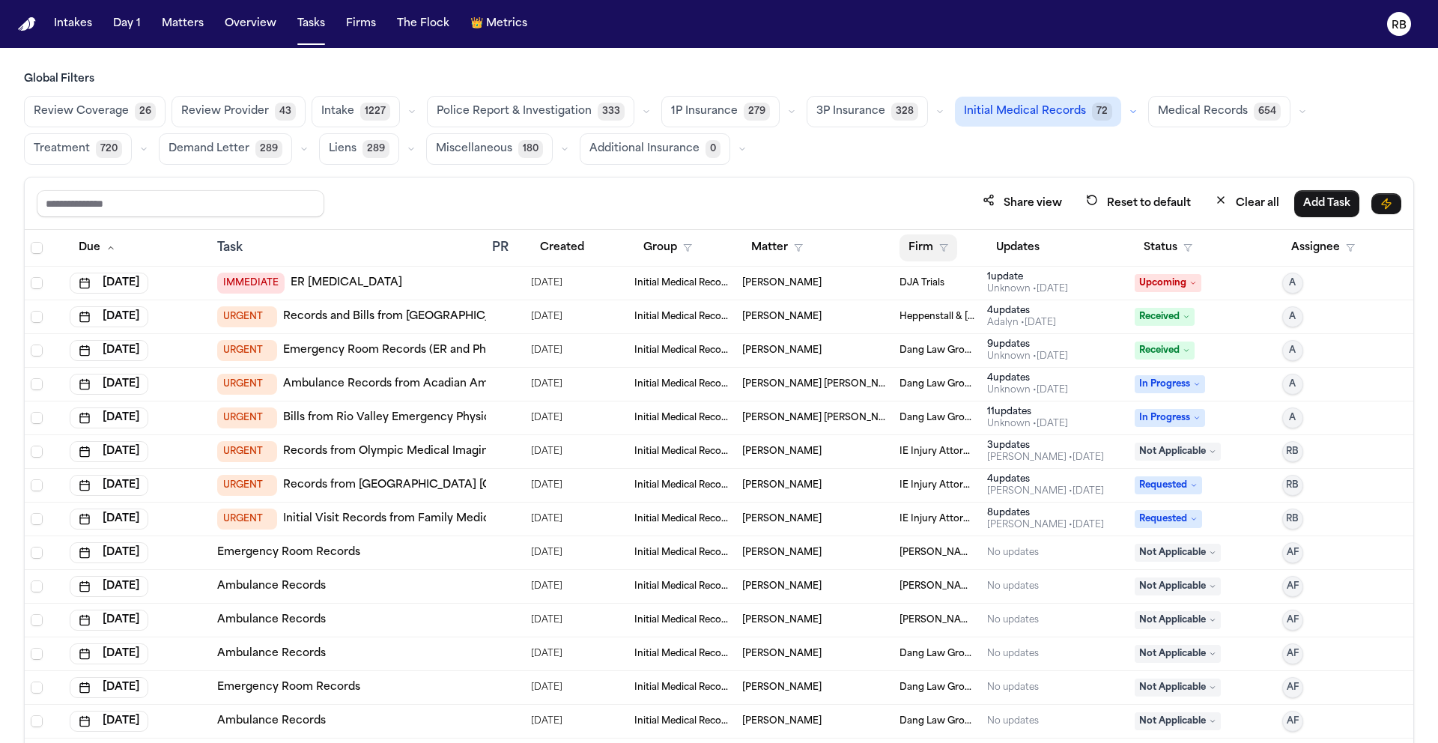
click at [923, 243] on button "Firm" at bounding box center [928, 247] width 58 height 27
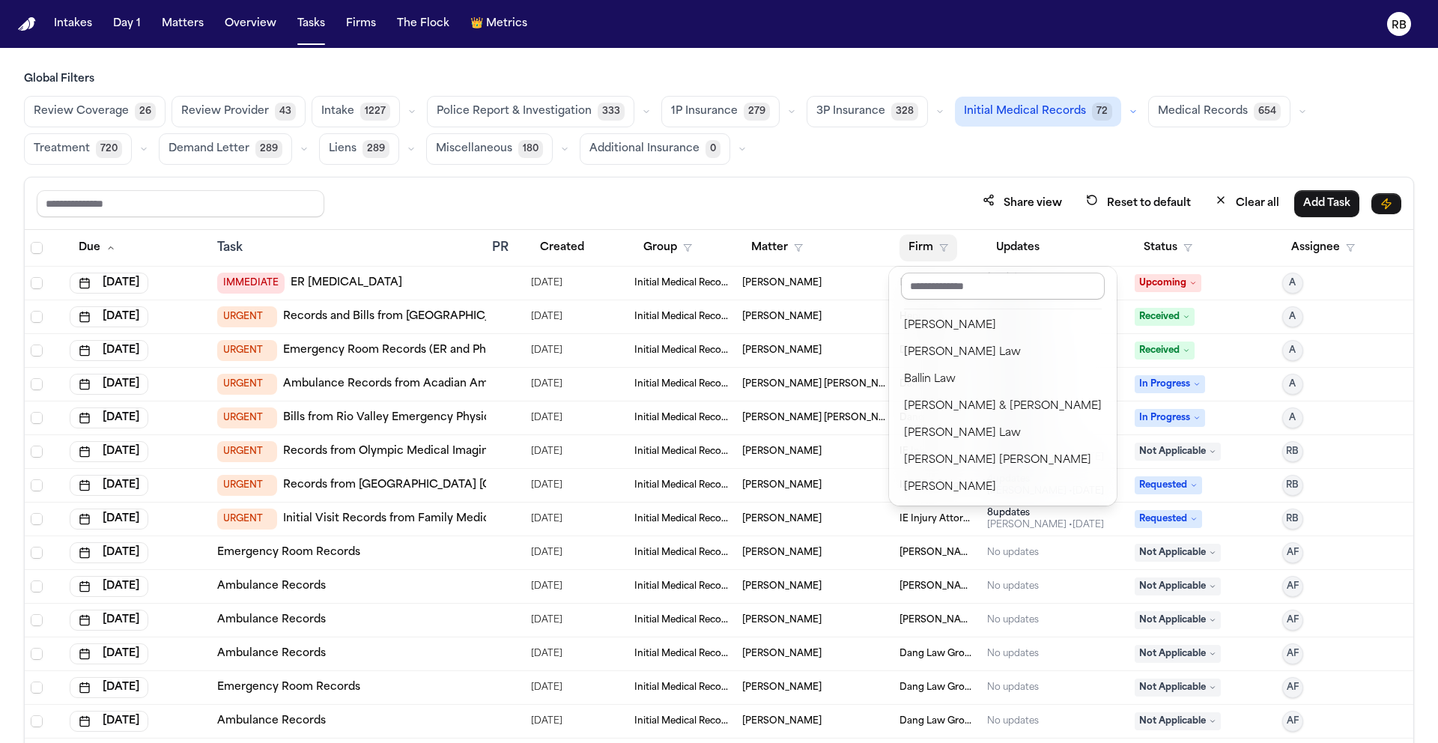
click at [962, 276] on input "text" at bounding box center [1003, 286] width 204 height 27
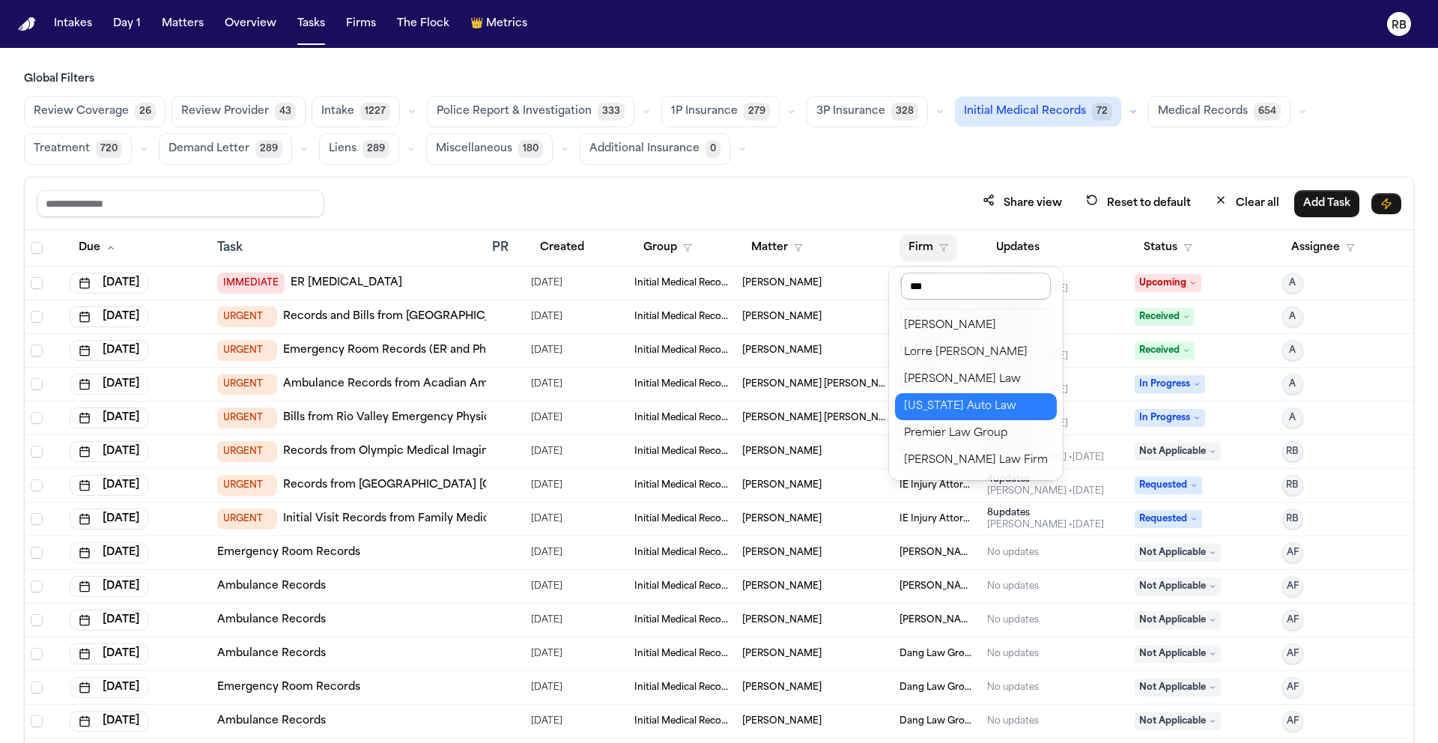
type input "****"
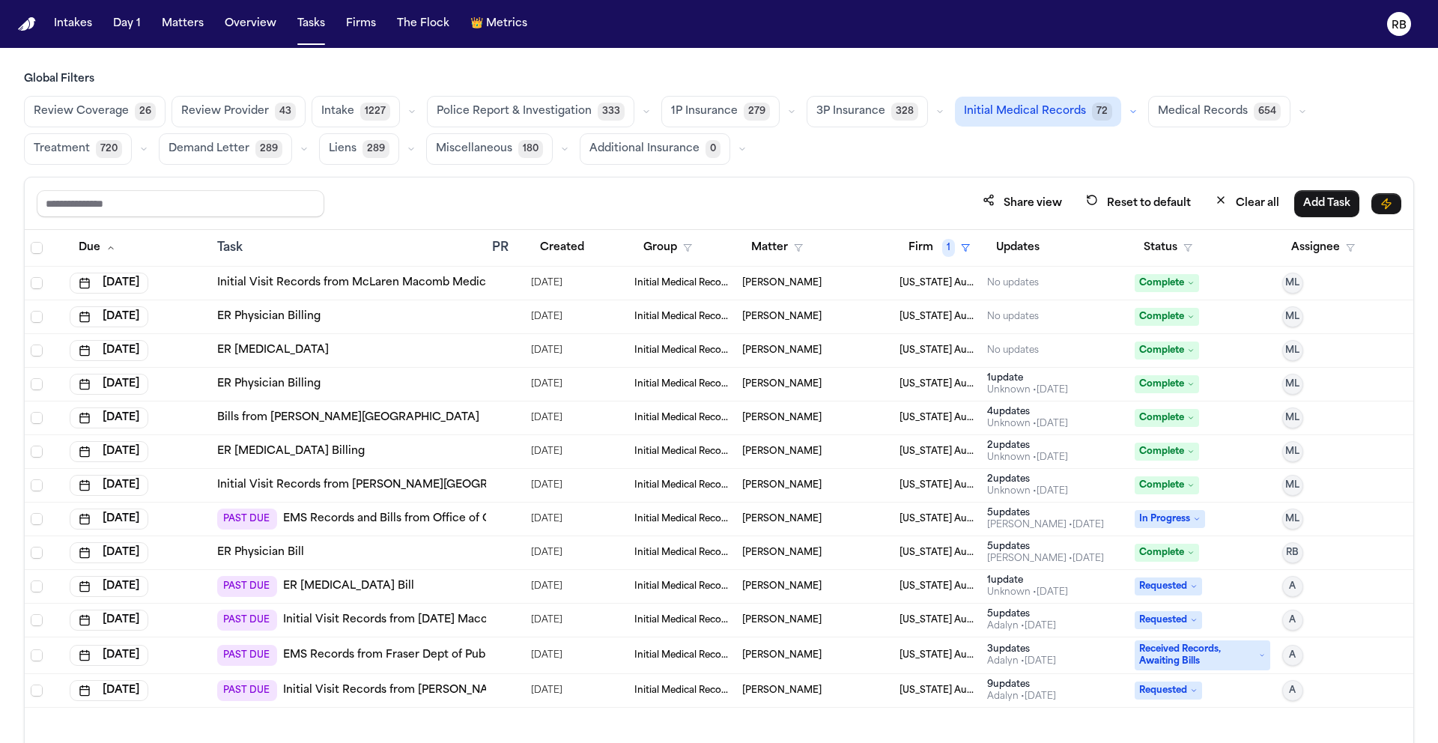
click at [1428, 296] on div "Global Filters Review Coverage 26 Review Provider 43 Intake 1227 Police Report …" at bounding box center [719, 440] width 1438 height 737
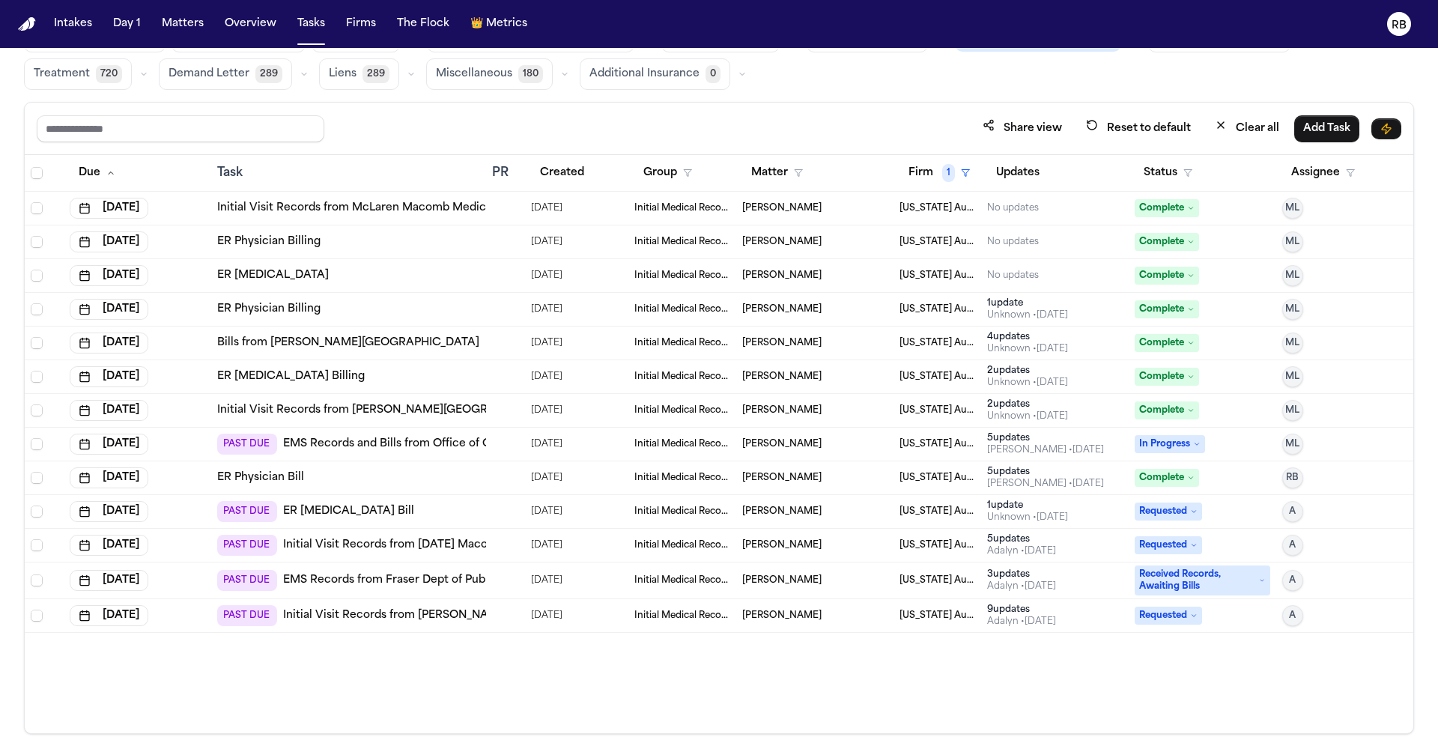
scroll to position [89, 0]
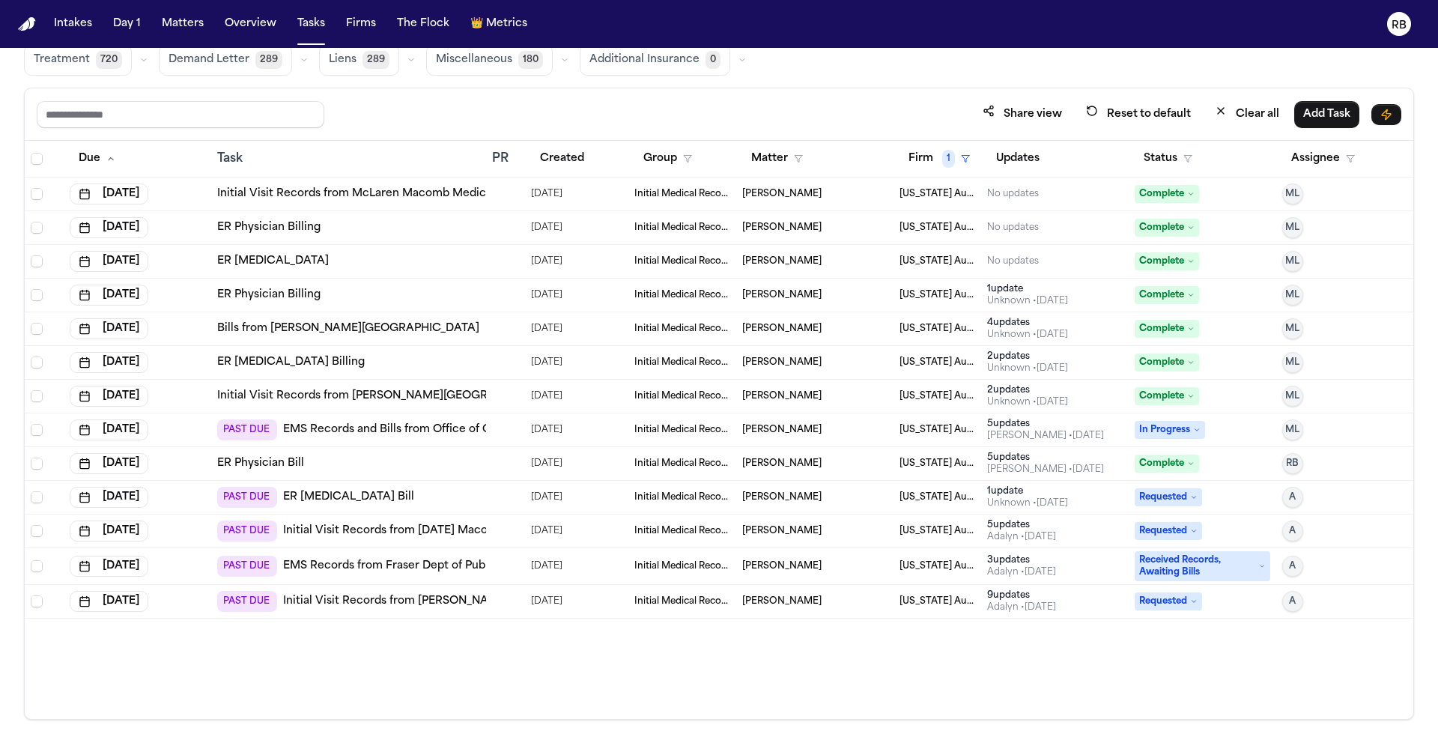
click at [437, 494] on div "PAST DUE ER Radiology Bill" at bounding box center [348, 497] width 263 height 21
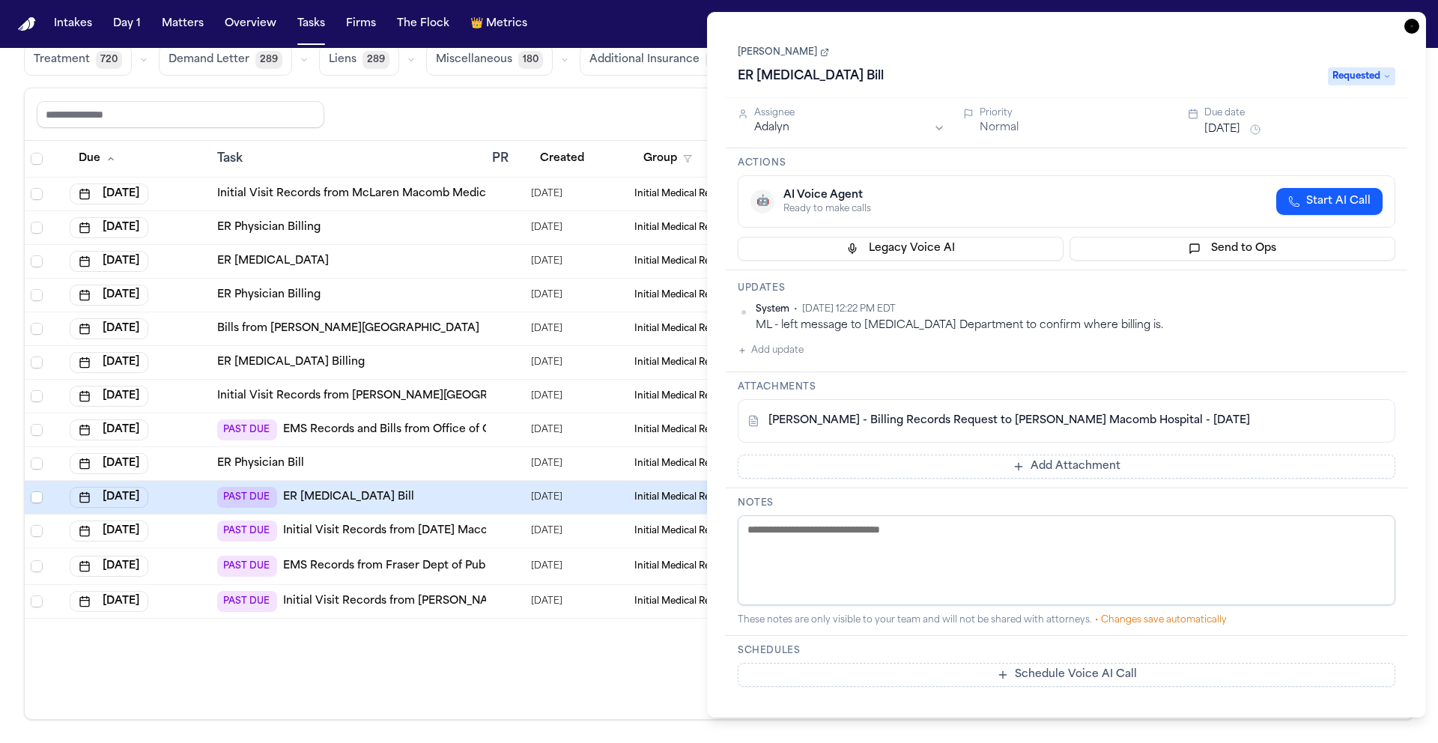
click at [1081, 419] on link "R. Miller - Billing Records Request to Henry Ford Macomb Hospital - 7.29.25" at bounding box center [1009, 420] width 482 height 15
click at [1414, 22] on icon "button" at bounding box center [1411, 26] width 15 height 15
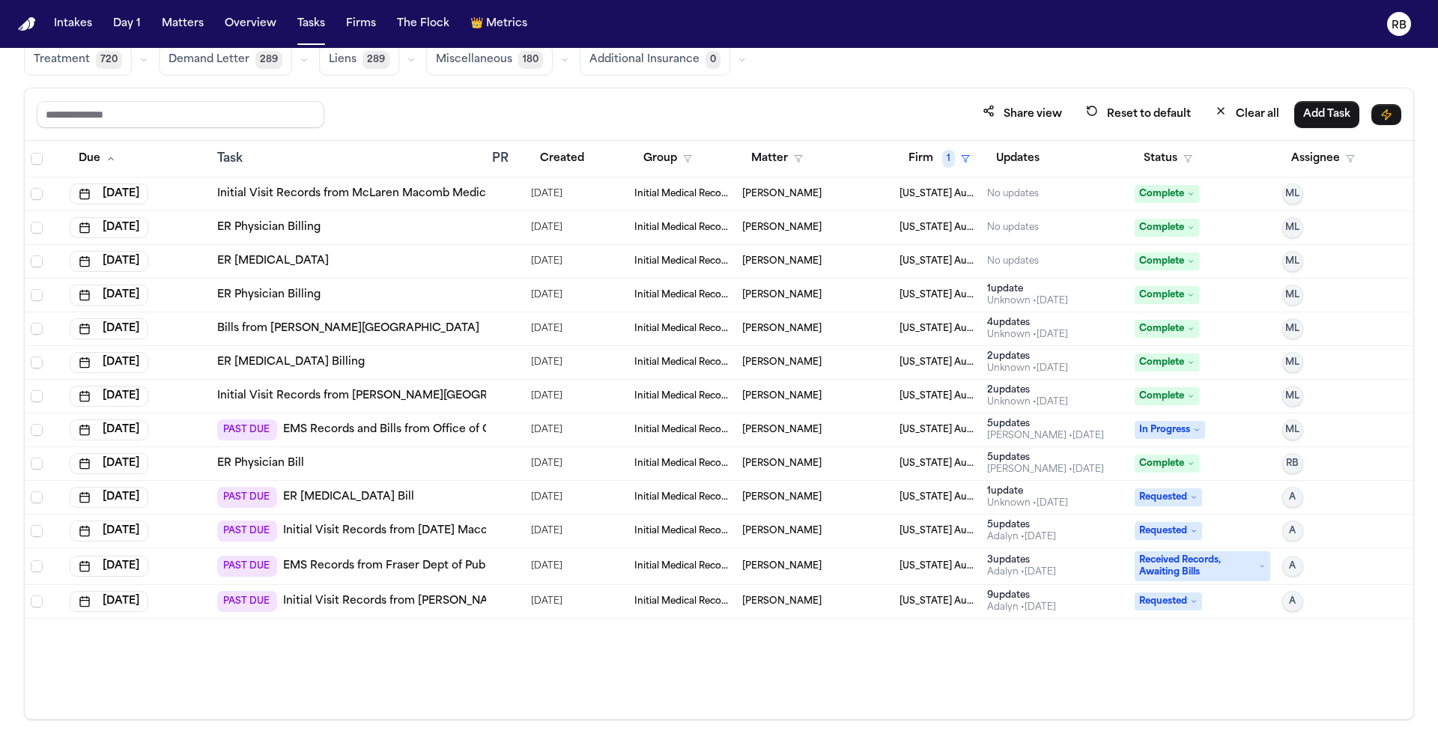
click at [527, 601] on td "[DATE]" at bounding box center [576, 602] width 103 height 34
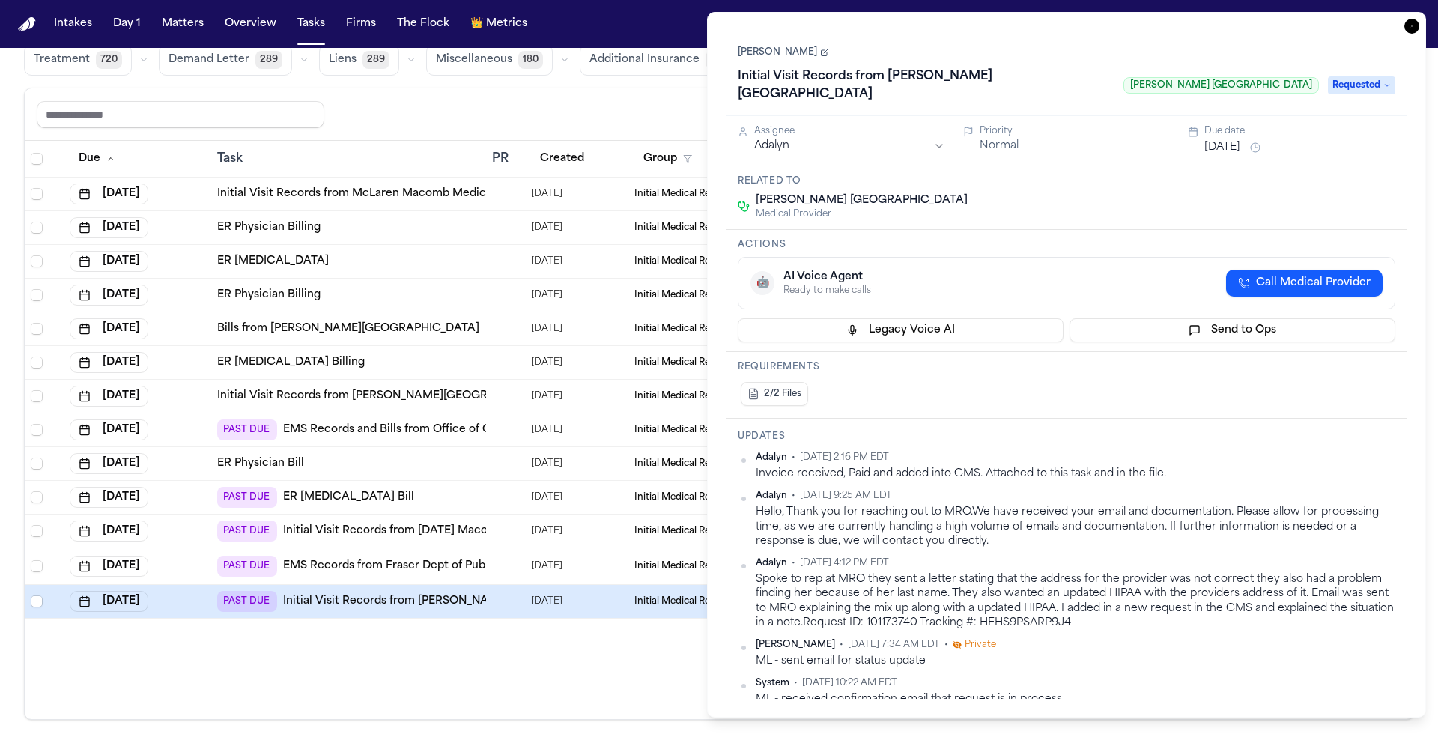
click at [1415, 29] on icon "button" at bounding box center [1411, 26] width 15 height 15
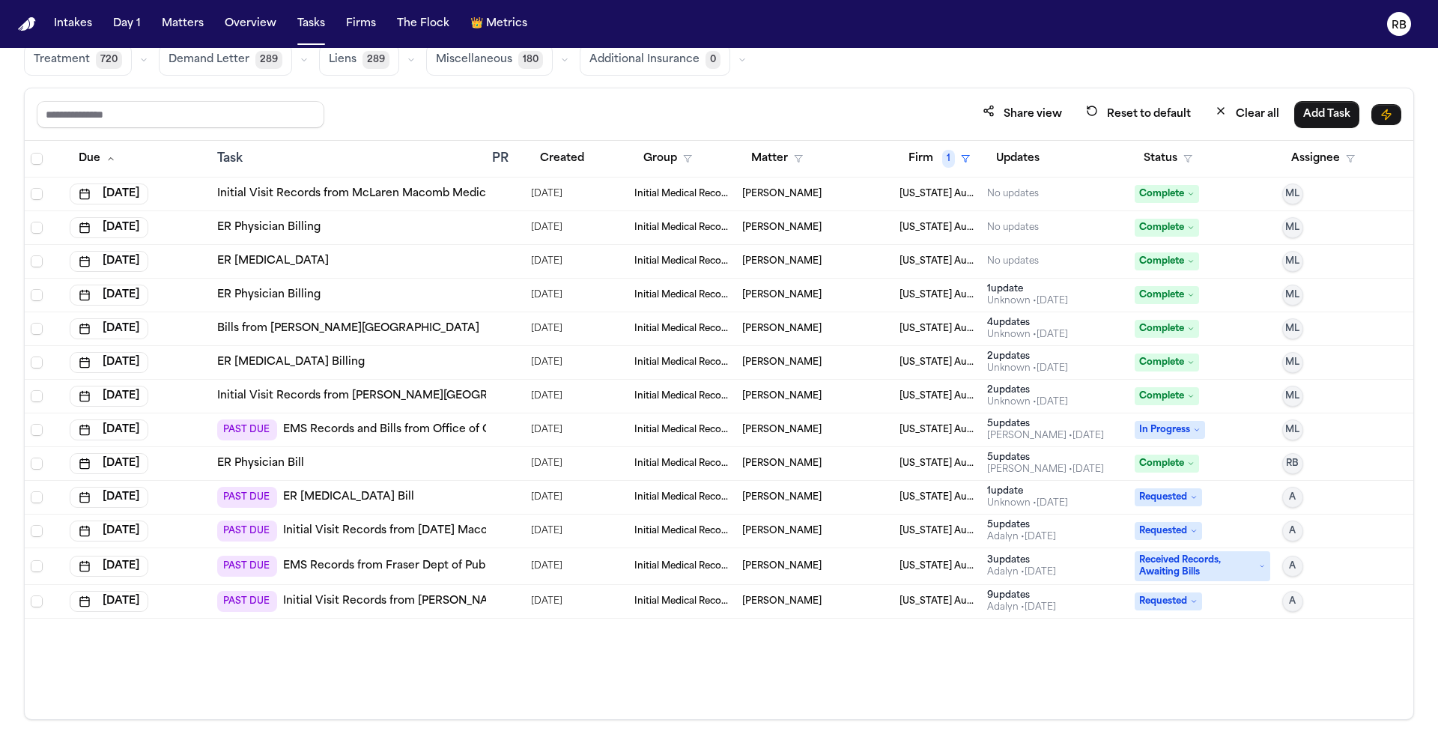
click at [561, 655] on div "Due Task PR Created Group Matter Firm 1 Updates Status Assignee Jun 16, 2025 In…" at bounding box center [719, 430] width 1389 height 578
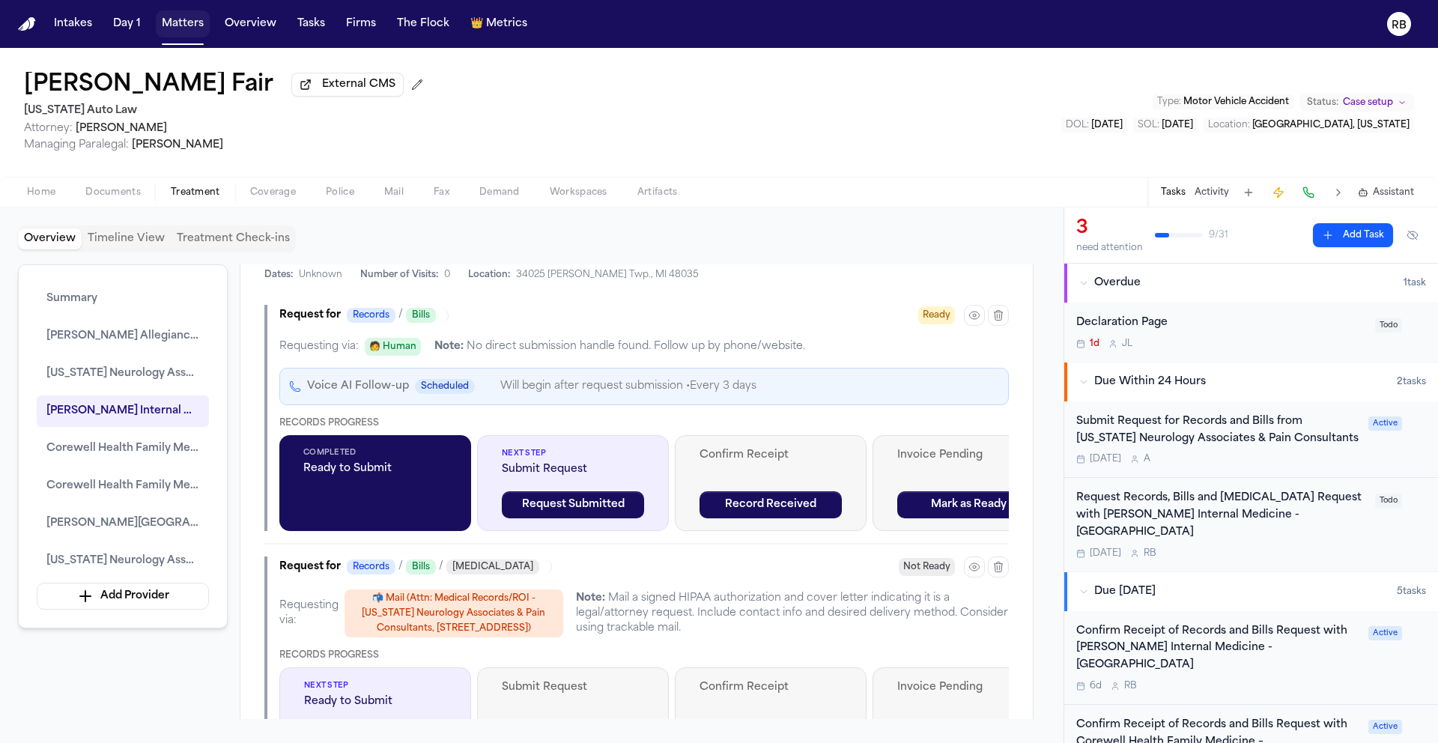
scroll to position [1922, 0]
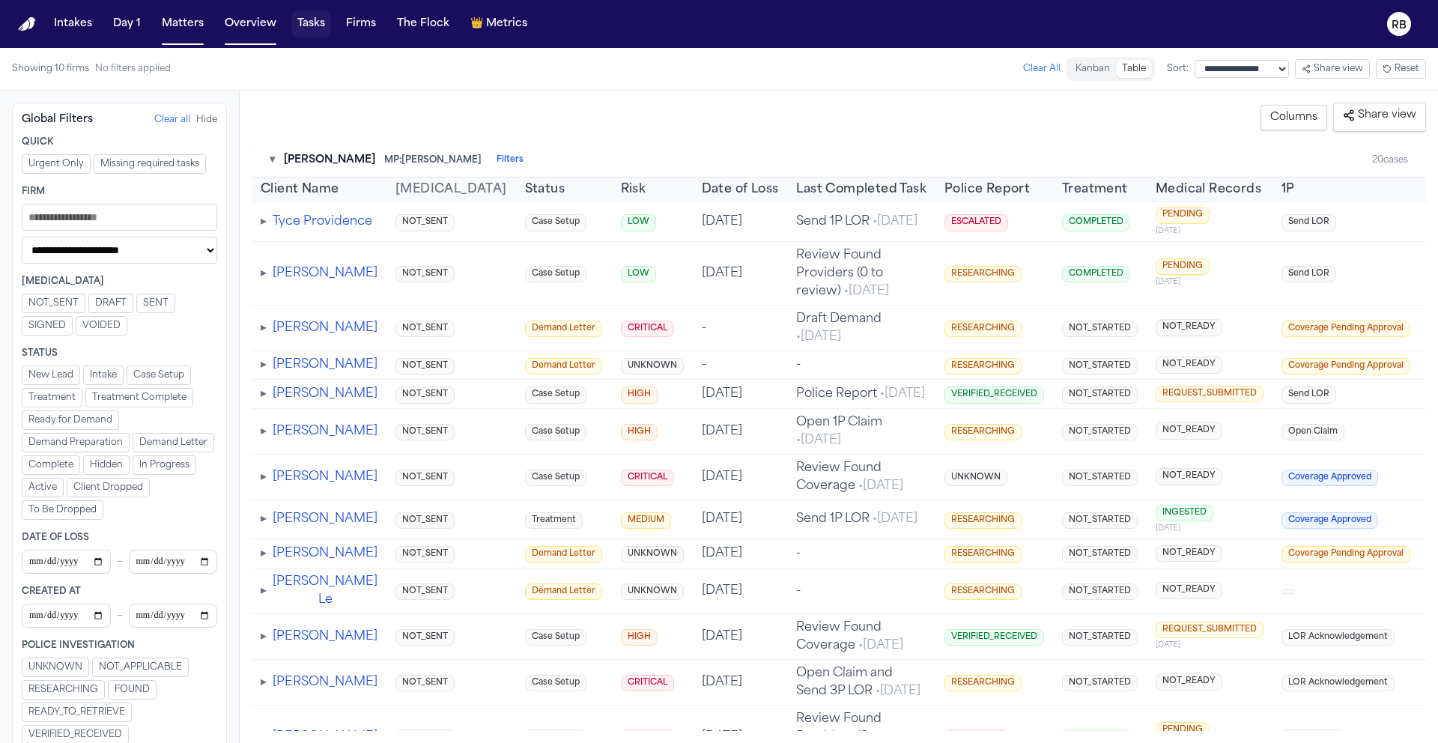
click at [309, 28] on button "Tasks" at bounding box center [311, 23] width 40 height 27
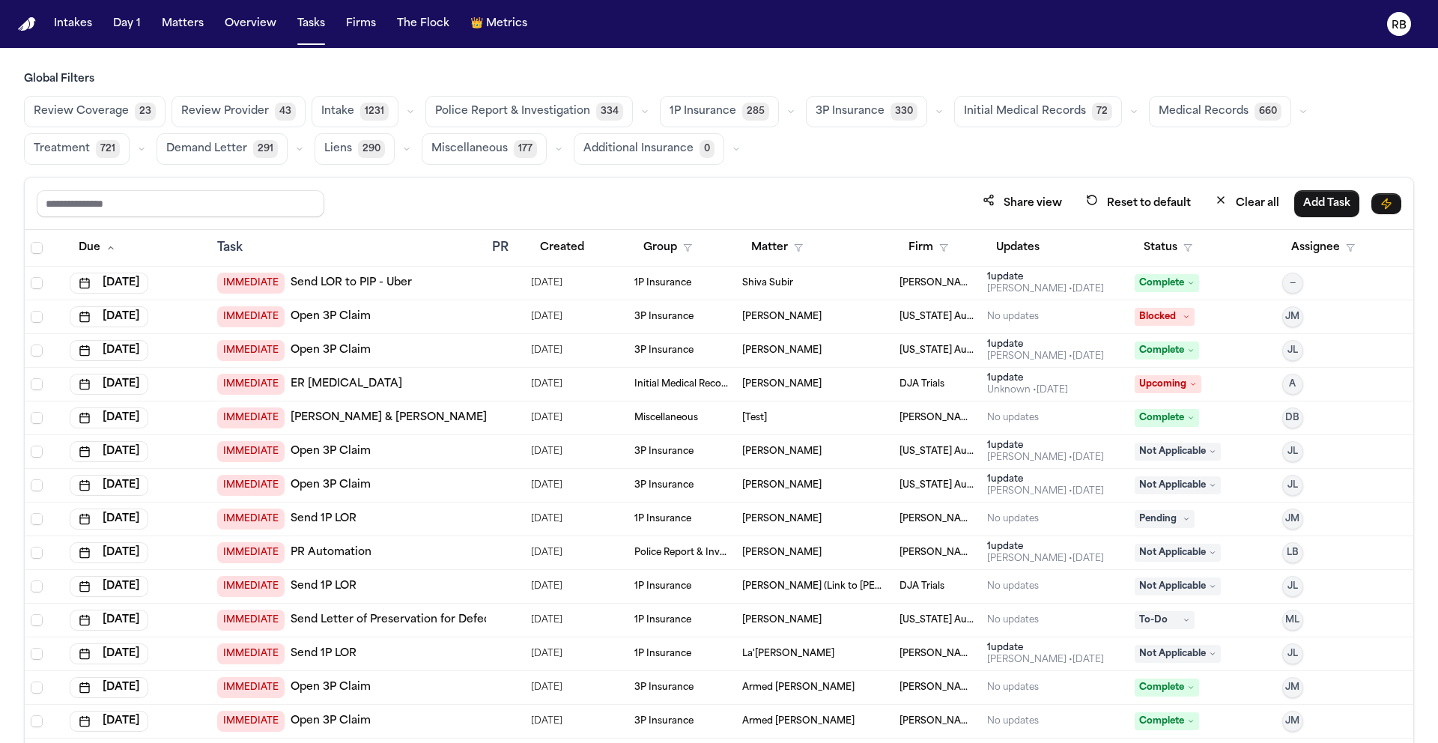
click at [1006, 106] on span "Initial Medical Records" at bounding box center [1025, 111] width 122 height 15
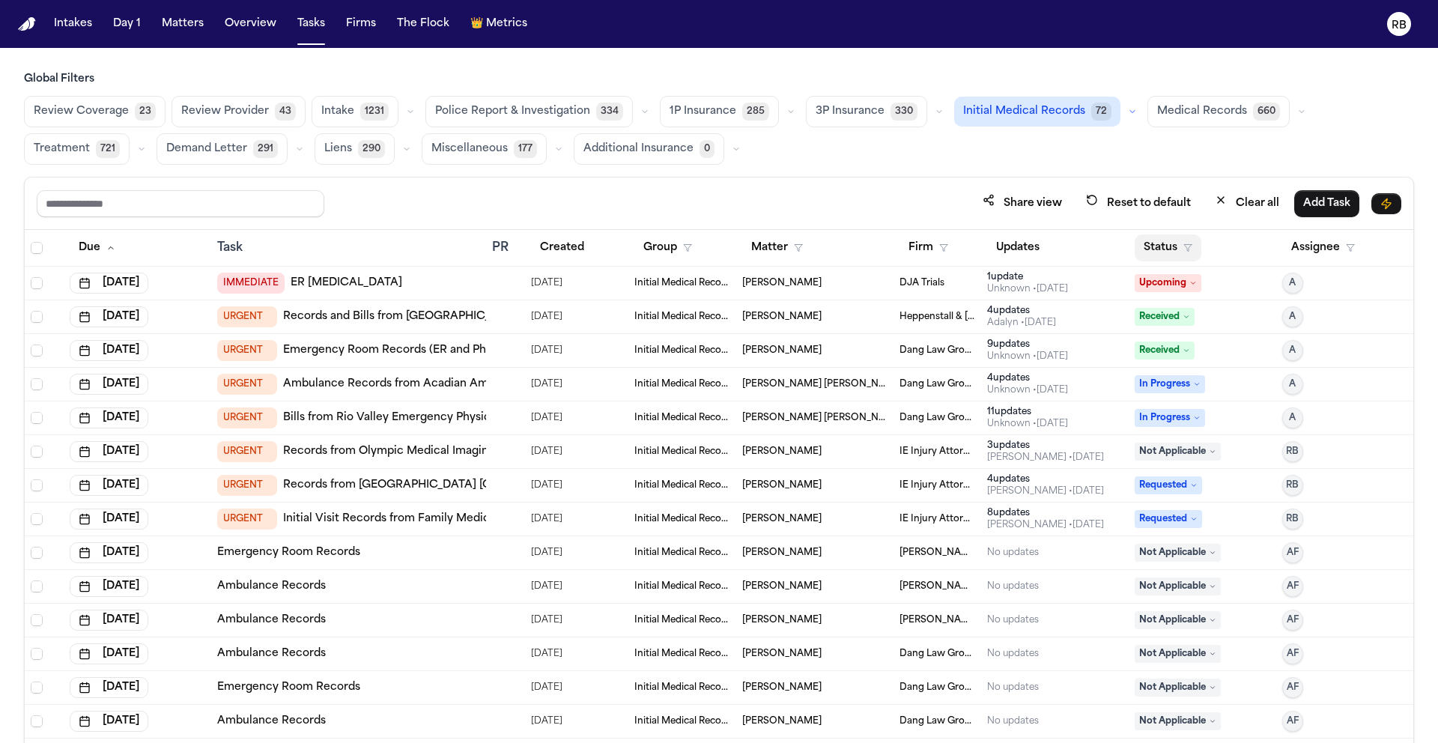
click at [1153, 248] on button "Status" at bounding box center [1168, 247] width 67 height 27
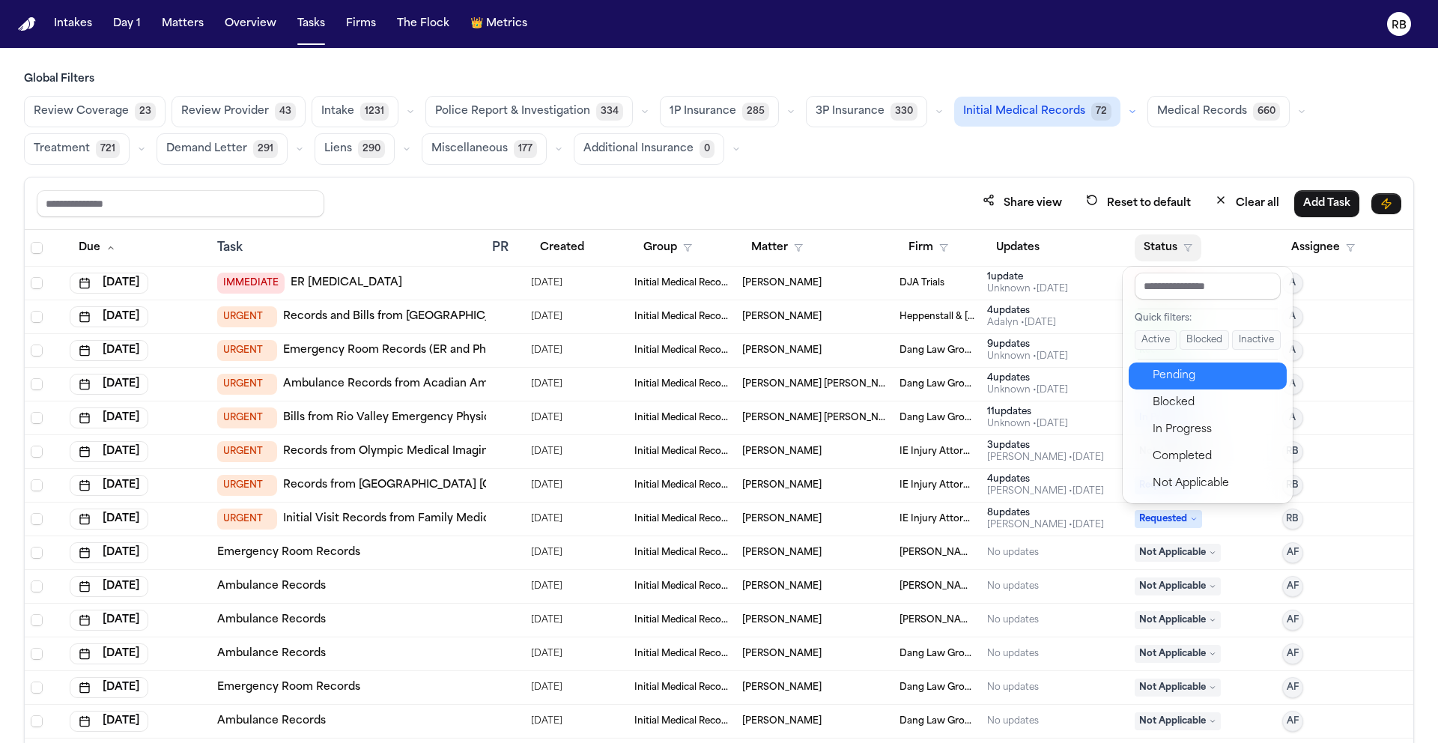
click at [1190, 380] on div "Pending" at bounding box center [1215, 376] width 125 height 18
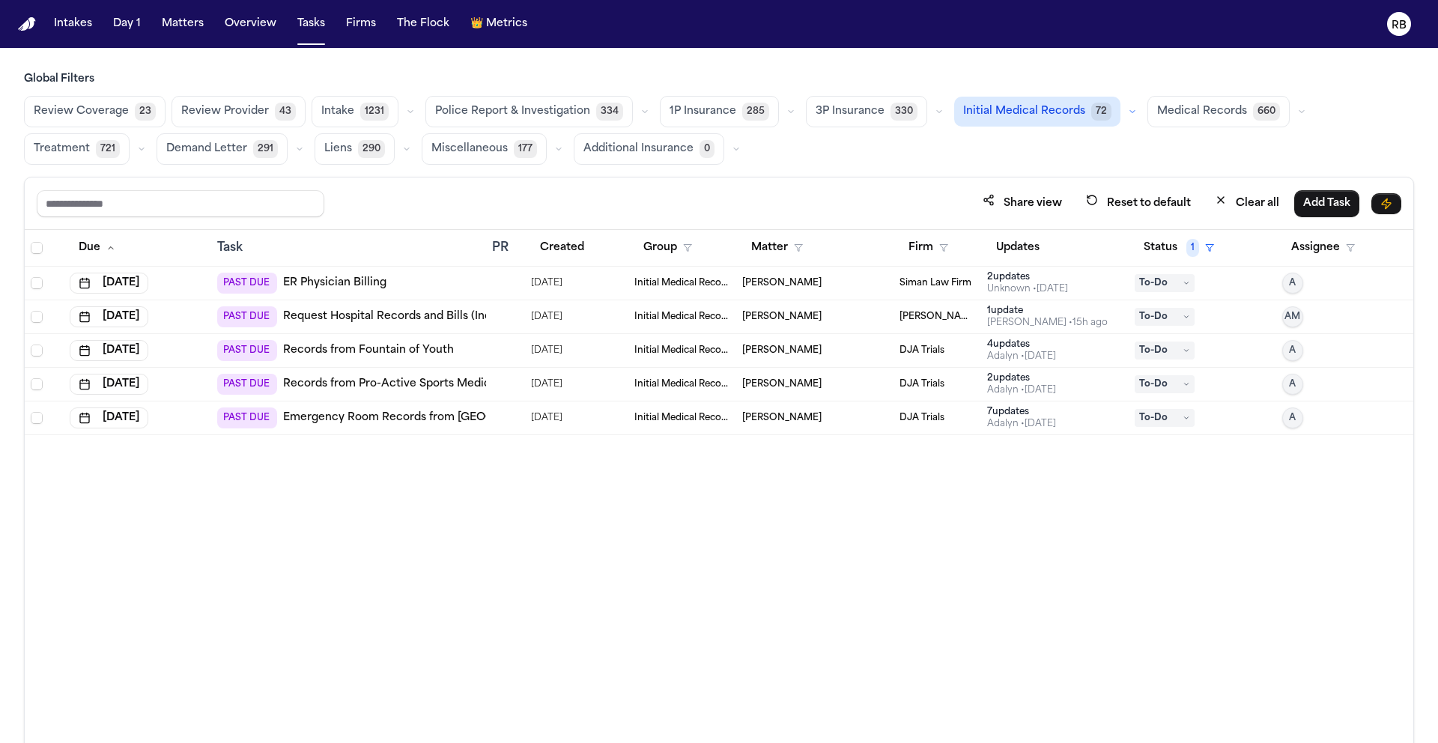
click at [1199, 111] on span "Medical Records" at bounding box center [1202, 111] width 90 height 15
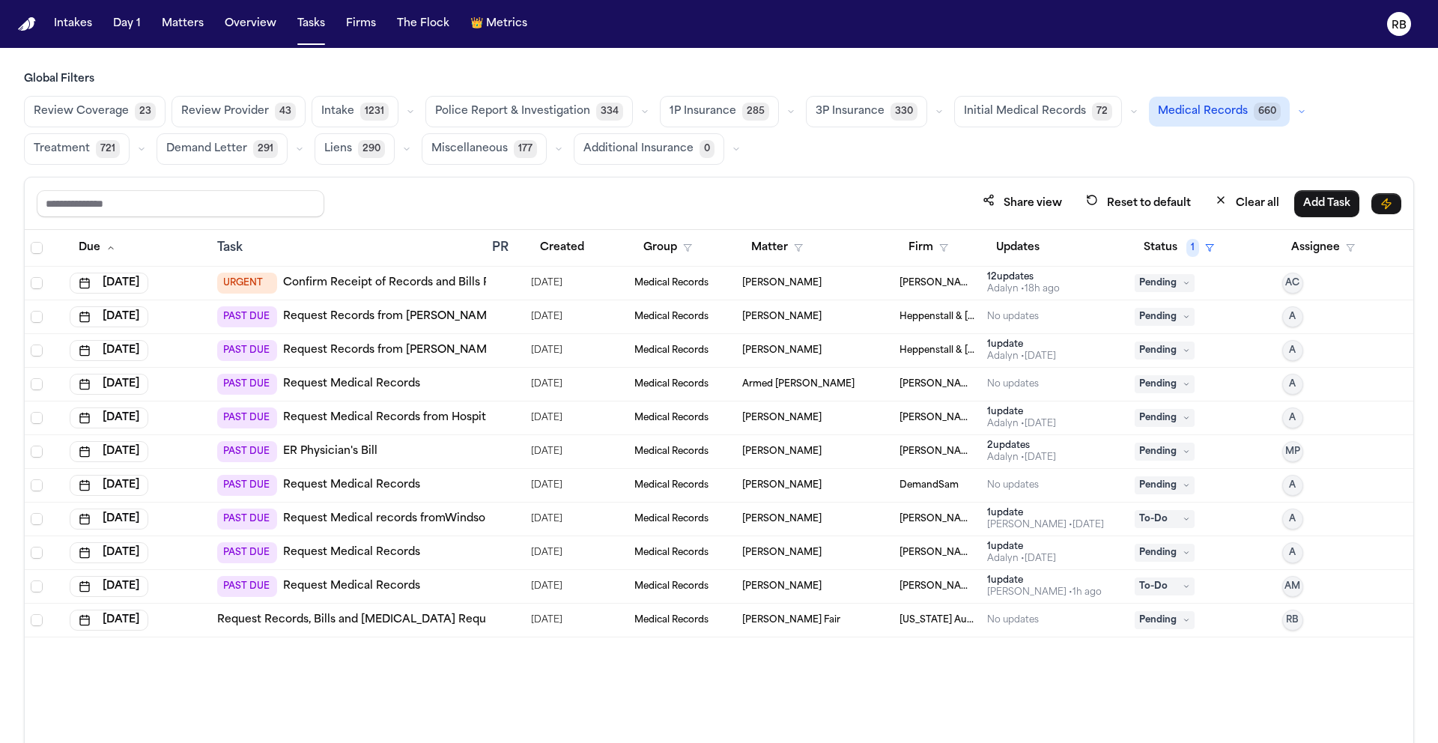
click at [1035, 110] on span "Initial Medical Records" at bounding box center [1025, 111] width 122 height 15
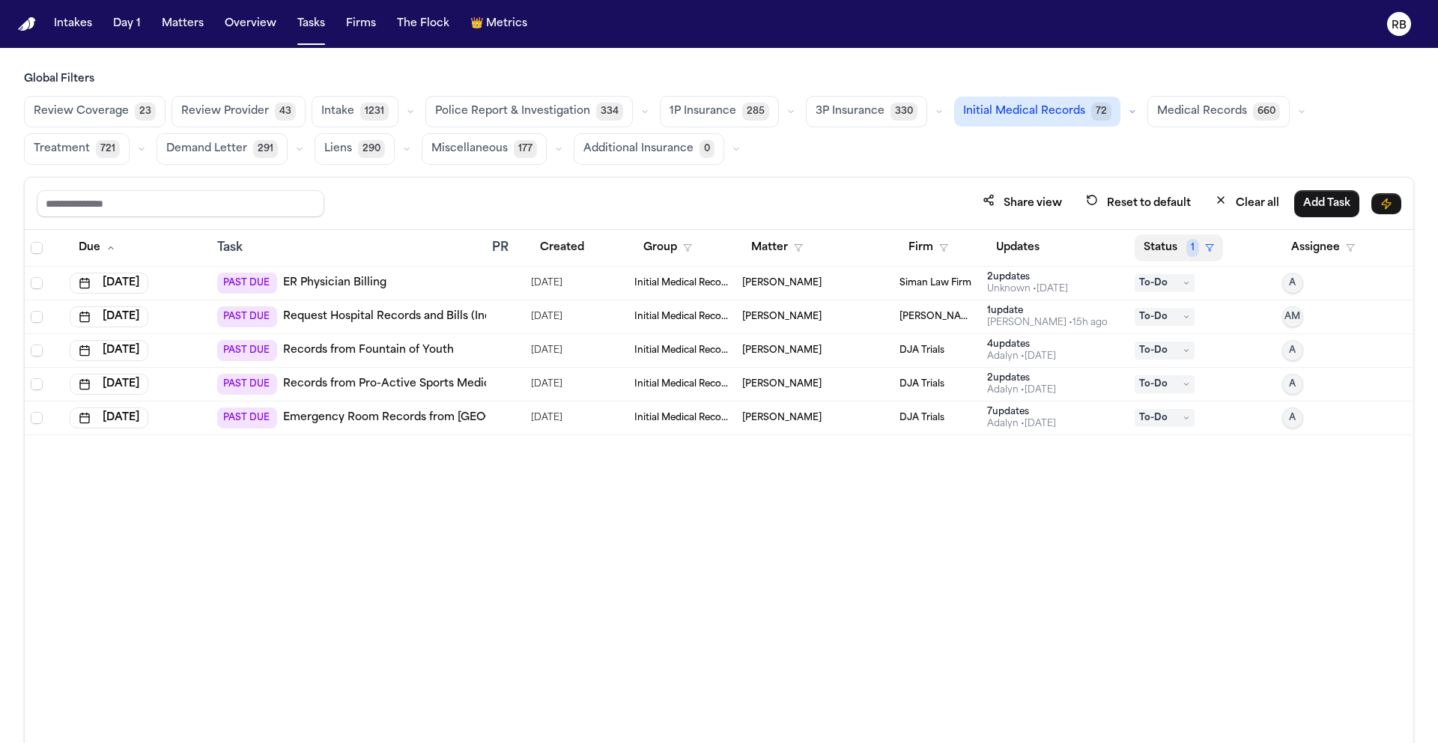
click at [1166, 252] on button "Status 1" at bounding box center [1179, 247] width 88 height 27
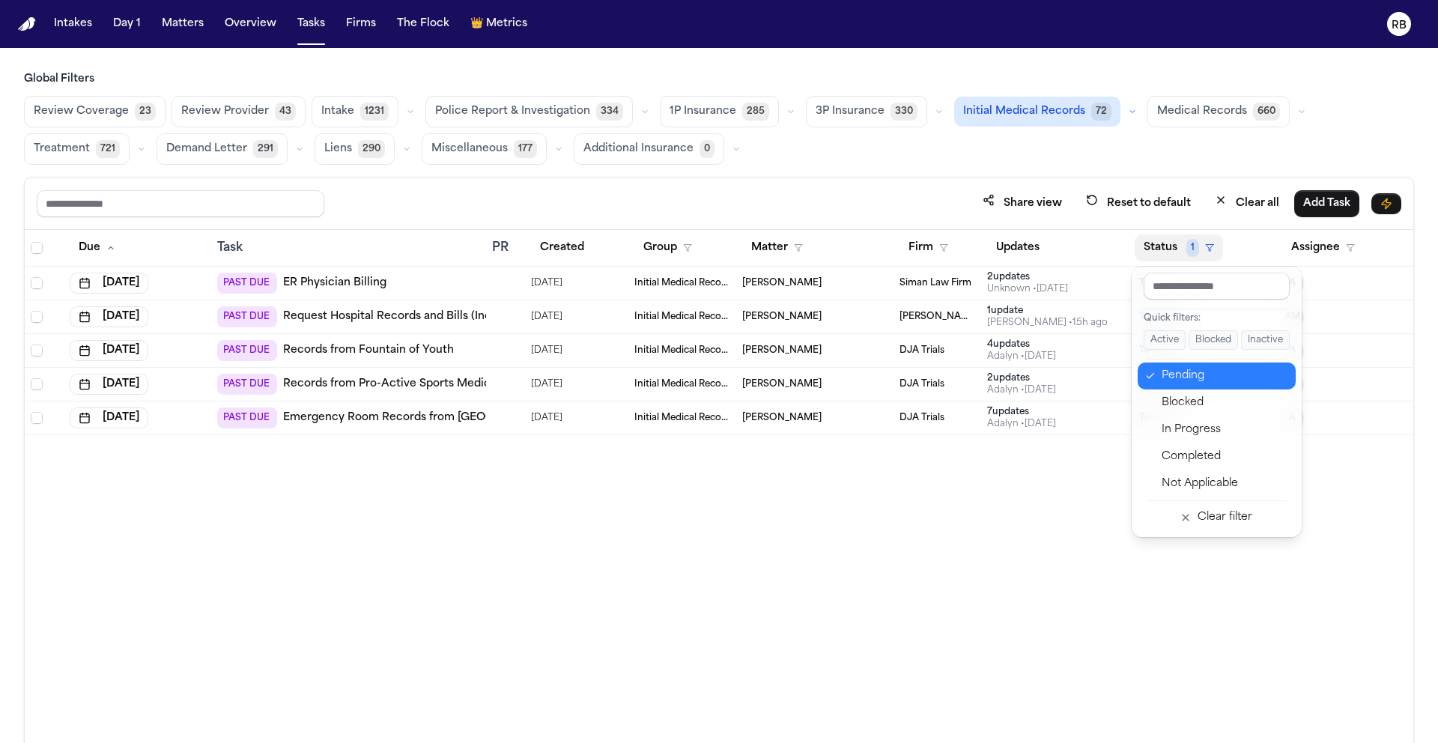
click at [1210, 377] on div "Pending" at bounding box center [1224, 376] width 125 height 18
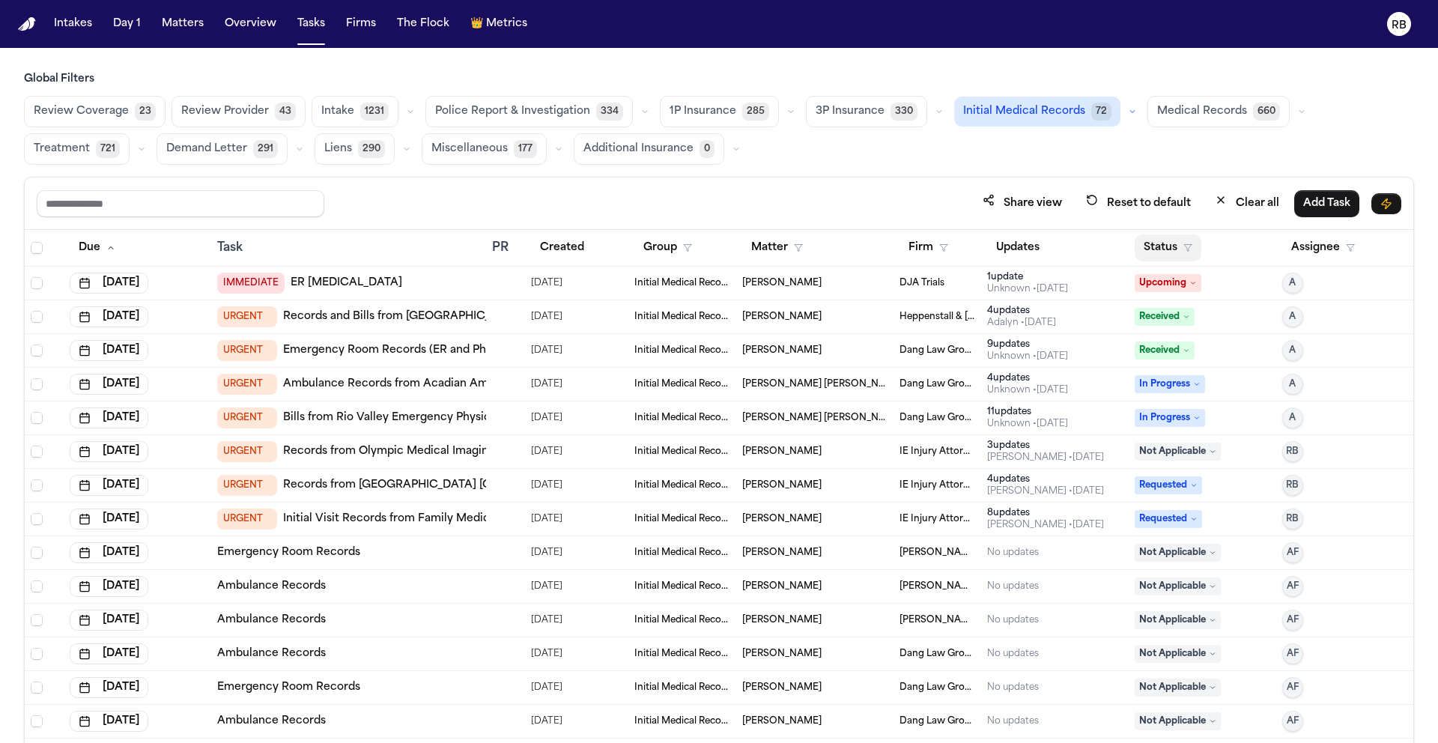
click at [1160, 243] on button "Status" at bounding box center [1168, 247] width 67 height 27
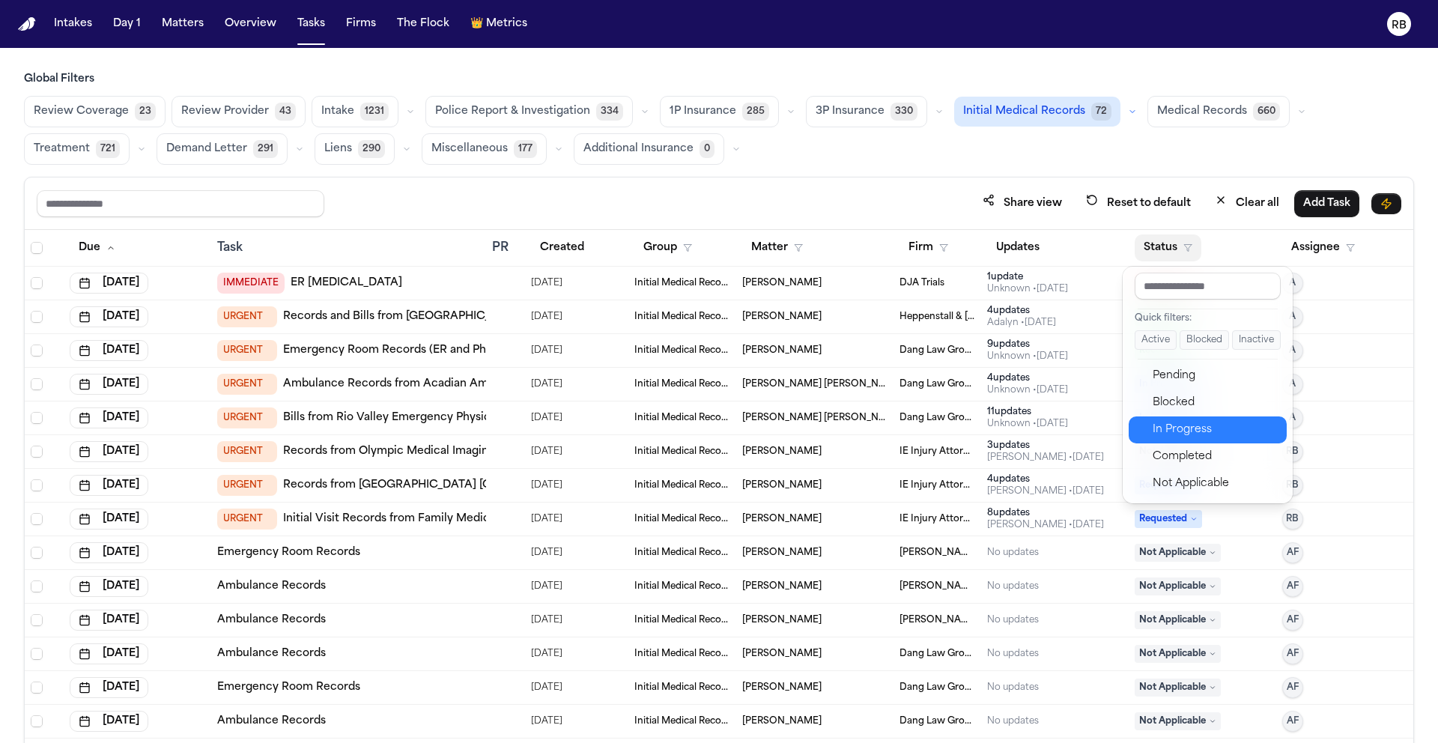
click at [1216, 429] on div "In Progress" at bounding box center [1215, 430] width 125 height 18
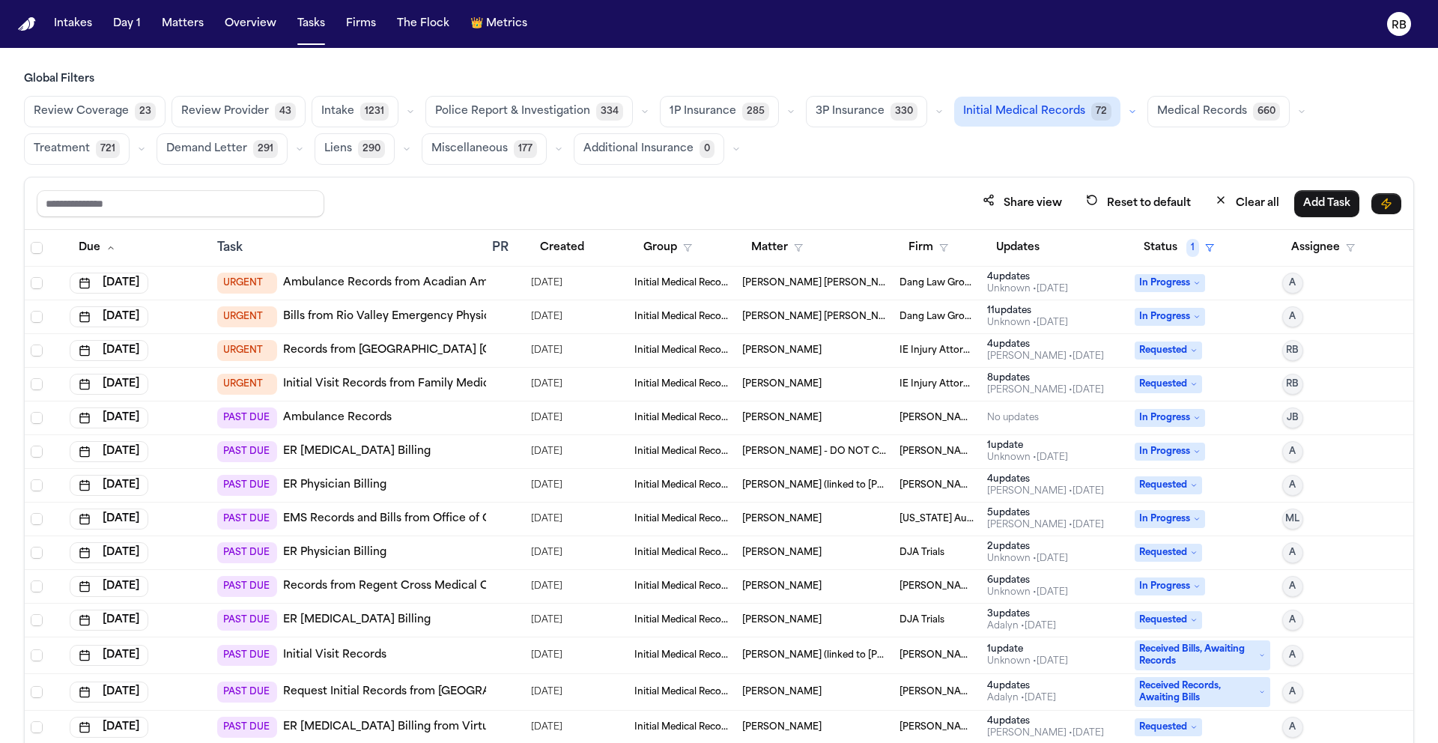
click at [1422, 199] on div "Global Filters Review Coverage 23 Review Provider 43 Intake 1231 Police Report …" at bounding box center [719, 440] width 1438 height 737
click at [1185, 116] on span "Medical Records" at bounding box center [1202, 111] width 90 height 15
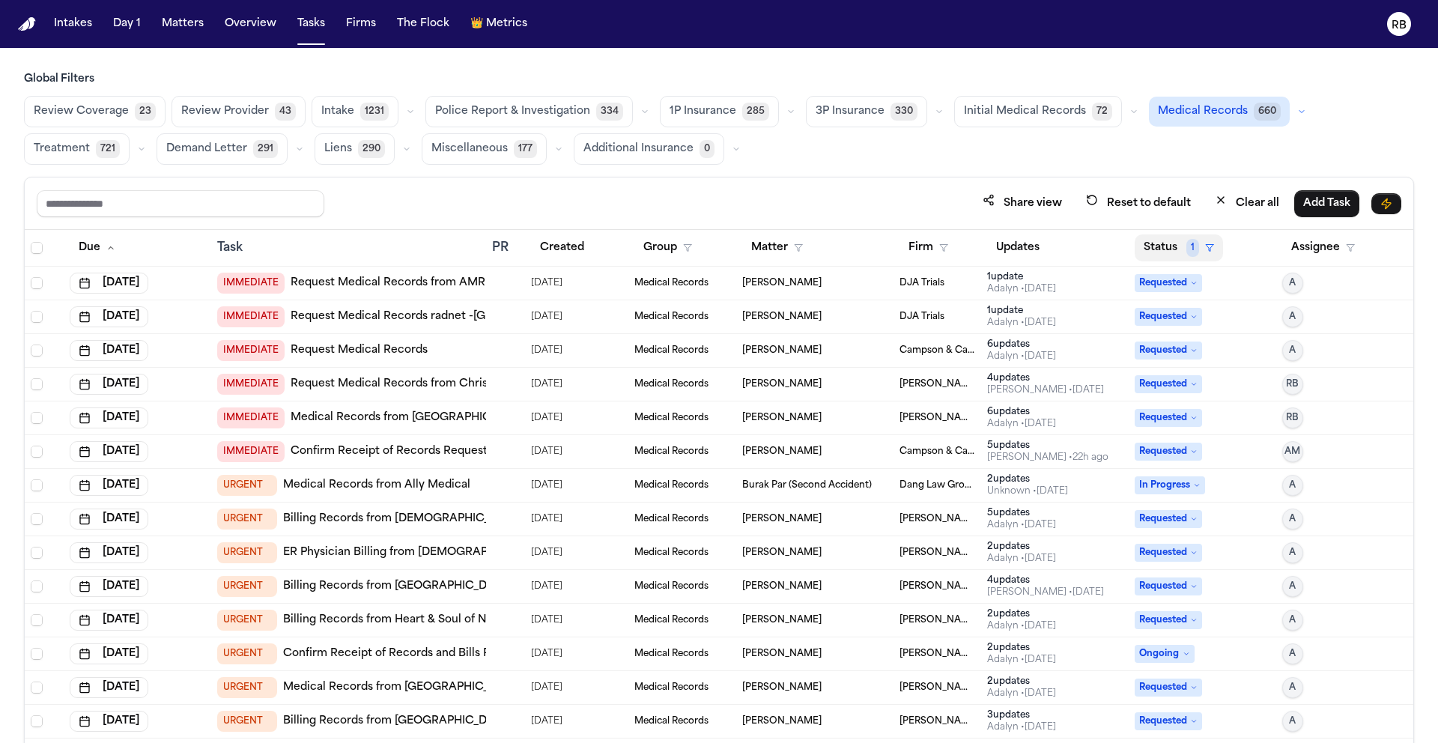
click at [1158, 252] on button "Status 1" at bounding box center [1179, 247] width 88 height 27
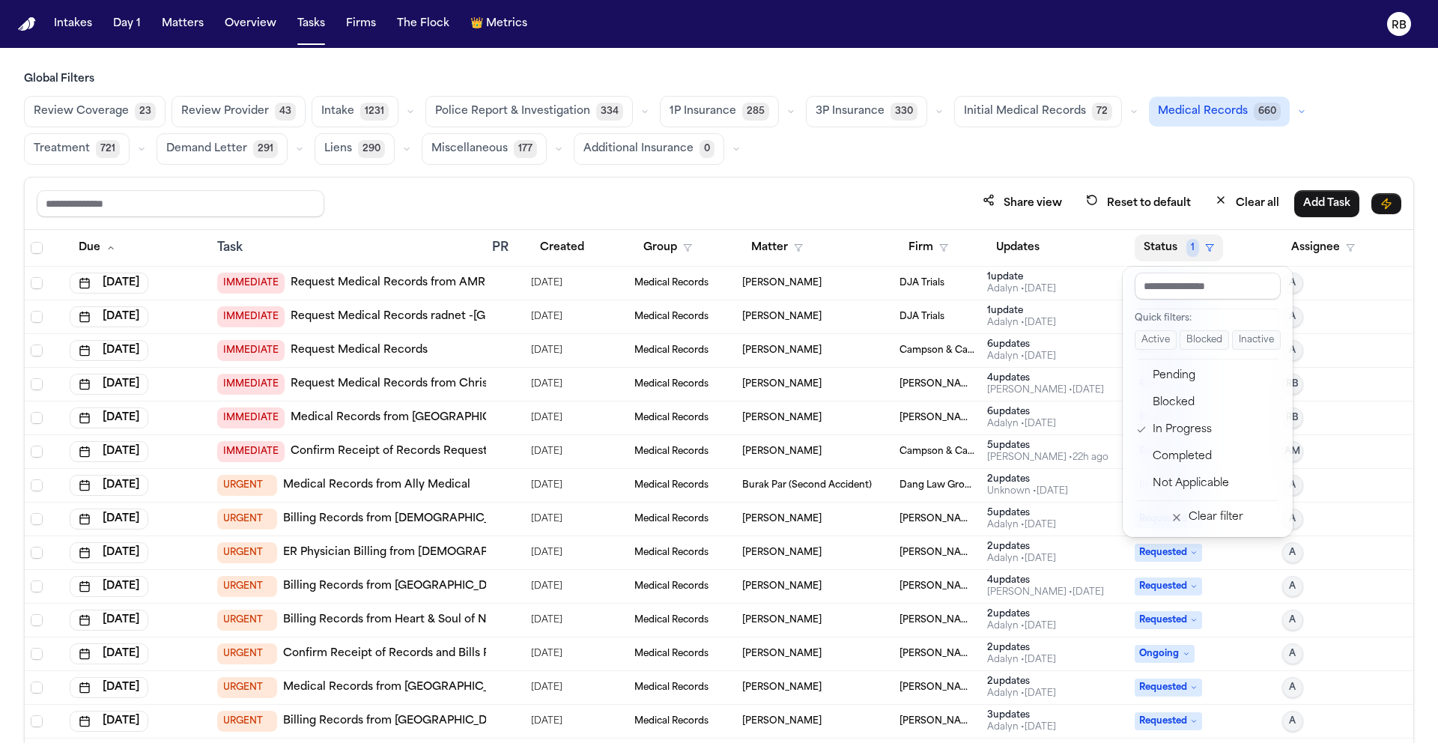
drag, startPoint x: 1045, startPoint y: 157, endPoint x: 1035, endPoint y: 164, distance: 11.8
click at [1045, 157] on div "Global Filters Review Coverage 23 Review Provider 43 Intake 1231 Police Report …" at bounding box center [719, 440] width 1390 height 737
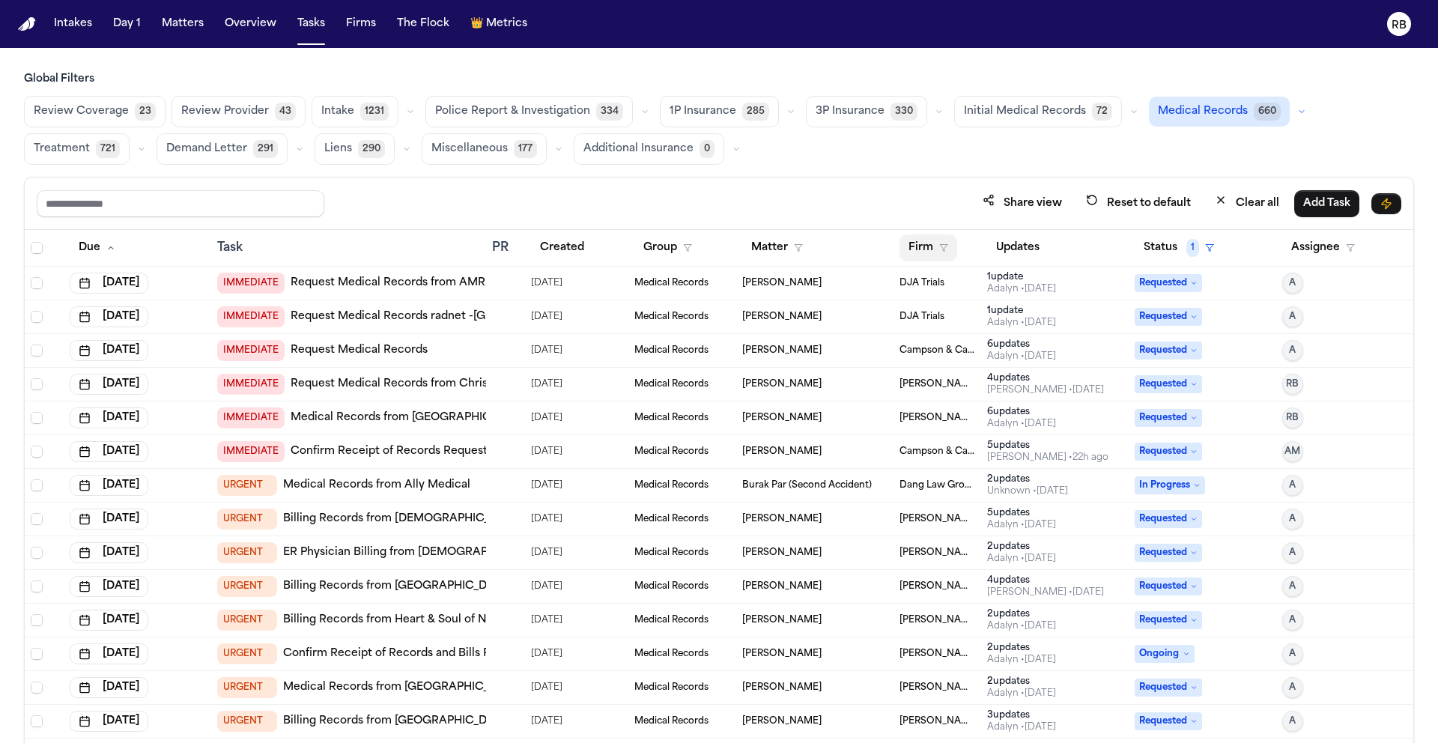
click at [925, 243] on button "Firm" at bounding box center [928, 247] width 58 height 27
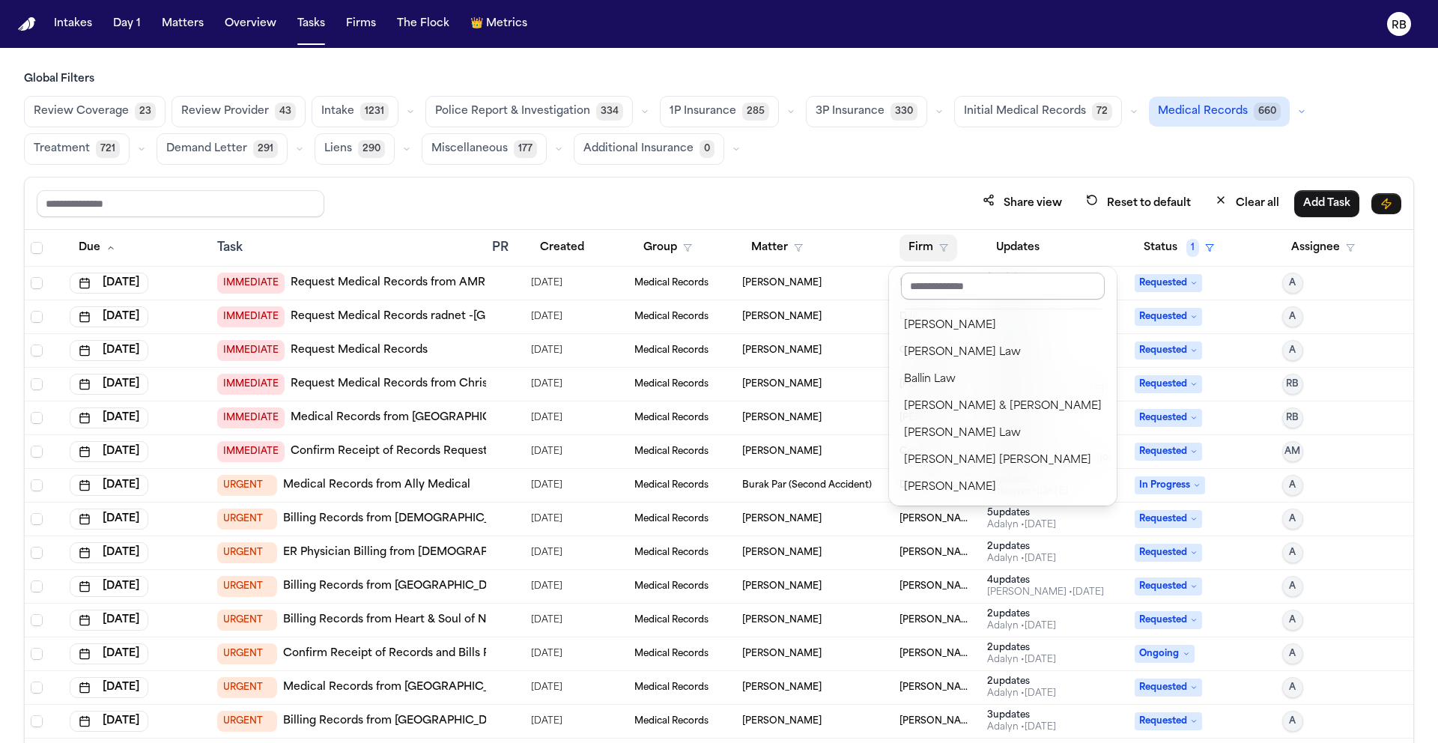
click at [968, 294] on input "text" at bounding box center [1003, 286] width 204 height 27
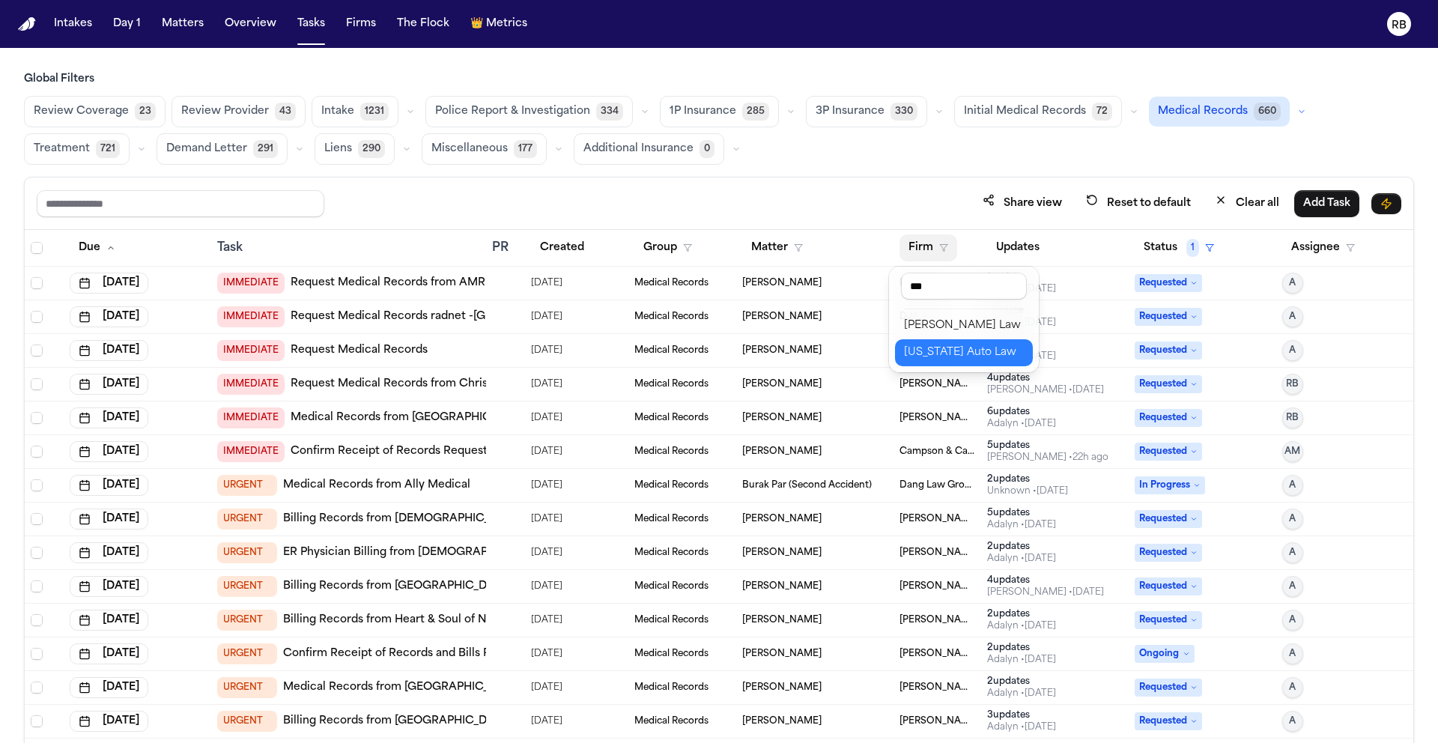
type input "***"
click at [979, 357] on div "[US_STATE] Auto Law" at bounding box center [964, 353] width 120 height 18
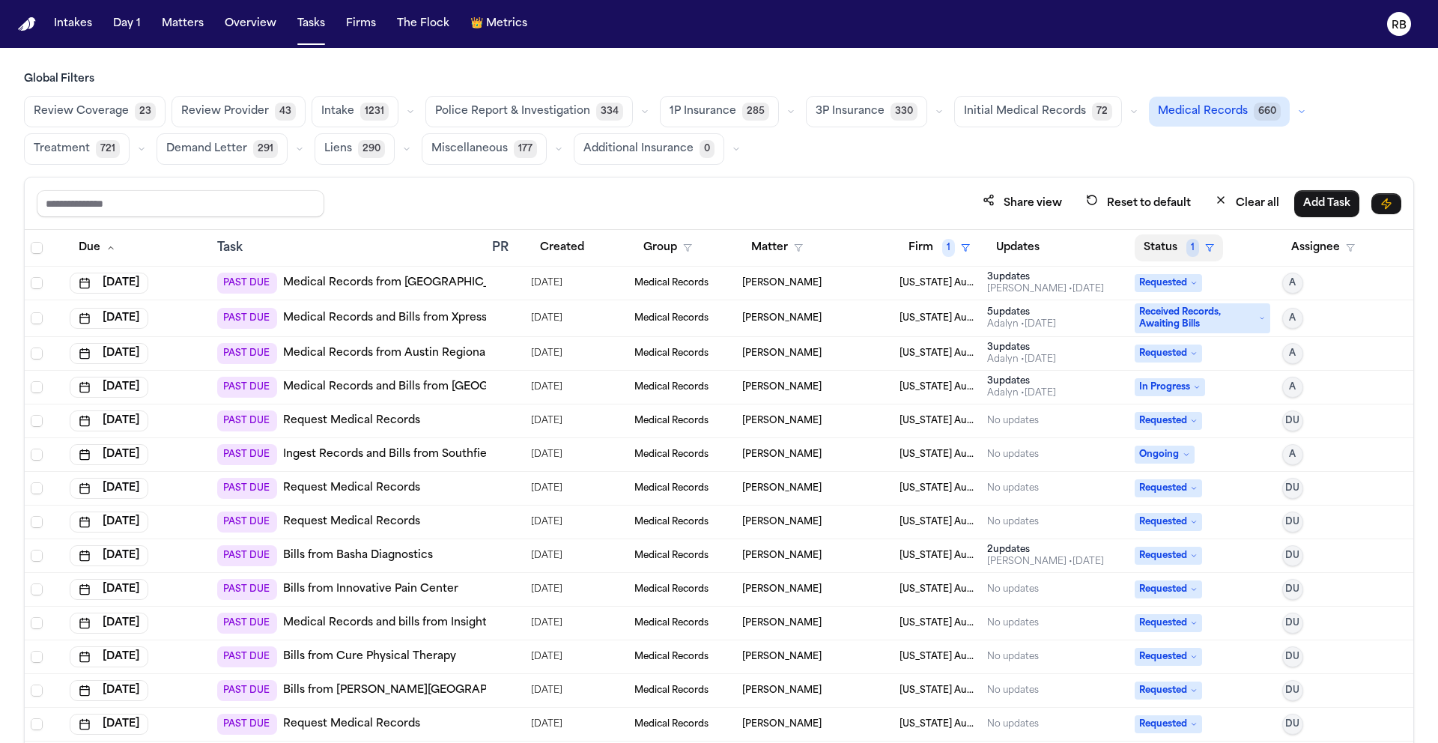
click at [1151, 249] on button "Status 1" at bounding box center [1179, 247] width 88 height 27
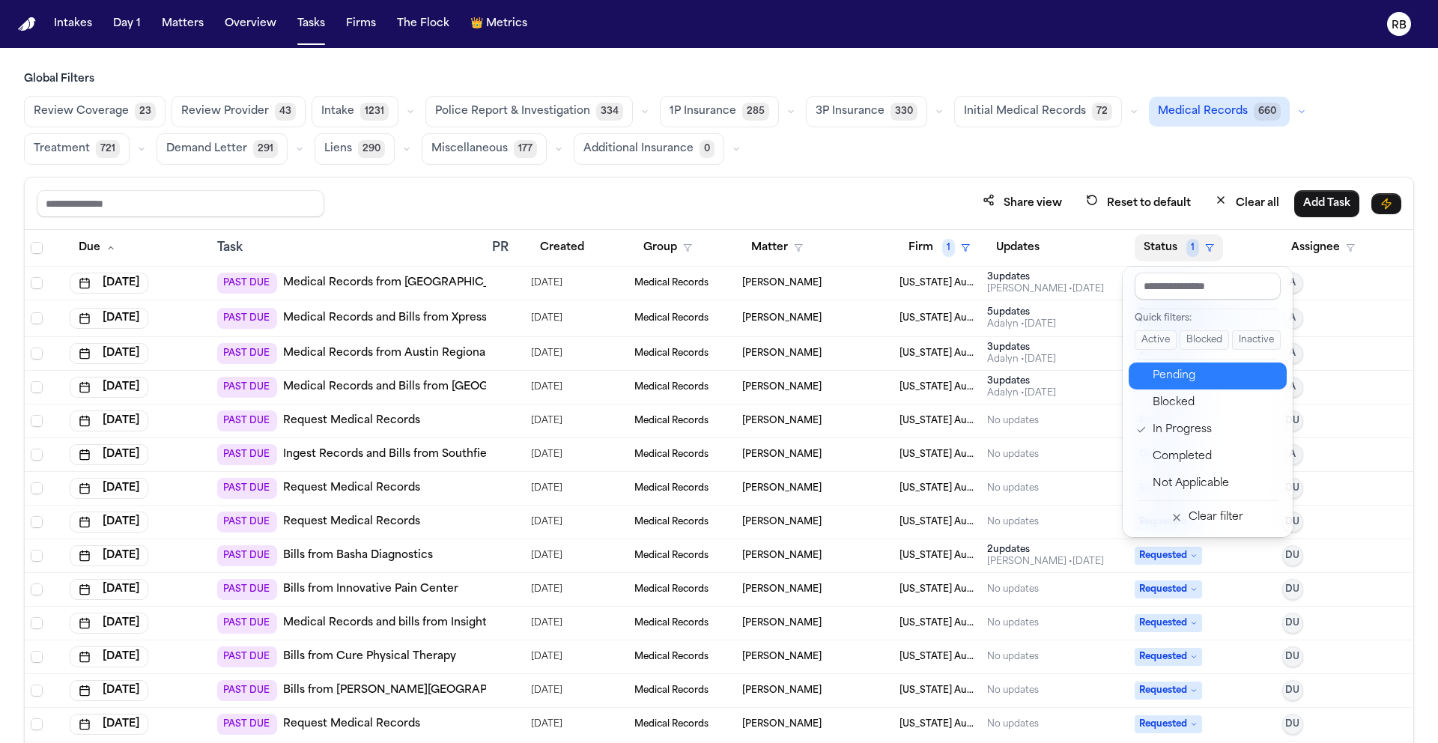
click at [1175, 382] on div "Pending" at bounding box center [1215, 376] width 125 height 18
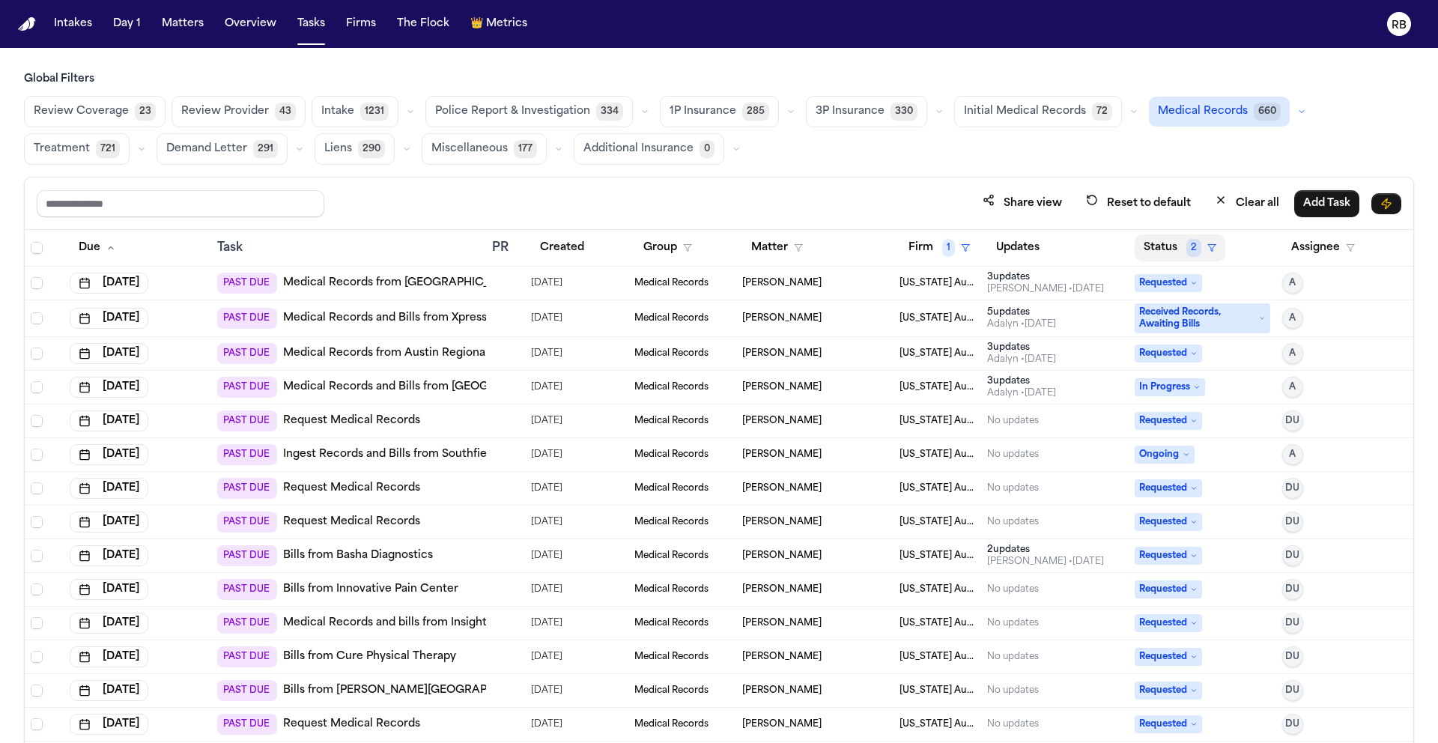
click at [1163, 243] on button "Status 2" at bounding box center [1180, 247] width 91 height 27
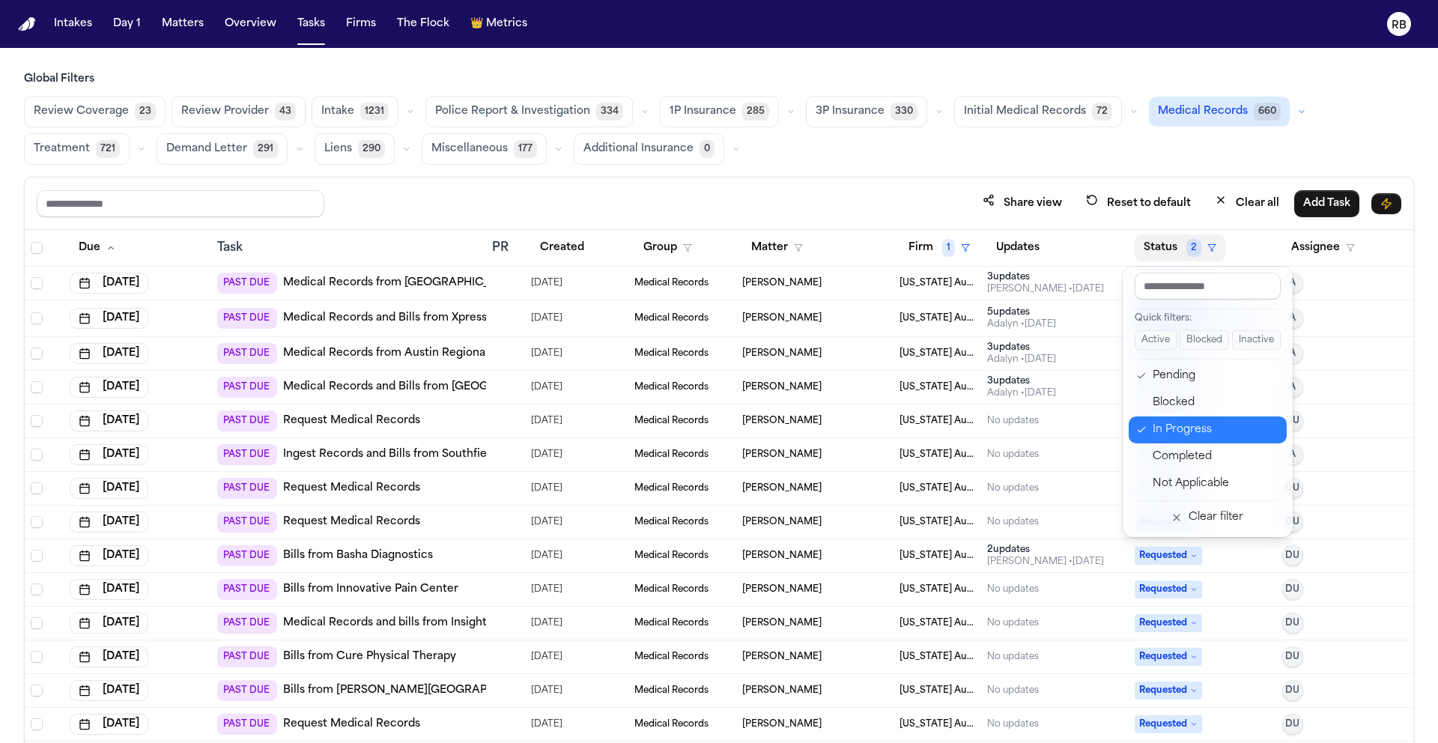
click at [1179, 422] on div "In Progress" at bounding box center [1215, 430] width 125 height 18
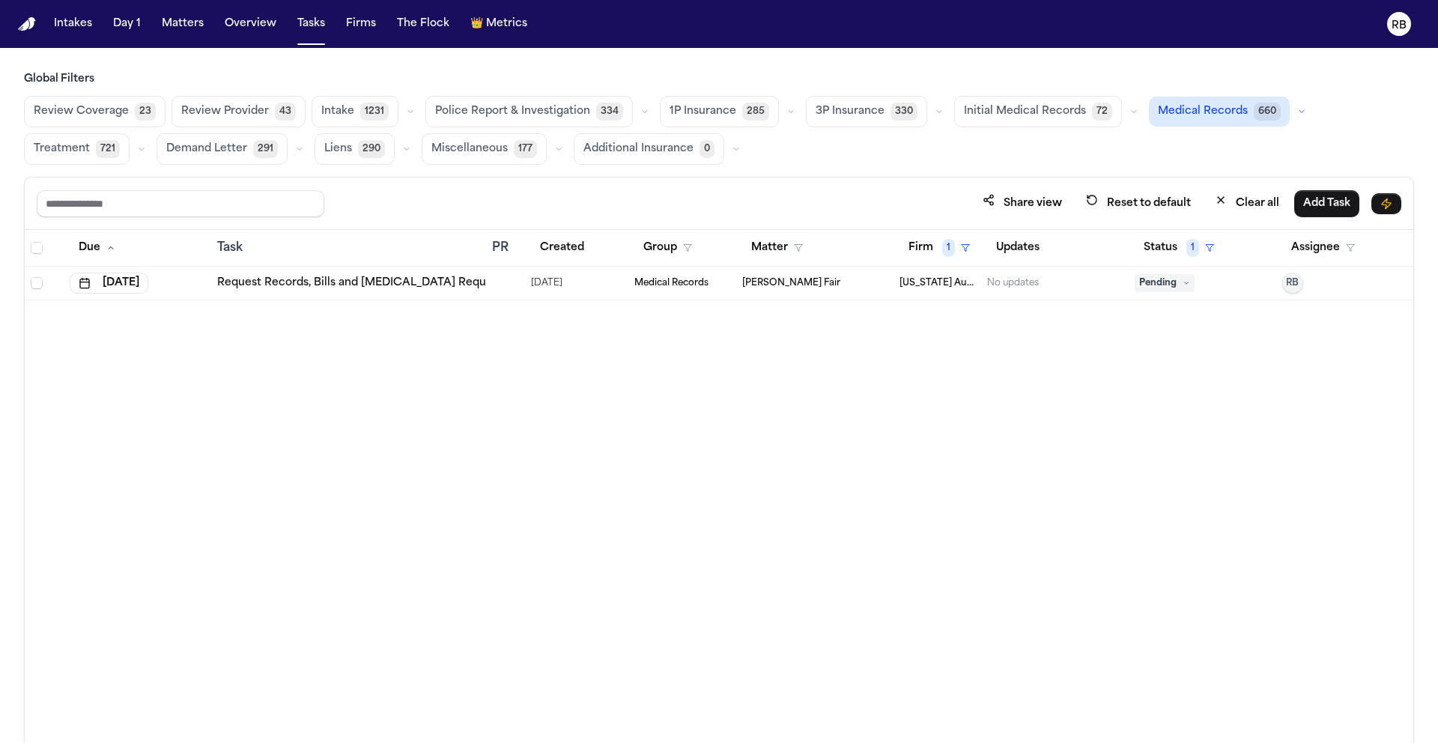
click at [966, 481] on div "Due Task PR Created Group Matter Firm 1 Updates Status 1 Assignee Oct 1, 2025 R…" at bounding box center [719, 519] width 1389 height 578
click at [792, 282] on span "[PERSON_NAME] Fair" at bounding box center [791, 283] width 98 height 12
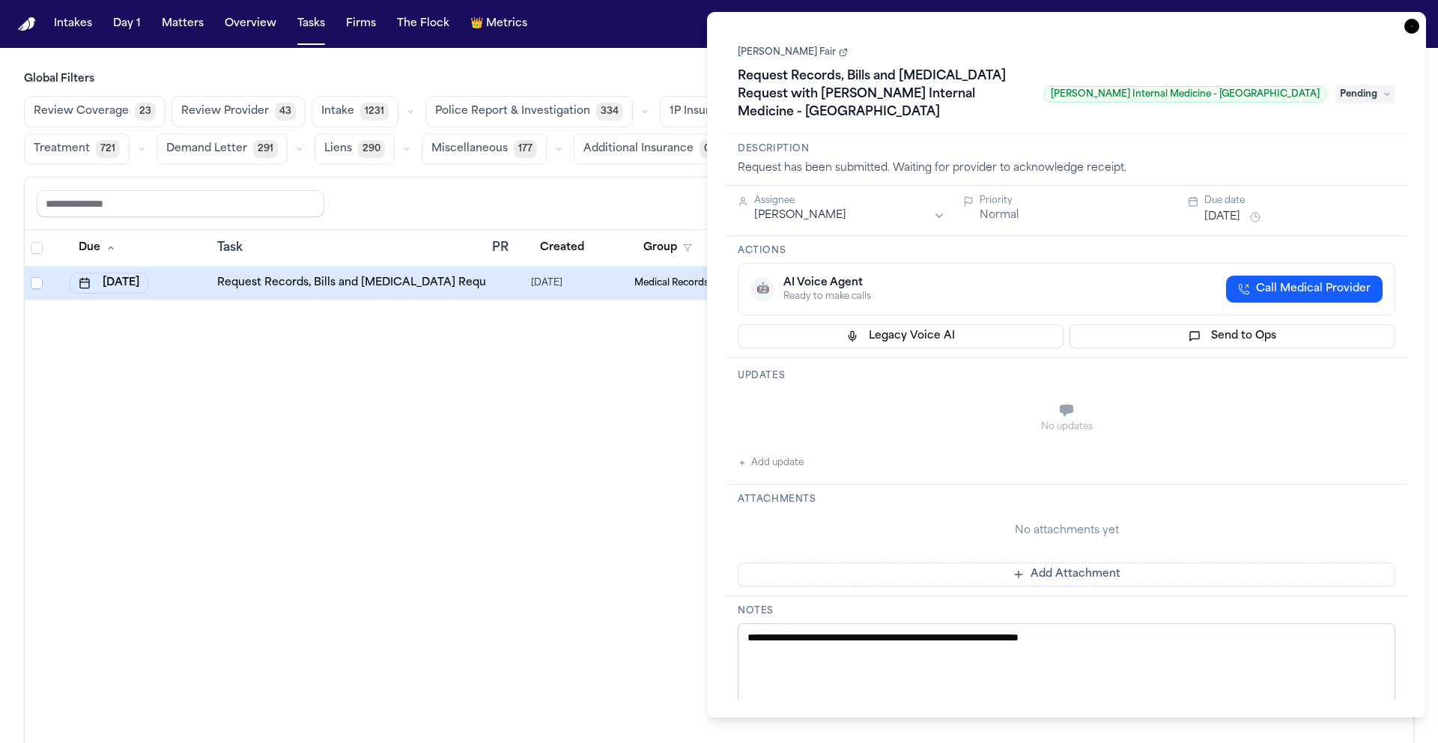
click at [758, 55] on link "[PERSON_NAME] Fair" at bounding box center [793, 52] width 110 height 12
